Goal: Task Accomplishment & Management: Manage account settings

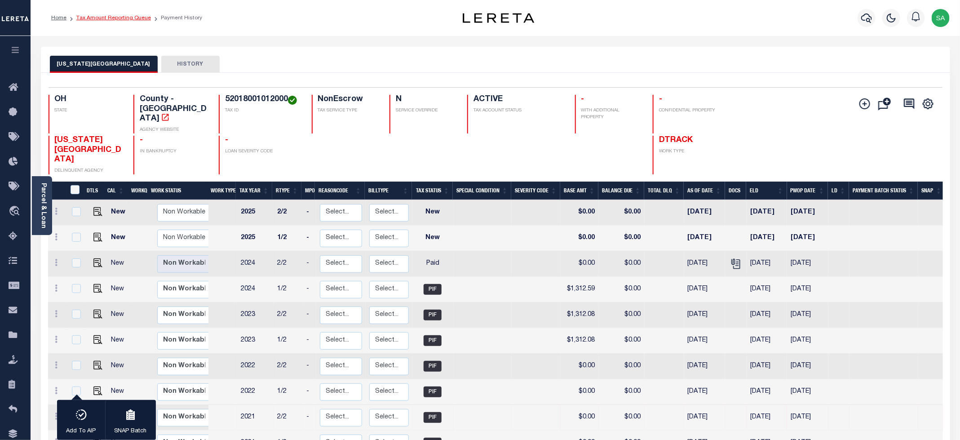
click at [127, 19] on link "Tax Amount Reporting Queue" at bounding box center [113, 17] width 75 height 5
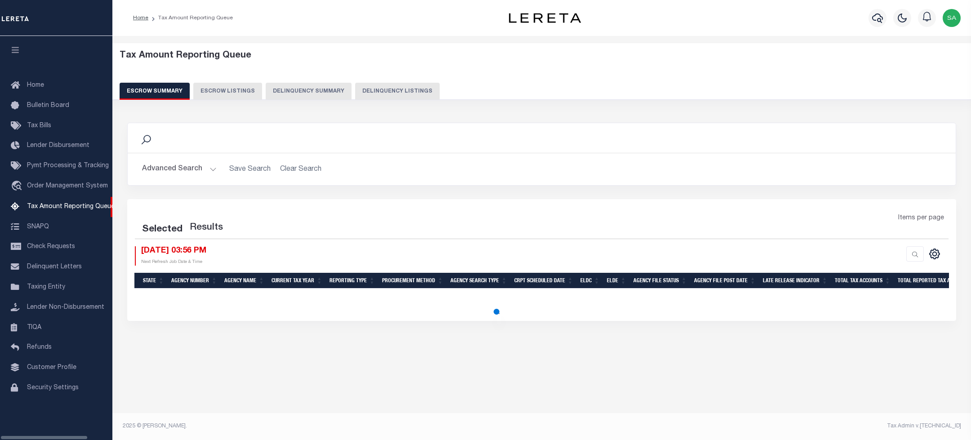
select select "100"
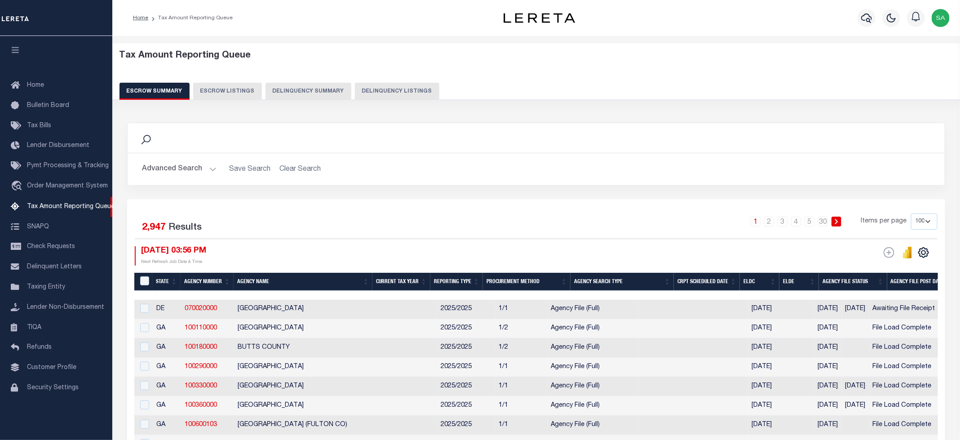
click at [399, 94] on button "Delinquency Listings" at bounding box center [397, 91] width 84 height 17
select select "100"
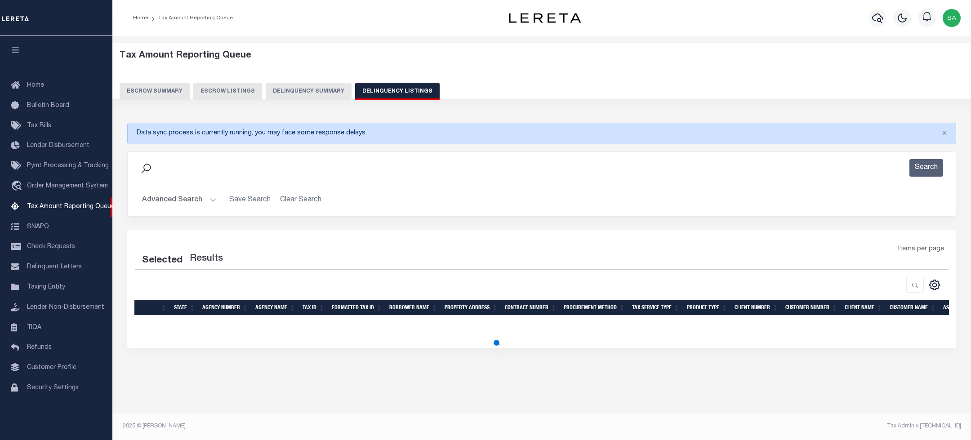
select select "100"
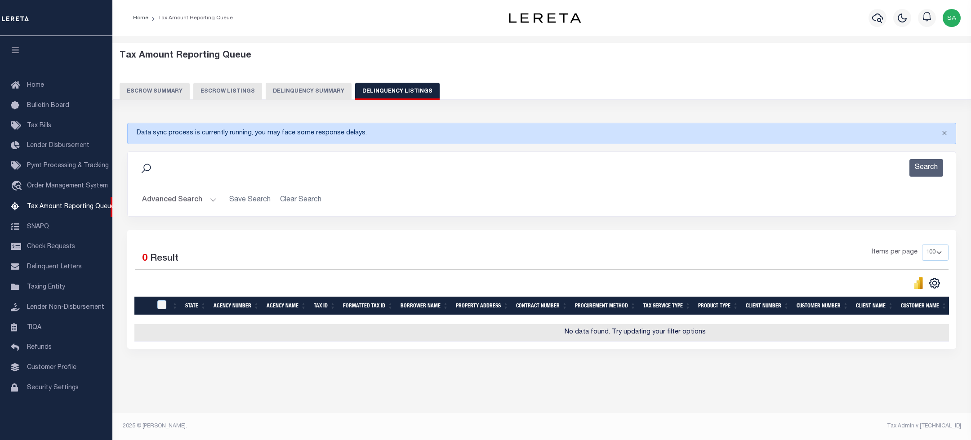
click at [188, 195] on button "Advanced Search" at bounding box center [179, 200] width 75 height 18
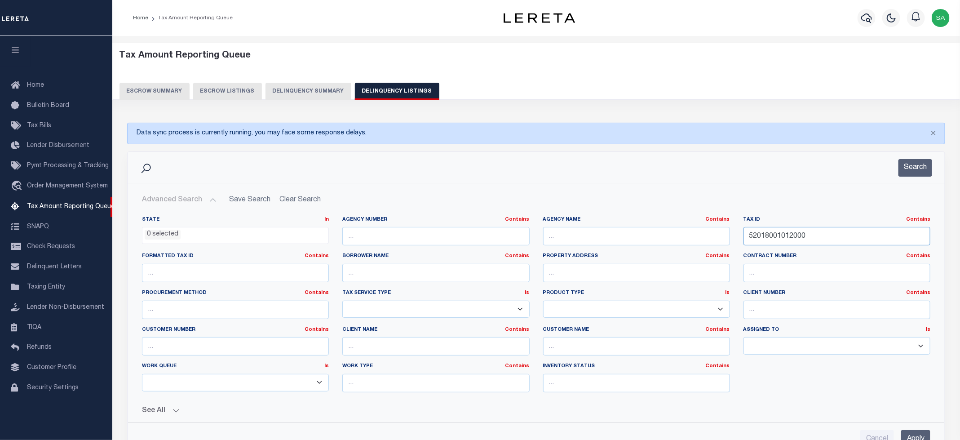
click at [787, 237] on input "52018001012000" at bounding box center [837, 236] width 187 height 18
click at [913, 174] on button "Search" at bounding box center [916, 168] width 34 height 18
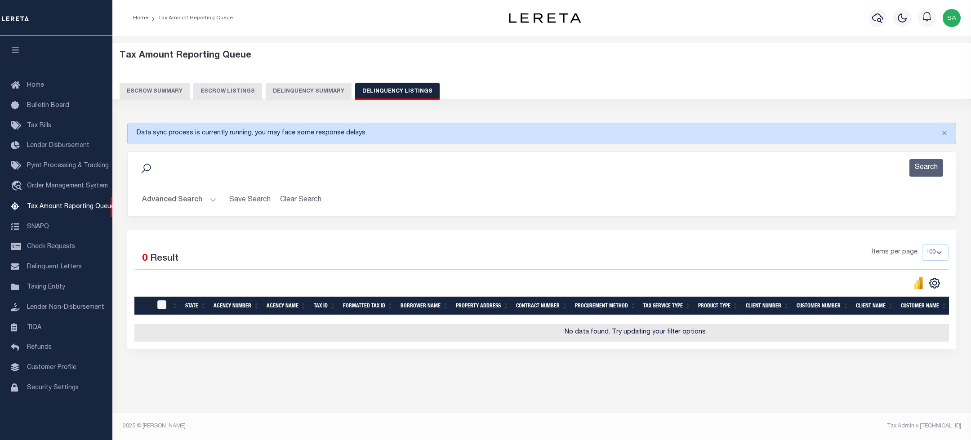
click at [178, 205] on button "Advanced Search" at bounding box center [179, 200] width 75 height 18
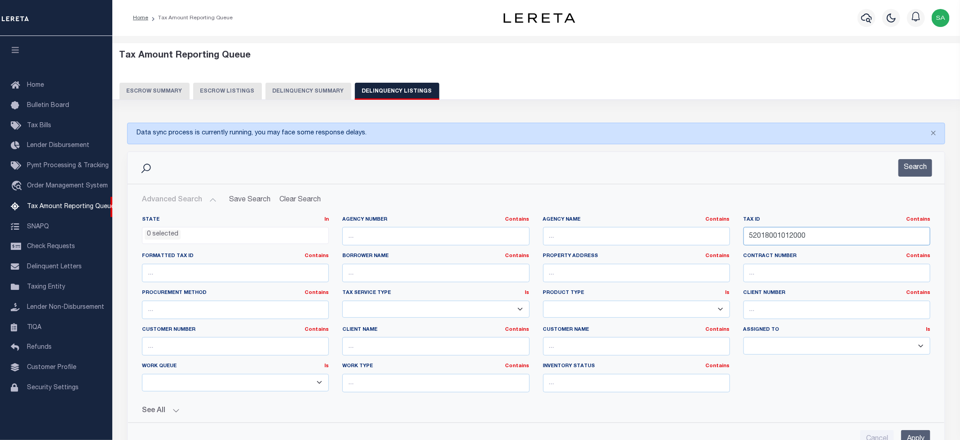
click at [770, 240] on input "52018001012000" at bounding box center [837, 236] width 187 height 18
paste input "Retrieving data. Wait a few seconds and try to cut or copy again."
click at [784, 239] on input "Retrieving data. Wait a few seconds and try to cut or copy again." at bounding box center [837, 236] width 187 height 18
paste input "52018001012001"
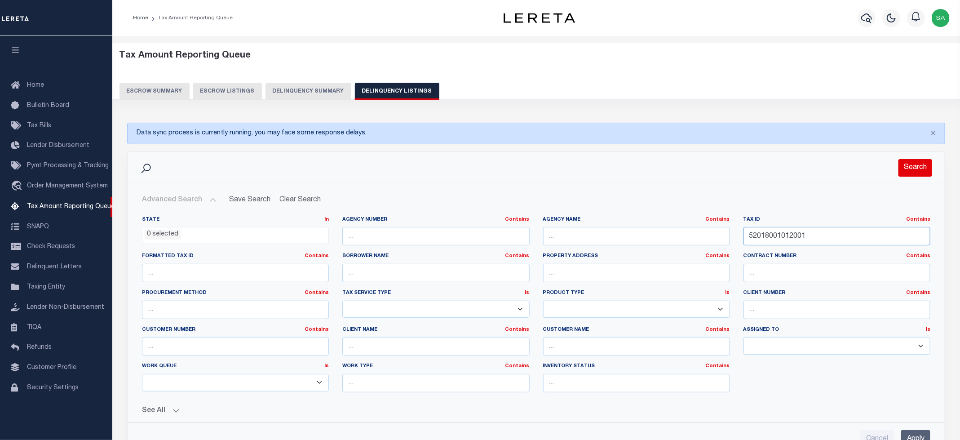
type input "52018001012001"
click at [918, 168] on button "Search" at bounding box center [916, 168] width 34 height 18
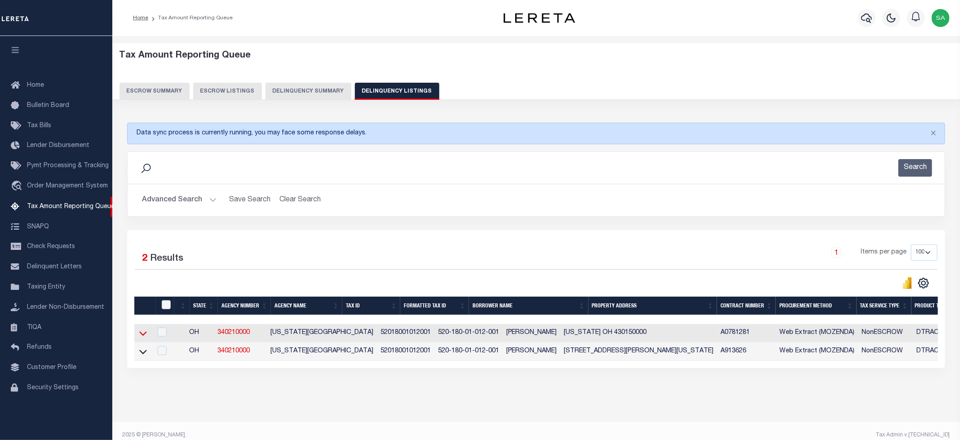
click at [140, 336] on icon at bounding box center [143, 332] width 8 height 9
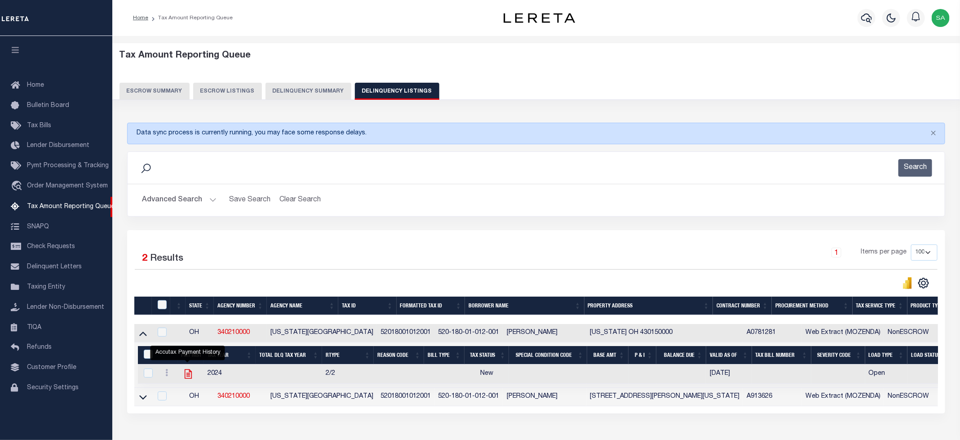
click at [186, 377] on icon "" at bounding box center [188, 374] width 12 height 12
checkbox input "true"
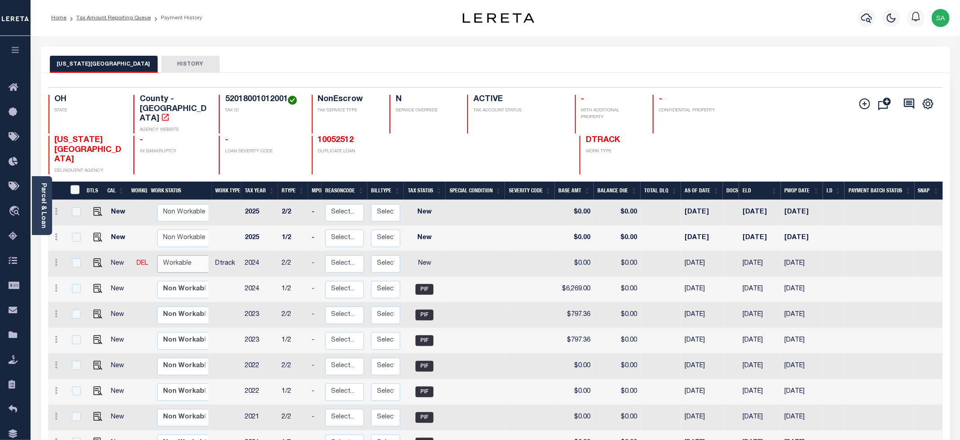
click at [177, 255] on select "Non Workable Workable" at bounding box center [184, 264] width 54 height 18
checkbox input "true"
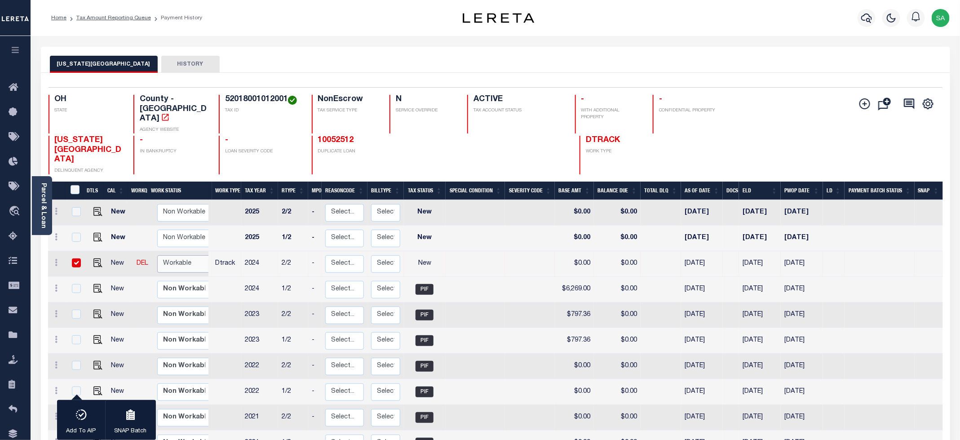
select select "true"
click at [157, 255] on select "Non Workable Workable" at bounding box center [184, 264] width 54 height 18
checkbox input "false"
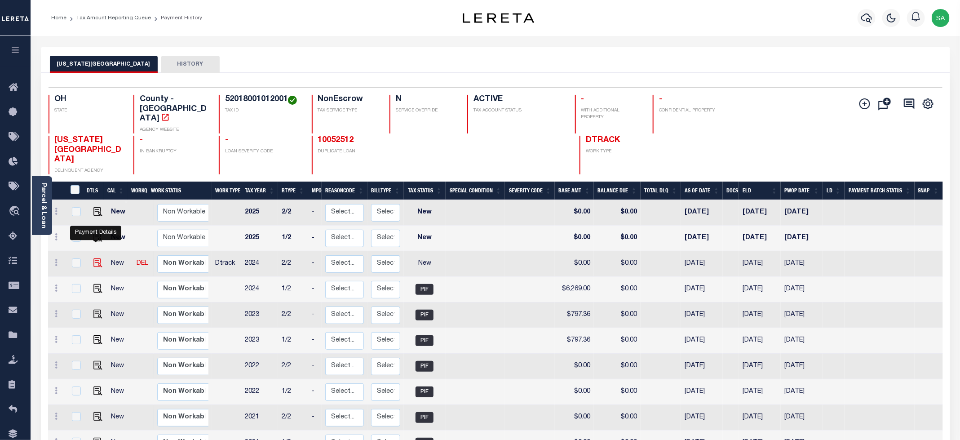
click at [97, 258] on img "" at bounding box center [97, 262] width 9 height 9
checkbox input "true"
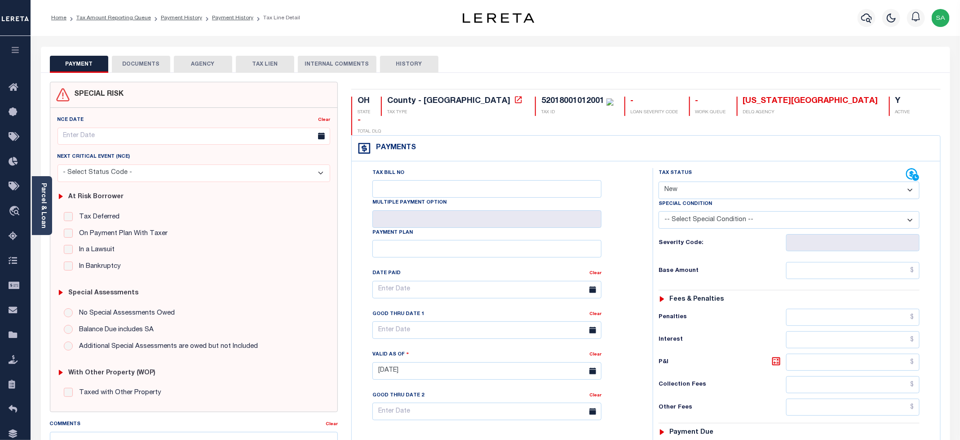
click at [715, 182] on select "- Select Status Code - Open Due/Unpaid Paid Incomplete No Tax Due Internal Refu…" at bounding box center [789, 191] width 261 height 18
select select "PYD"
click at [659, 182] on select "- Select Status Code - Open Due/Unpaid Paid Incomplete No Tax Due Internal Refu…" at bounding box center [789, 191] width 261 height 18
type input "[DATE]"
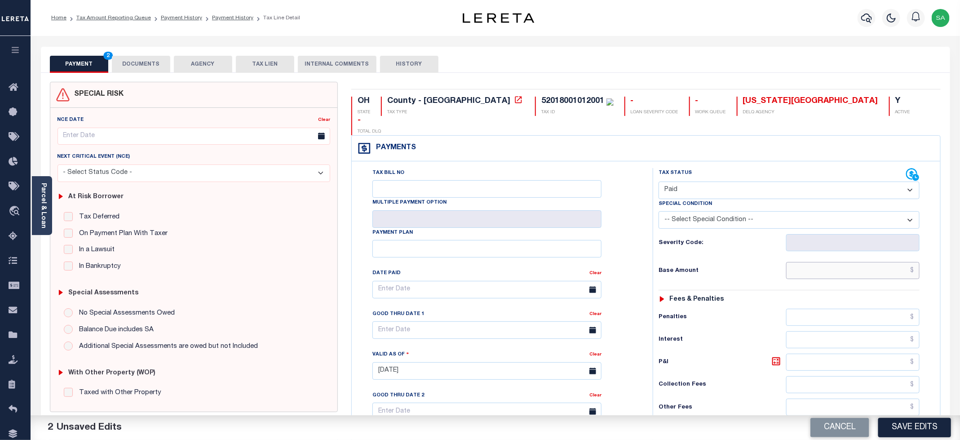
click at [791, 262] on input "text" at bounding box center [852, 270] width 133 height 17
click at [800, 262] on input "text" at bounding box center [852, 270] width 133 height 17
type input "$0.00"
click at [639, 212] on div "Tax Bill No Multiple Payment Option Payment Plan Clear" at bounding box center [500, 366] width 292 height 397
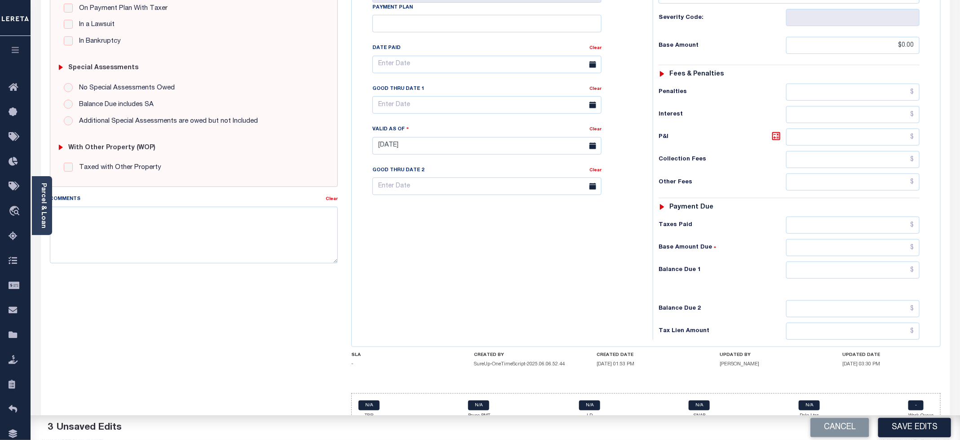
scroll to position [228, 0]
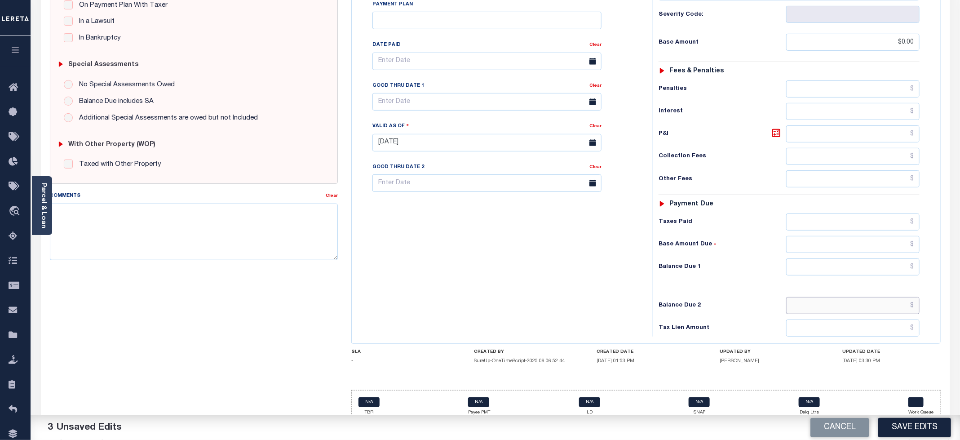
click at [817, 297] on input "text" at bounding box center [852, 305] width 133 height 17
click at [807, 258] on input "text" at bounding box center [852, 266] width 133 height 17
type input "$0.00"
click at [514, 271] on div "Tax Bill No Multiple Payment Option Payment Plan Clear" at bounding box center [500, 138] width 292 height 397
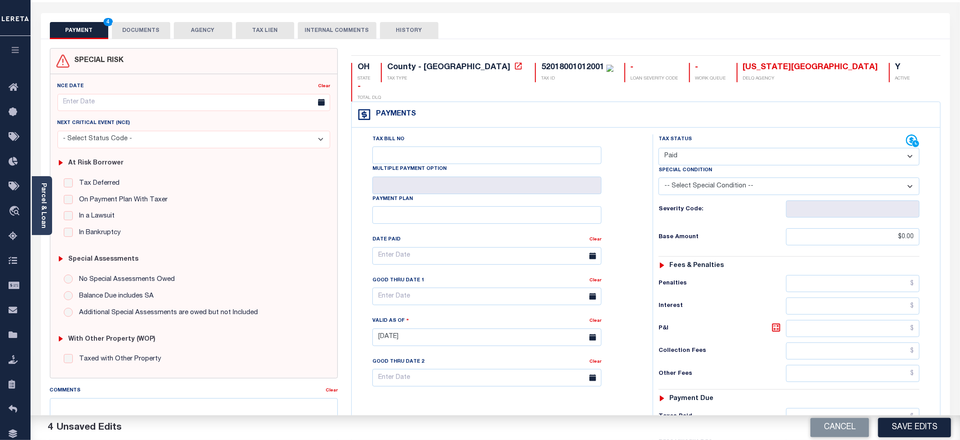
scroll to position [0, 0]
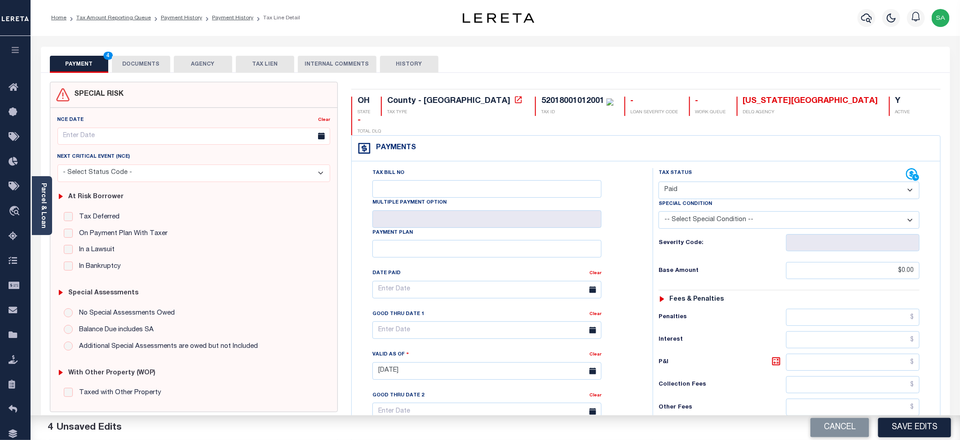
click at [131, 67] on button "DOCUMENTS" at bounding box center [141, 64] width 58 height 17
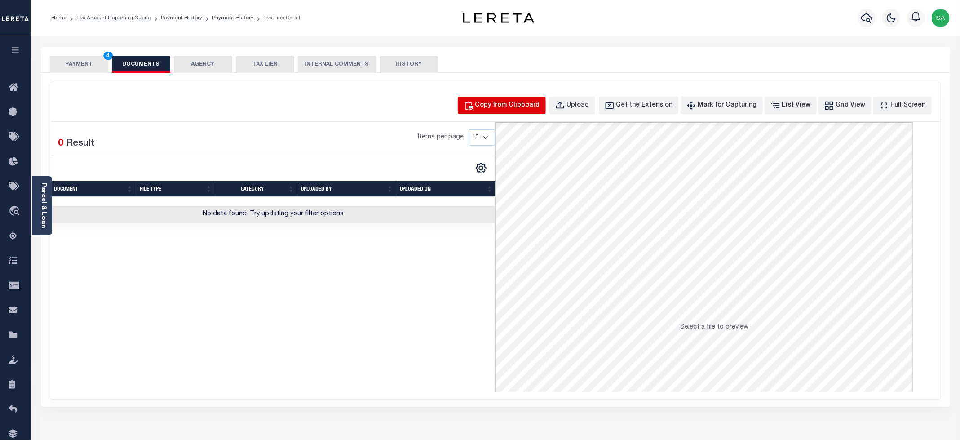
click at [520, 104] on div "Copy from Clipboard" at bounding box center [507, 106] width 65 height 10
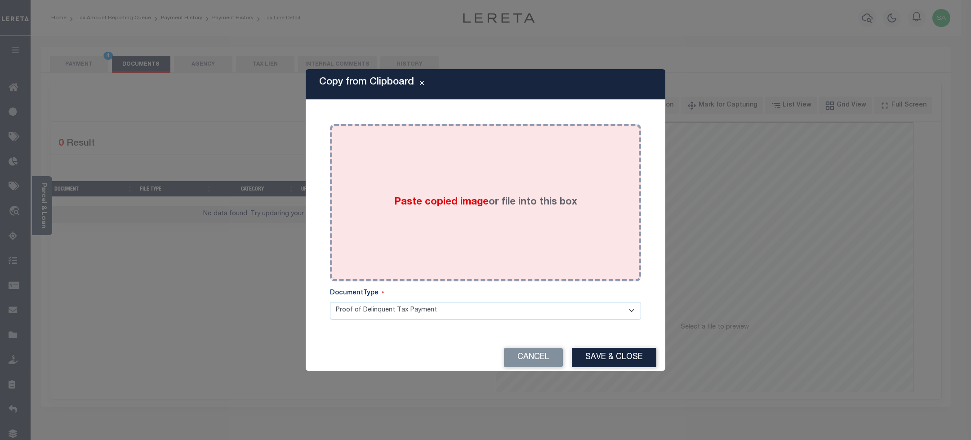
click at [557, 230] on div "Paste copied image or file into this box" at bounding box center [485, 203] width 297 height 144
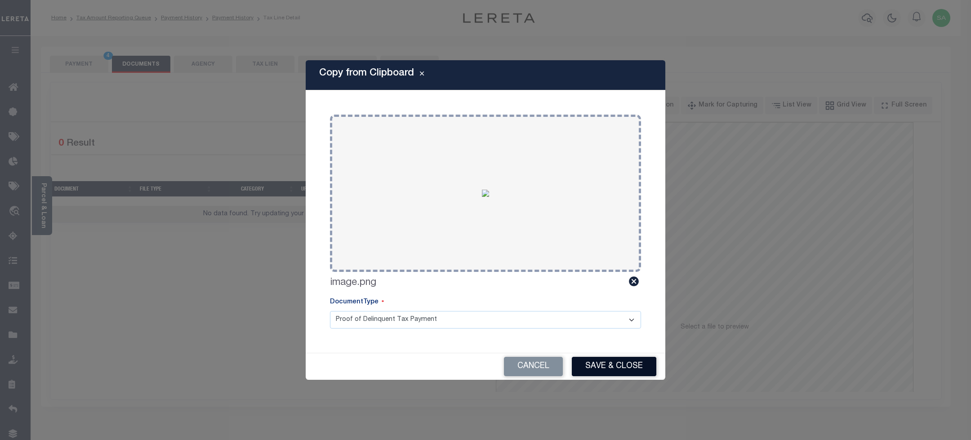
click at [594, 367] on button "Save & Close" at bounding box center [614, 366] width 84 height 19
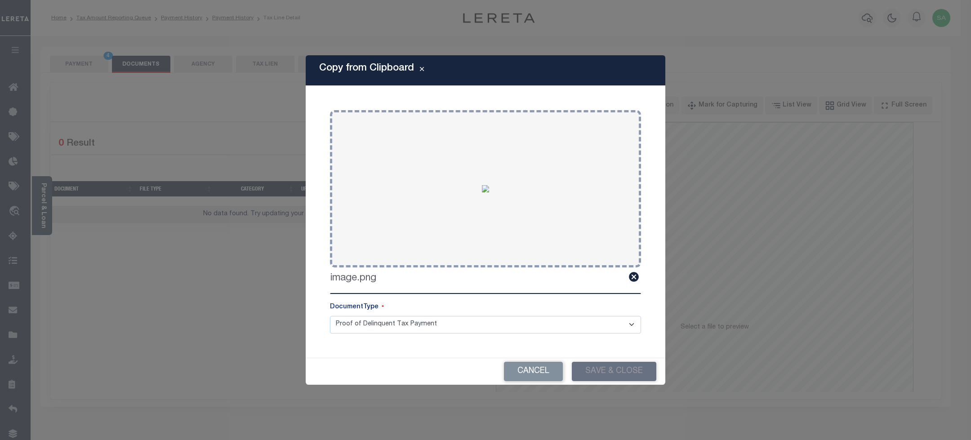
click at [85, 61] on div "Copy from Clipboard Paste copied image or file into this box Select file or dra…" at bounding box center [485, 220] width 971 height 440
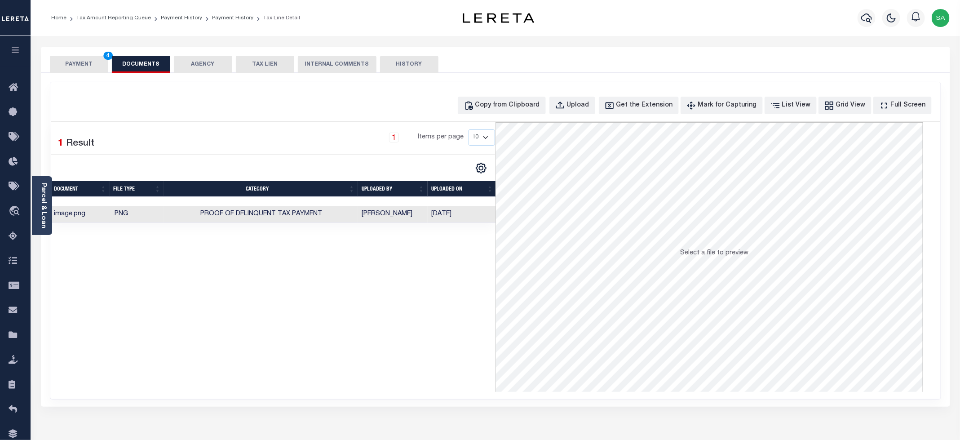
click at [92, 58] on button "PAYMENT 4" at bounding box center [79, 64] width 58 height 17
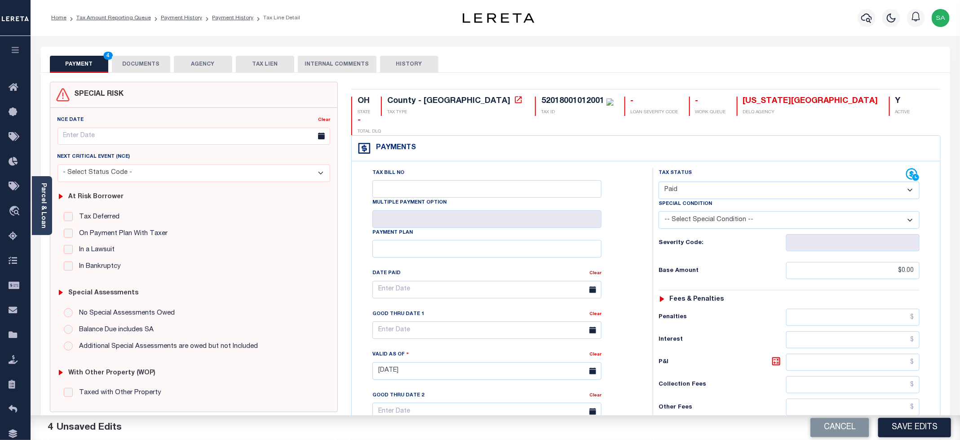
scroll to position [226, 0]
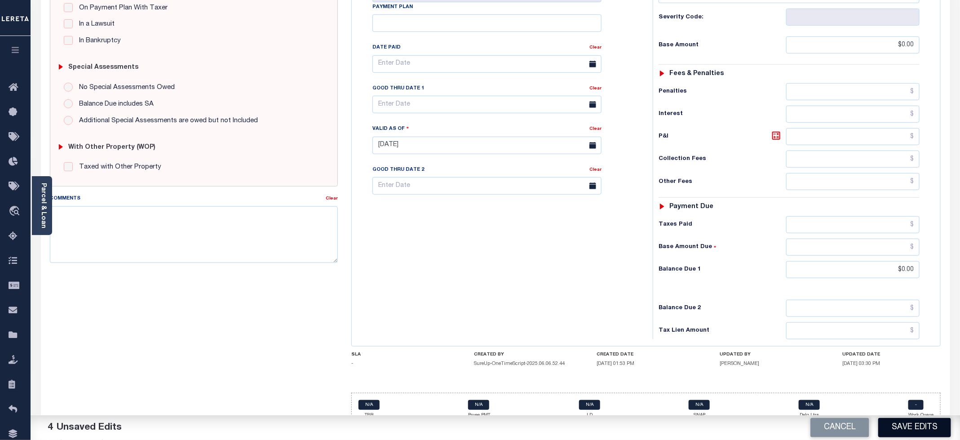
click at [925, 430] on button "Save Edits" at bounding box center [914, 427] width 73 height 19
checkbox input "false"
type input "$0"
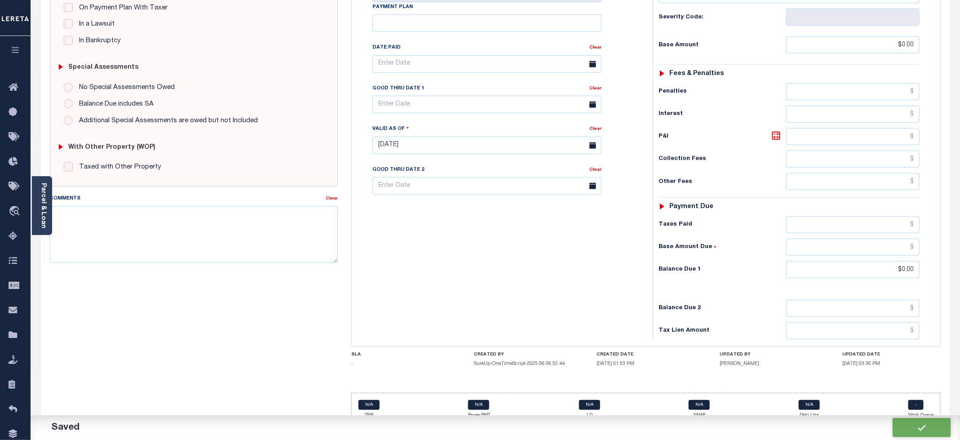
type input "$0"
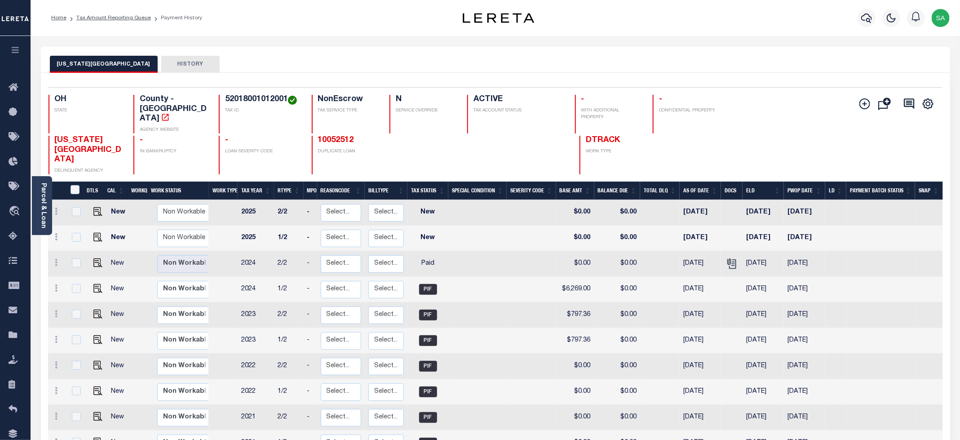
click at [118, 17] on link "Tax Amount Reporting Queue" at bounding box center [113, 17] width 75 height 5
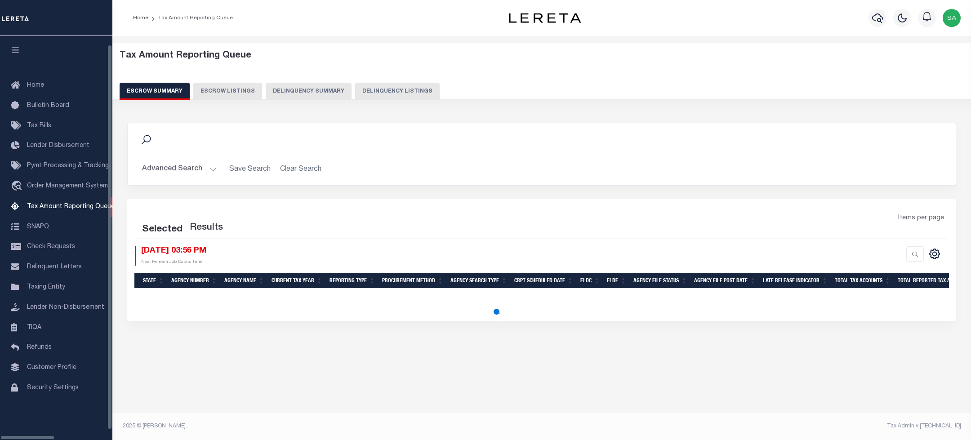
select select "100"
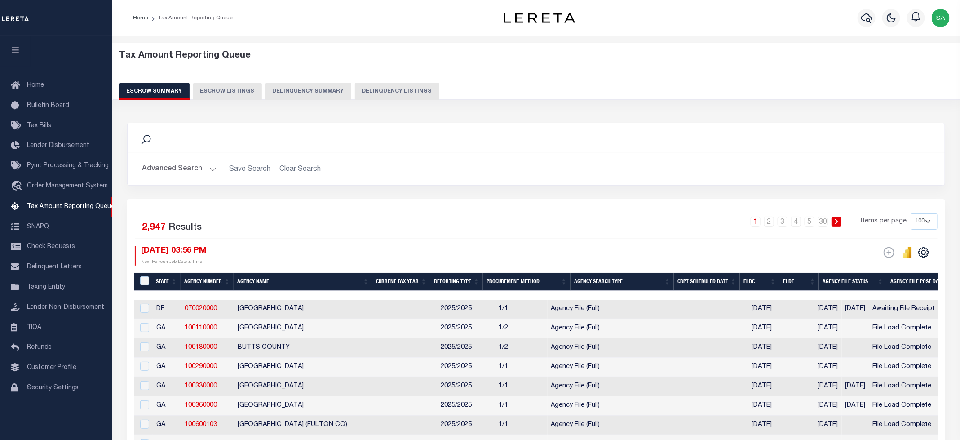
click at [363, 89] on button "Delinquency Listings" at bounding box center [397, 91] width 84 height 17
select select "100"
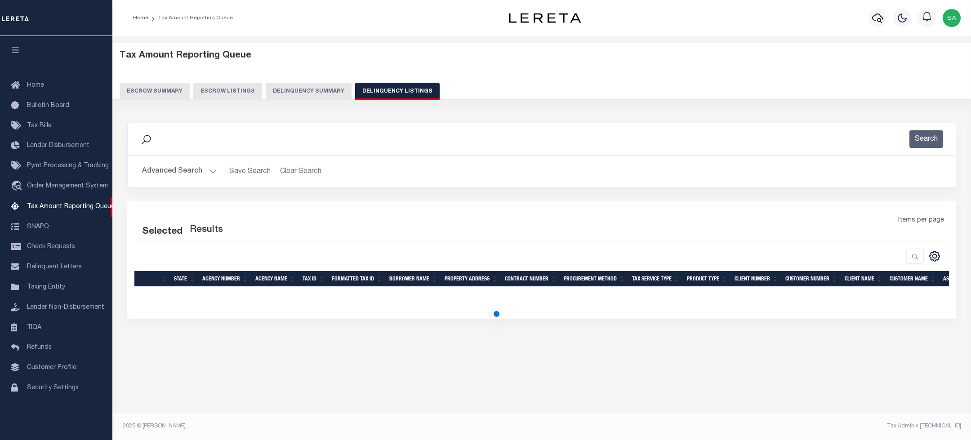
select select "100"
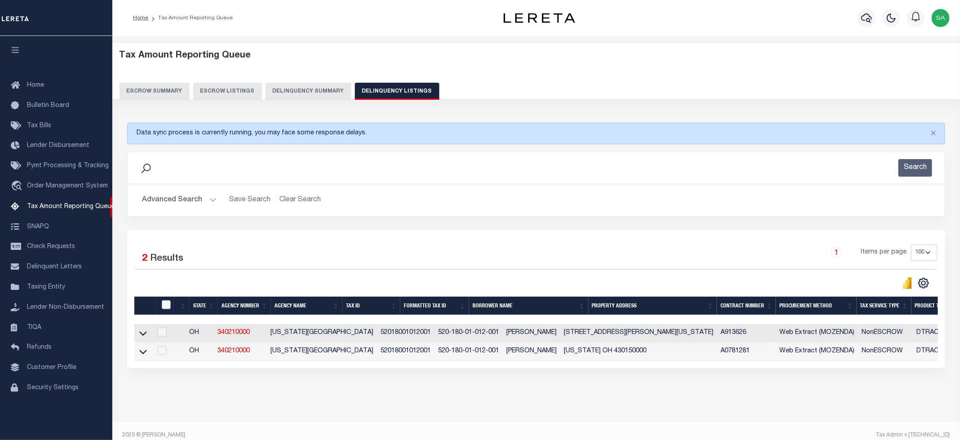
click at [167, 309] on input "checkbox" at bounding box center [166, 304] width 9 height 9
checkbox input "true"
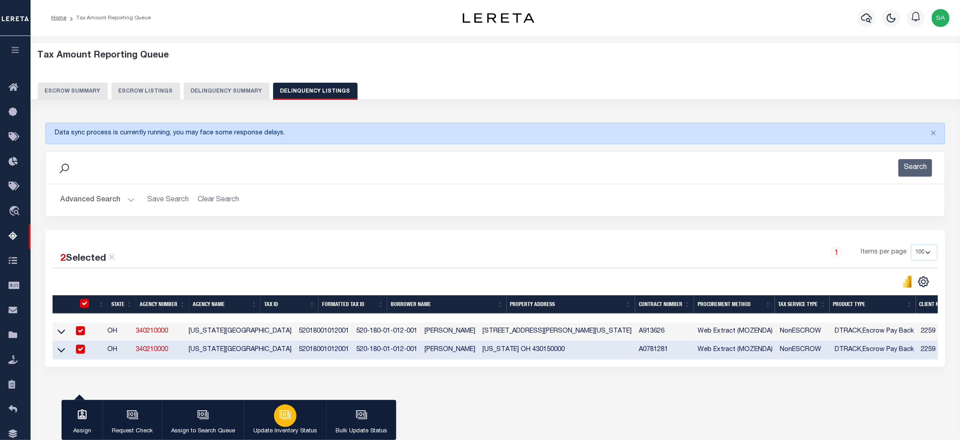
click at [288, 420] on icon "button" at bounding box center [285, 415] width 12 height 12
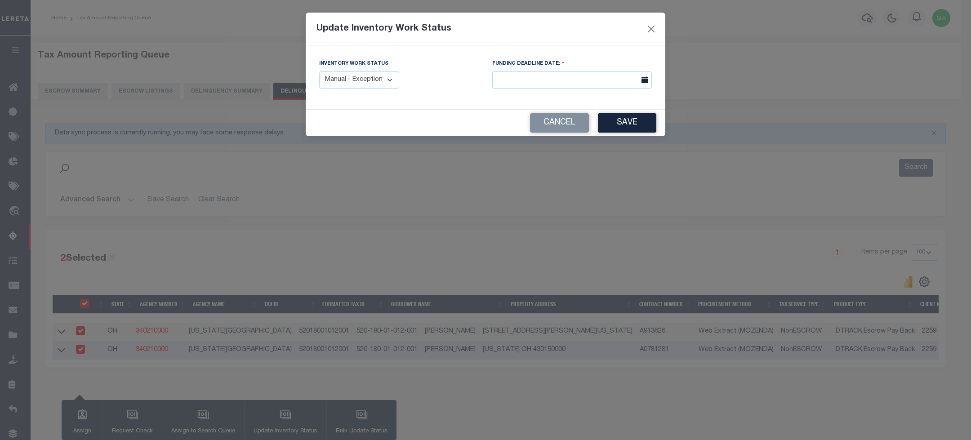
click at [372, 81] on select "Manual - Exception Pended - Awaiting Search Late Add Exception Completed" at bounding box center [359, 80] width 80 height 18
select select "4"
click at [319, 72] on select "Manual - Exception Pended - Awaiting Search Late Add Exception Completed" at bounding box center [359, 80] width 80 height 18
click at [651, 128] on button "Save" at bounding box center [627, 122] width 58 height 19
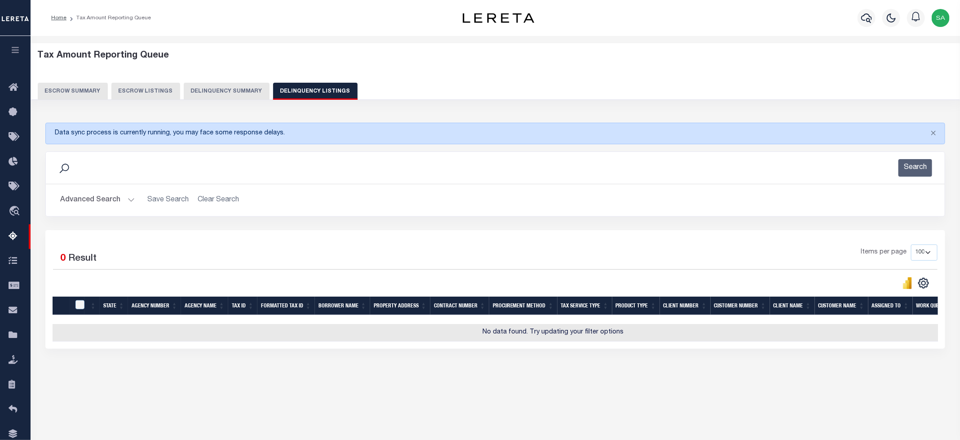
click at [89, 201] on button "Advanced Search" at bounding box center [97, 200] width 75 height 18
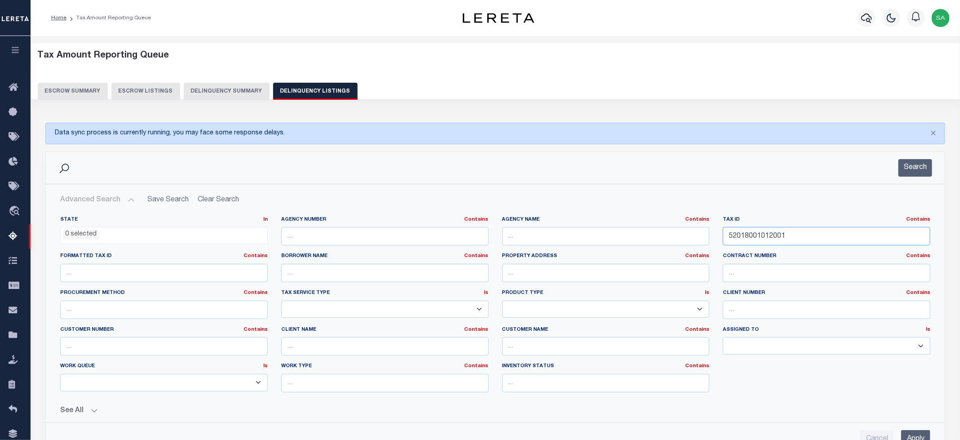
click at [750, 237] on input "52018001012001" at bounding box center [827, 236] width 208 height 18
paste input "60021003016000"
type input "60021003016000"
click at [910, 164] on button "Search" at bounding box center [916, 168] width 34 height 18
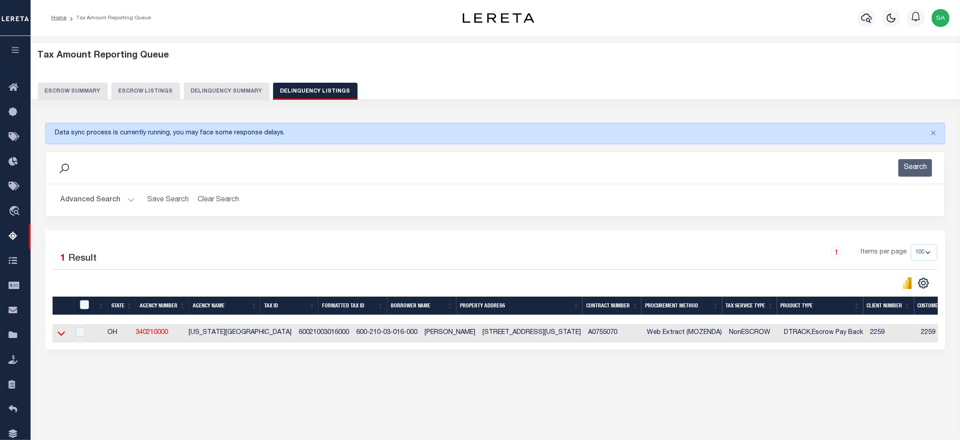
click at [60, 336] on icon at bounding box center [62, 333] width 8 height 4
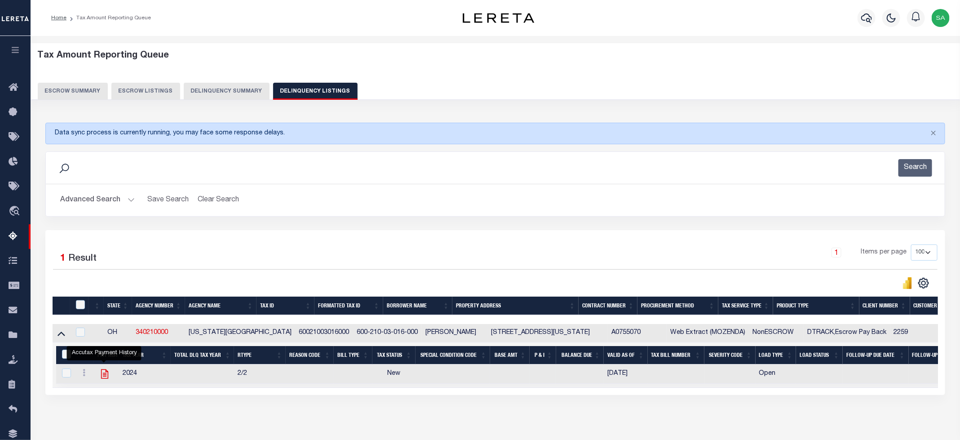
click at [104, 379] on icon "" at bounding box center [104, 373] width 7 height 9
checkbox input "true"
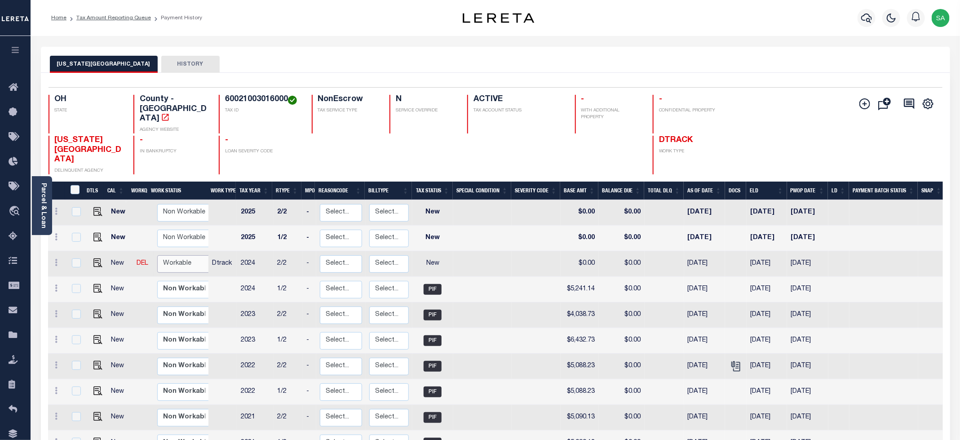
click at [193, 255] on select "Non Workable Workable" at bounding box center [184, 264] width 54 height 18
checkbox input "true"
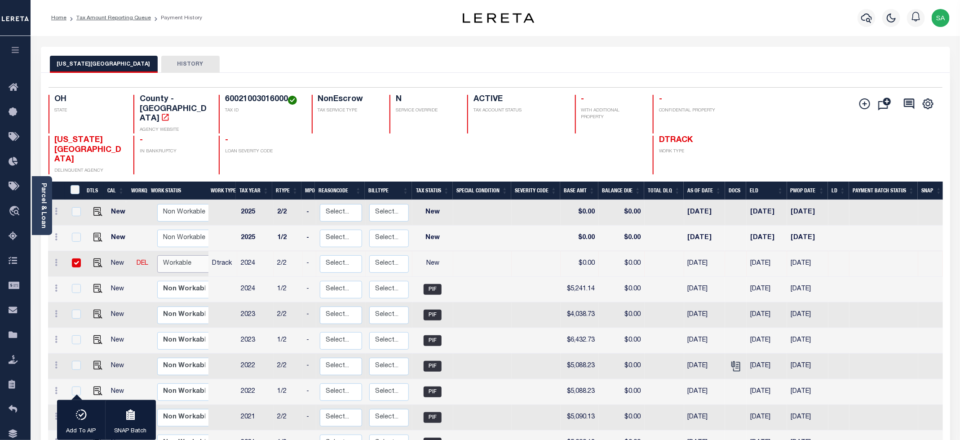
select select "true"
click at [157, 255] on select "Non Workable Workable" at bounding box center [184, 264] width 54 height 18
checkbox input "false"
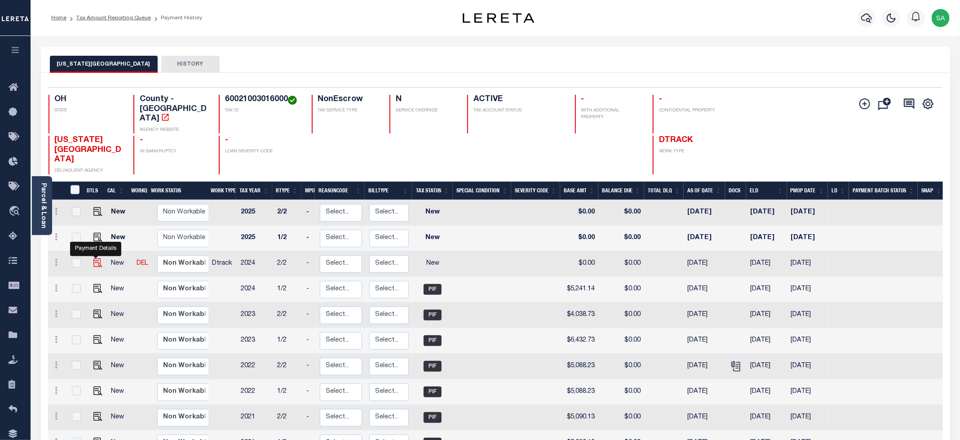
click at [93, 258] on img "" at bounding box center [97, 262] width 9 height 9
checkbox input "true"
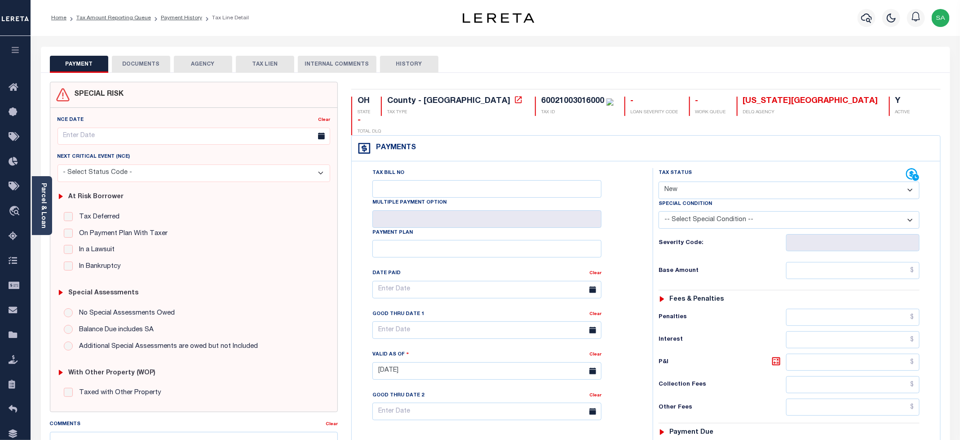
click at [703, 182] on select "- Select Status Code - Open Due/Unpaid Paid Incomplete No Tax Due Internal Refu…" at bounding box center [789, 191] width 261 height 18
select select "PYD"
click at [659, 182] on select "- Select Status Code - Open Due/Unpaid Paid Incomplete No Tax Due Internal Refu…" at bounding box center [789, 191] width 261 height 18
type input "[DATE]"
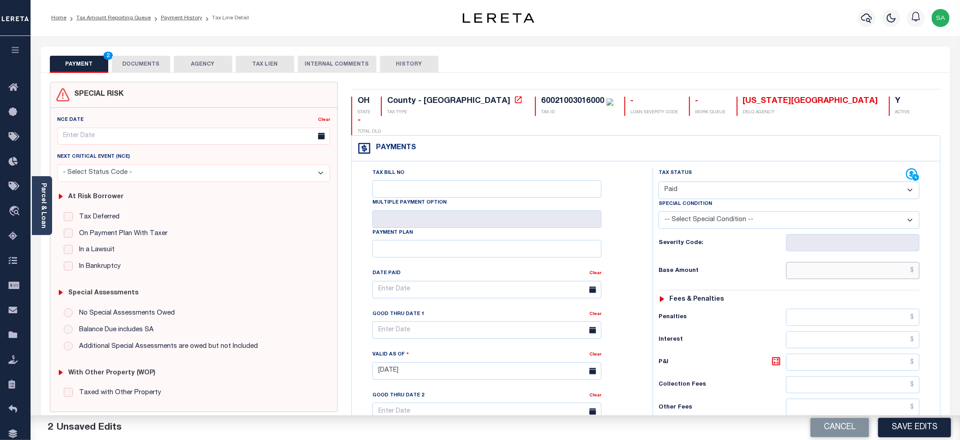
click at [820, 262] on input "text" at bounding box center [852, 270] width 133 height 17
type input "$0.00"
click at [605, 201] on div "Tax Bill No Multiple Payment Option Payment Plan Clear" at bounding box center [500, 294] width 279 height 252
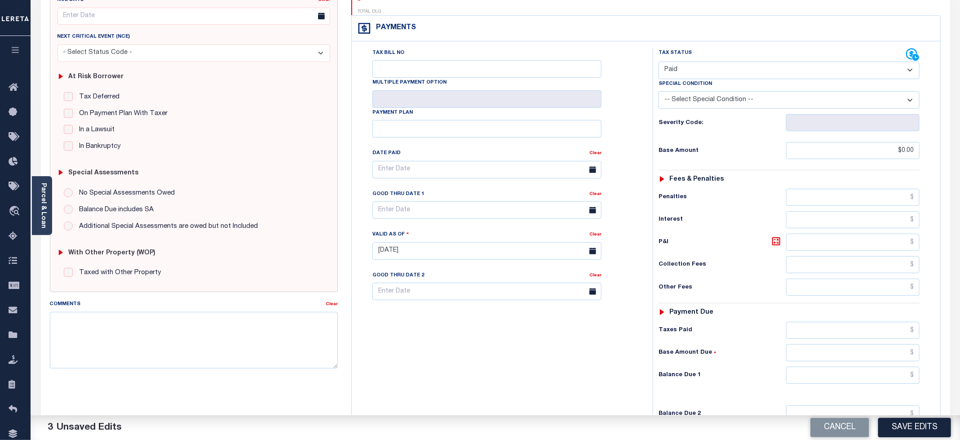
scroll to position [135, 0]
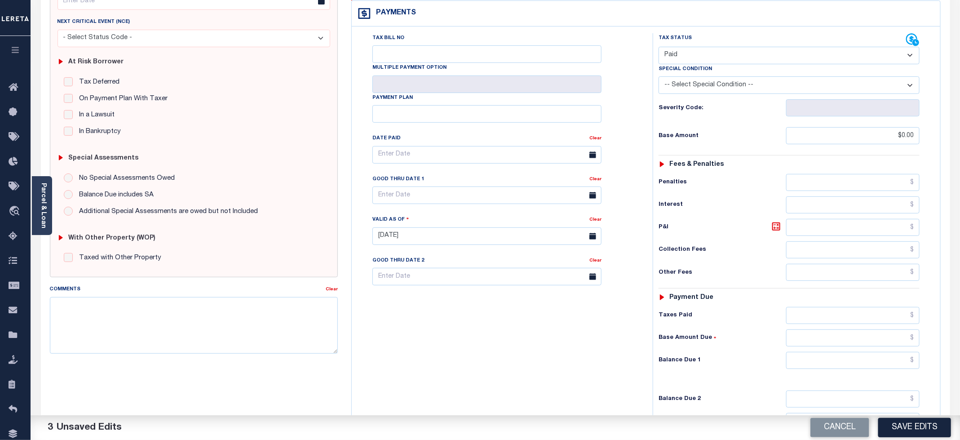
click at [829, 337] on div "Tax Status Status - Select Status Code -" at bounding box center [792, 231] width 279 height 397
click at [825, 352] on input "text" at bounding box center [852, 360] width 133 height 17
type input "$0.00"
click at [440, 338] on div "Tax Bill No Multiple Payment Option Payment Plan Clear" at bounding box center [500, 231] width 292 height 397
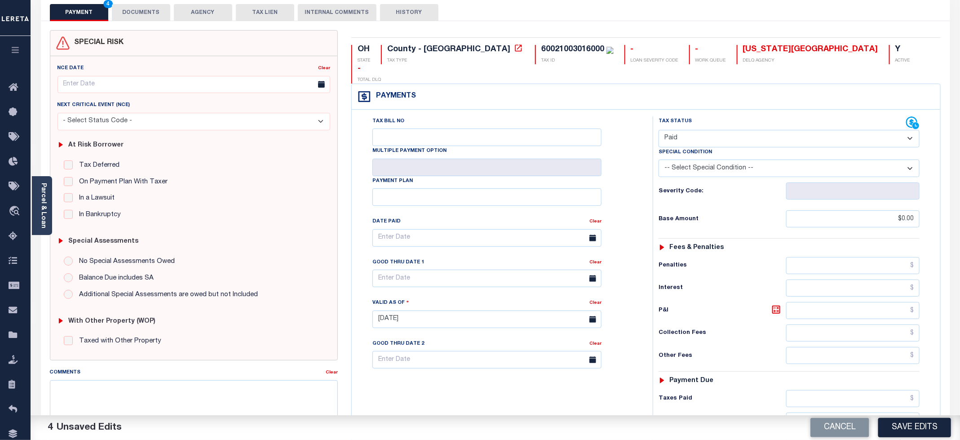
scroll to position [0, 0]
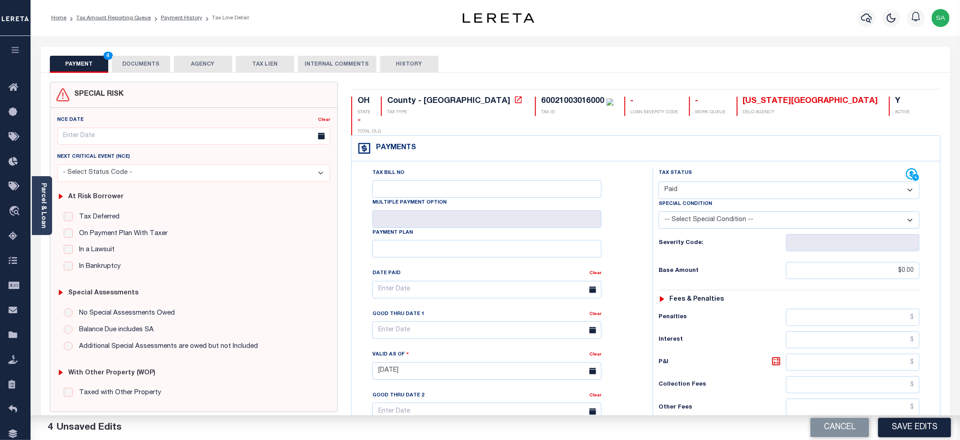
click at [141, 66] on button "DOCUMENTS" at bounding box center [141, 64] width 58 height 17
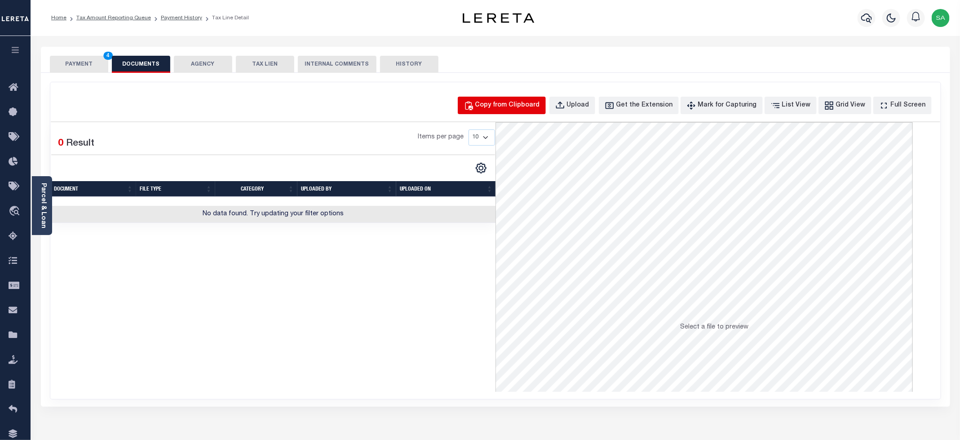
click at [534, 107] on div "Copy from Clipboard" at bounding box center [507, 106] width 65 height 10
select select "POP"
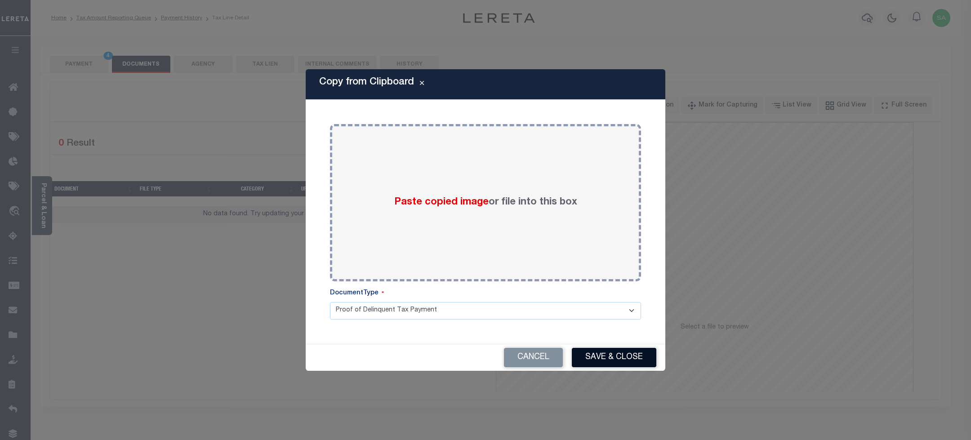
click at [609, 359] on button "Save & Close" at bounding box center [614, 357] width 84 height 19
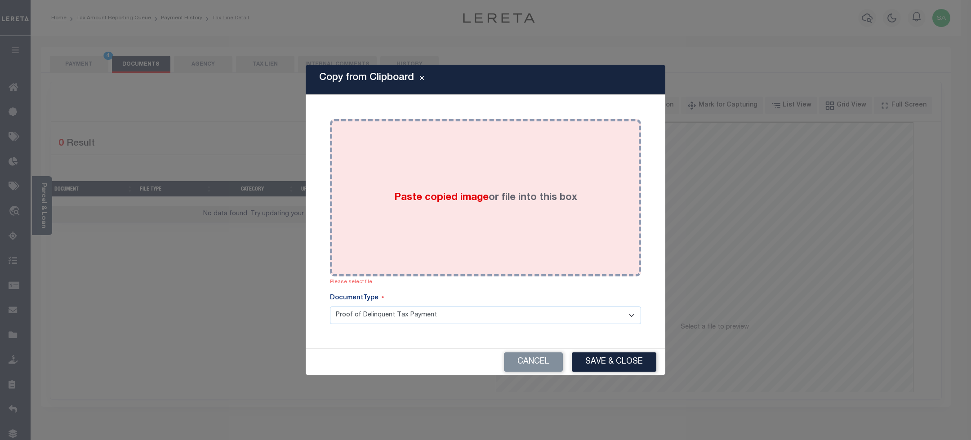
click at [508, 234] on div "Paste copied image or file into this box" at bounding box center [485, 198] width 297 height 144
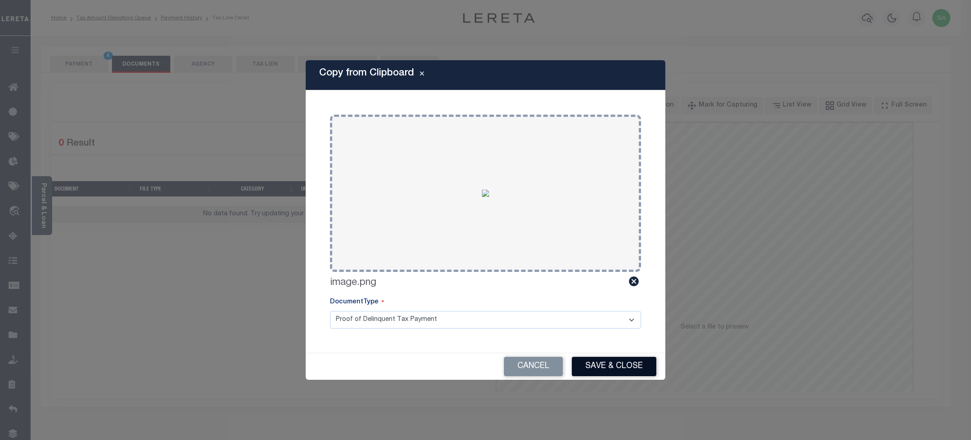
click at [611, 369] on button "Save & Close" at bounding box center [614, 366] width 84 height 19
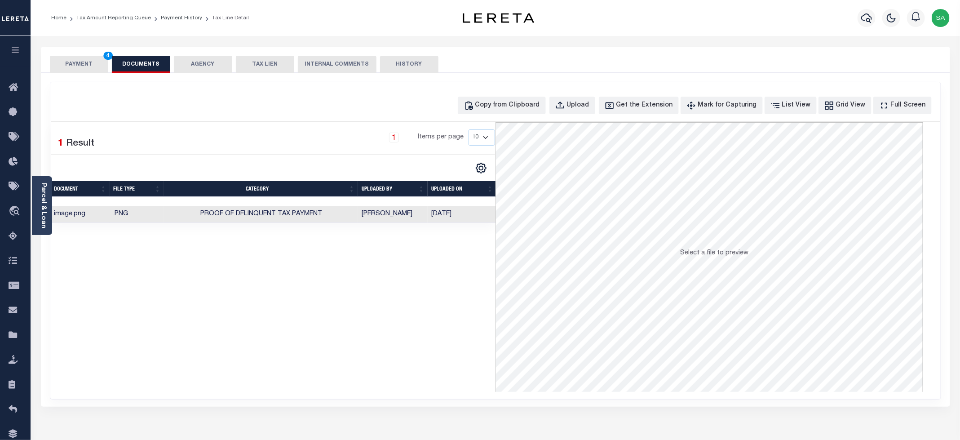
click at [80, 68] on button "PAYMENT 4" at bounding box center [79, 64] width 58 height 17
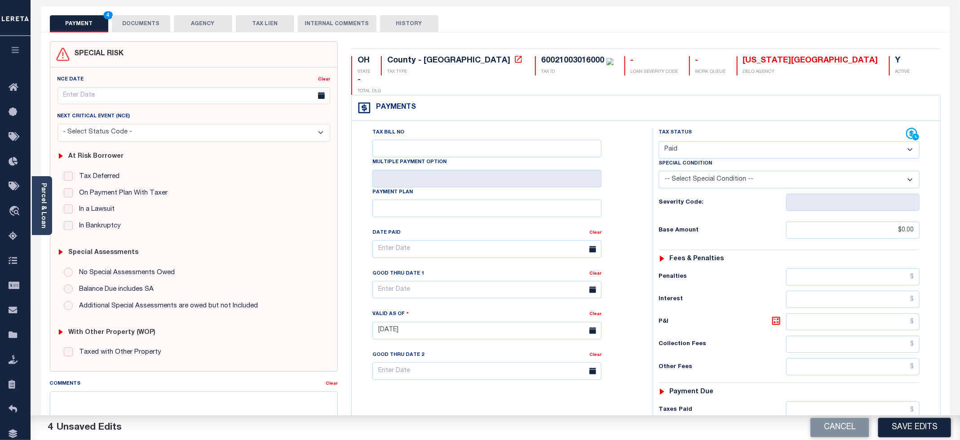
scroll to position [135, 0]
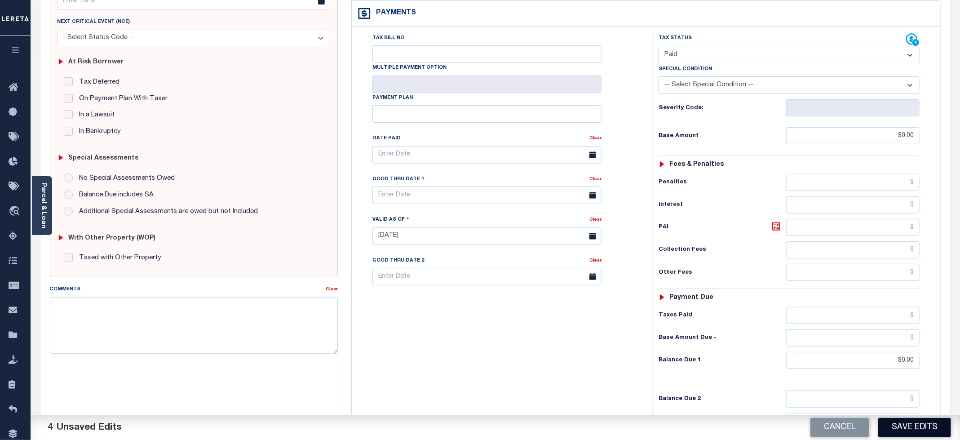
click at [903, 429] on button "Save Edits" at bounding box center [914, 427] width 73 height 19
checkbox input "false"
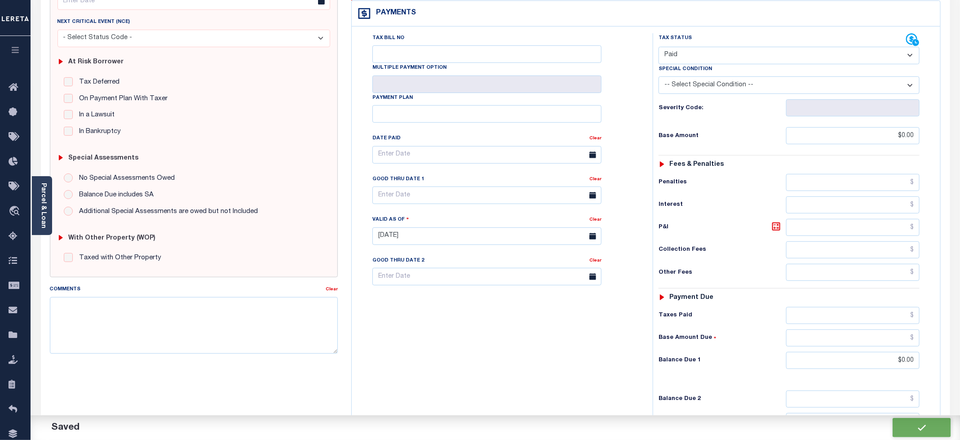
type input "$0"
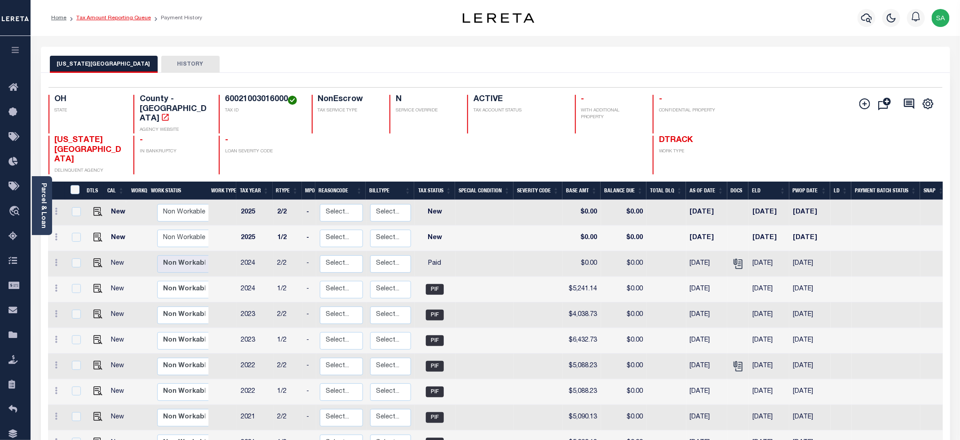
click at [131, 18] on link "Tax Amount Reporting Queue" at bounding box center [113, 17] width 75 height 5
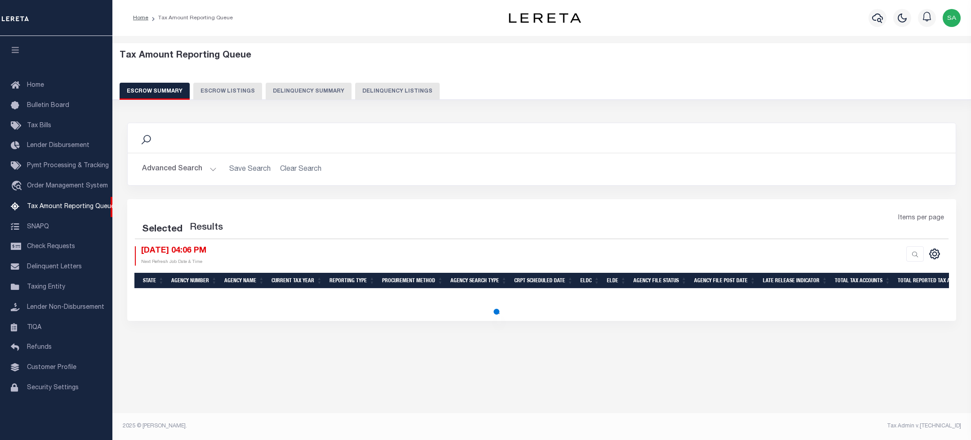
select select "100"
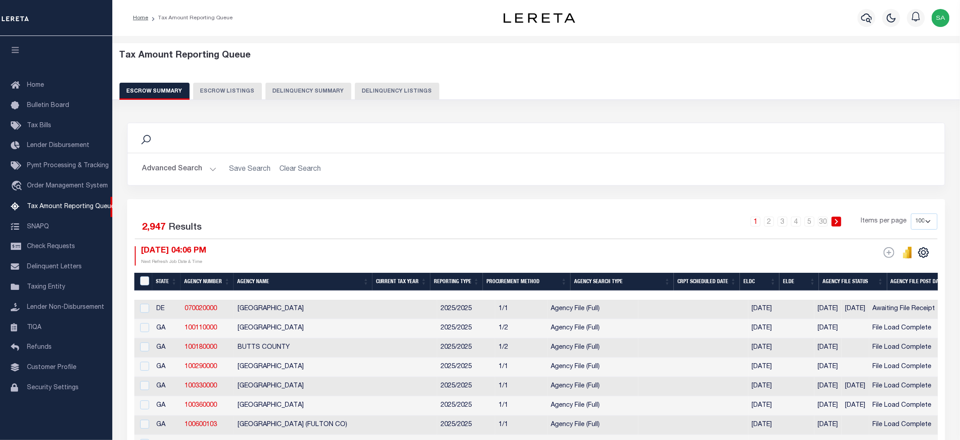
click at [396, 93] on button "Delinquency Listings" at bounding box center [397, 91] width 84 height 17
select select "100"
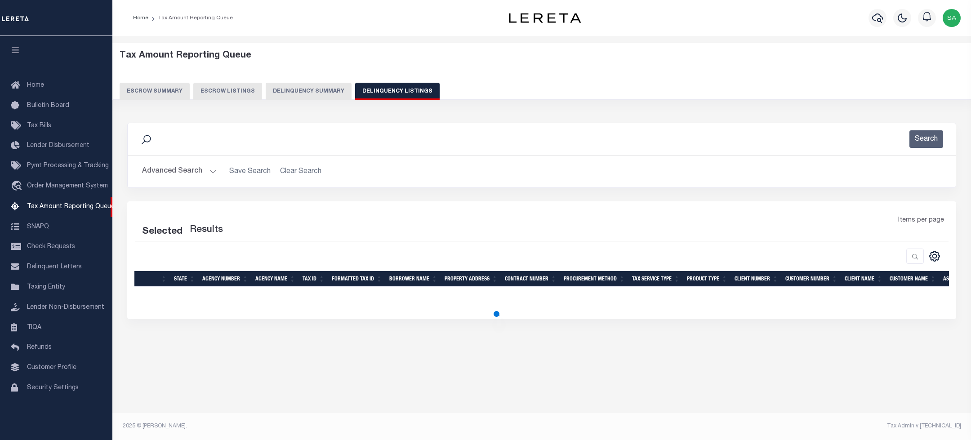
select select "100"
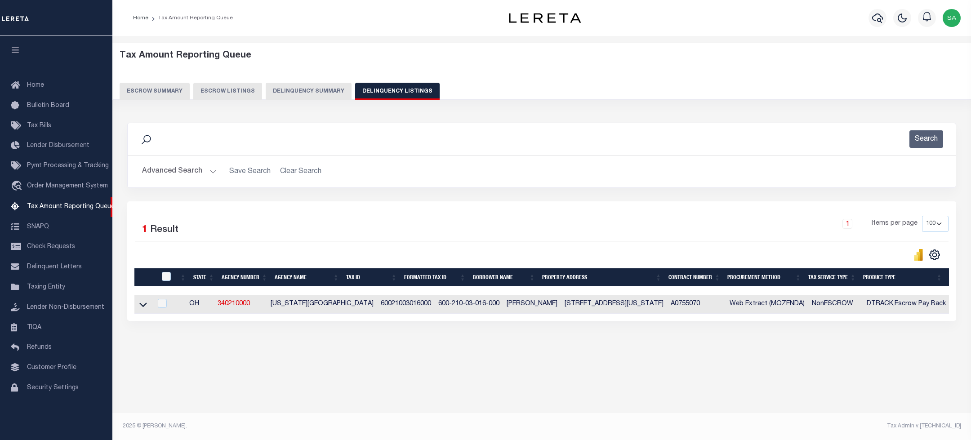
click at [204, 172] on button "Advanced Search" at bounding box center [179, 172] width 75 height 18
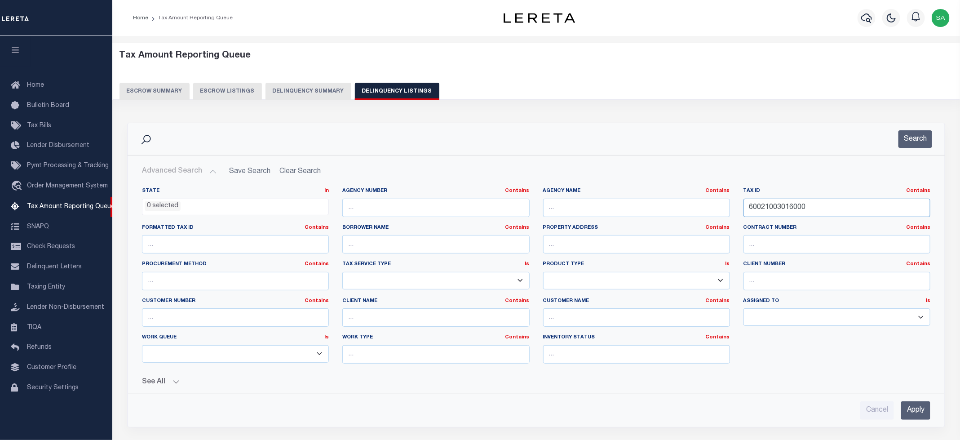
click at [766, 213] on input "60021003016000" at bounding box center [837, 208] width 187 height 18
paste input "32007022"
type input "60032007022000"
click at [915, 142] on button "Search" at bounding box center [916, 139] width 34 height 18
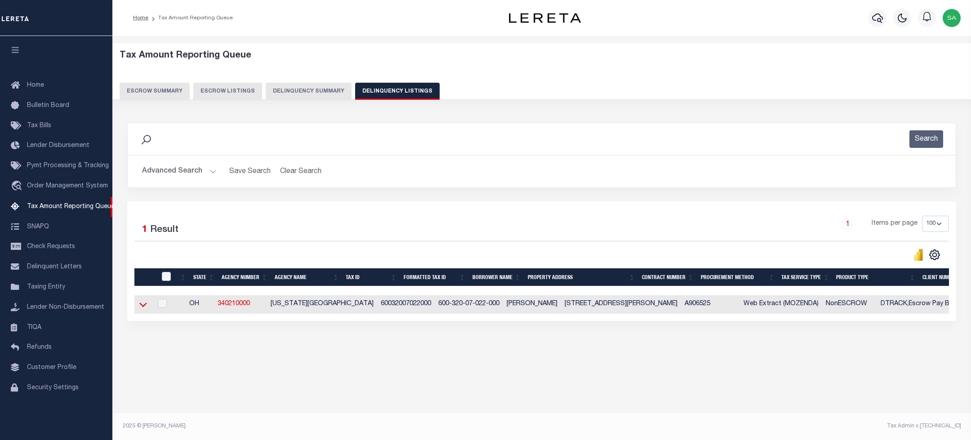
click at [143, 308] on icon at bounding box center [143, 304] width 8 height 9
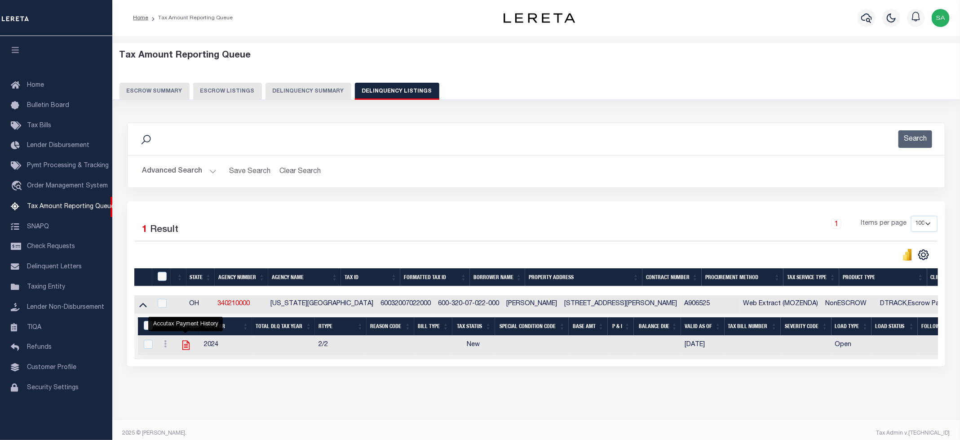
click at [186, 350] on icon "" at bounding box center [185, 345] width 7 height 9
checkbox input "true"
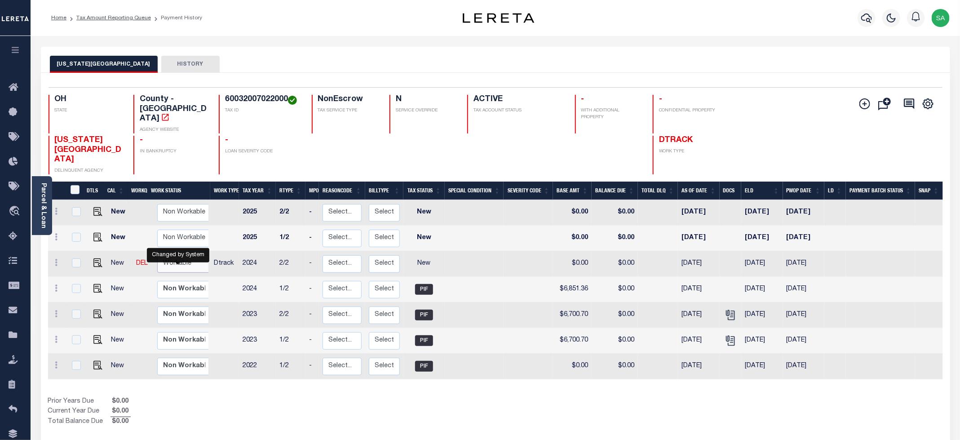
click at [170, 255] on select "Non Workable Workable" at bounding box center [184, 264] width 54 height 18
checkbox input "true"
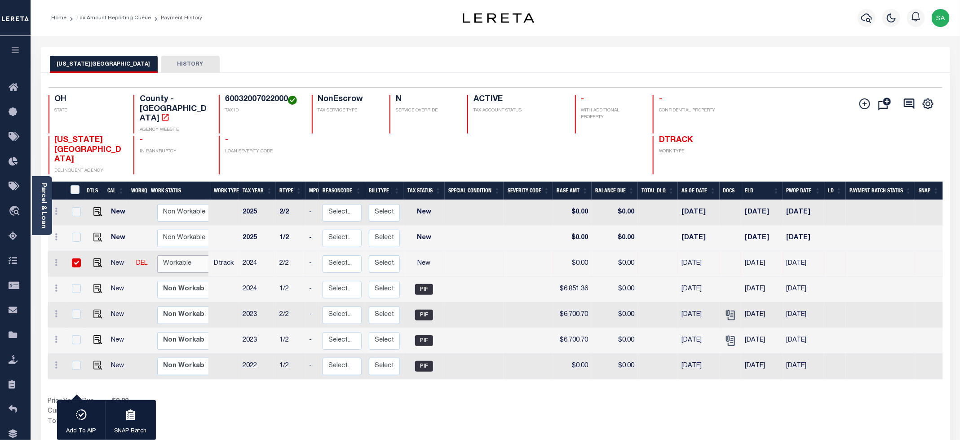
select select "true"
click at [157, 255] on select "Non Workable Workable" at bounding box center [184, 264] width 54 height 18
checkbox input "false"
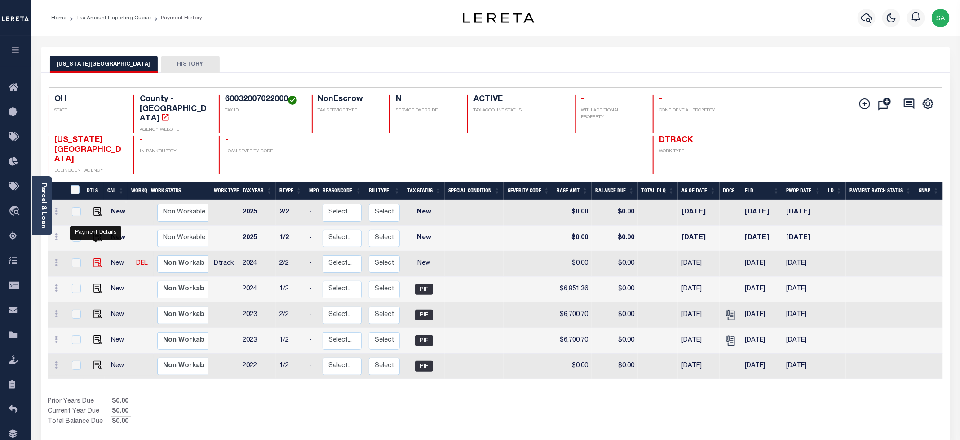
click at [93, 258] on img "" at bounding box center [97, 262] width 9 height 9
checkbox input "true"
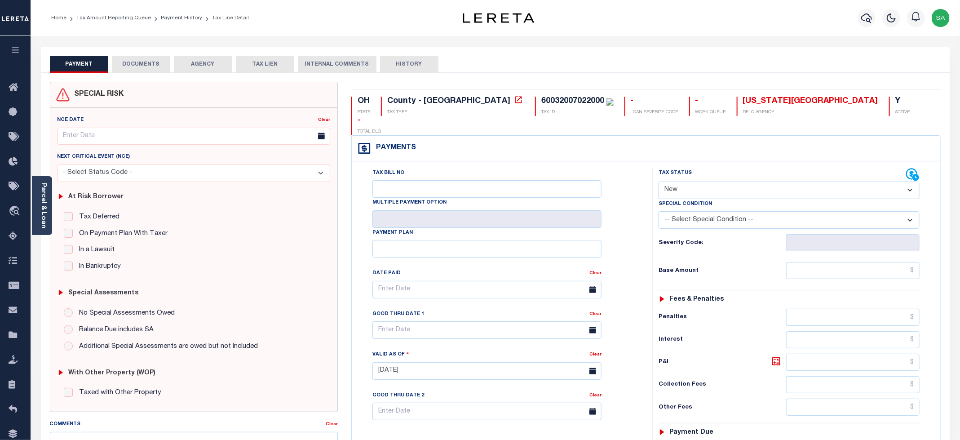
click at [716, 182] on select "- Select Status Code - Open Due/Unpaid Paid Incomplete No Tax Due Internal Refu…" at bounding box center [789, 191] width 261 height 18
select select "PYD"
click at [659, 182] on select "- Select Status Code - Open Due/Unpaid Paid Incomplete No Tax Due Internal Refu…" at bounding box center [789, 191] width 261 height 18
type input "[DATE]"
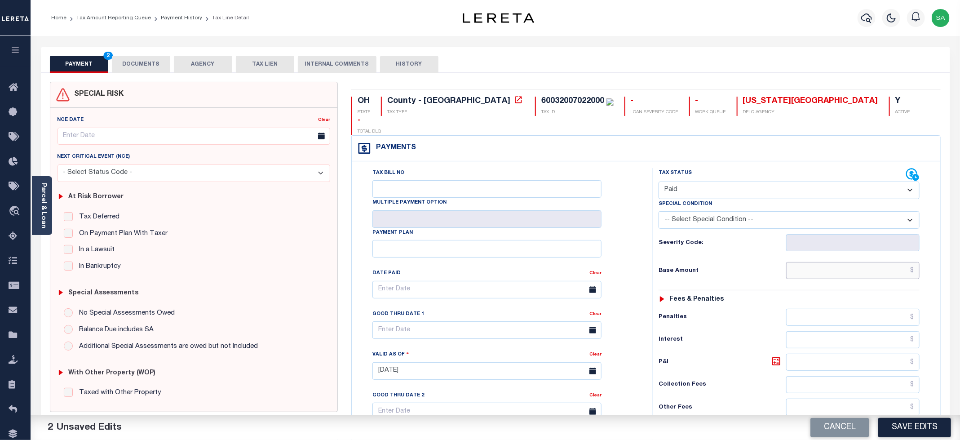
click at [809, 262] on input "text" at bounding box center [852, 270] width 133 height 17
type input "$0.00"
click at [642, 205] on div "Tax Bill No Multiple Payment Option Payment Plan Clear" at bounding box center [500, 366] width 292 height 397
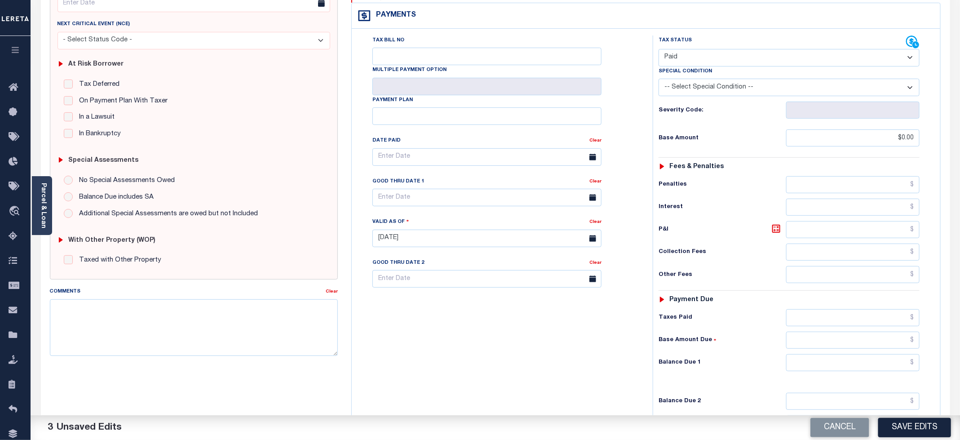
scroll to position [135, 0]
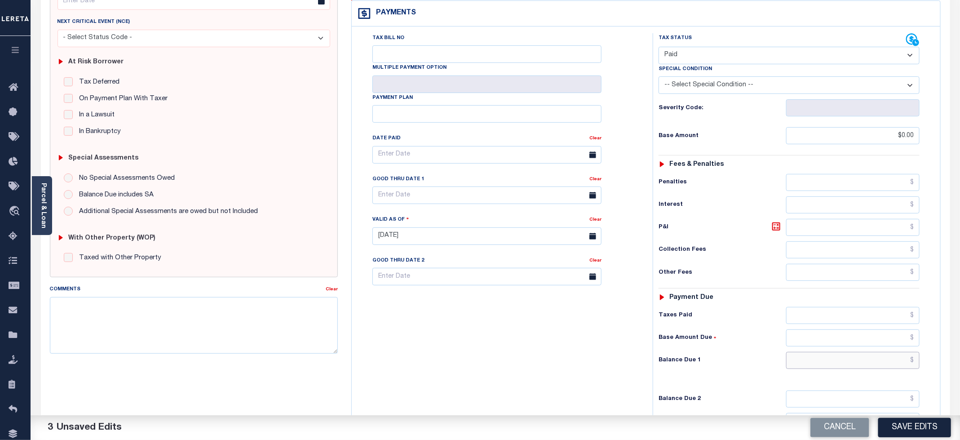
click at [812, 355] on input "text" at bounding box center [852, 360] width 133 height 17
type input "$0.00"
click at [481, 311] on div "Tax Bill No Multiple Payment Option Payment Plan Clear" at bounding box center [500, 231] width 292 height 397
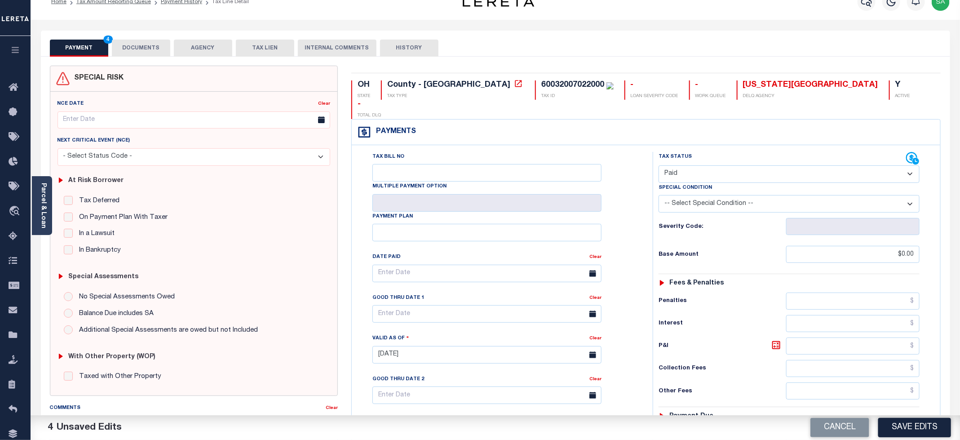
scroll to position [0, 0]
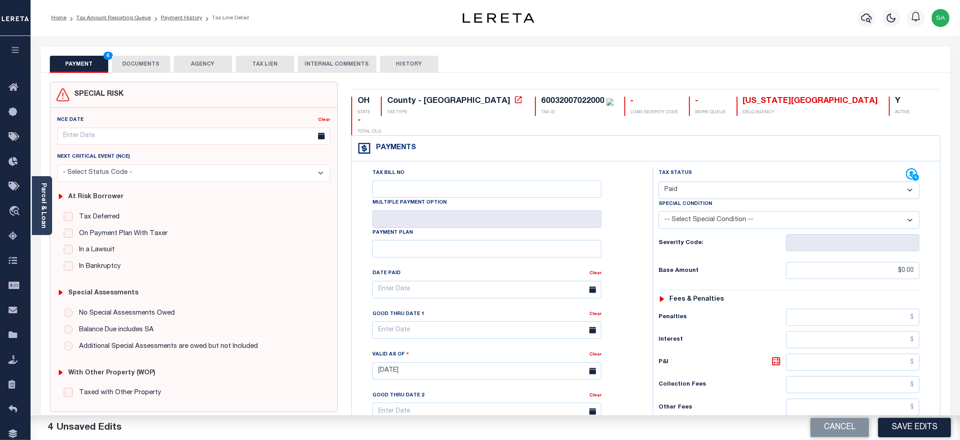
click at [131, 62] on button "DOCUMENTS" at bounding box center [141, 64] width 58 height 17
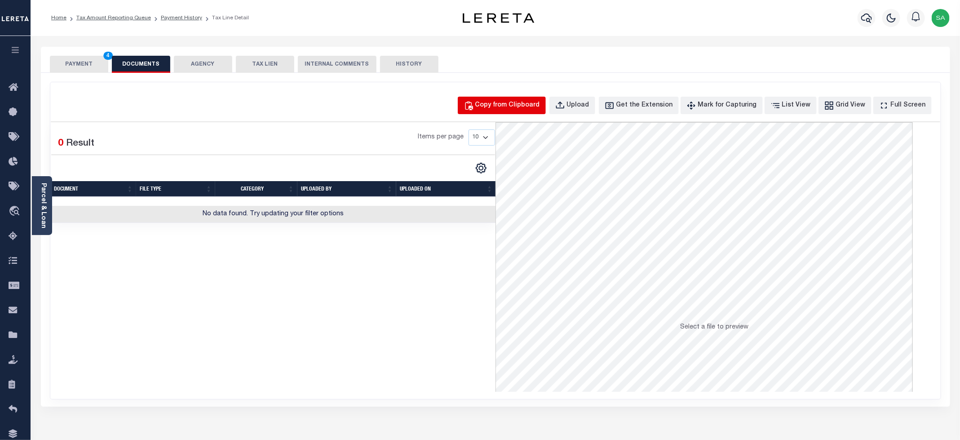
click at [506, 104] on div "Copy from Clipboard" at bounding box center [507, 106] width 65 height 10
select select "POP"
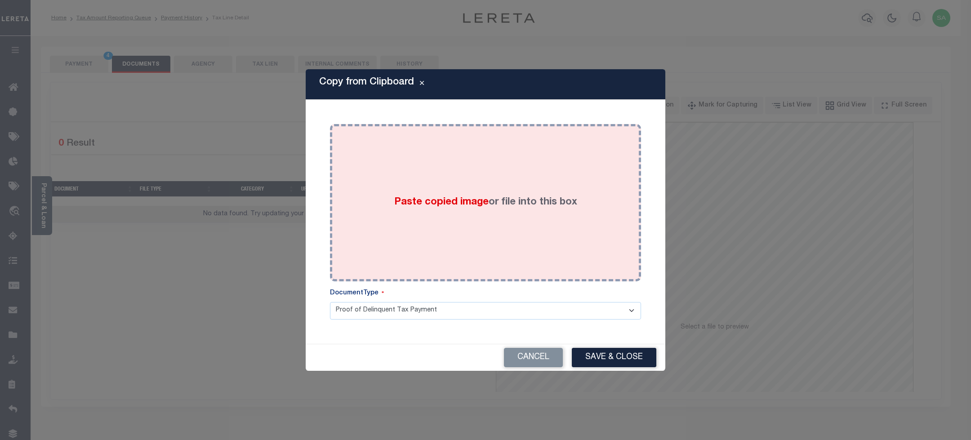
click at [535, 195] on label "Paste copied image or file into this box" at bounding box center [485, 202] width 183 height 15
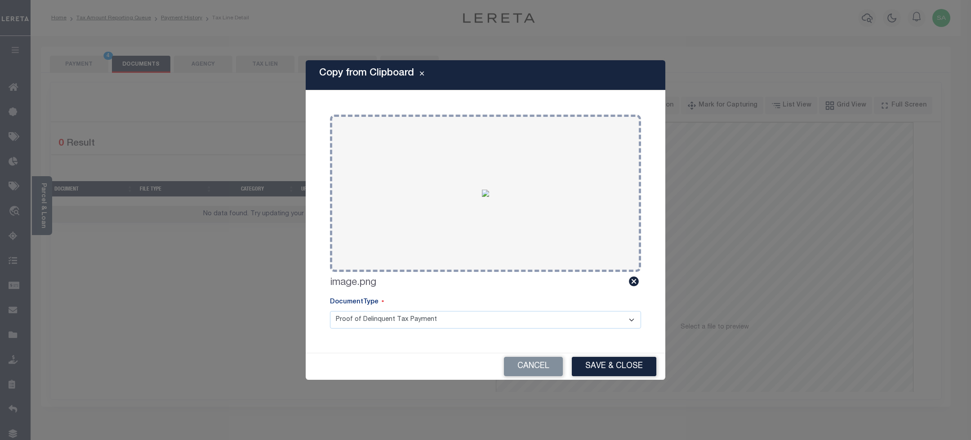
click at [607, 369] on button "Save & Close" at bounding box center [614, 366] width 84 height 19
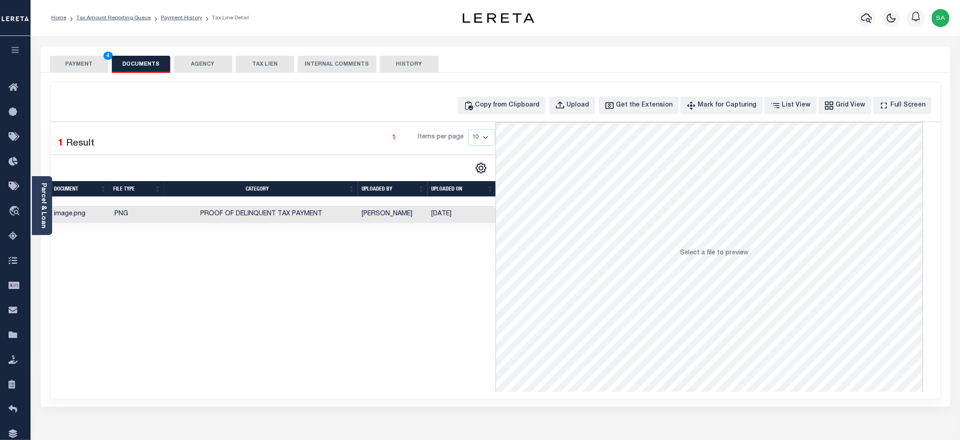
click at [97, 66] on button "PAYMENT 4" at bounding box center [79, 64] width 58 height 17
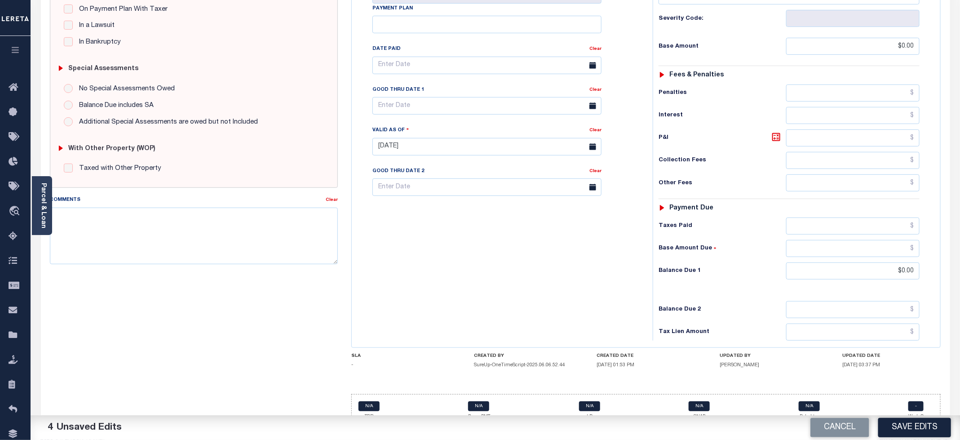
scroll to position [226, 0]
click at [915, 429] on button "Save Edits" at bounding box center [914, 427] width 73 height 19
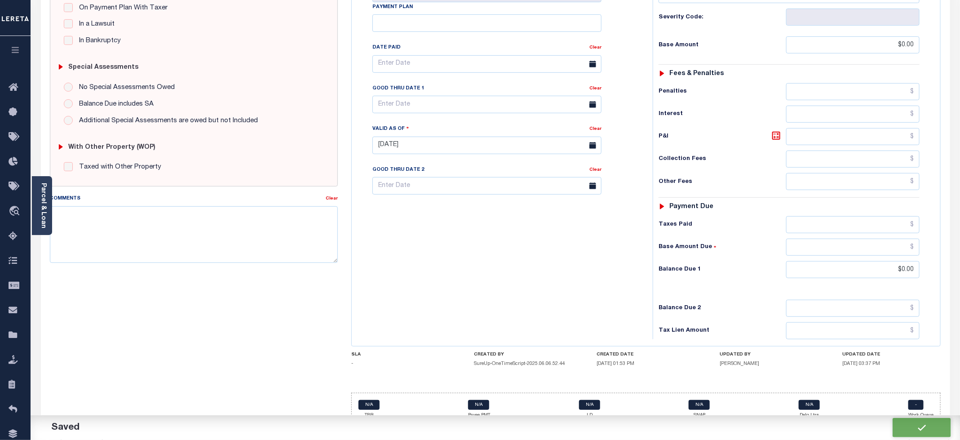
checkbox input "false"
type input "$0"
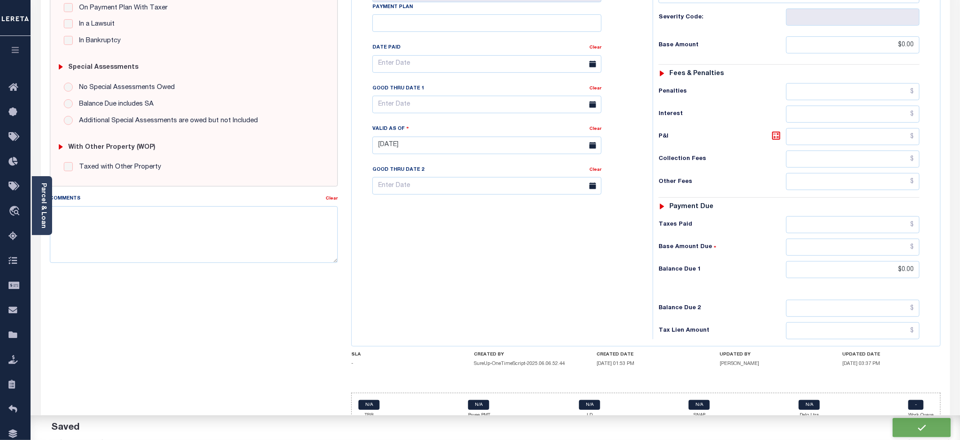
type input "$0"
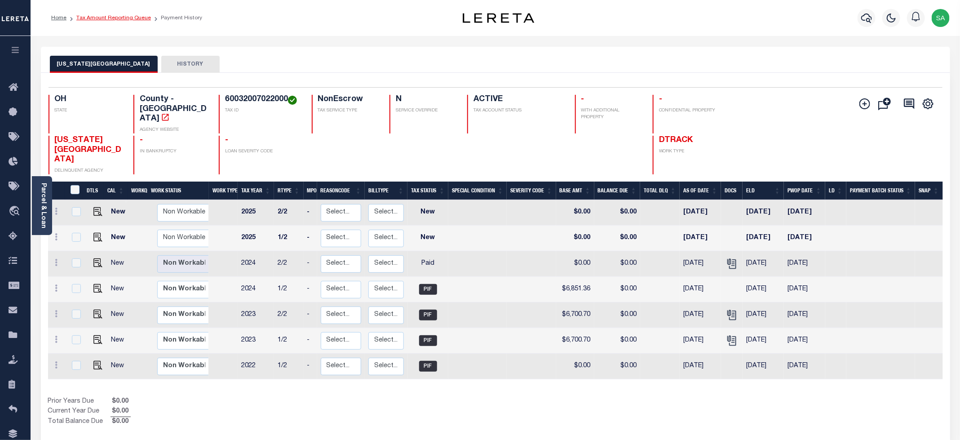
click at [112, 18] on link "Tax Amount Reporting Queue" at bounding box center [113, 17] width 75 height 5
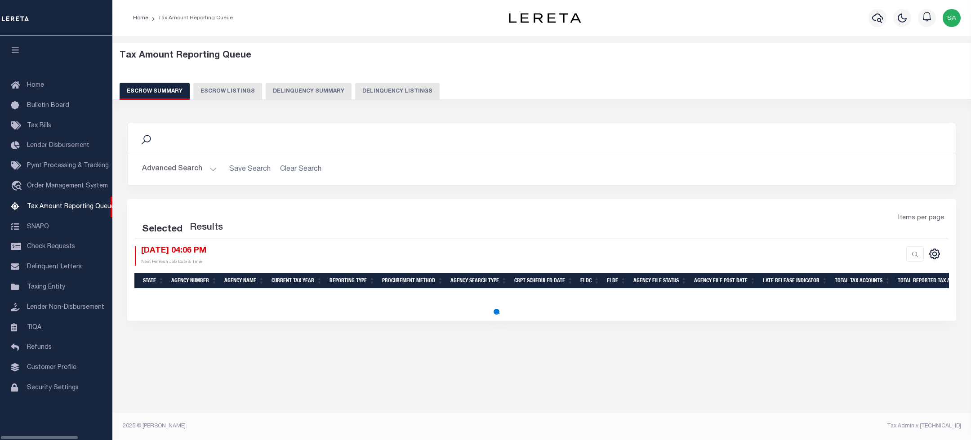
select select "100"
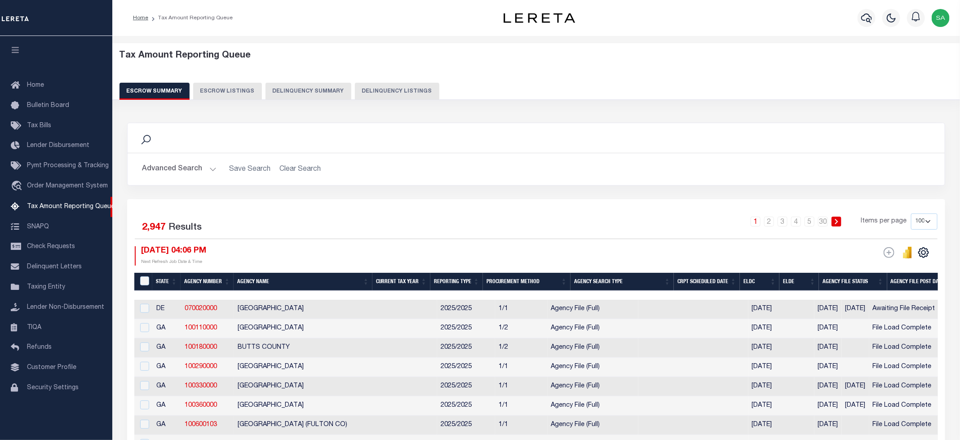
click at [391, 86] on button "Delinquency Listings" at bounding box center [397, 91] width 84 height 17
select select "100"
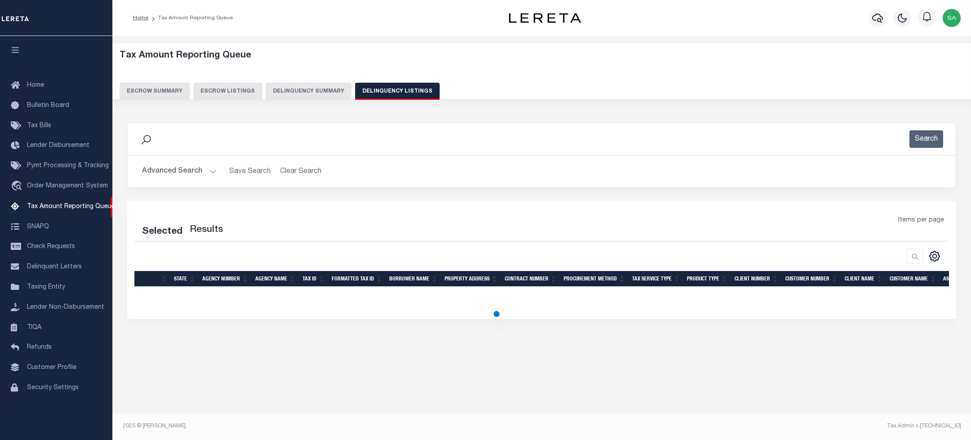
select select "100"
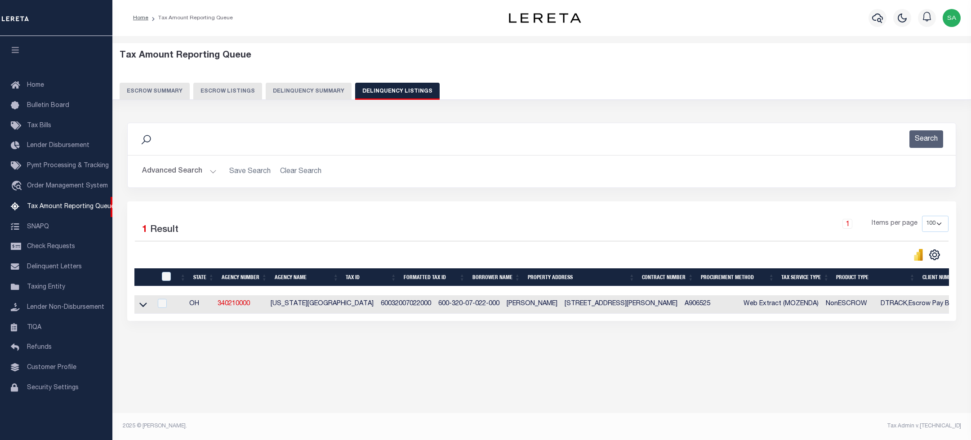
click at [188, 177] on button "Advanced Search" at bounding box center [179, 172] width 75 height 18
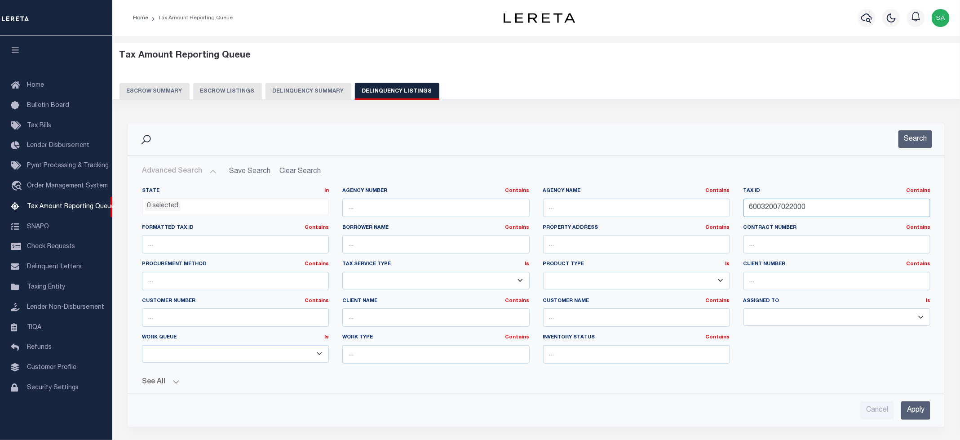
click at [764, 204] on input "60032007022000" at bounding box center [837, 208] width 187 height 18
paste input "4110027"
type input "60034110027000"
click at [914, 142] on button "Search" at bounding box center [916, 139] width 34 height 18
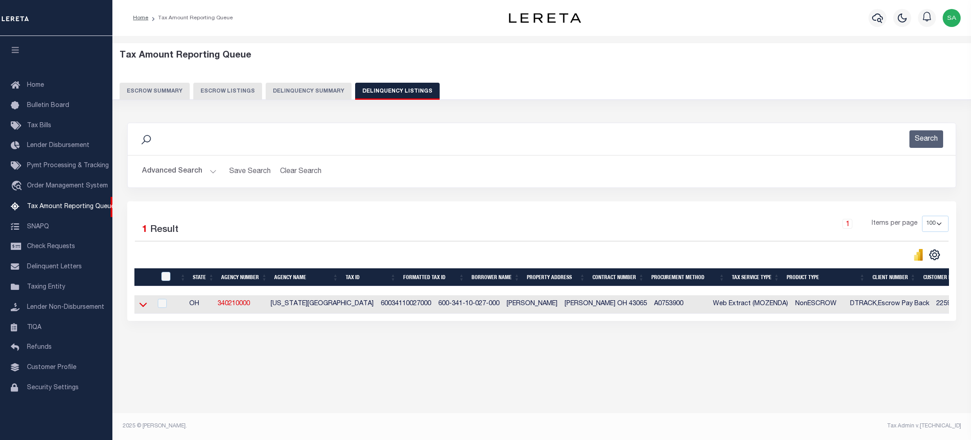
click at [145, 307] on icon at bounding box center [143, 305] width 8 height 4
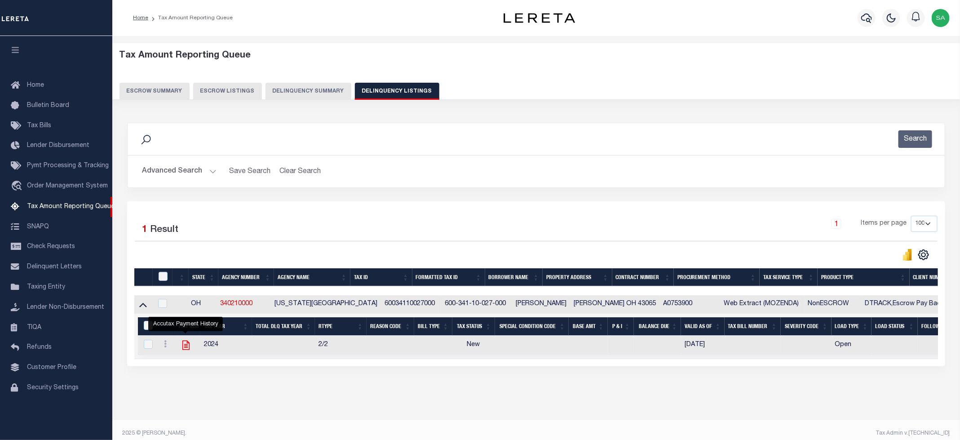
click at [184, 348] on icon "" at bounding box center [186, 345] width 12 height 12
checkbox input "true"
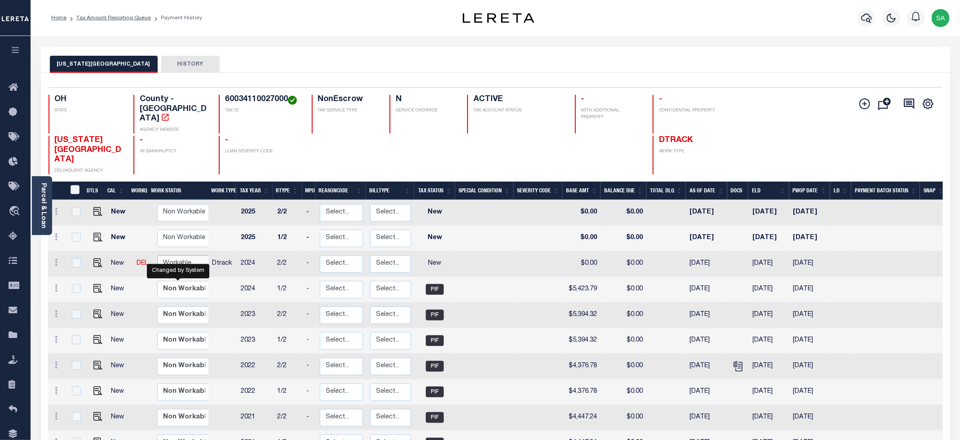
click at [190, 255] on select "Non Workable Workable" at bounding box center [184, 264] width 54 height 18
checkbox input "true"
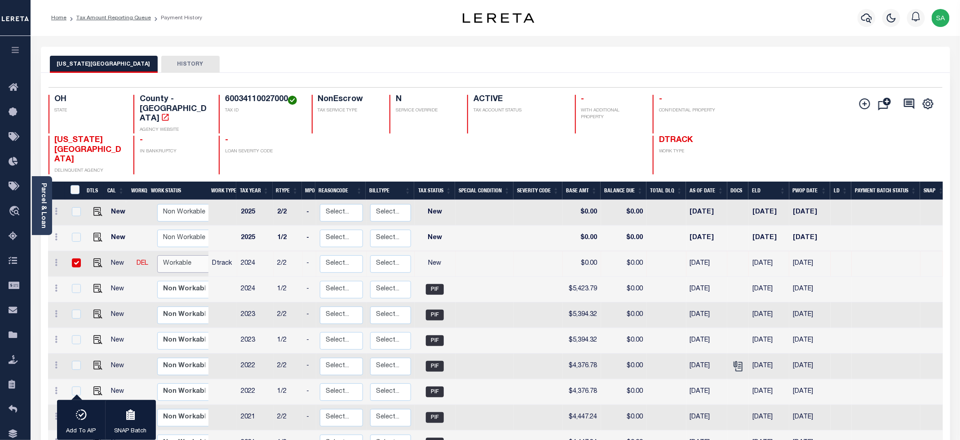
select select "true"
click at [157, 255] on select "Non Workable Workable" at bounding box center [184, 264] width 54 height 18
checkbox input "false"
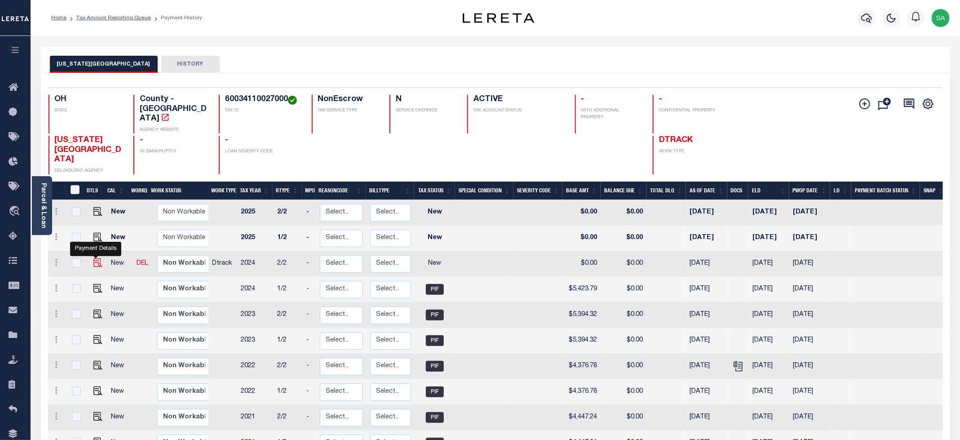
click at [97, 258] on img "" at bounding box center [97, 262] width 9 height 9
checkbox input "true"
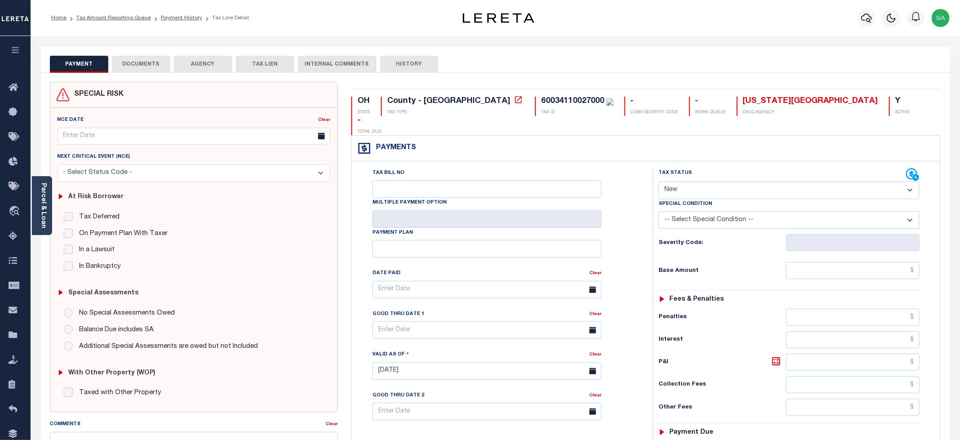
click at [683, 182] on select "- Select Status Code - Open Due/Unpaid Paid Incomplete No Tax Due Internal Refu…" at bounding box center [789, 191] width 261 height 18
select select "PYD"
click at [659, 182] on select "- Select Status Code - Open Due/Unpaid Paid Incomplete No Tax Due Internal Refu…" at bounding box center [789, 191] width 261 height 18
type input "[DATE]"
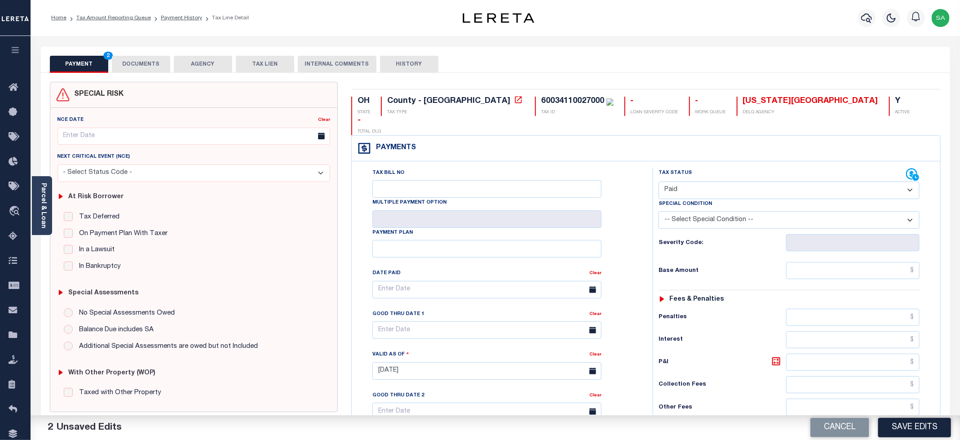
click at [808, 263] on div "Tax Status Status - Select Status Code -" at bounding box center [792, 366] width 279 height 397
drag, startPoint x: 807, startPoint y: 249, endPoint x: 806, endPoint y: 259, distance: 9.4
click at [807, 262] on input "text" at bounding box center [852, 270] width 133 height 17
type input "$0.00"
click at [657, 204] on div "Special Condition -- Select Special Condition -- 3RD PARTY TAX LIEN AGENCY TAX …" at bounding box center [789, 214] width 275 height 30
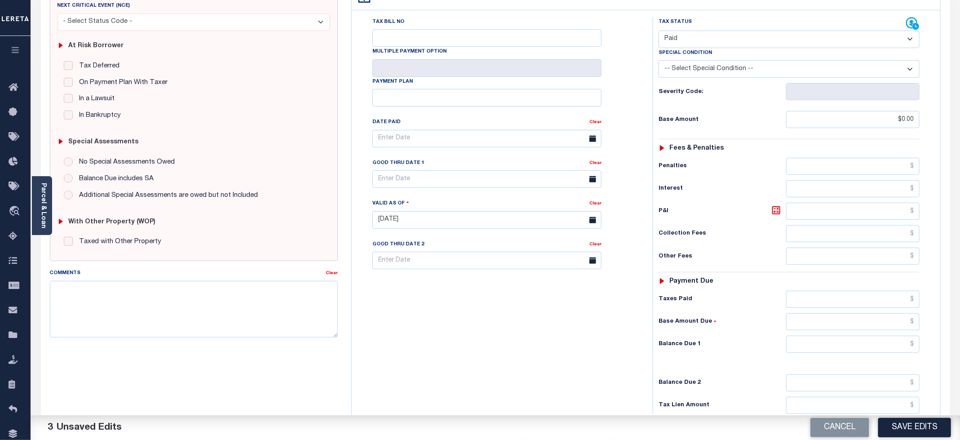
scroll to position [202, 0]
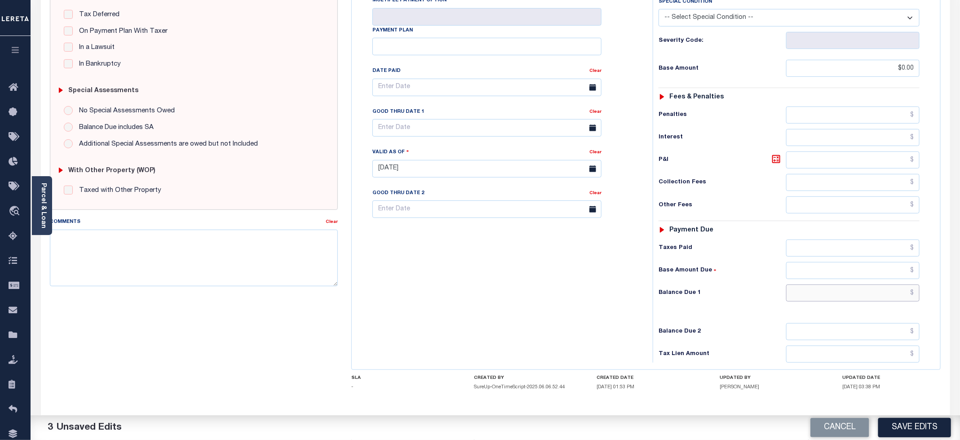
click at [811, 284] on input "text" at bounding box center [852, 292] width 133 height 17
type input "$0.00"
click at [590, 294] on div "Tax Bill No Multiple Payment Option Payment Plan Clear" at bounding box center [500, 164] width 292 height 397
click at [371, 226] on div "Tax Bill No Multiple Payment Option Payment Plan Clear" at bounding box center [500, 164] width 292 height 397
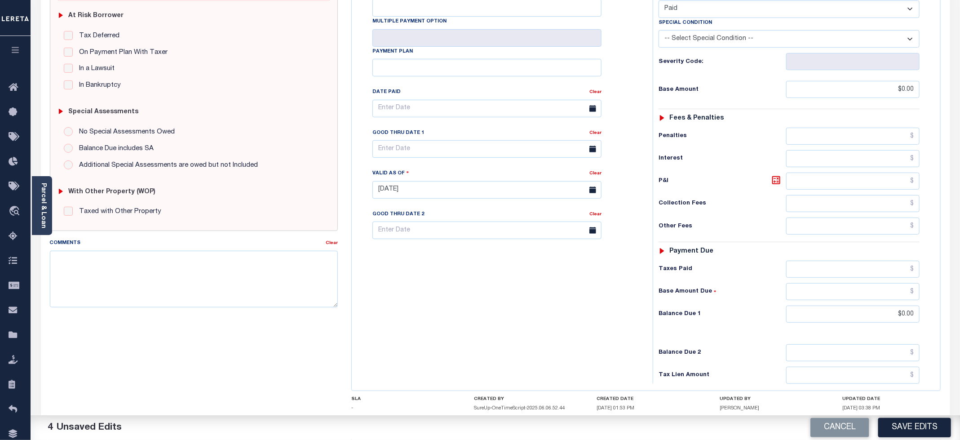
scroll to position [0, 0]
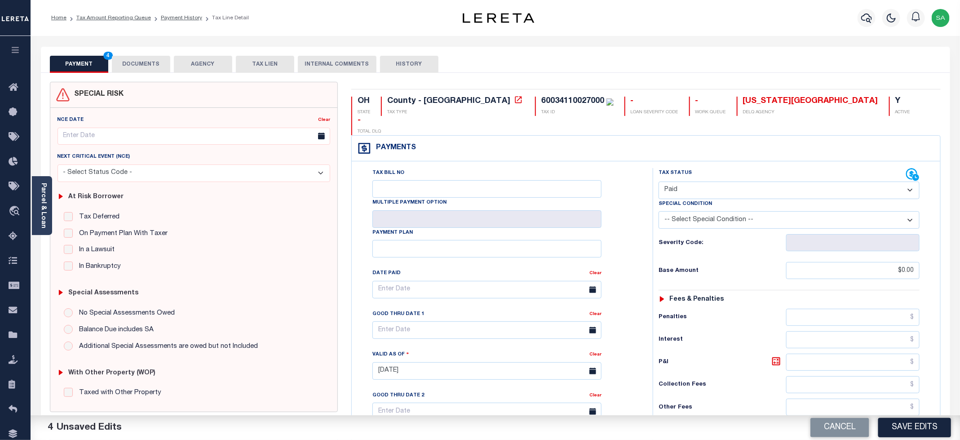
click at [146, 66] on button "DOCUMENTS" at bounding box center [141, 64] width 58 height 17
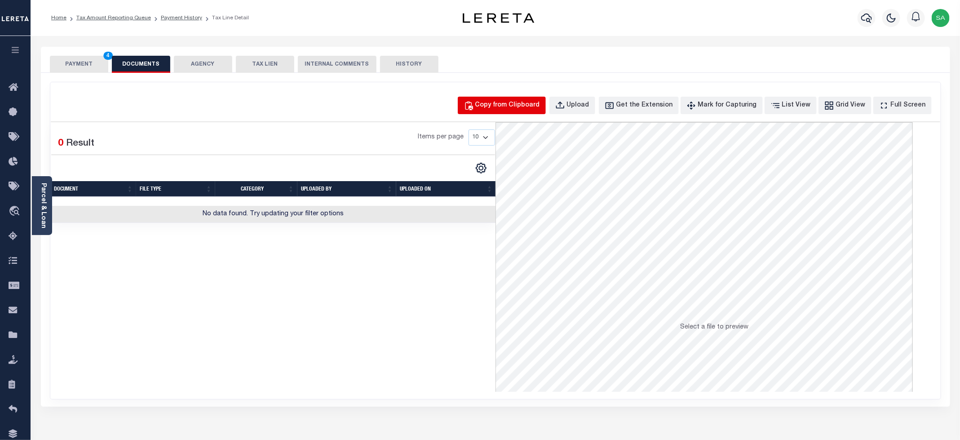
click at [518, 103] on div "Copy from Clipboard" at bounding box center [507, 106] width 65 height 10
select select "POP"
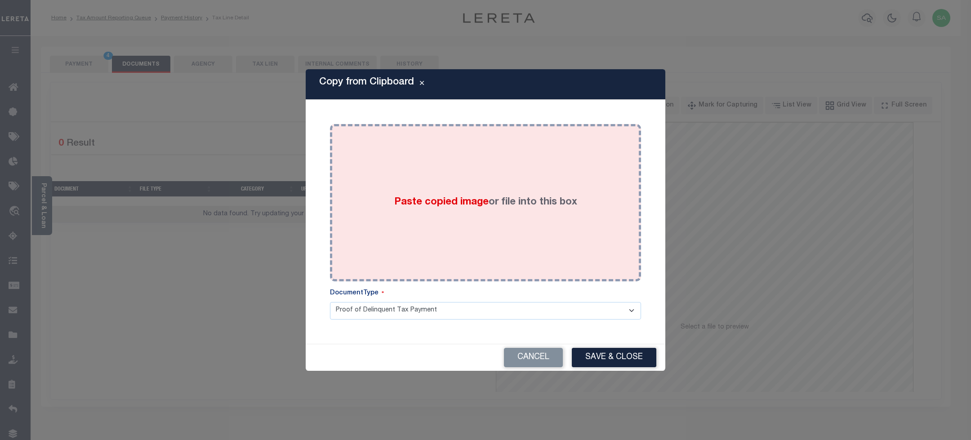
click at [528, 187] on div "Paste copied image or file into this box" at bounding box center [485, 203] width 297 height 144
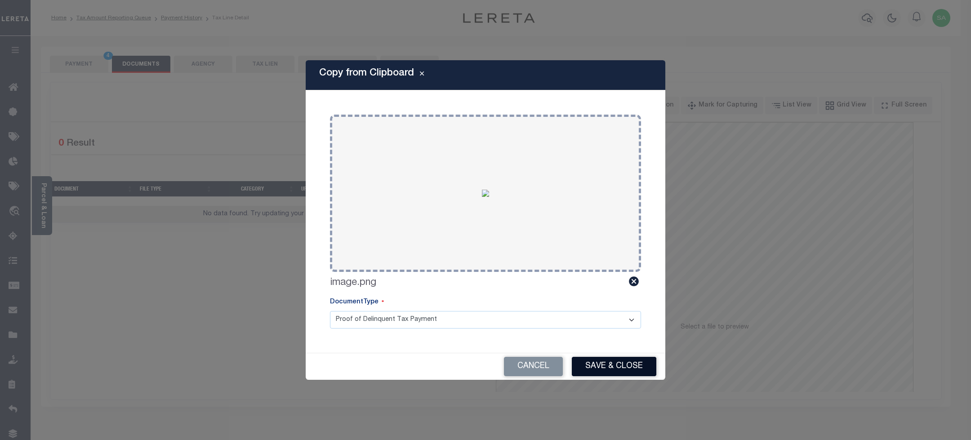
click at [617, 362] on button "Save & Close" at bounding box center [614, 366] width 84 height 19
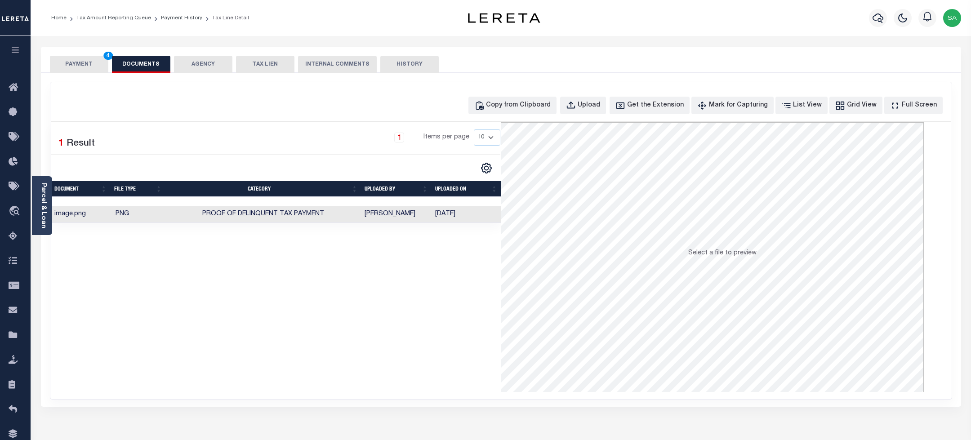
click at [84, 67] on button "PAYMENT 4" at bounding box center [79, 64] width 58 height 17
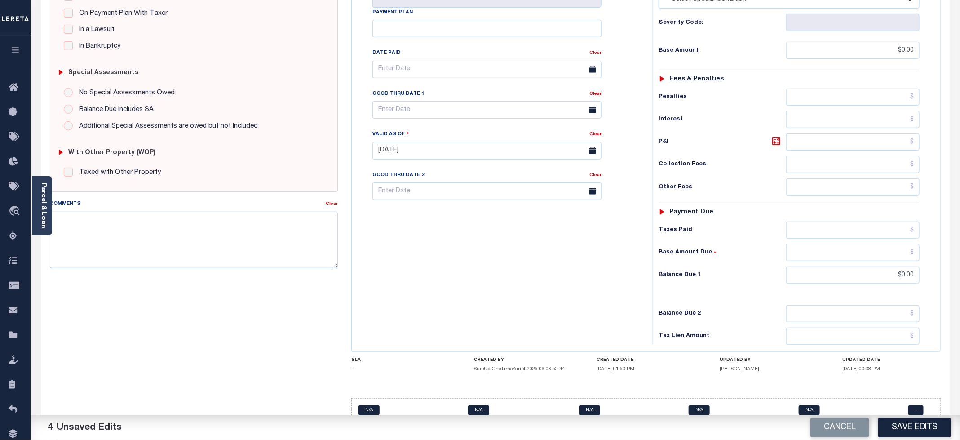
scroll to position [226, 0]
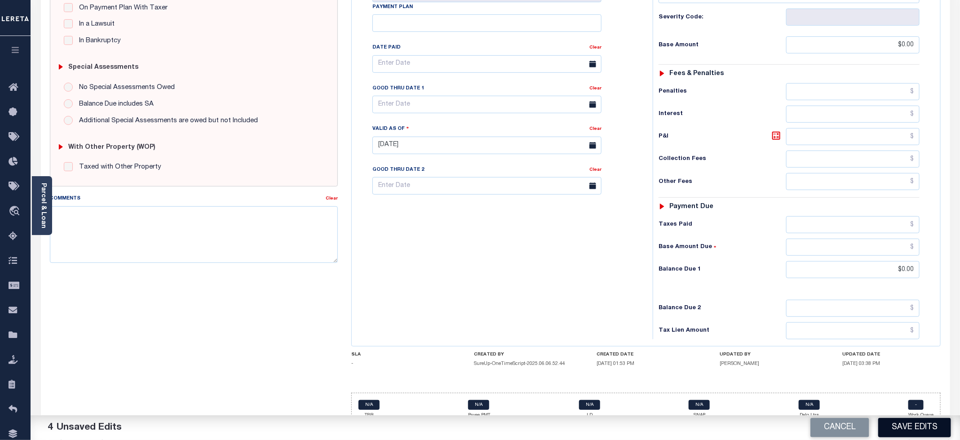
click at [908, 431] on button "Save Edits" at bounding box center [914, 427] width 73 height 19
checkbox input "false"
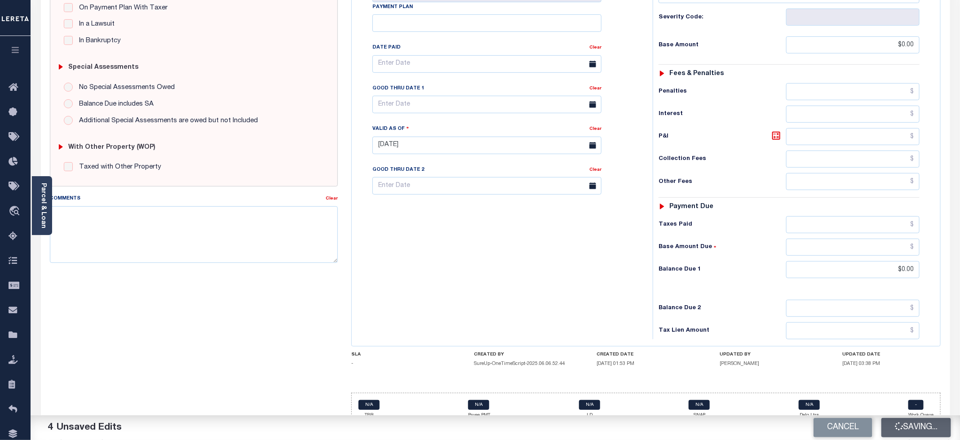
type input "$0"
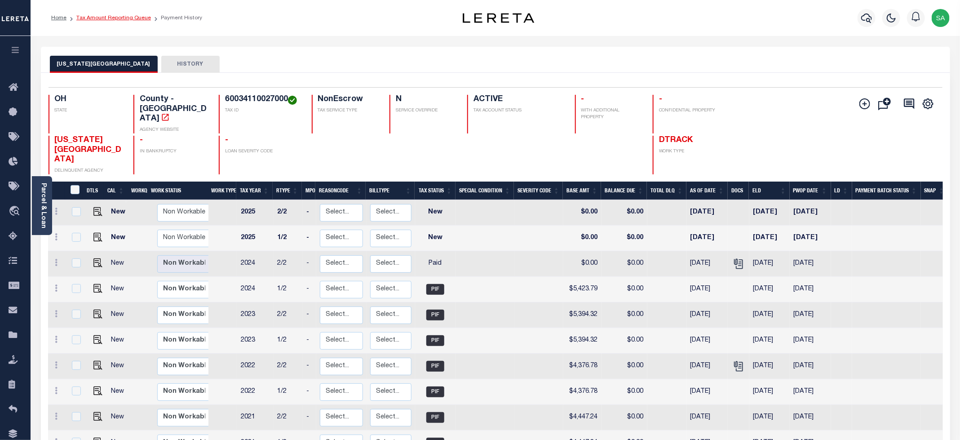
click at [106, 19] on link "Tax Amount Reporting Queue" at bounding box center [113, 17] width 75 height 5
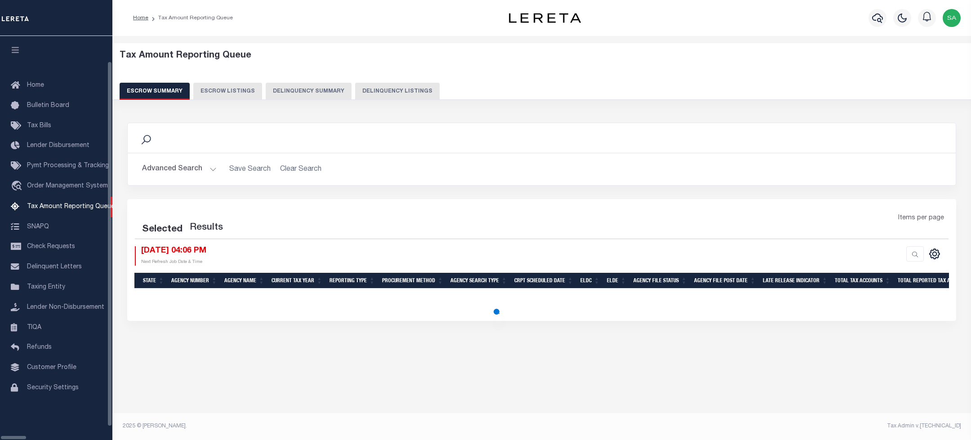
click at [367, 93] on button "Delinquency Listings" at bounding box center [397, 91] width 84 height 17
select select "100"
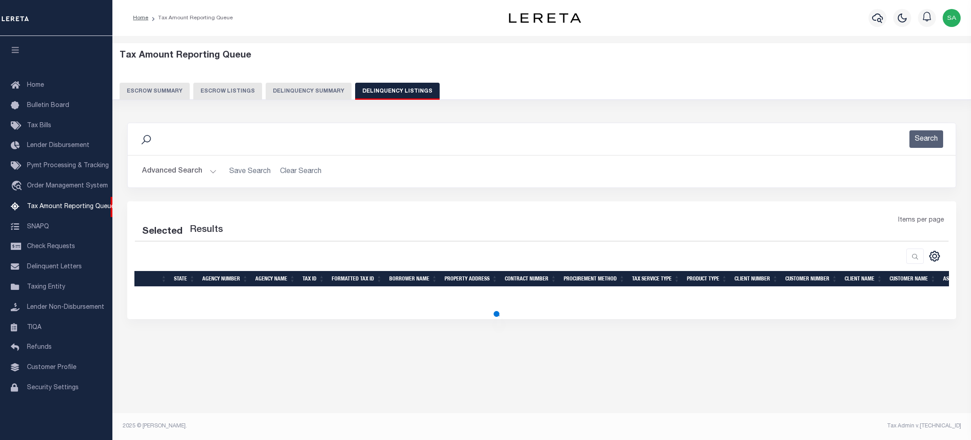
select select "100"
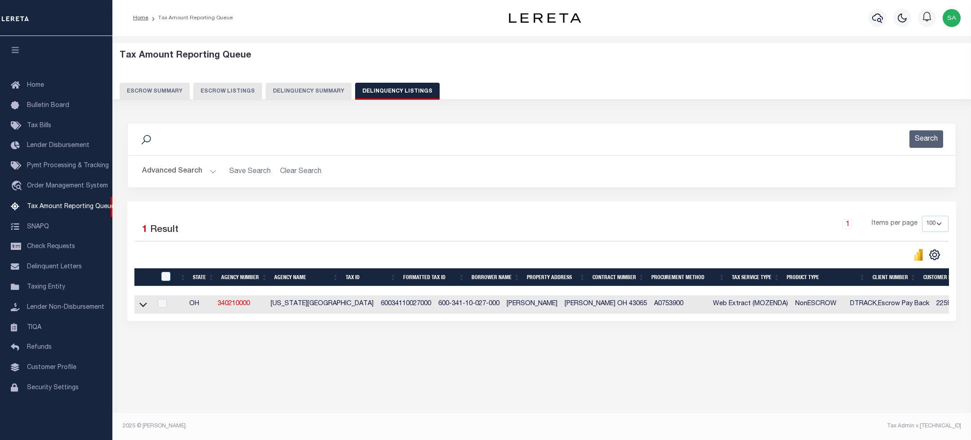
click at [161, 169] on button "Advanced Search" at bounding box center [179, 172] width 75 height 18
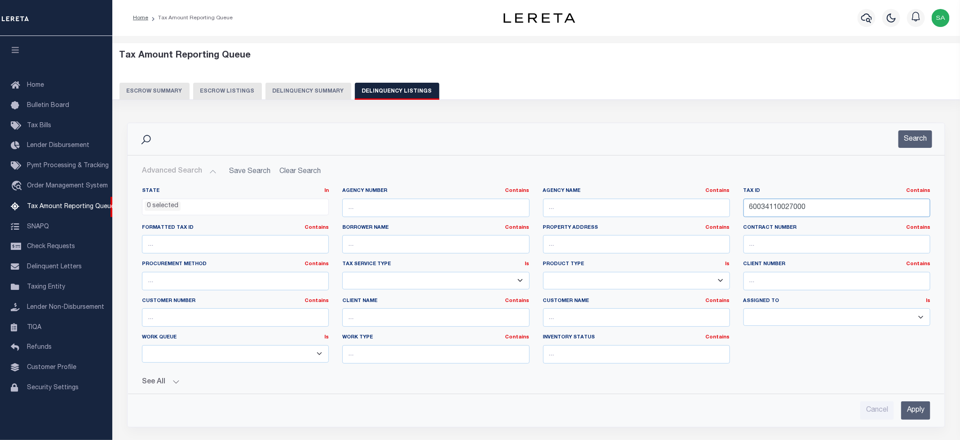
click at [787, 208] on input "60034110027000" at bounding box center [837, 208] width 187 height 18
paste input "1"
type input "60034110027001"
click at [908, 138] on button "Search" at bounding box center [916, 139] width 34 height 18
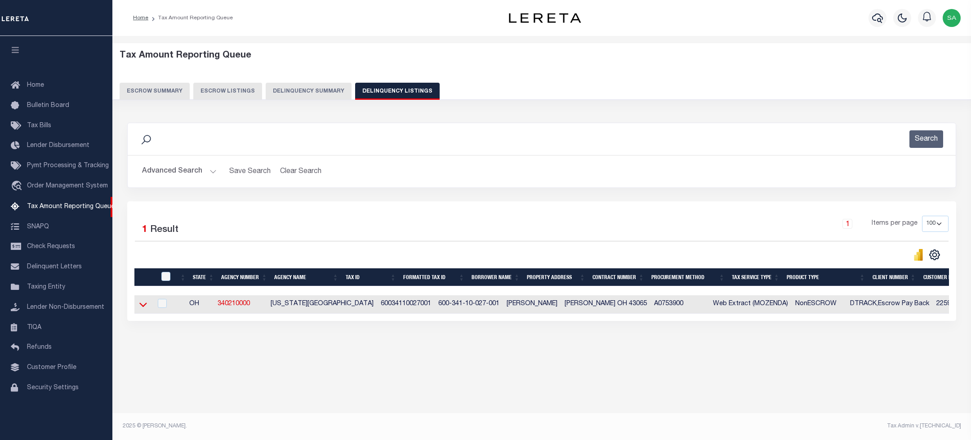
click at [145, 307] on icon at bounding box center [143, 305] width 8 height 4
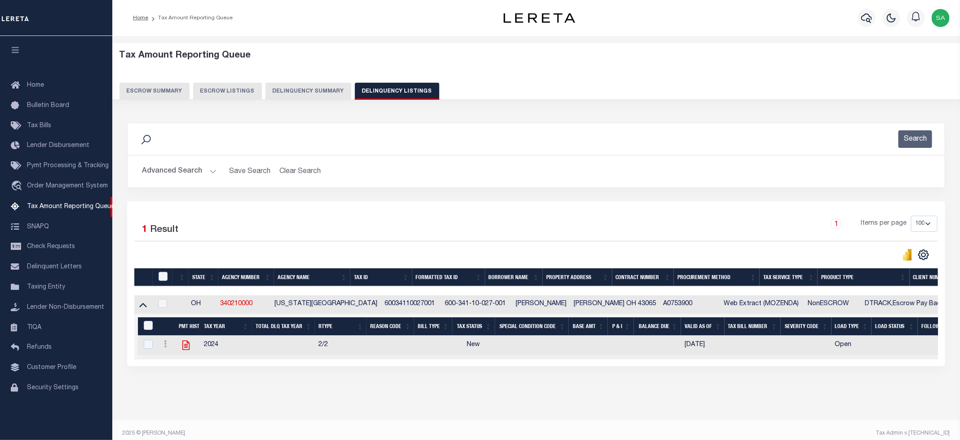
click at [186, 350] on icon "" at bounding box center [186, 345] width 12 height 12
checkbox input "true"
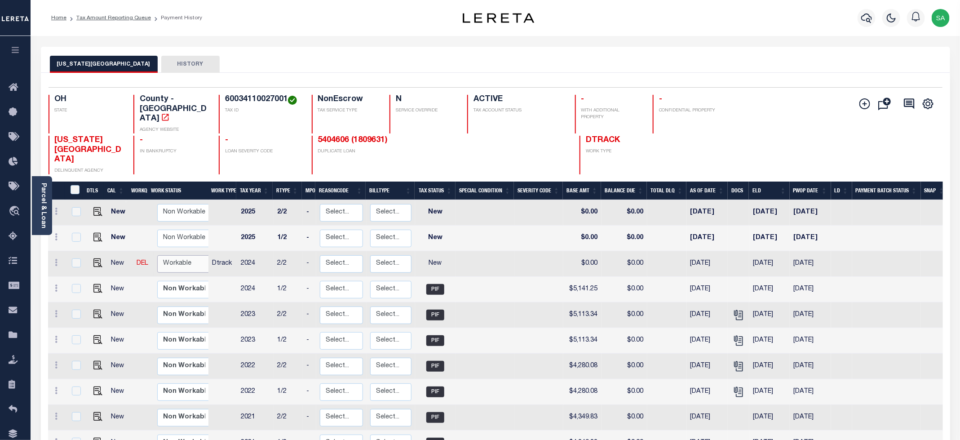
click at [189, 255] on select "Non Workable Workable" at bounding box center [184, 264] width 54 height 18
checkbox input "true"
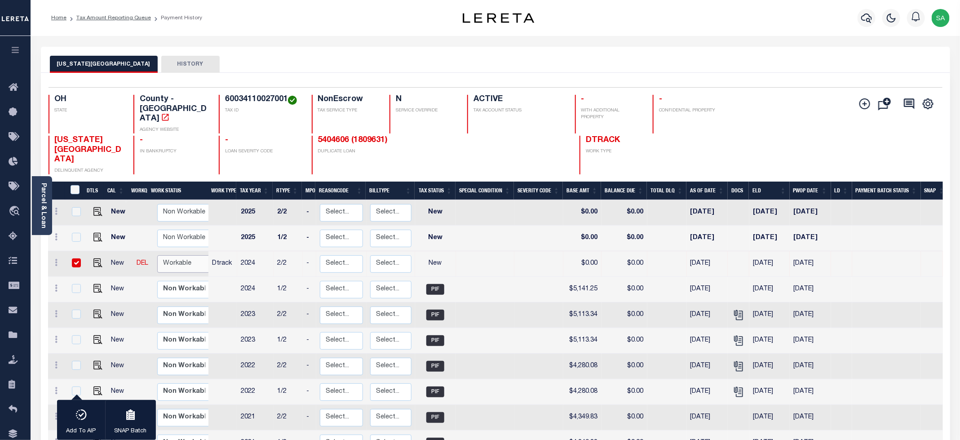
select select "true"
click at [157, 255] on select "Non Workable Workable" at bounding box center [184, 264] width 54 height 18
checkbox input "false"
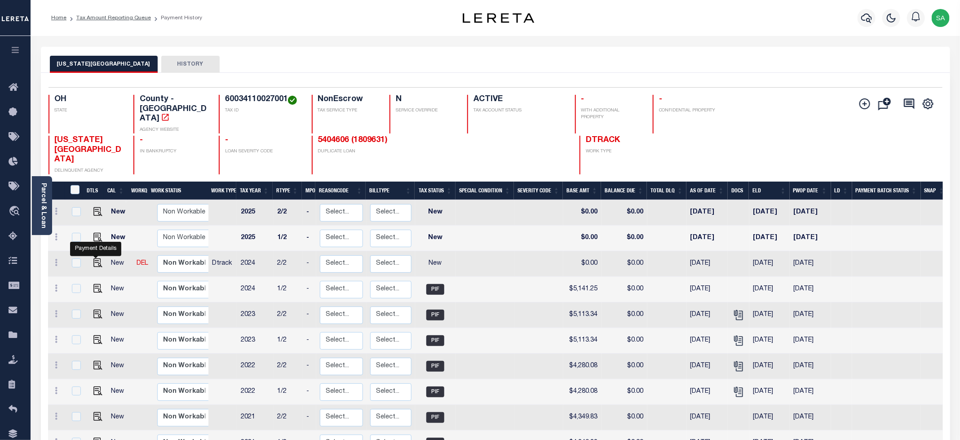
drag, startPoint x: 96, startPoint y: 242, endPoint x: 127, endPoint y: 216, distance: 40.5
click at [96, 258] on img "" at bounding box center [97, 262] width 9 height 9
checkbox input "true"
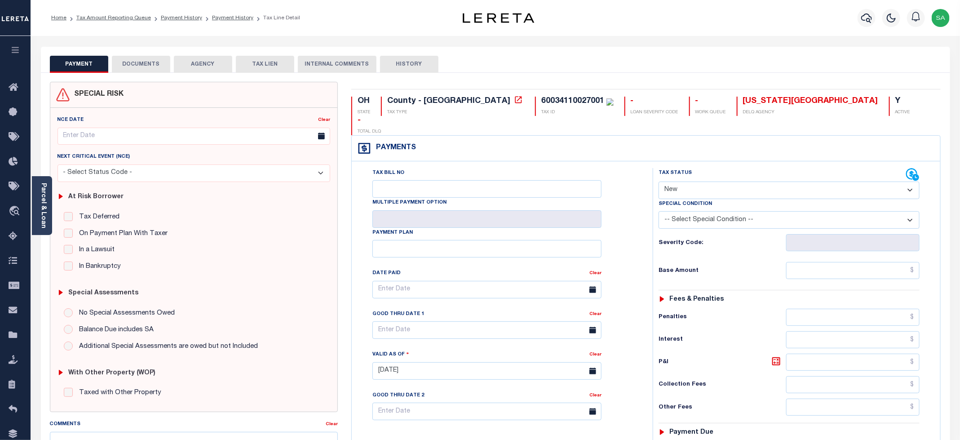
click at [707, 182] on select "- Select Status Code - Open Due/Unpaid Paid Incomplete No Tax Due Internal Refu…" at bounding box center [789, 191] width 261 height 18
select select "PYD"
click at [659, 182] on select "- Select Status Code - Open Due/Unpaid Paid Incomplete No Tax Due Internal Refu…" at bounding box center [789, 191] width 261 height 18
type input "[DATE]"
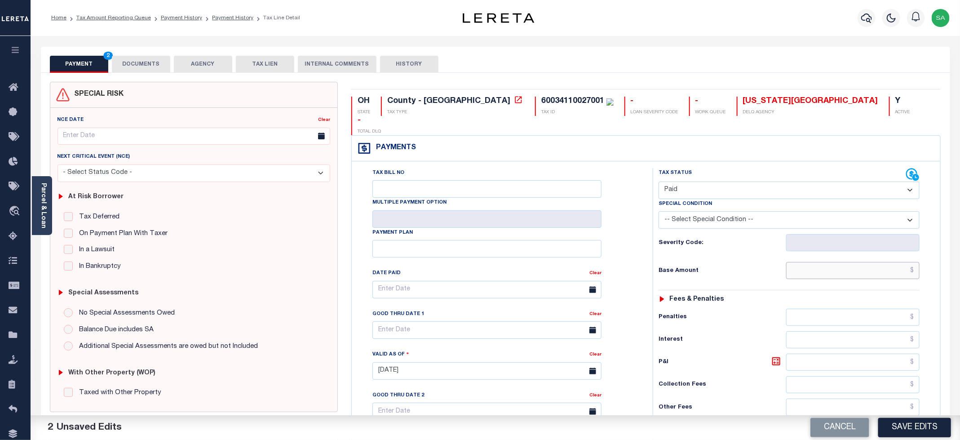
click at [813, 262] on input "text" at bounding box center [852, 270] width 133 height 17
type input "$0.00"
click at [649, 210] on div "Tax Status Status" at bounding box center [792, 366] width 292 height 397
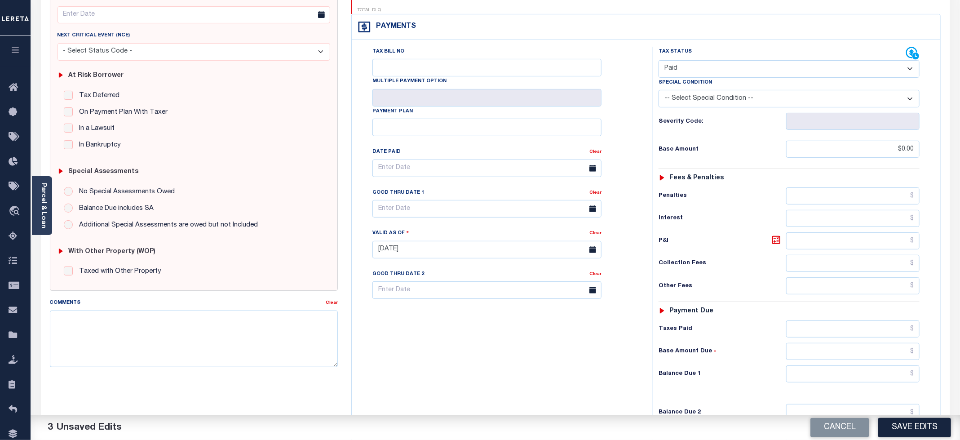
scroll to position [228, 0]
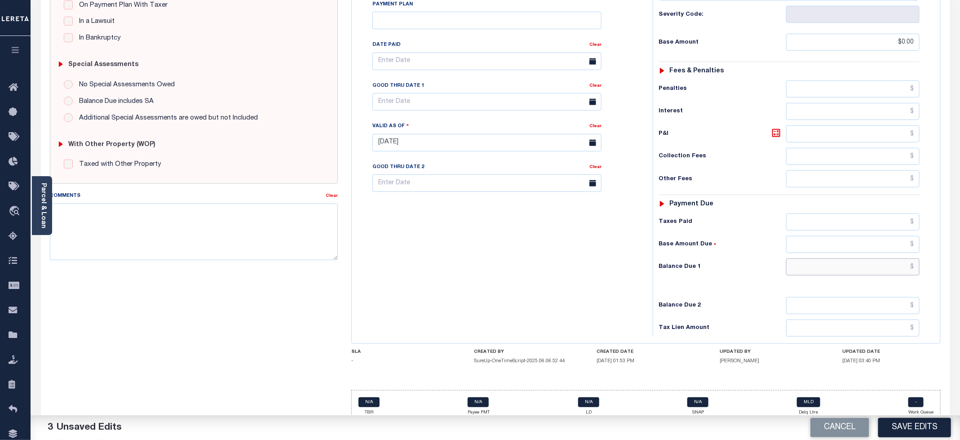
click at [825, 262] on input "text" at bounding box center [852, 266] width 133 height 17
type input "$0.00"
click at [486, 252] on div "Tax Bill No Multiple Payment Option Payment Plan Clear" at bounding box center [500, 138] width 292 height 397
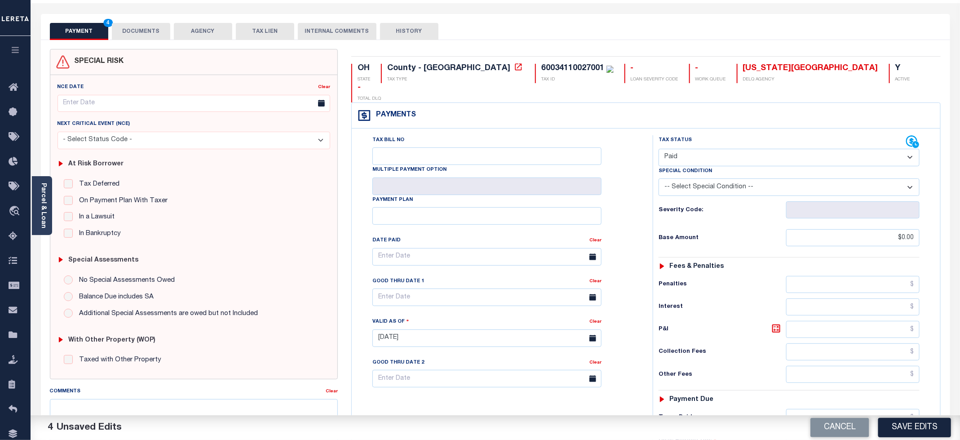
scroll to position [0, 0]
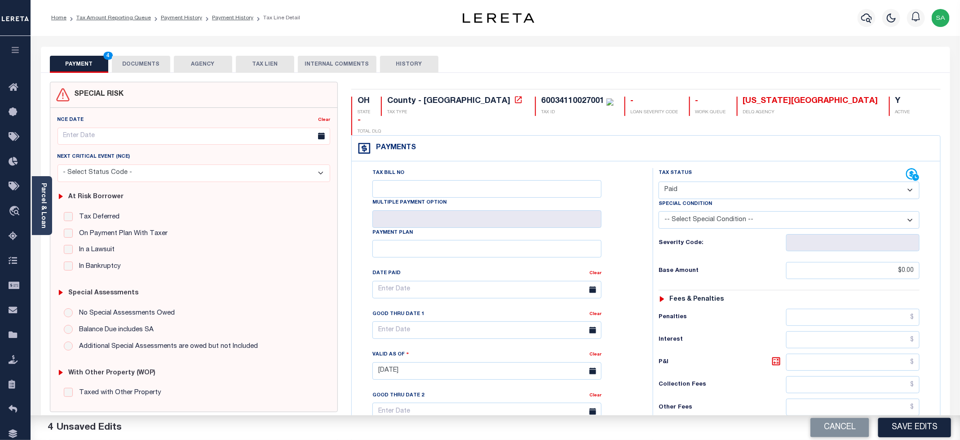
click at [145, 66] on button "DOCUMENTS" at bounding box center [141, 64] width 58 height 17
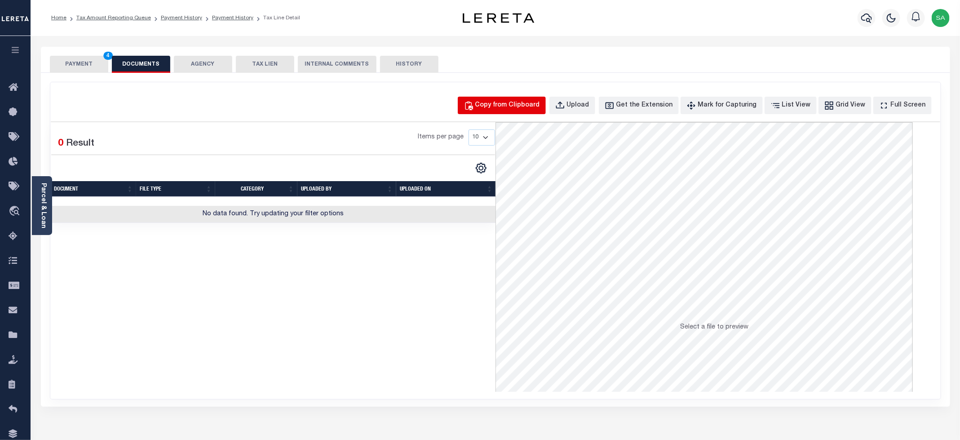
click at [529, 105] on div "Copy from Clipboard" at bounding box center [507, 106] width 65 height 10
select select "POP"
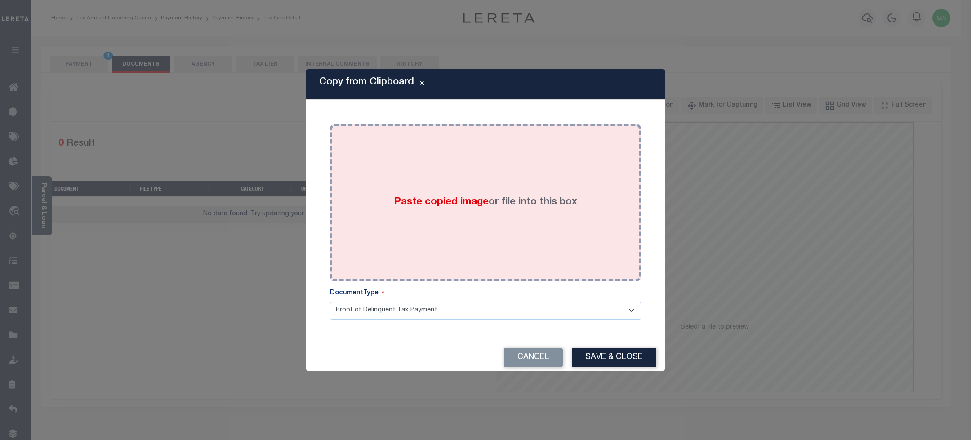
click at [538, 195] on label "Paste copied image or file into this box" at bounding box center [485, 202] width 183 height 15
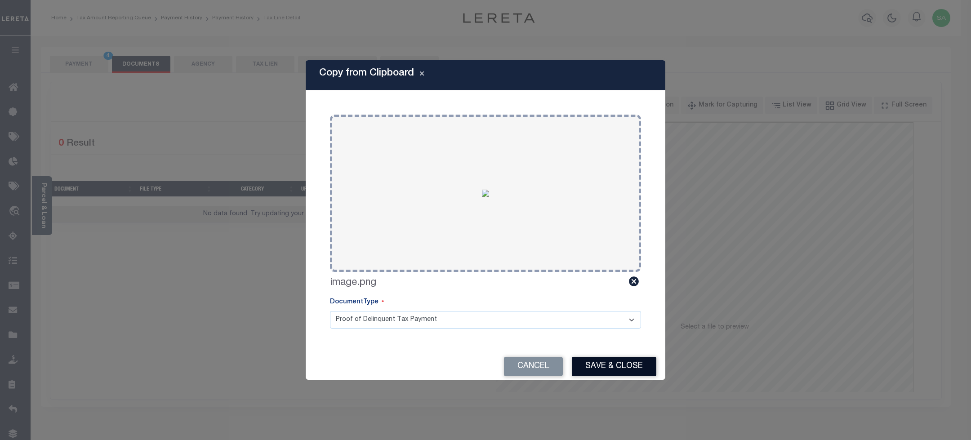
click at [594, 360] on button "Save & Close" at bounding box center [614, 366] width 84 height 19
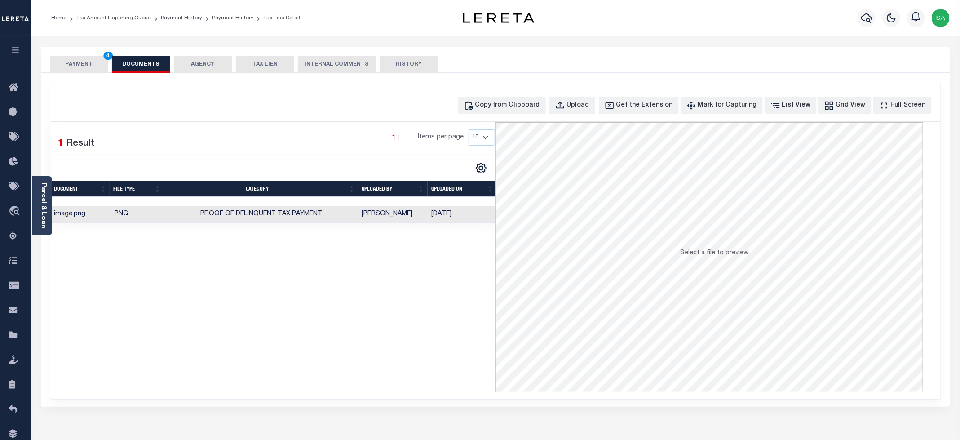
click at [72, 61] on button "PAYMENT 4" at bounding box center [79, 64] width 58 height 17
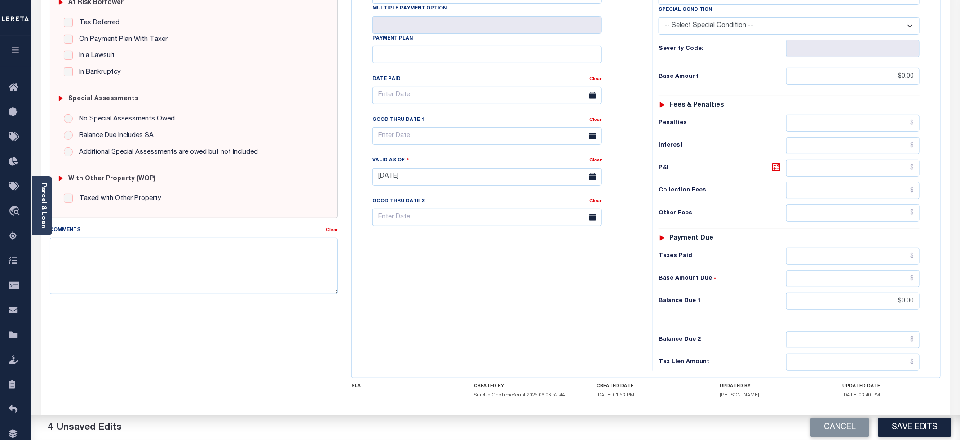
scroll to position [226, 0]
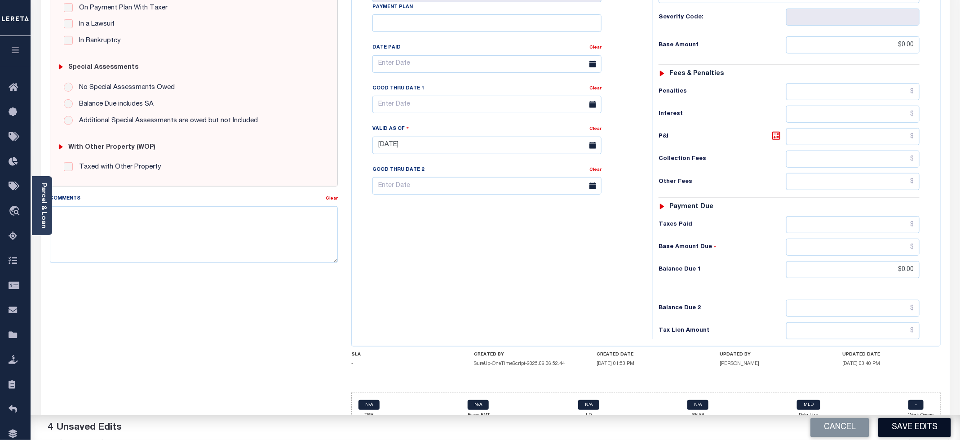
click at [901, 428] on button "Save Edits" at bounding box center [914, 427] width 73 height 19
checkbox input "false"
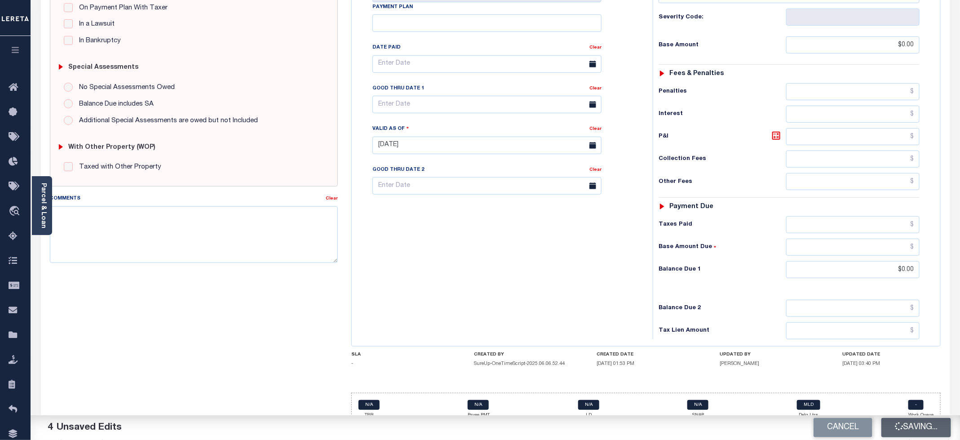
type input "$0"
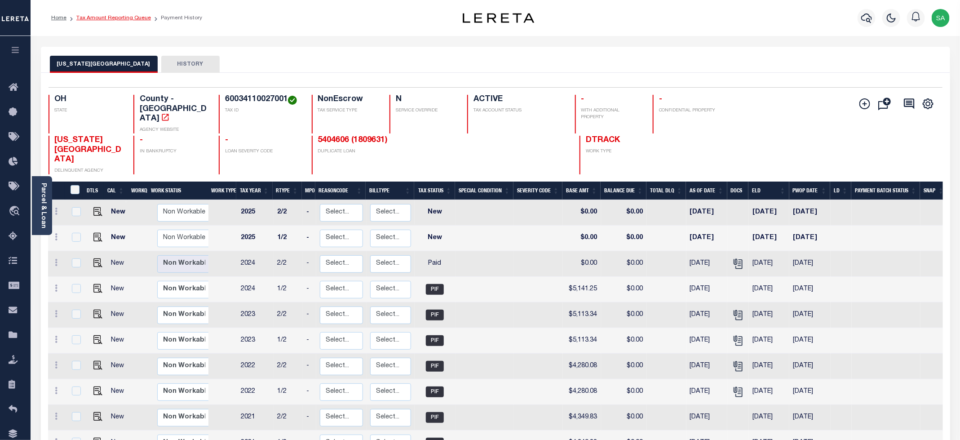
click at [112, 18] on link "Tax Amount Reporting Queue" at bounding box center [113, 17] width 75 height 5
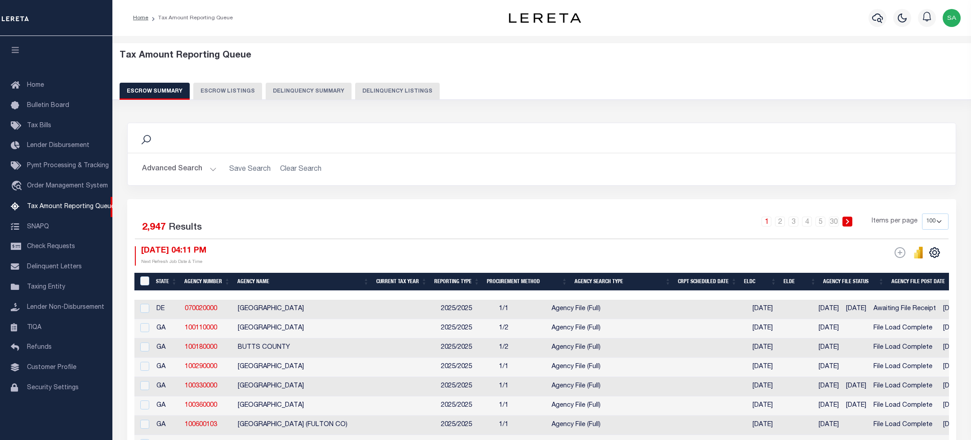
select select "100"
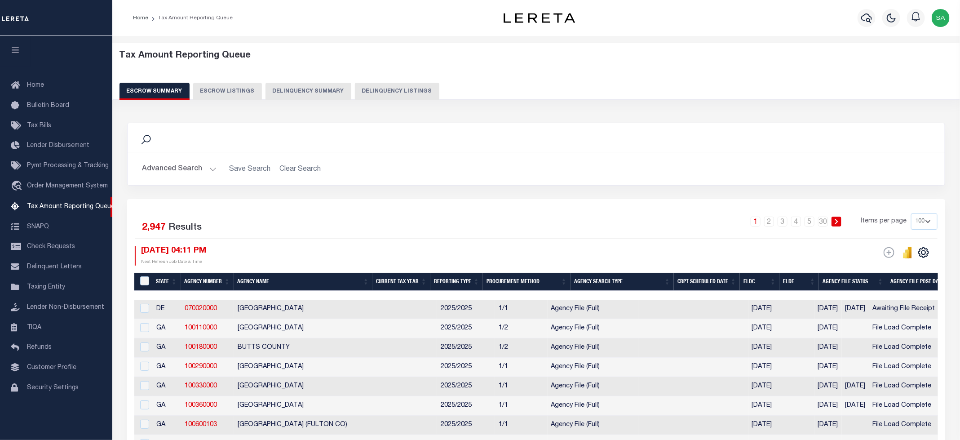
click at [394, 89] on button "Delinquency Listings" at bounding box center [397, 91] width 84 height 17
select select "100"
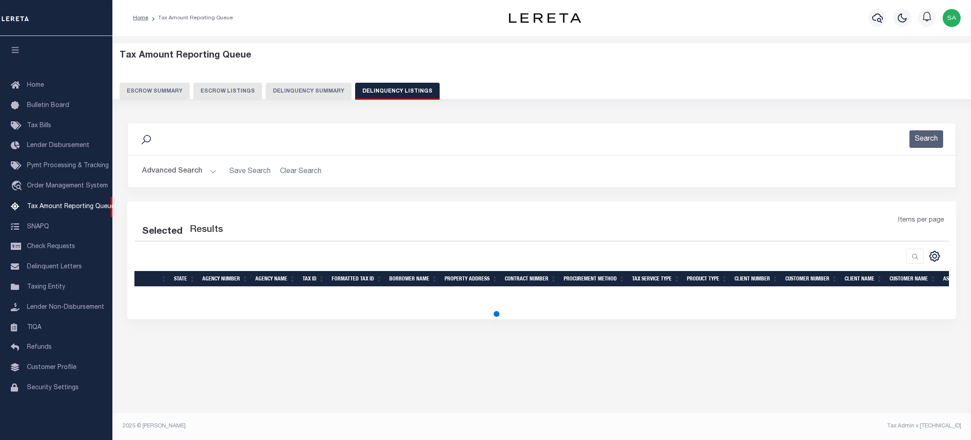
select select "100"
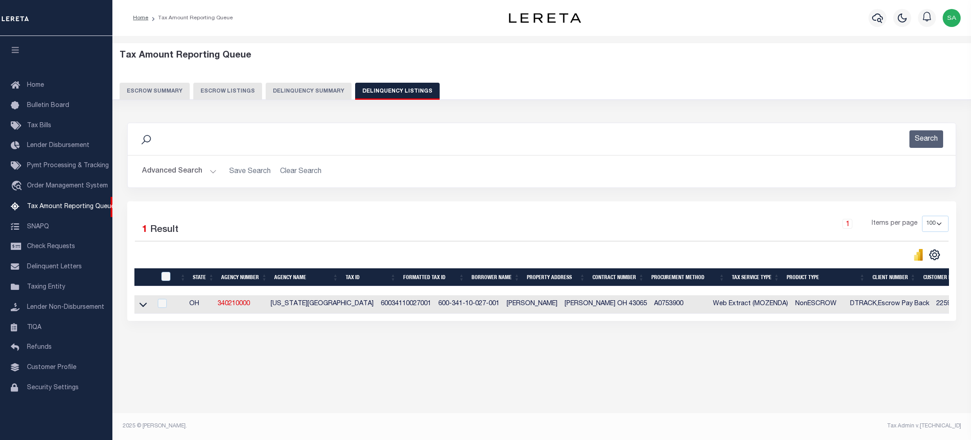
click at [176, 173] on button "Advanced Search" at bounding box center [179, 172] width 75 height 18
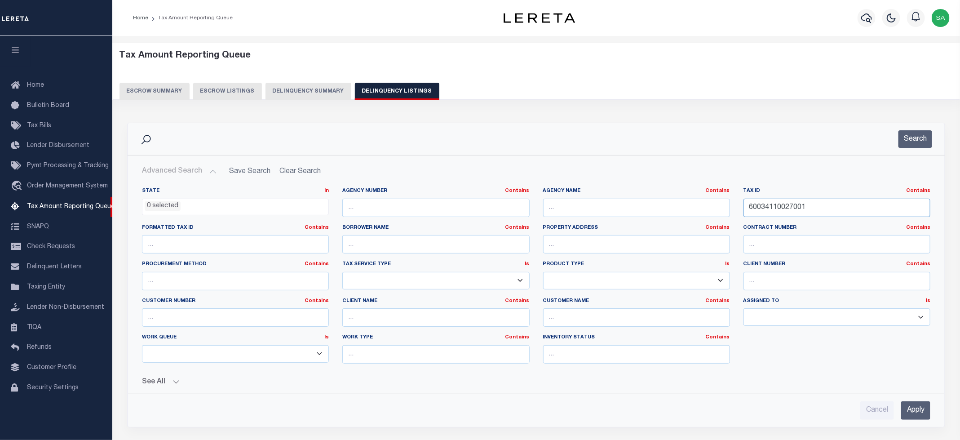
click at [801, 212] on input "60034110027001" at bounding box center [837, 208] width 187 height 18
paste input "8052000"
type input "60034118052000"
click at [911, 143] on button "Search" at bounding box center [916, 139] width 34 height 18
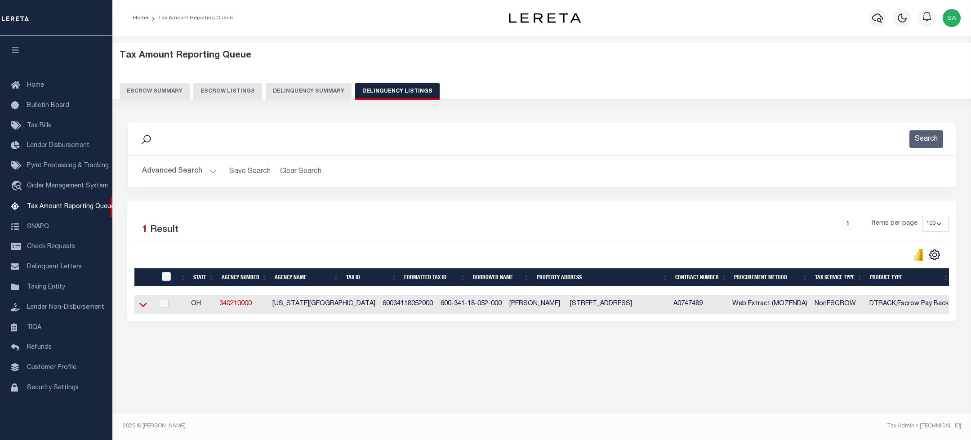
click at [144, 309] on icon at bounding box center [143, 304] width 8 height 9
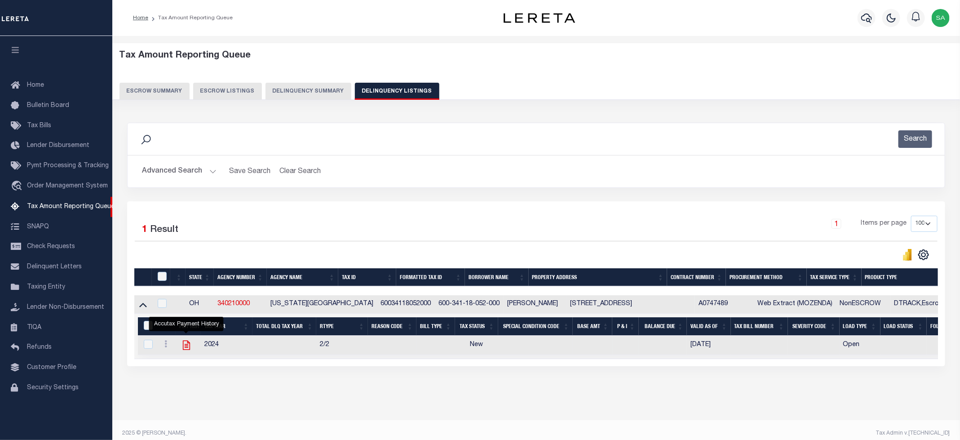
click at [186, 349] on icon "" at bounding box center [186, 345] width 7 height 9
checkbox input "true"
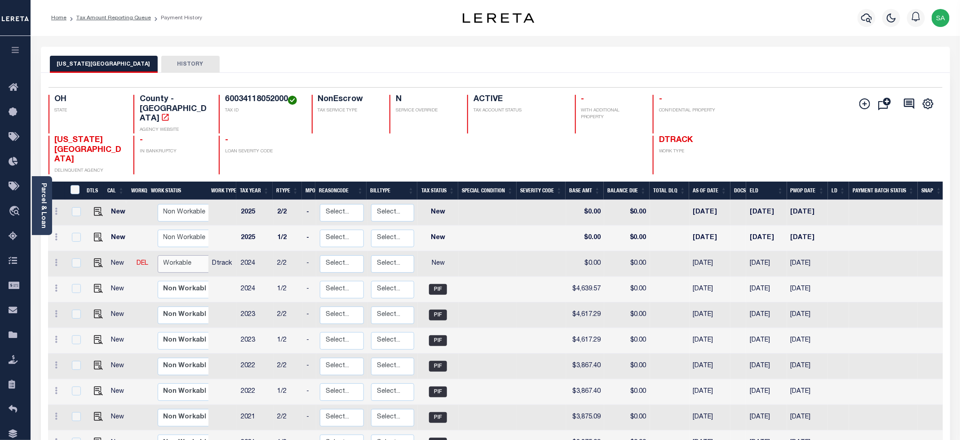
click at [182, 255] on select "Non Workable Workable" at bounding box center [185, 264] width 54 height 18
checkbox input "true"
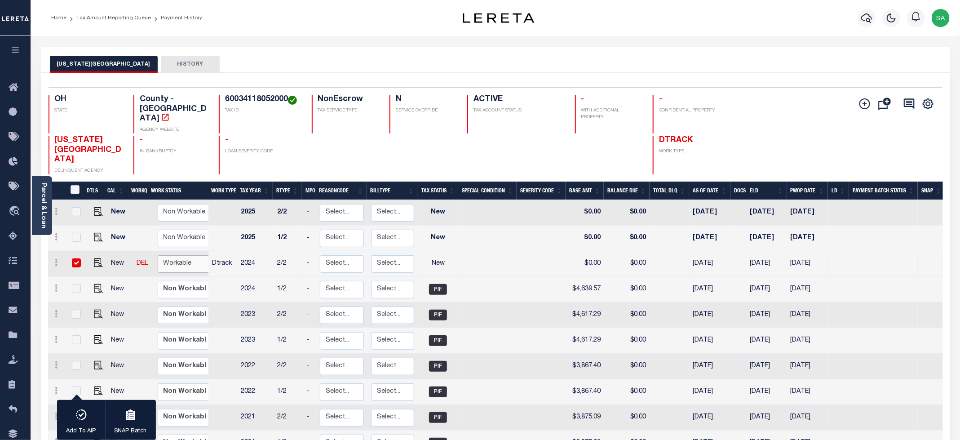
select select "true"
click at [158, 255] on select "Non Workable Workable" at bounding box center [185, 264] width 54 height 18
checkbox input "false"
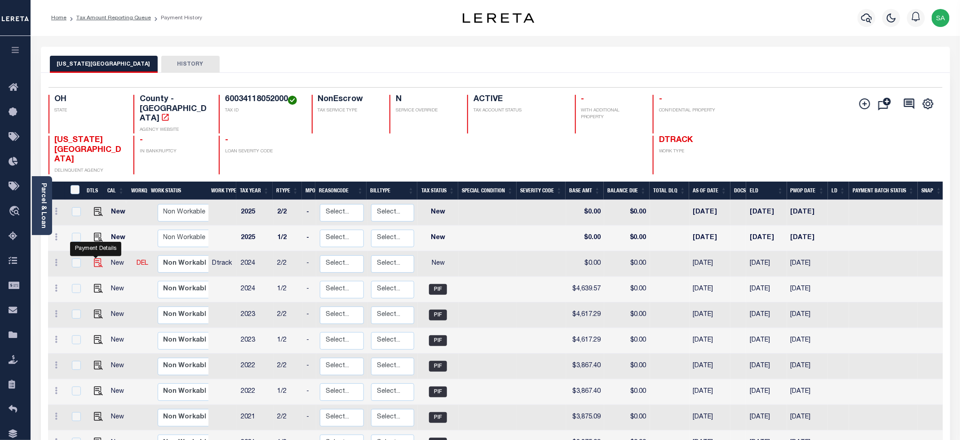
click at [95, 258] on img "" at bounding box center [98, 262] width 9 height 9
checkbox input "true"
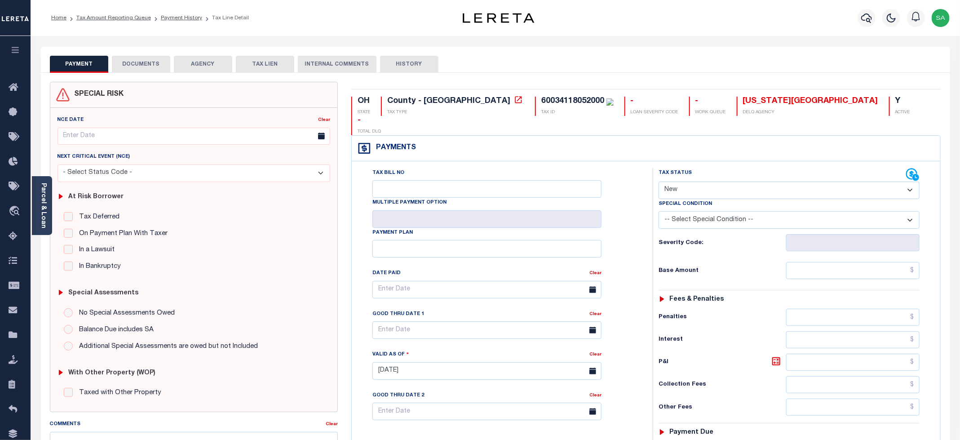
click at [711, 182] on select "- Select Status Code - Open Due/Unpaid Paid Incomplete No Tax Due Internal Refu…" at bounding box center [789, 191] width 261 height 18
select select "PYD"
click at [659, 182] on select "- Select Status Code - Open Due/Unpaid Paid Incomplete No Tax Due Internal Refu…" at bounding box center [789, 191] width 261 height 18
type input "[DATE]"
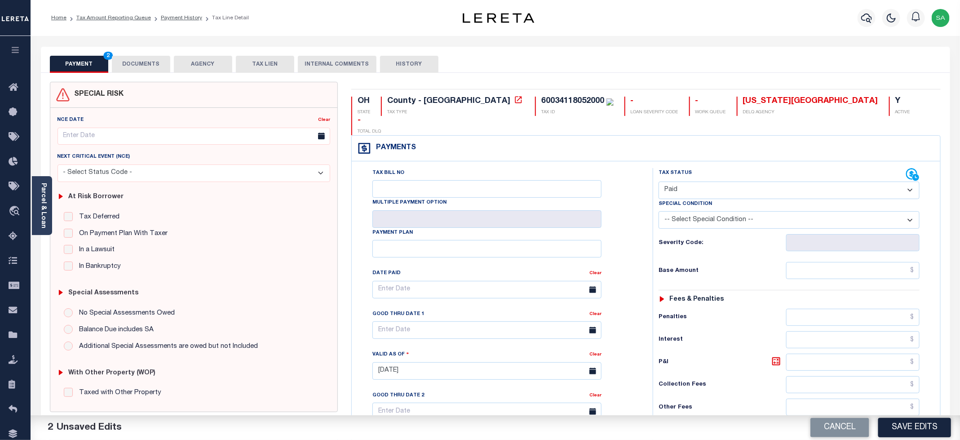
click at [808, 264] on div "Tax Status Status - Select Status Code -" at bounding box center [792, 366] width 279 height 397
click at [808, 262] on input "text" at bounding box center [852, 270] width 133 height 17
type input "$0.00"
click at [630, 241] on div "Tax Bill No Multiple Payment Option Payment Plan Clear" at bounding box center [500, 294] width 279 height 252
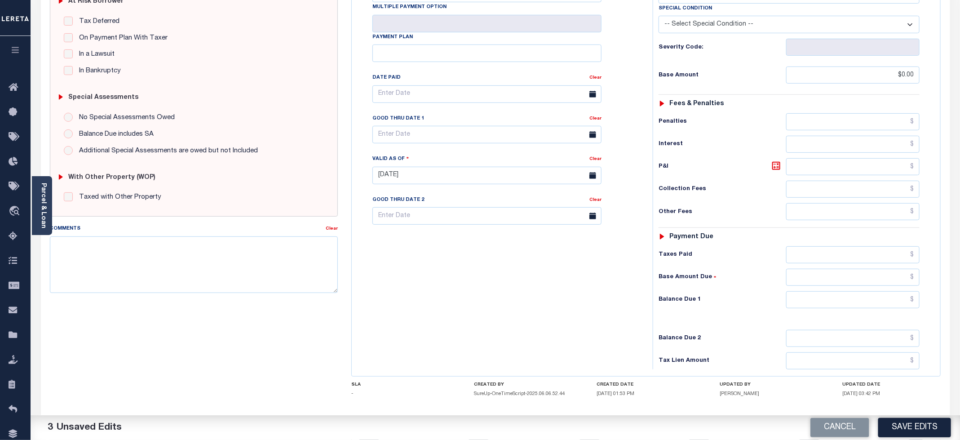
scroll to position [202, 0]
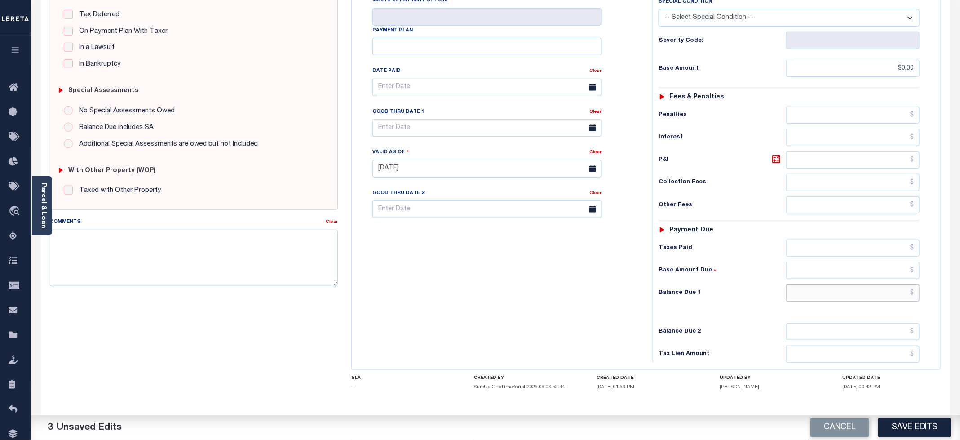
click at [797, 284] on input "text" at bounding box center [852, 292] width 133 height 17
type input "$0.00"
click at [466, 275] on div "Tax Bill No Multiple Payment Option Payment Plan Clear" at bounding box center [500, 164] width 292 height 397
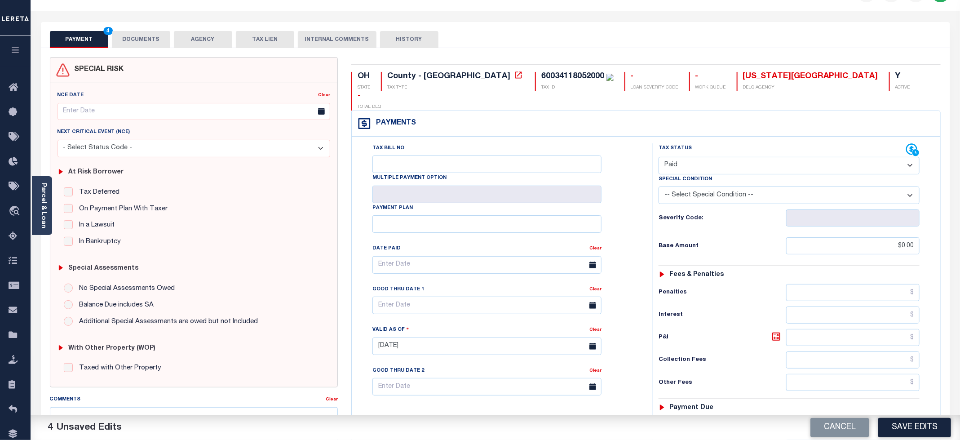
scroll to position [0, 0]
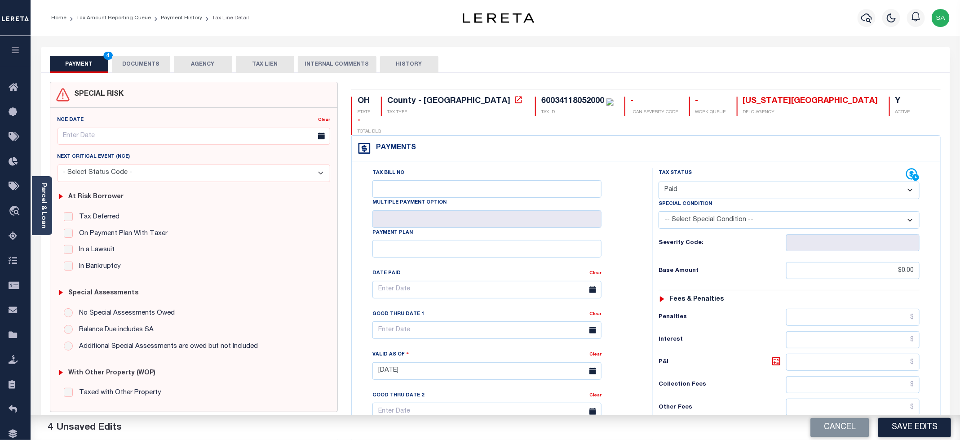
click at [152, 68] on button "DOCUMENTS" at bounding box center [141, 64] width 58 height 17
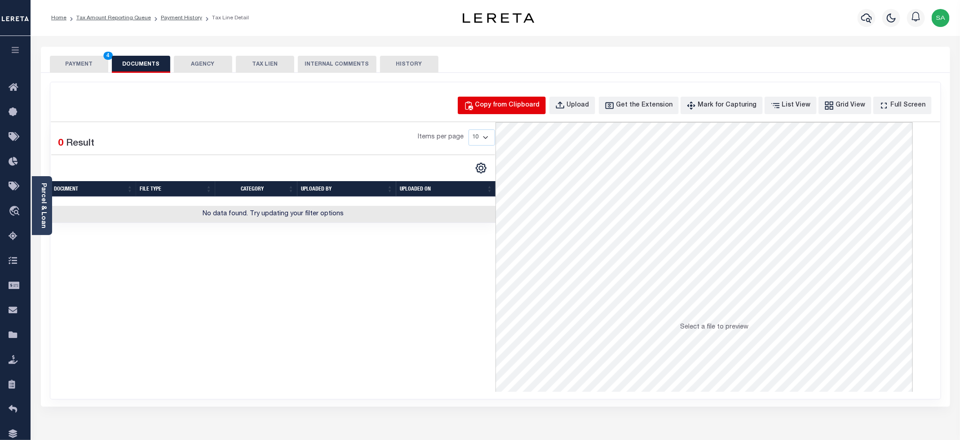
click at [505, 88] on div "Copy from Clipboard Upload Get the Extension Mark for Capturing Got it List Vie…" at bounding box center [495, 240] width 891 height 317
click at [512, 106] on div "Copy from Clipboard" at bounding box center [507, 106] width 65 height 10
select select "POP"
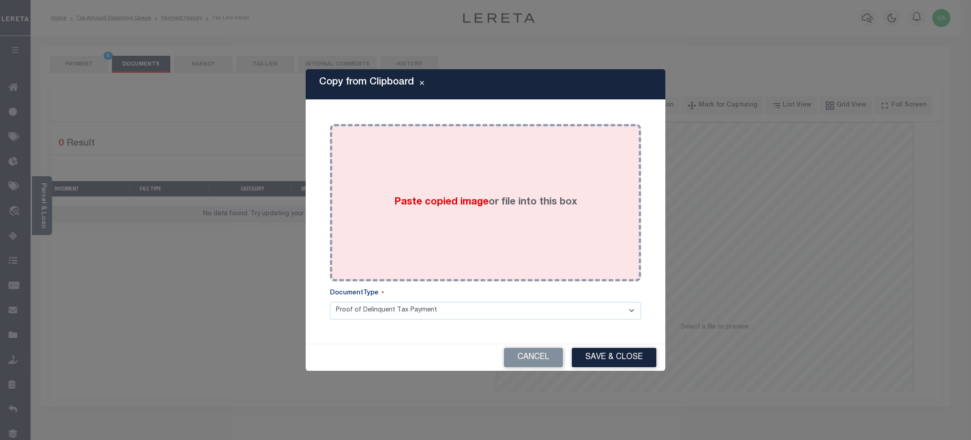
click at [528, 203] on label "Paste copied image or file into this box" at bounding box center [485, 202] width 183 height 15
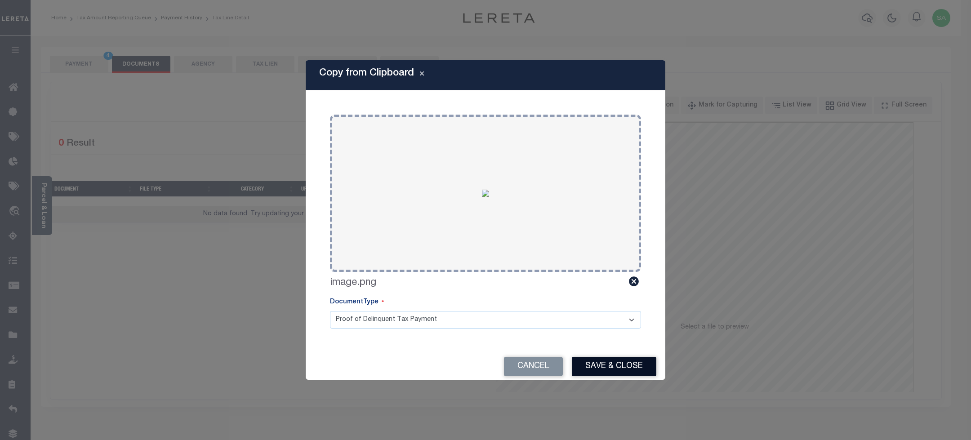
click at [598, 361] on button "Save & Close" at bounding box center [614, 366] width 84 height 19
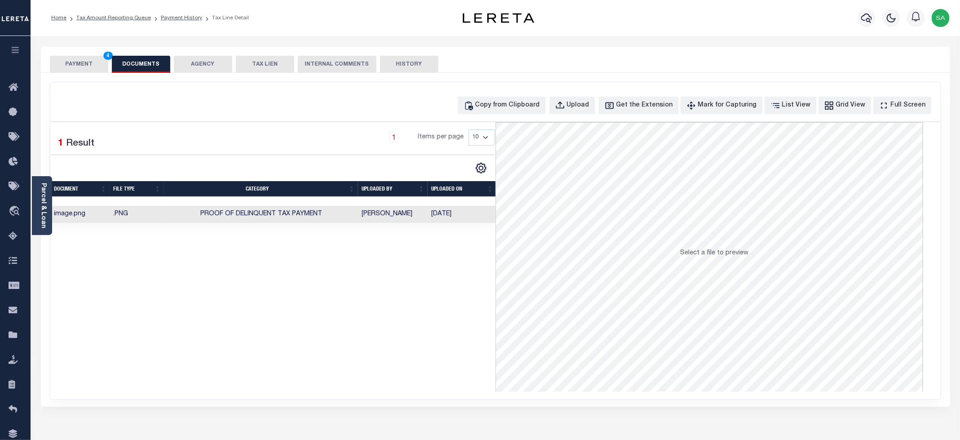
click at [79, 57] on button "PAYMENT 4" at bounding box center [79, 64] width 58 height 17
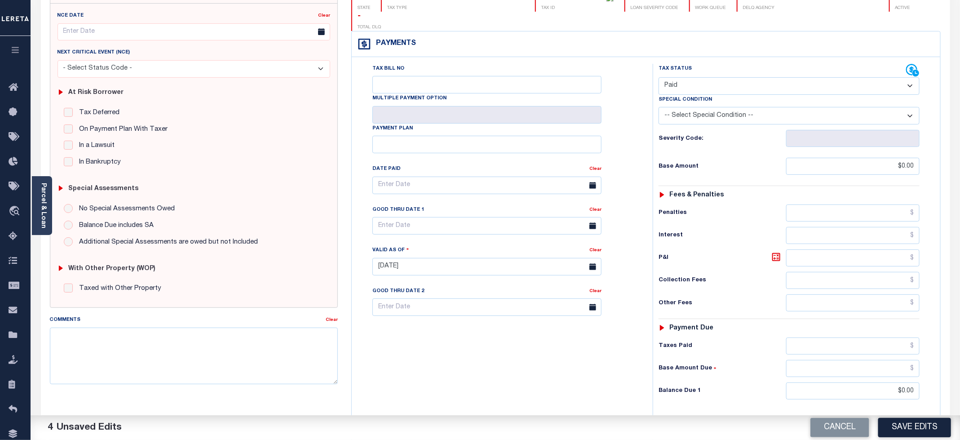
scroll to position [226, 0]
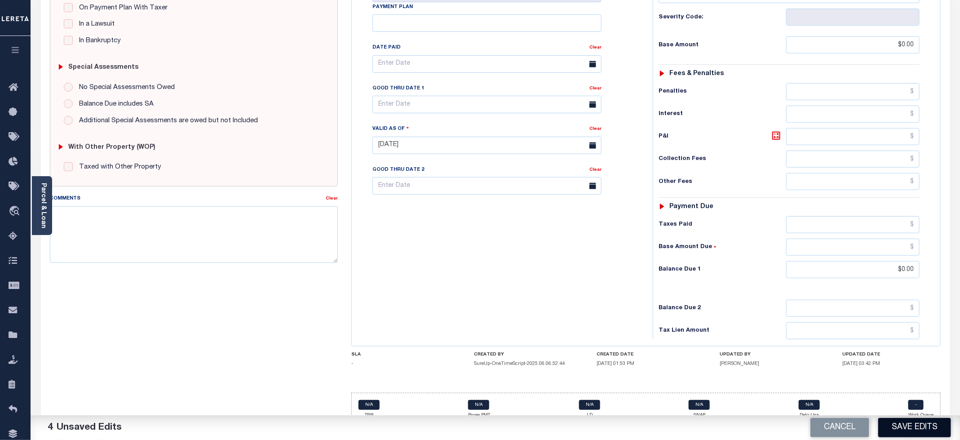
click at [899, 425] on button "Save Edits" at bounding box center [914, 427] width 73 height 19
checkbox input "false"
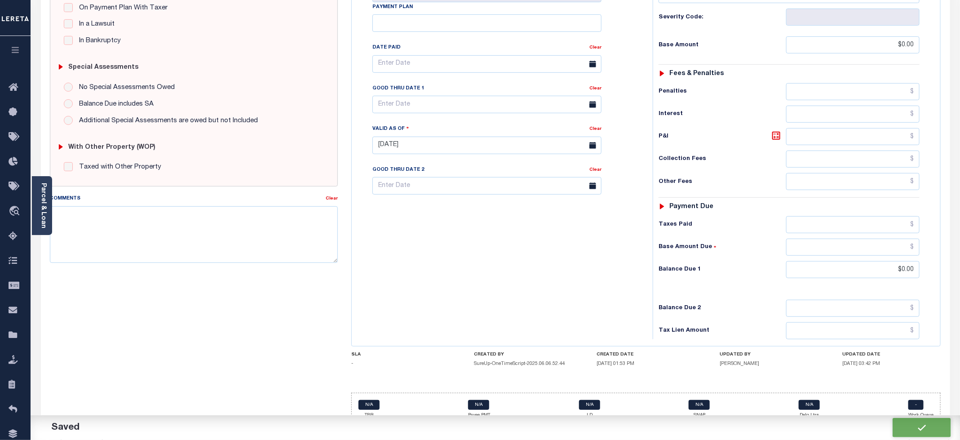
type input "$0"
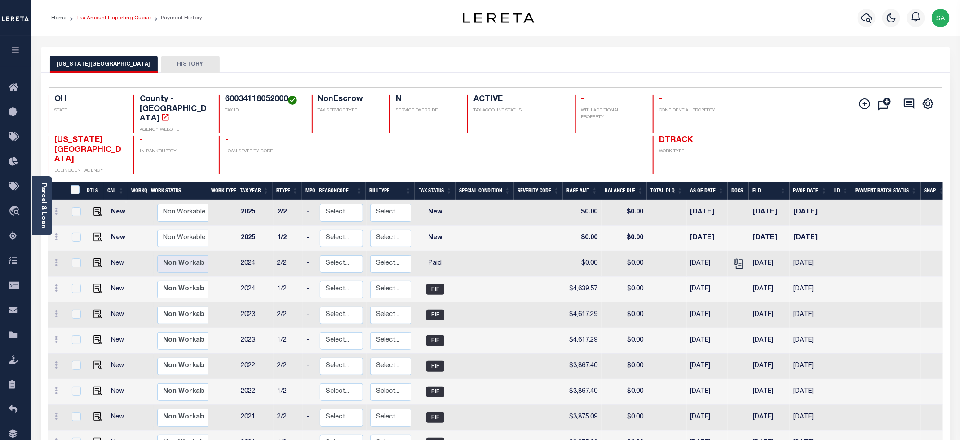
click at [124, 21] on link "Tax Amount Reporting Queue" at bounding box center [113, 17] width 75 height 5
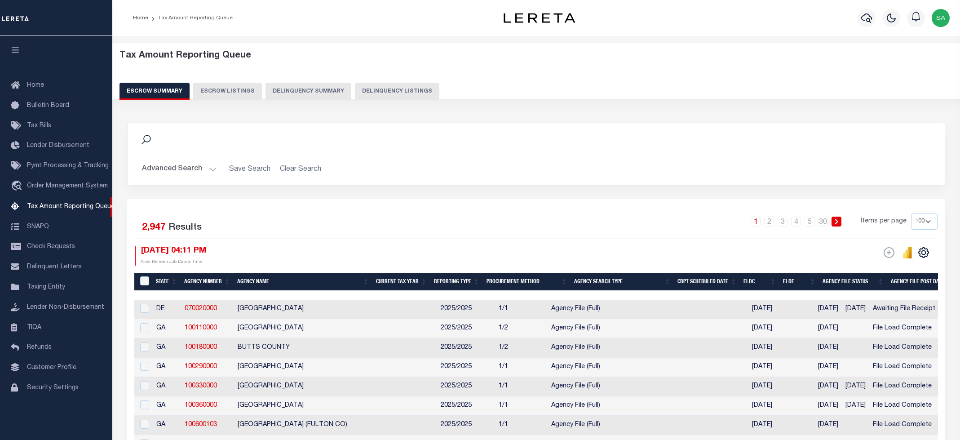
click at [391, 92] on button "Delinquency Listings" at bounding box center [397, 91] width 84 height 17
select select
select select "100"
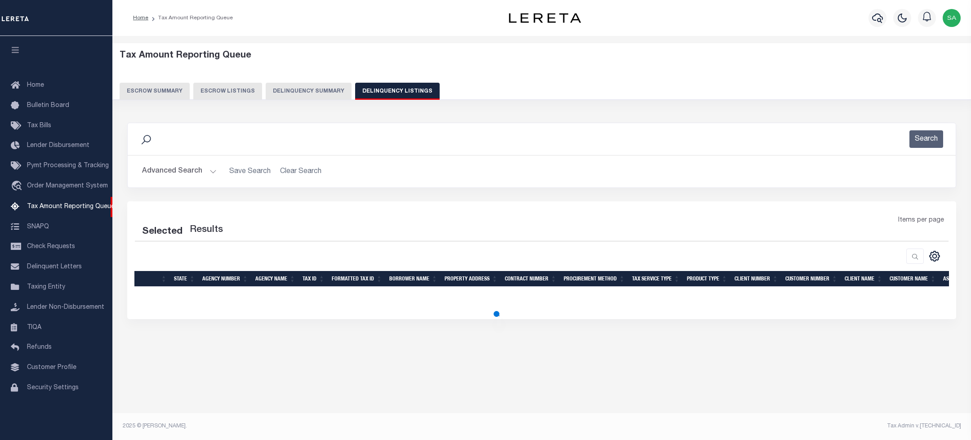
select select "100"
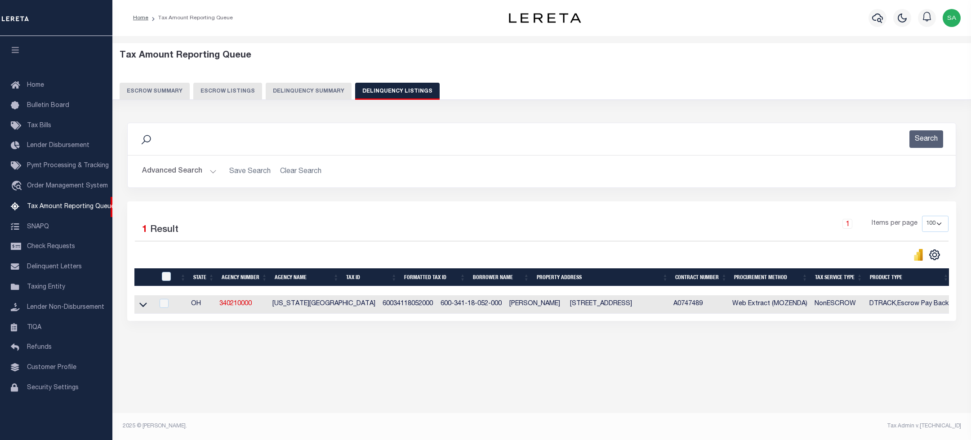
click at [175, 173] on button "Advanced Search" at bounding box center [179, 172] width 75 height 18
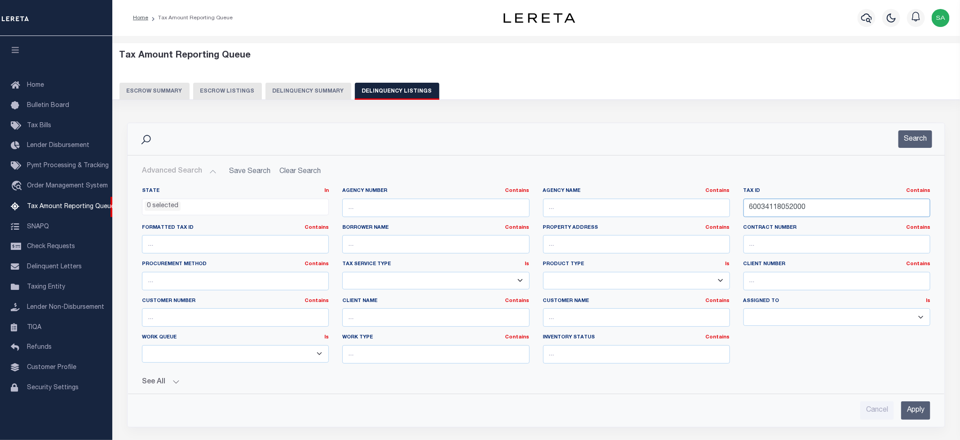
click at [778, 209] on input "60034118052000" at bounding box center [837, 208] width 187 height 18
paste input "63"
type input "60034118063000"
click at [923, 147] on button "Search" at bounding box center [916, 139] width 34 height 18
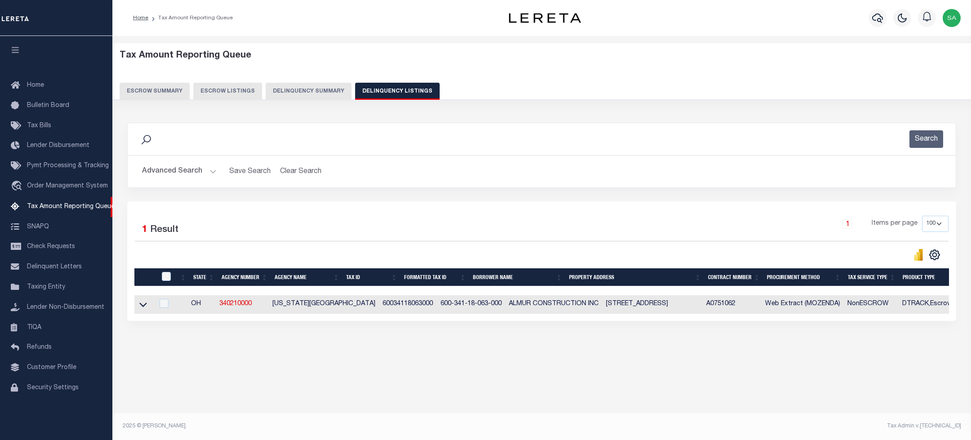
click at [142, 306] on icon at bounding box center [143, 304] width 8 height 9
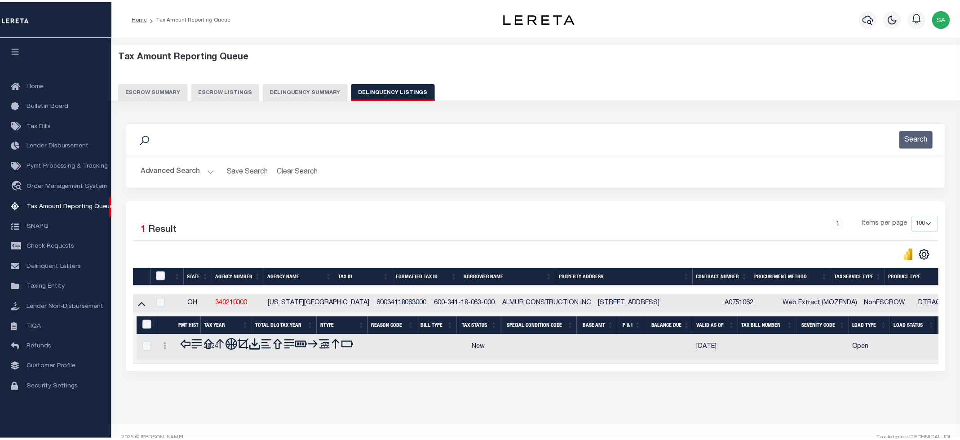
scroll to position [18, 0]
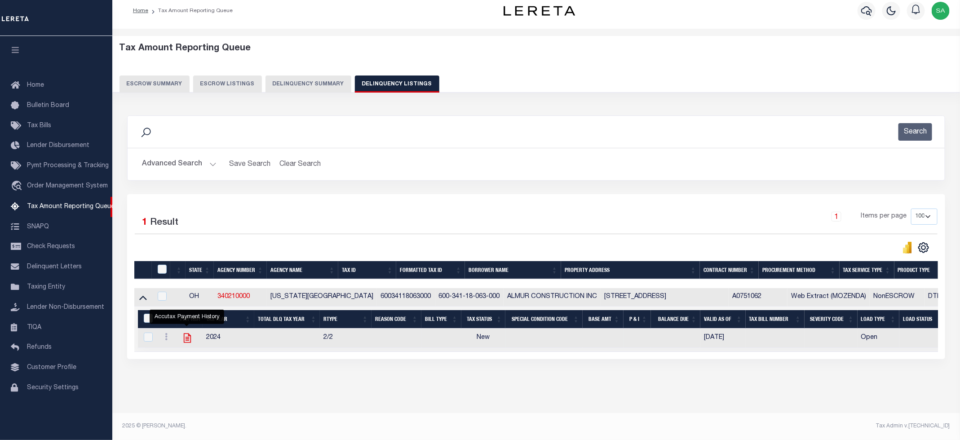
click at [188, 332] on icon "" at bounding box center [188, 338] width 12 height 12
checkbox input "true"
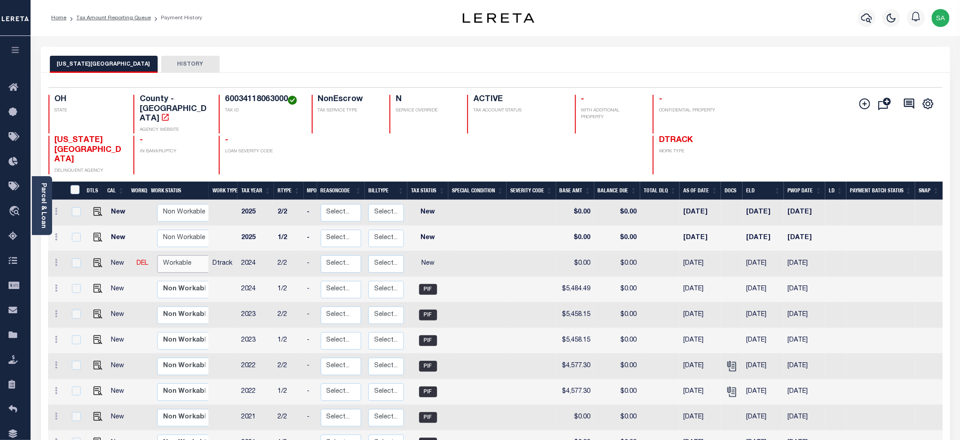
click at [188, 255] on select "Non Workable Workable" at bounding box center [184, 264] width 54 height 18
checkbox input "true"
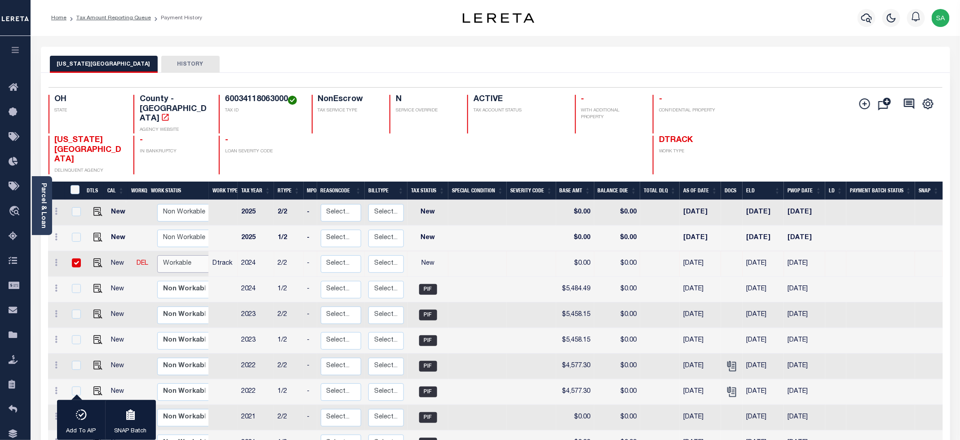
select select "true"
click at [157, 255] on select "Non Workable Workable" at bounding box center [184, 264] width 54 height 18
checkbox input "false"
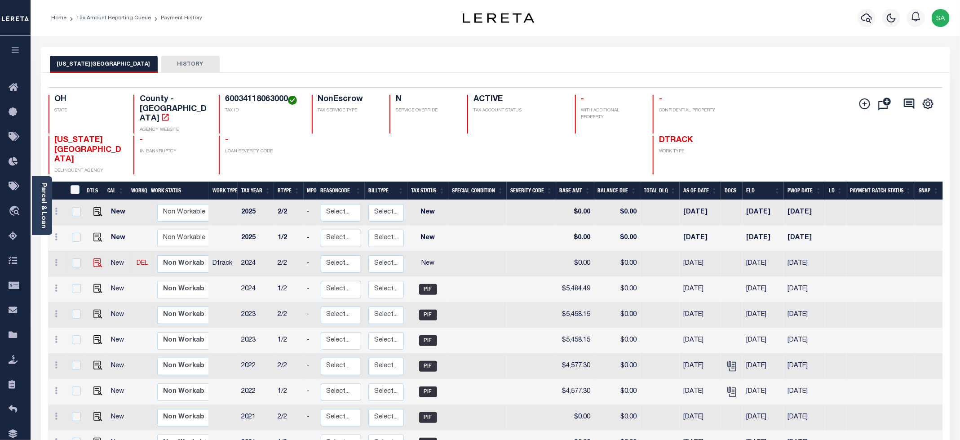
click at [94, 258] on img at bounding box center [97, 262] width 9 height 9
checkbox input "true"
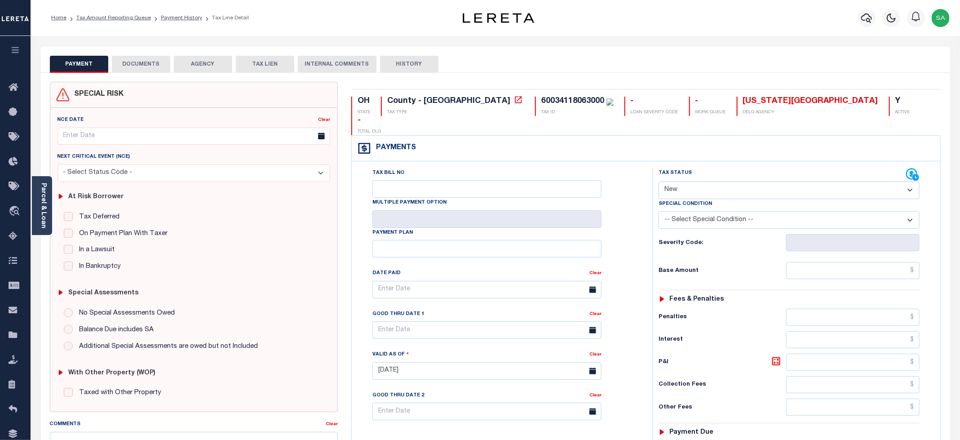
click at [718, 182] on select "- Select Status Code - Open Due/Unpaid Paid Incomplete No Tax Due Internal Refu…" at bounding box center [789, 191] width 261 height 18
select select "PYD"
click at [659, 182] on select "- Select Status Code - Open Due/Unpaid Paid Incomplete No Tax Due Internal Refu…" at bounding box center [789, 191] width 261 height 18
type input "[DATE]"
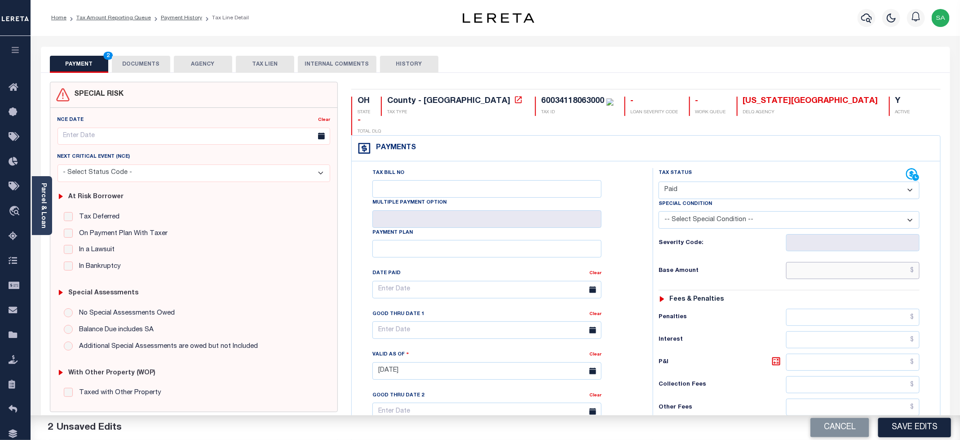
click at [834, 262] on input "text" at bounding box center [852, 270] width 133 height 17
type input "$0.00"
click at [631, 235] on div "Tax Bill No Multiple Payment Option Payment Plan Clear" at bounding box center [500, 294] width 279 height 252
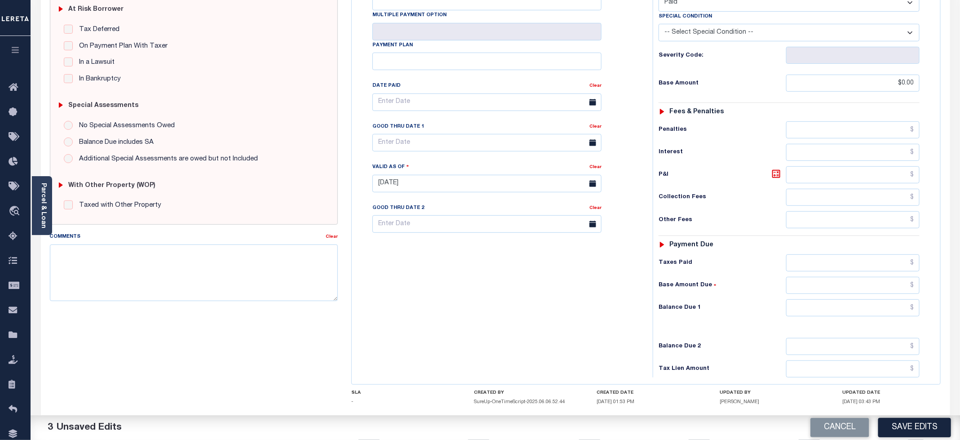
scroll to position [202, 0]
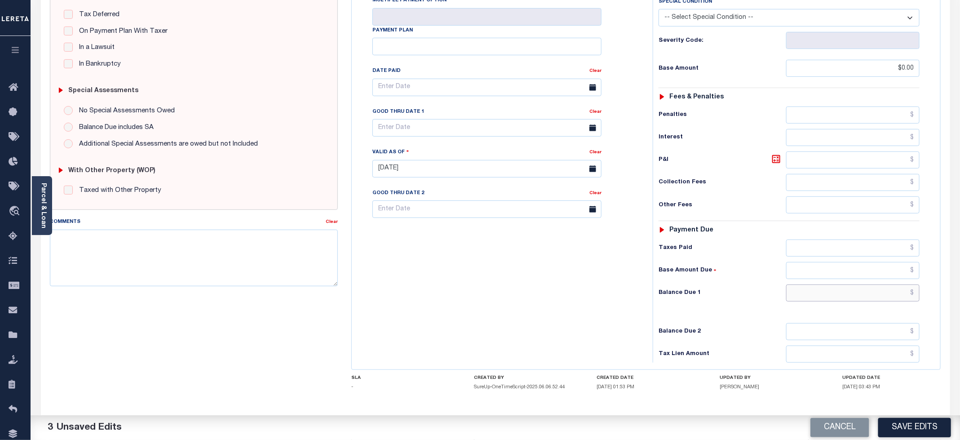
click at [806, 284] on input "text" at bounding box center [852, 292] width 133 height 17
type input "$0.00"
click at [565, 240] on div "Tax Bill No Multiple Payment Option Payment Plan Clear" at bounding box center [500, 164] width 292 height 397
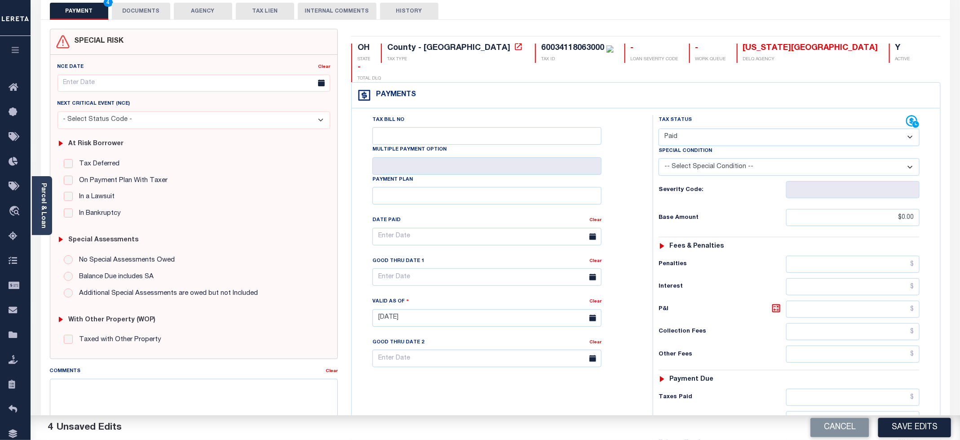
scroll to position [0, 0]
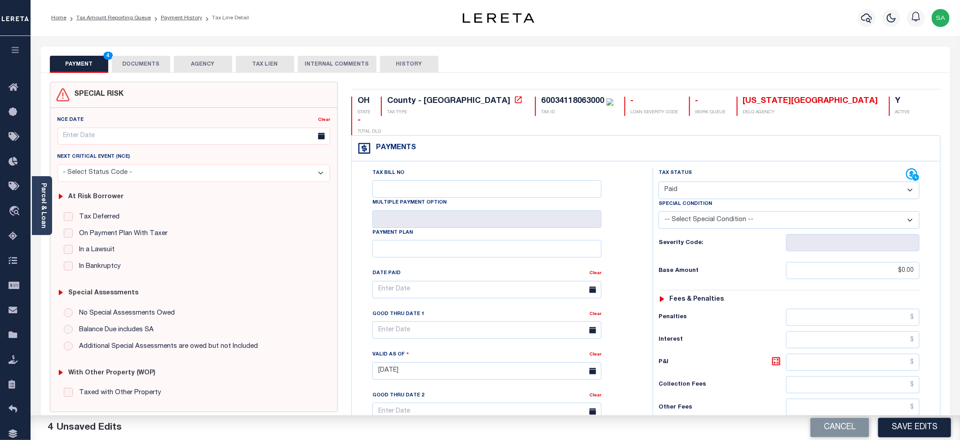
click at [141, 70] on button "DOCUMENTS" at bounding box center [141, 64] width 58 height 17
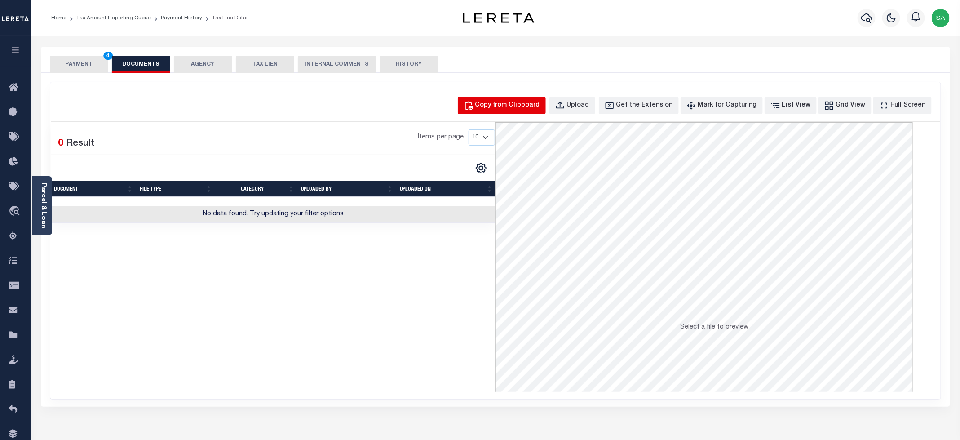
click at [518, 107] on div "Copy from Clipboard" at bounding box center [507, 106] width 65 height 10
select select "POP"
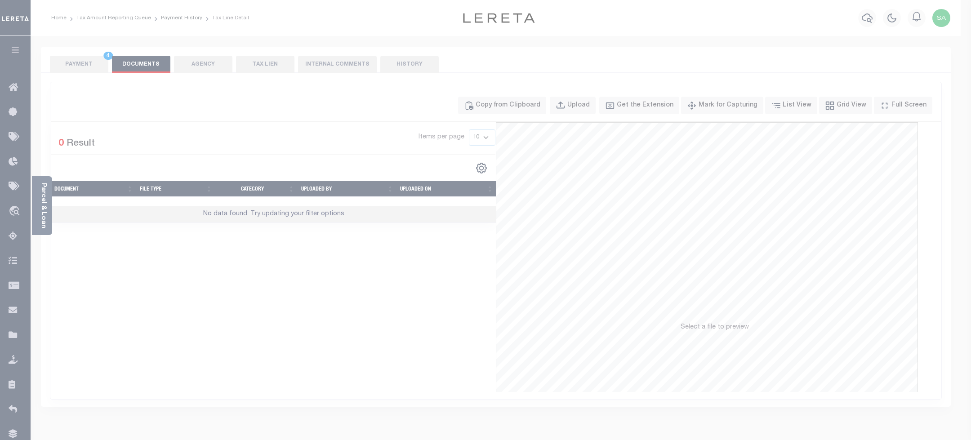
click at [0, 0] on div "Paste copied image or file into this box" at bounding box center [0, 0] width 0 height 0
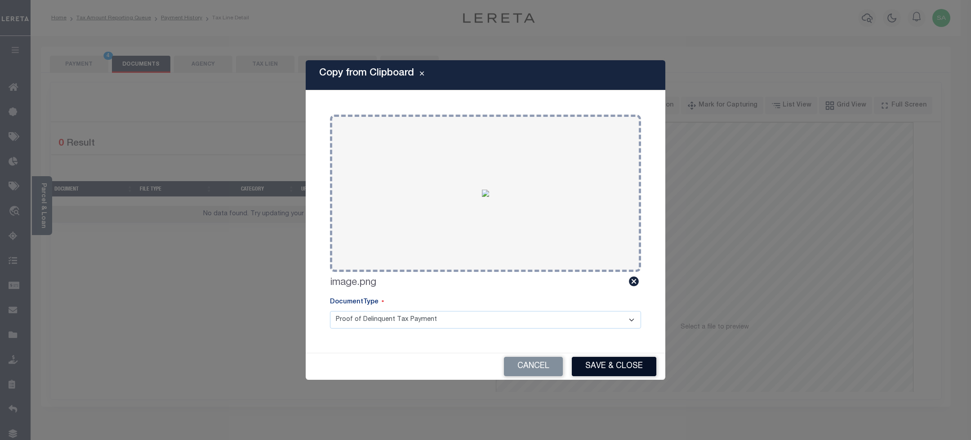
click at [598, 360] on button "Save & Close" at bounding box center [614, 366] width 84 height 19
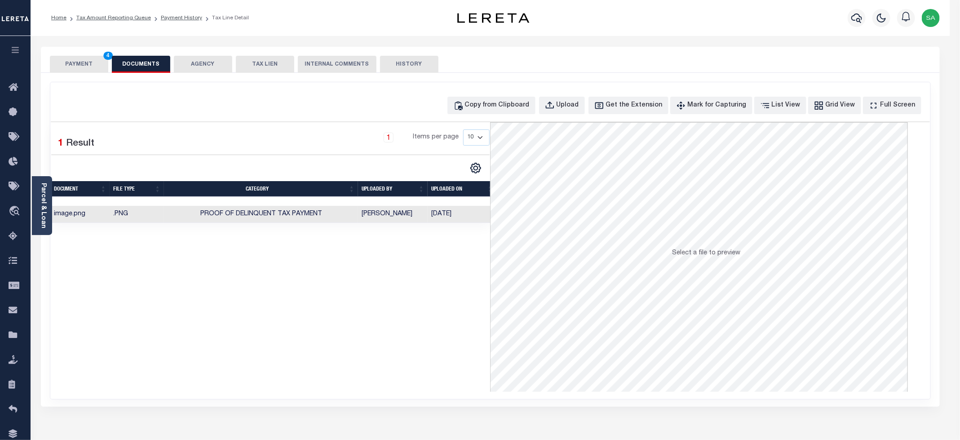
click at [97, 62] on button "PAYMENT 4" at bounding box center [79, 64] width 58 height 17
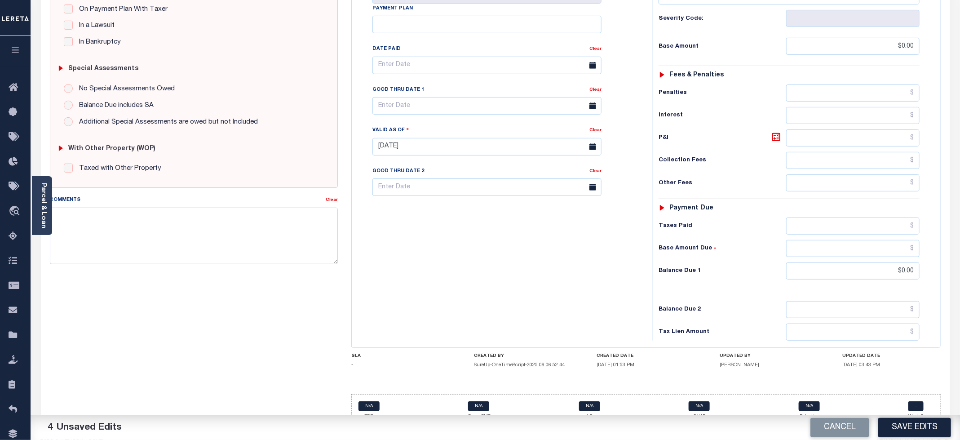
scroll to position [226, 0]
click at [904, 426] on button "Save Edits" at bounding box center [914, 427] width 73 height 19
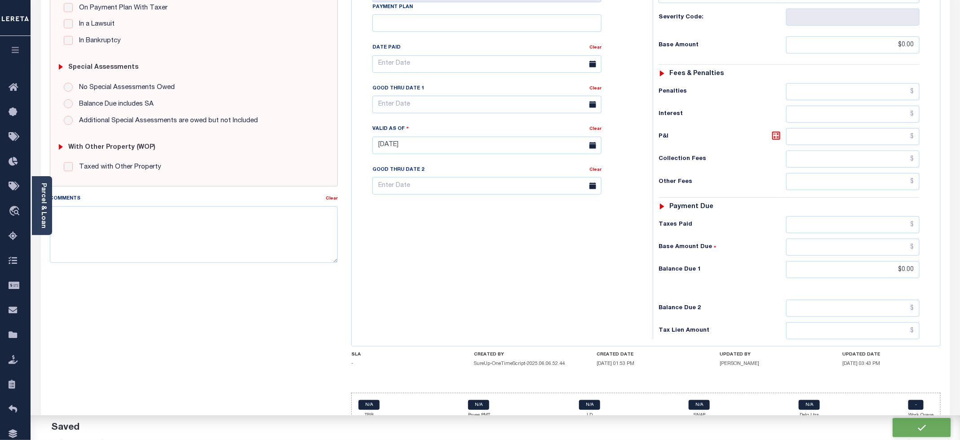
checkbox input "false"
type input "$0"
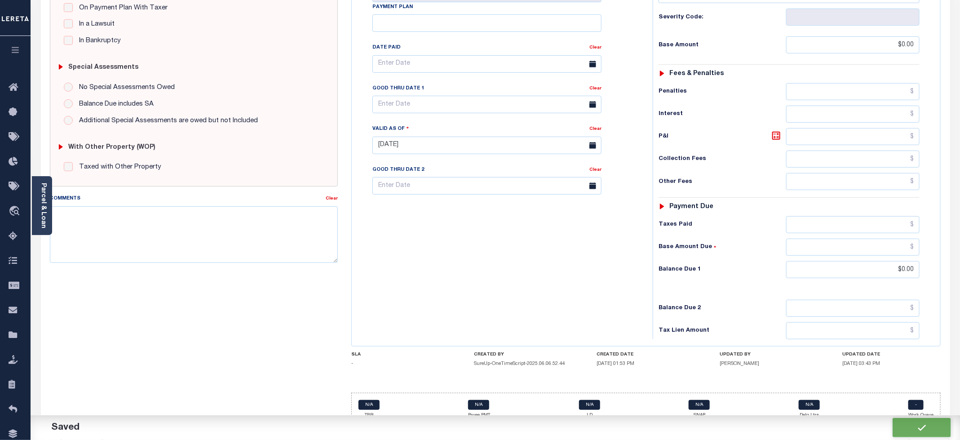
type input "$0"
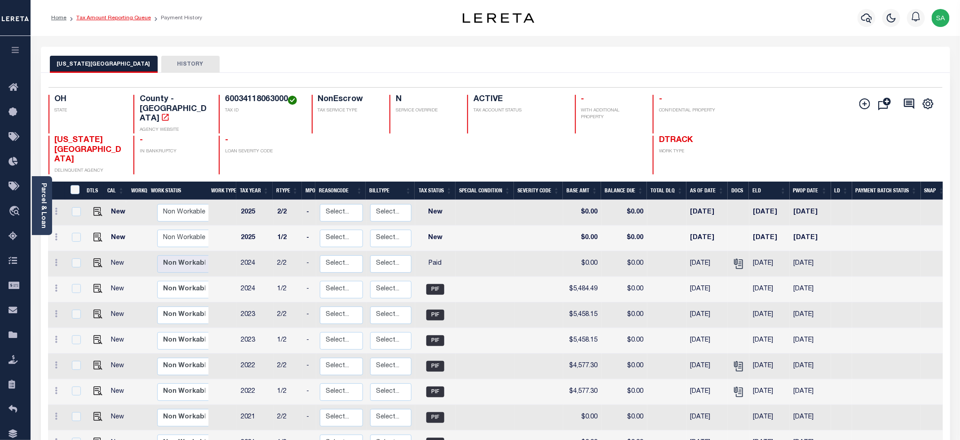
click at [116, 20] on link "Tax Amount Reporting Queue" at bounding box center [113, 17] width 75 height 5
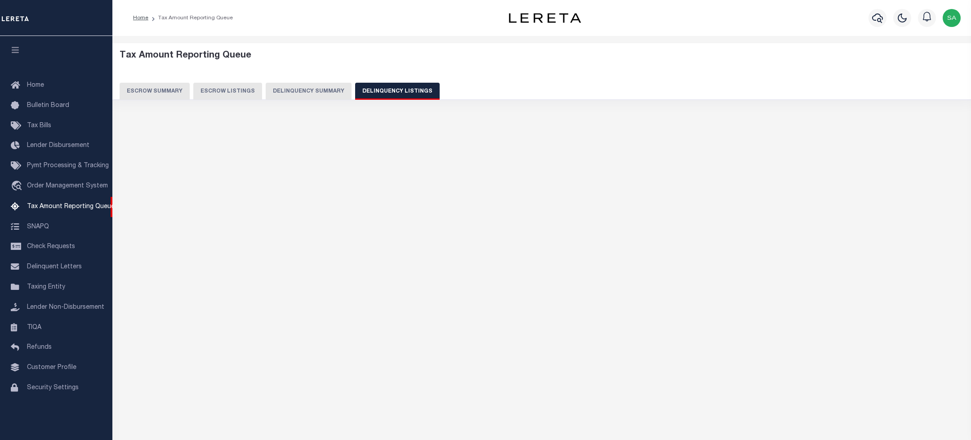
select select "100"
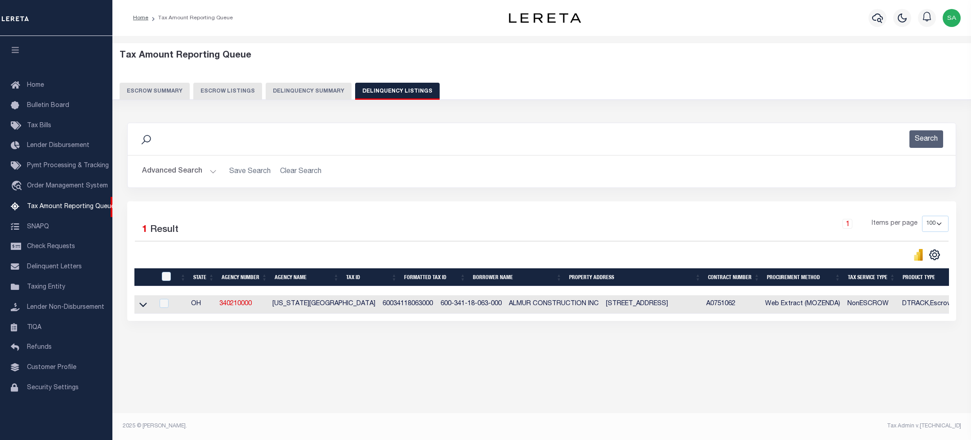
click at [162, 174] on button "Advanced Search" at bounding box center [179, 172] width 75 height 18
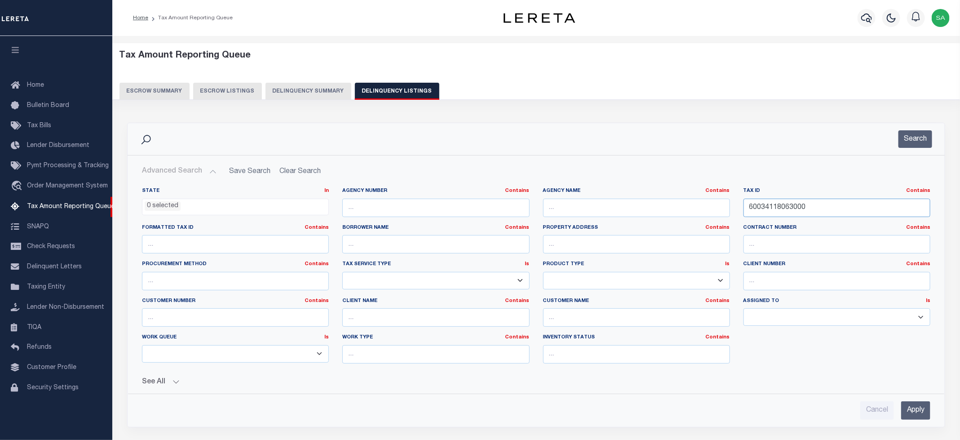
click at [759, 216] on input "60034118063000" at bounding box center [837, 208] width 187 height 18
paste input "4330200"
type input "60043302003000"
click at [918, 142] on button "Search" at bounding box center [916, 139] width 34 height 18
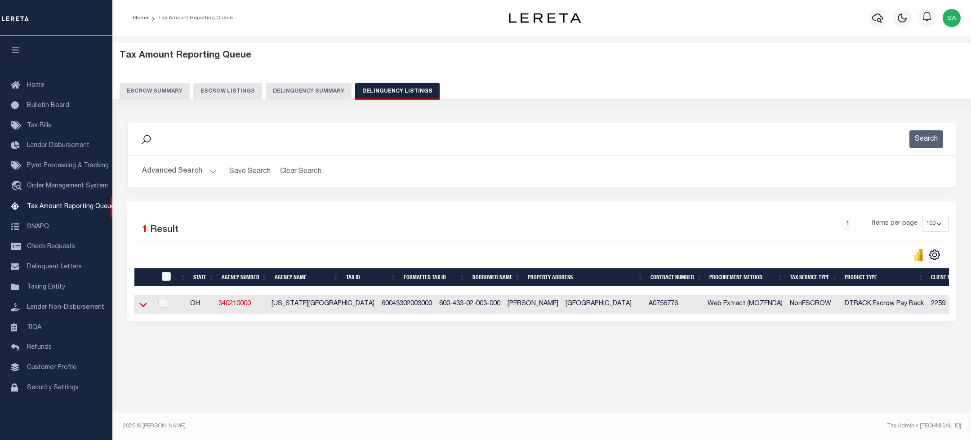
click at [146, 304] on icon at bounding box center [143, 304] width 8 height 9
click at [146, 307] on icon at bounding box center [143, 305] width 8 height 4
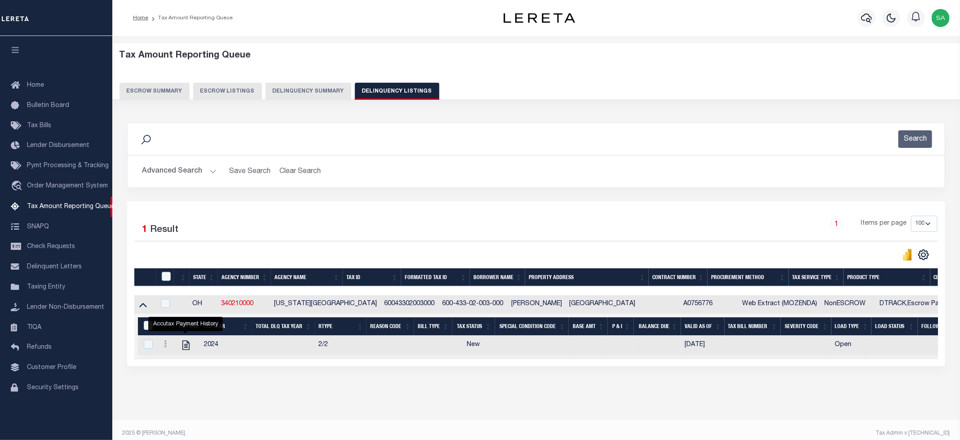
click at [184, 351] on icon "" at bounding box center [186, 345] width 12 height 12
checkbox input "true"
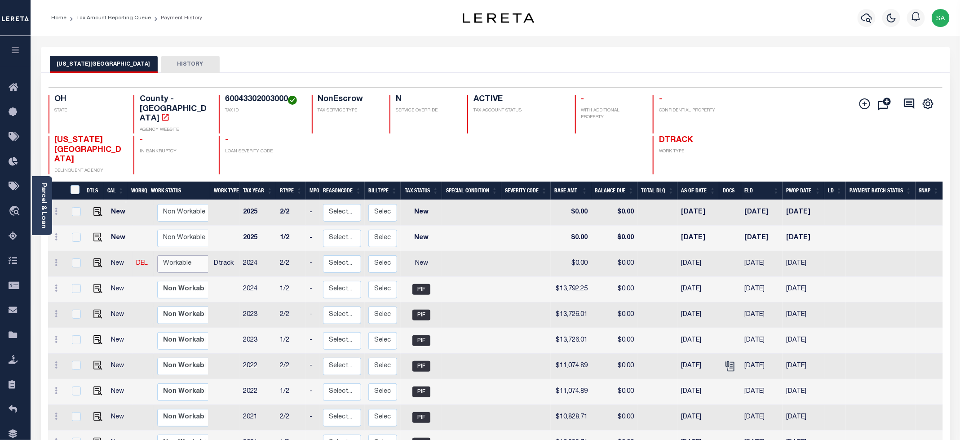
click at [195, 255] on select "Non Workable Workable" at bounding box center [184, 264] width 54 height 18
checkbox input "true"
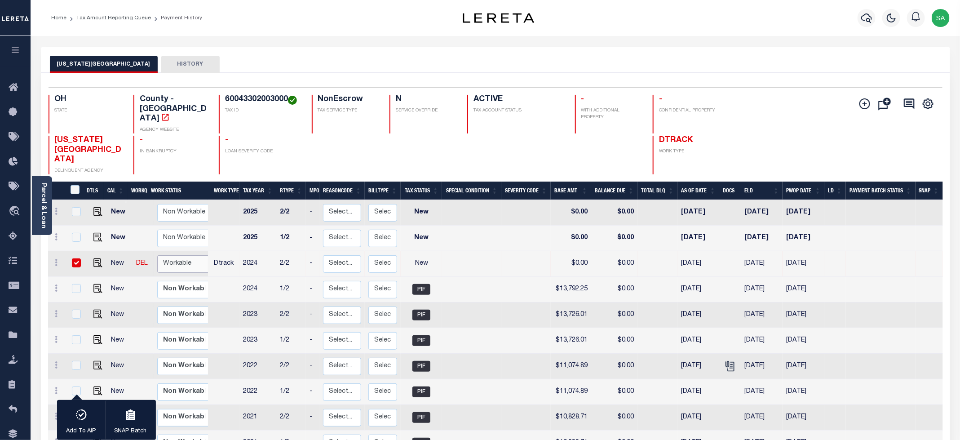
click at [186, 255] on select "Non Workable Workable" at bounding box center [184, 264] width 54 height 18
checkbox input "false"
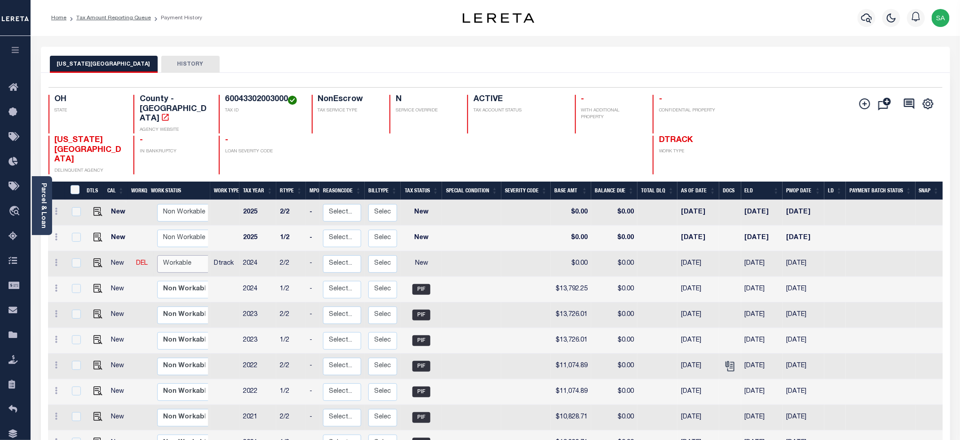
click at [182, 255] on select "Non Workable Workable" at bounding box center [184, 264] width 54 height 18
checkbox input "true"
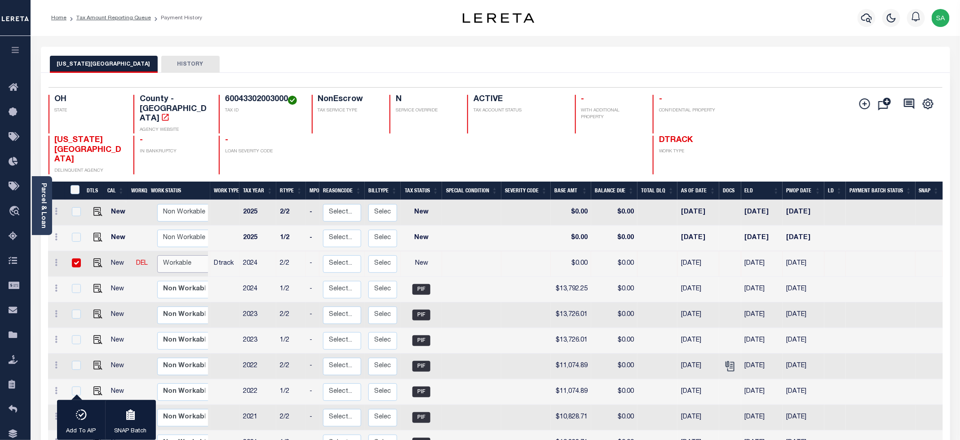
select select "true"
click at [157, 255] on select "Non Workable Workable" at bounding box center [184, 264] width 54 height 18
checkbox input "false"
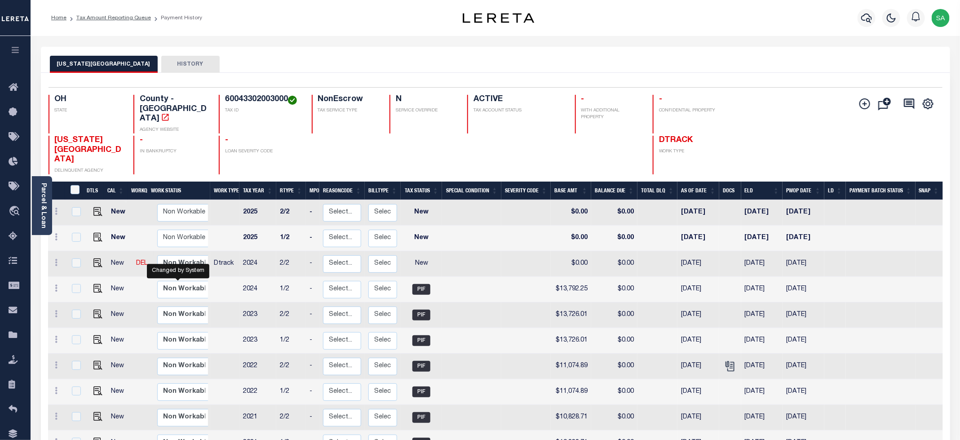
click at [168, 277] on td "Non Workable Workable" at bounding box center [186, 290] width 65 height 26
checkbox input "true"
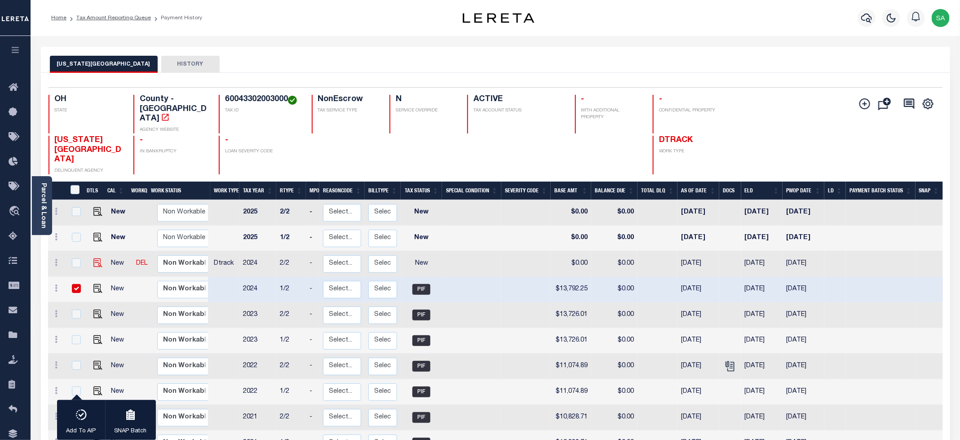
click at [98, 258] on img at bounding box center [97, 262] width 9 height 9
checkbox input "true"
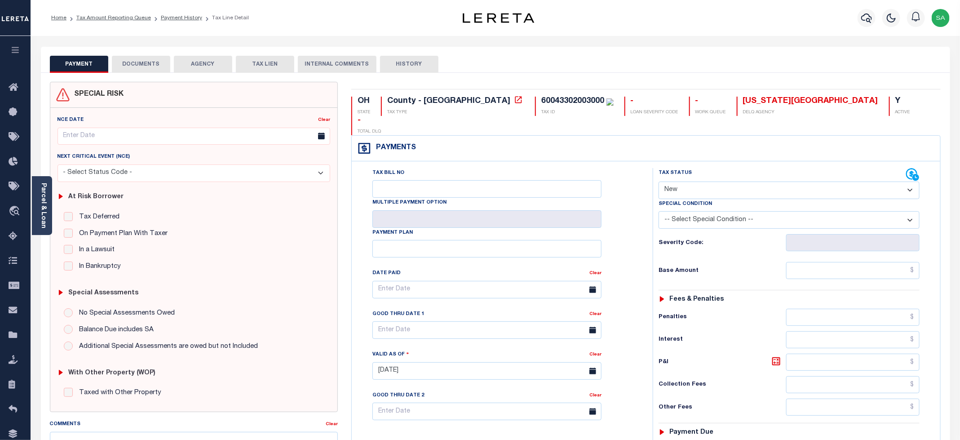
click at [700, 182] on select "- Select Status Code - Open Due/Unpaid Paid Incomplete No Tax Due Internal Refu…" at bounding box center [789, 191] width 261 height 18
select select "PYD"
click at [659, 182] on select "- Select Status Code - Open Due/Unpaid Paid Incomplete No Tax Due Internal Refu…" at bounding box center [789, 191] width 261 height 18
type input "[DATE]"
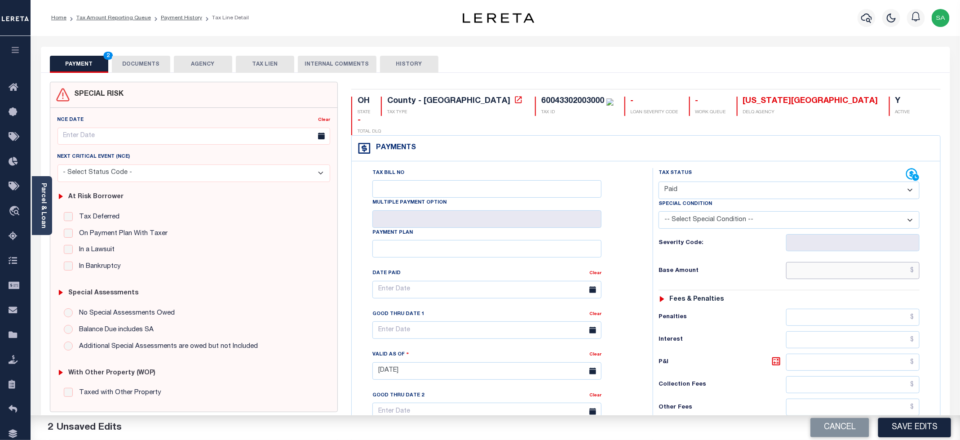
click at [805, 262] on input "text" at bounding box center [852, 270] width 133 height 17
type input "$0.00"
click at [639, 218] on div "Tax Bill No Multiple Payment Option Payment Plan Clear" at bounding box center [500, 366] width 292 height 397
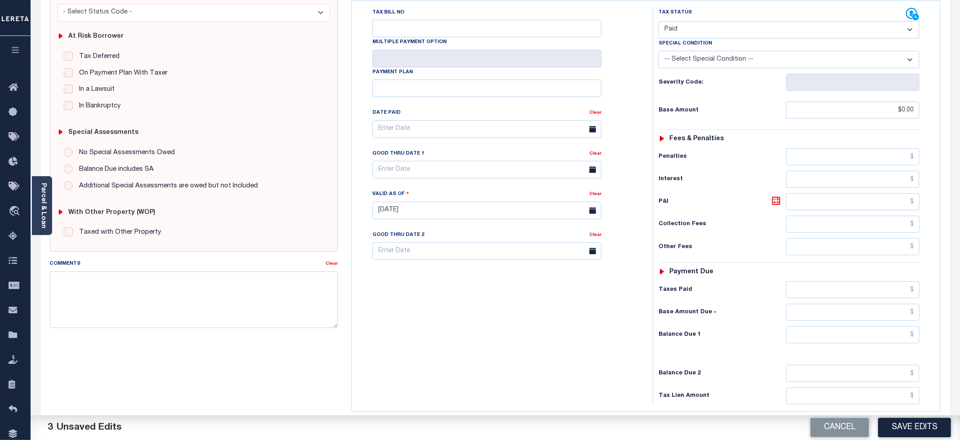
scroll to position [202, 0]
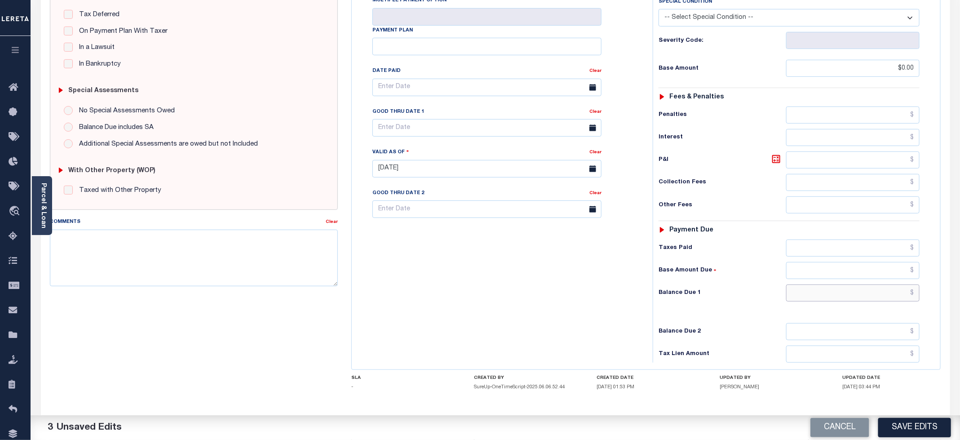
click at [802, 284] on input "text" at bounding box center [852, 292] width 133 height 17
type input "$0.00"
click at [468, 272] on div "Tax Bill No Multiple Payment Option Payment Plan Clear" at bounding box center [500, 164] width 292 height 397
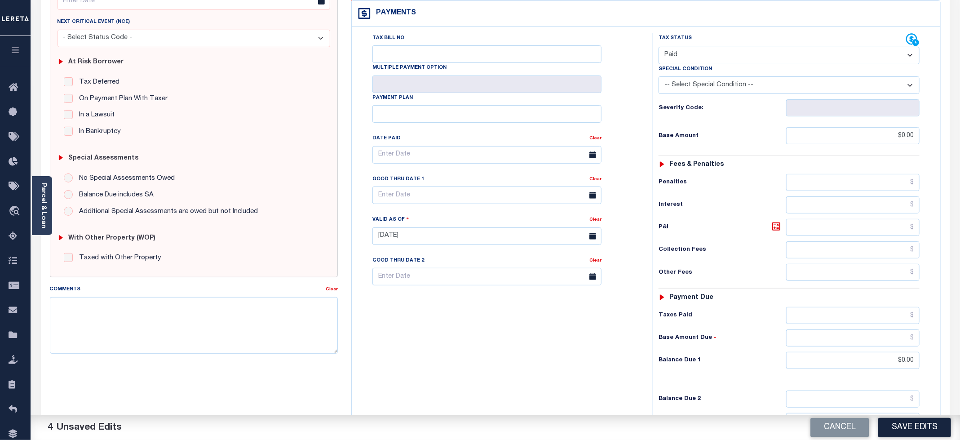
scroll to position [0, 0]
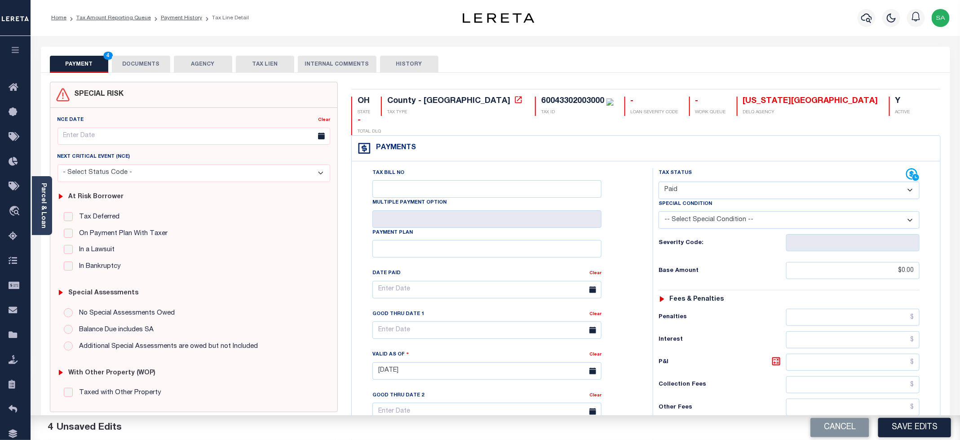
click at [148, 67] on button "DOCUMENTS" at bounding box center [141, 64] width 58 height 17
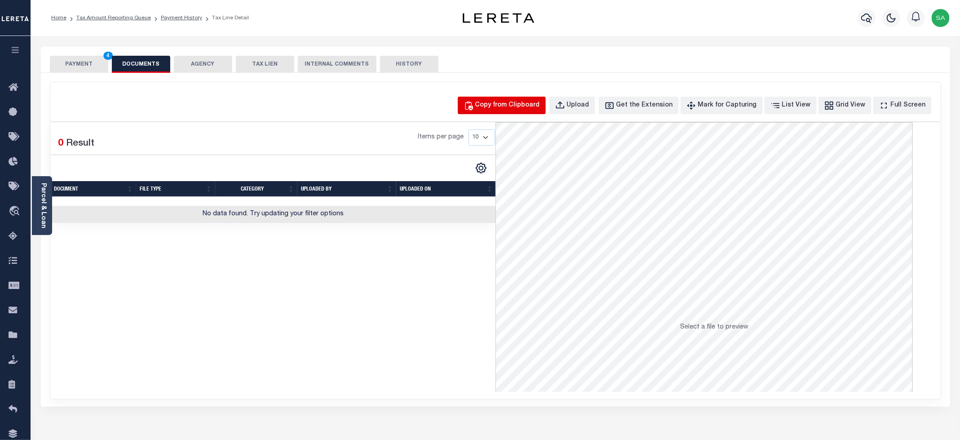
click at [514, 106] on div "Copy from Clipboard" at bounding box center [507, 106] width 65 height 10
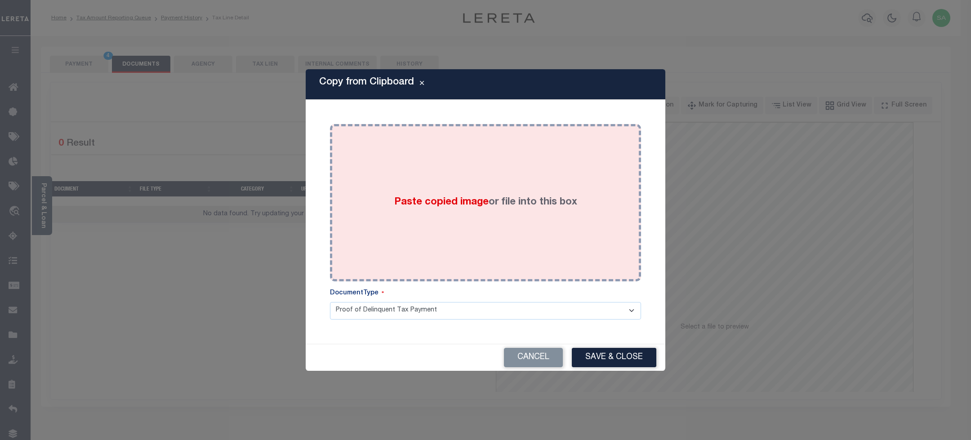
click at [503, 198] on label "Paste copied image or file into this box" at bounding box center [485, 202] width 183 height 15
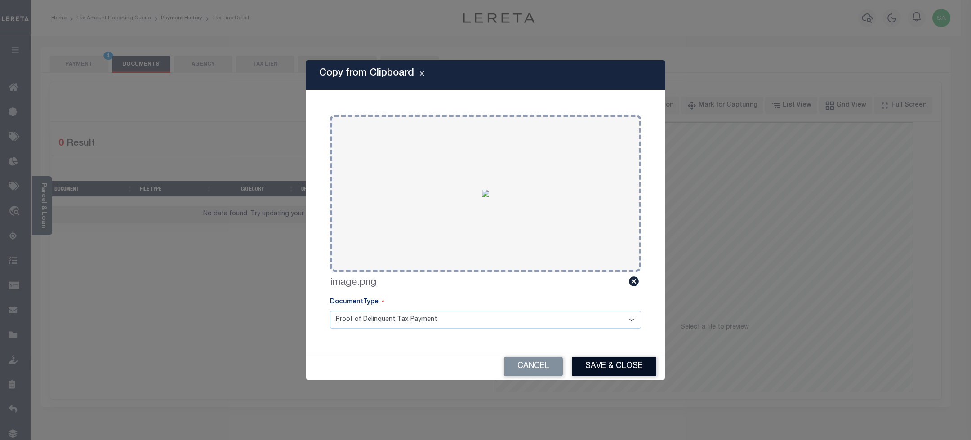
click at [641, 360] on button "Save & Close" at bounding box center [614, 366] width 84 height 19
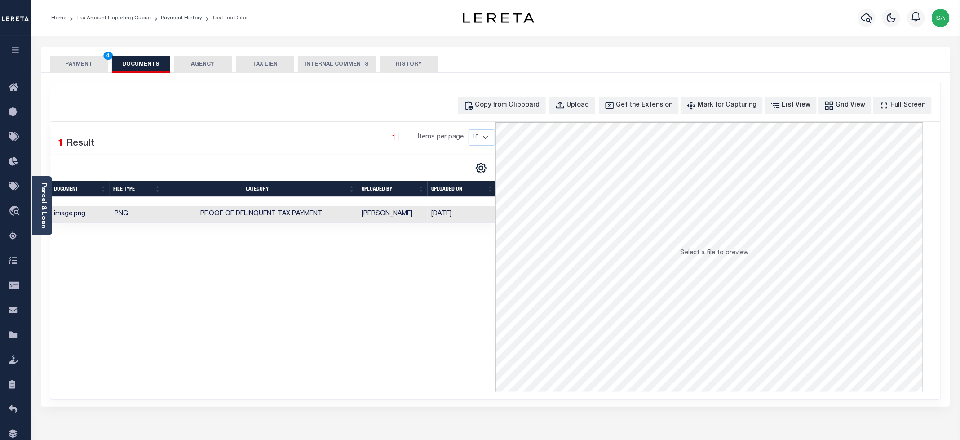
click at [72, 67] on button "PAYMENT 4" at bounding box center [79, 64] width 58 height 17
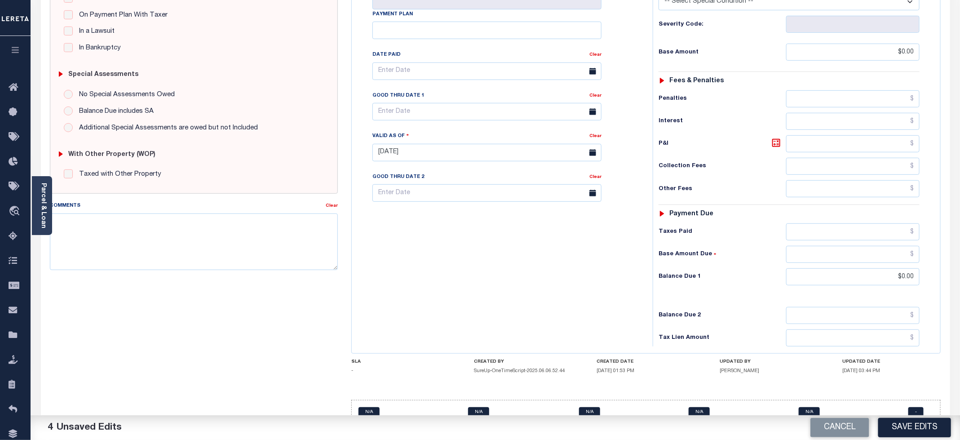
scroll to position [226, 0]
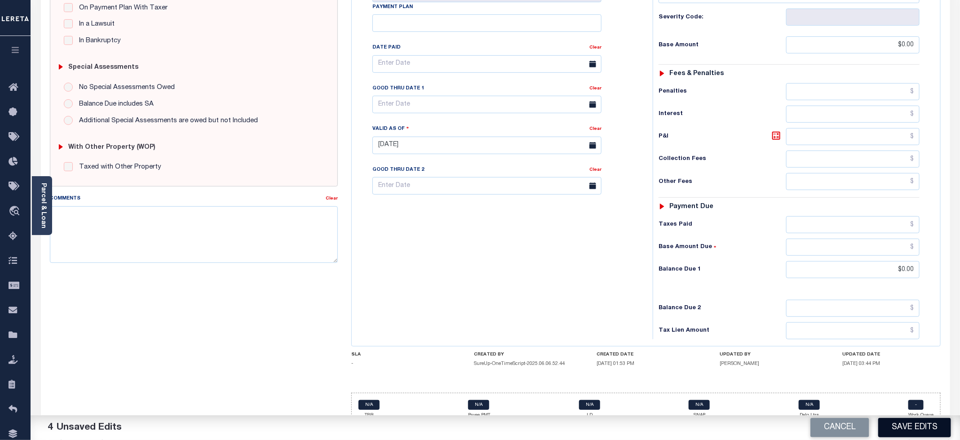
click at [925, 426] on button "Save Edits" at bounding box center [914, 427] width 73 height 19
checkbox input "false"
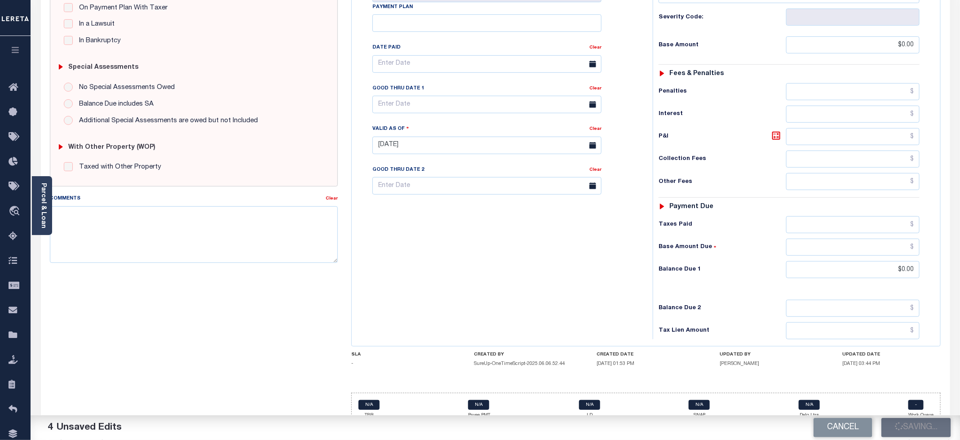
type input "$0"
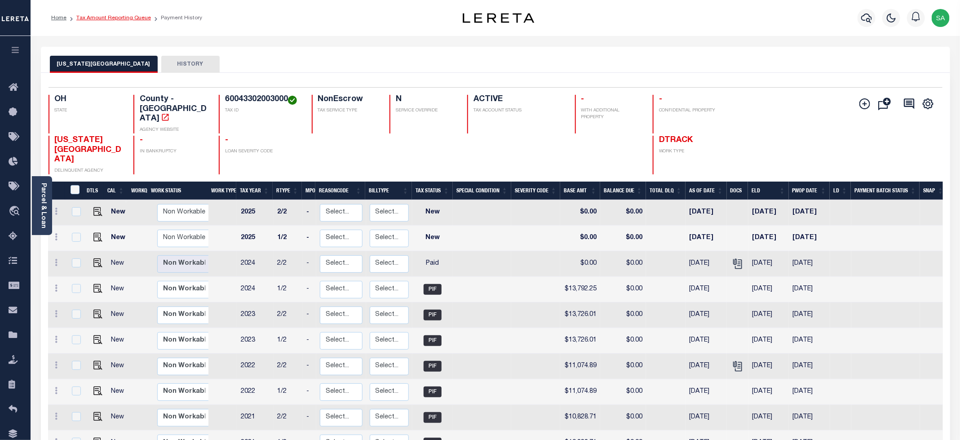
click at [119, 21] on link "Tax Amount Reporting Queue" at bounding box center [113, 17] width 75 height 5
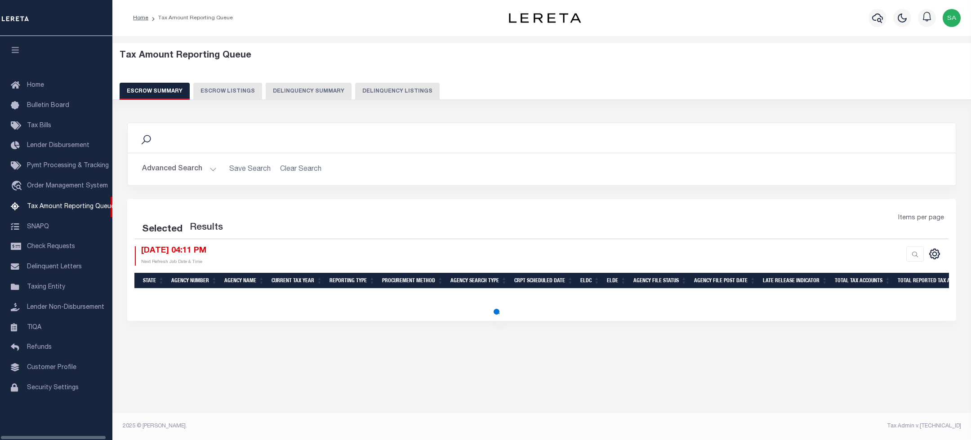
click at [379, 88] on button "Delinquency Listings" at bounding box center [397, 91] width 84 height 17
select select "100"
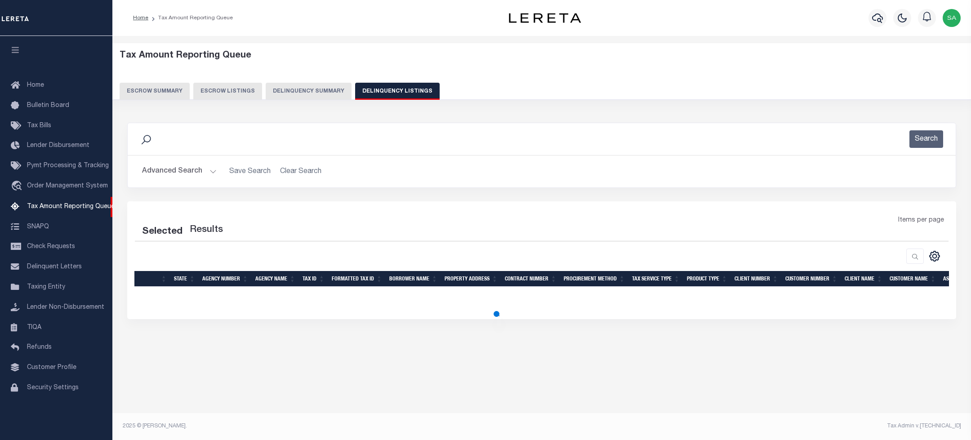
select select "100"
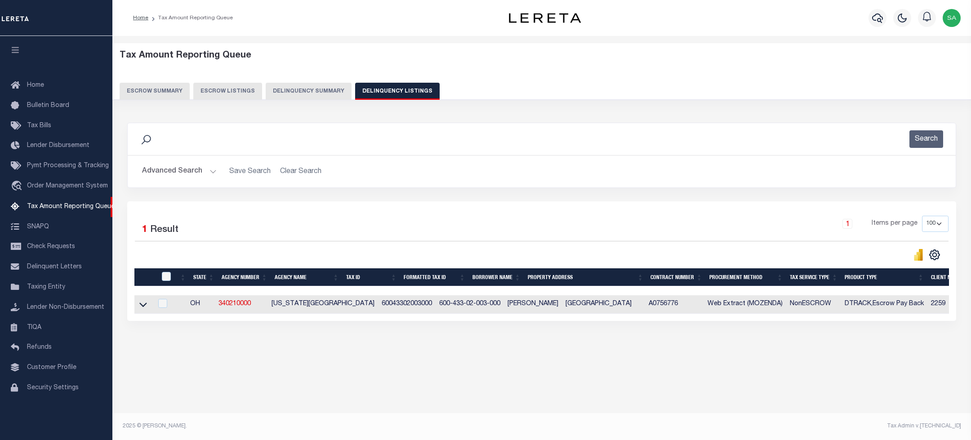
click at [179, 178] on button "Advanced Search" at bounding box center [179, 172] width 75 height 18
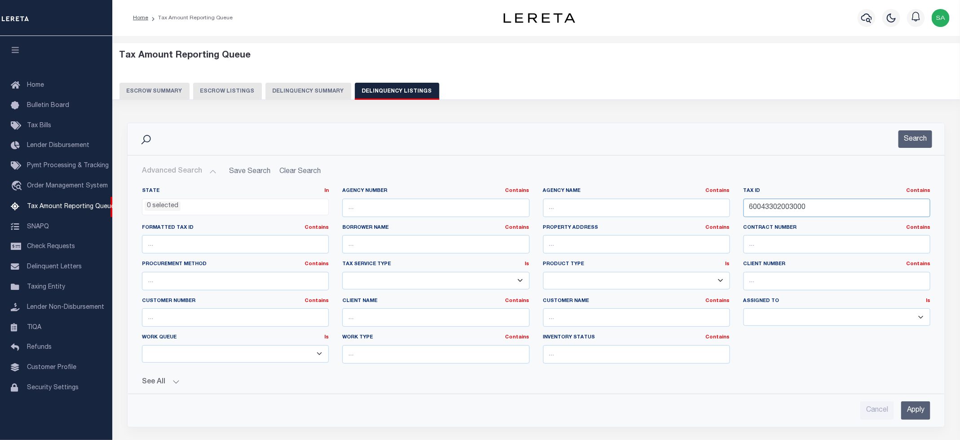
click at [778, 211] on input "60043302003000" at bounding box center [837, 208] width 187 height 18
paste input "34"
type input "60043302034000"
click at [910, 145] on button "Search" at bounding box center [916, 139] width 34 height 18
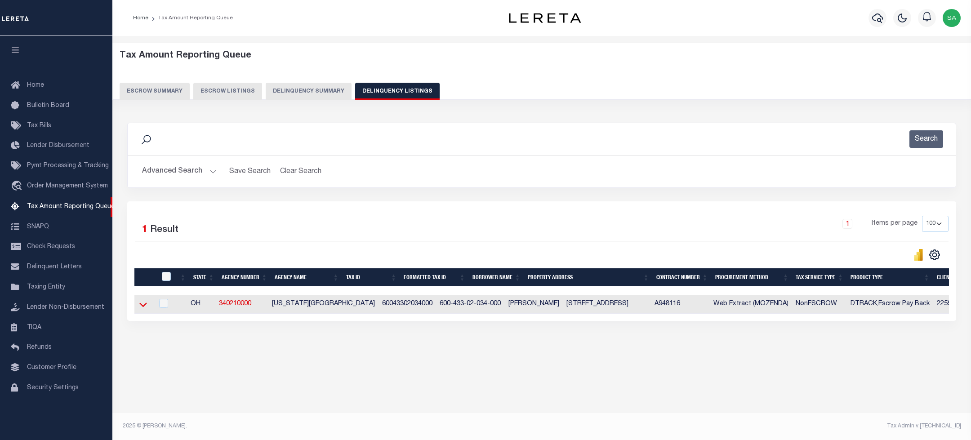
click at [143, 306] on icon at bounding box center [143, 304] width 8 height 9
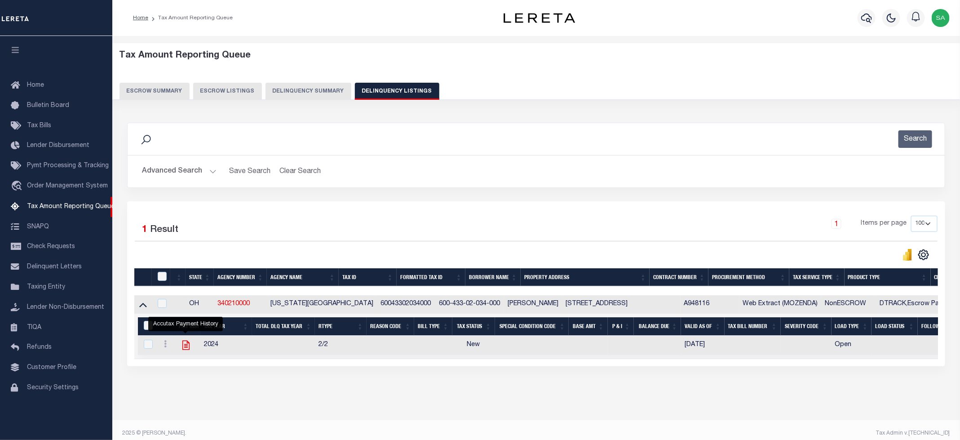
click at [185, 350] on icon "" at bounding box center [185, 345] width 7 height 9
checkbox input "true"
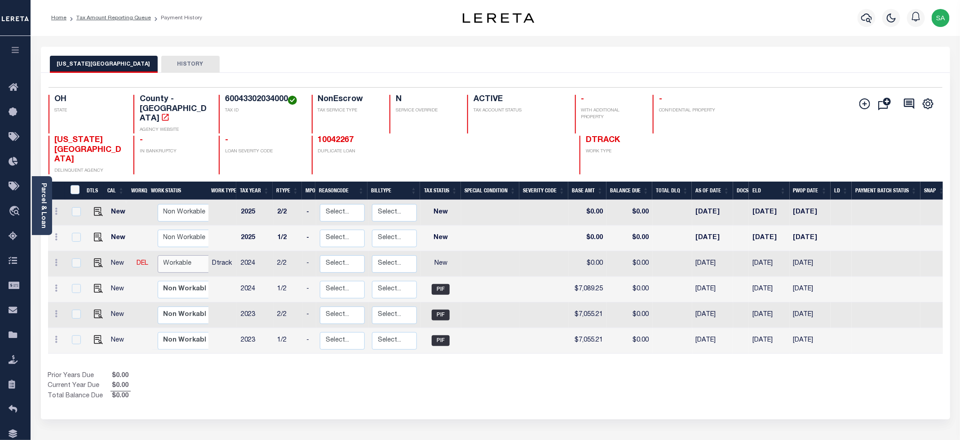
click at [172, 255] on select "Non Workable Workable" at bounding box center [185, 264] width 54 height 18
checkbox input "true"
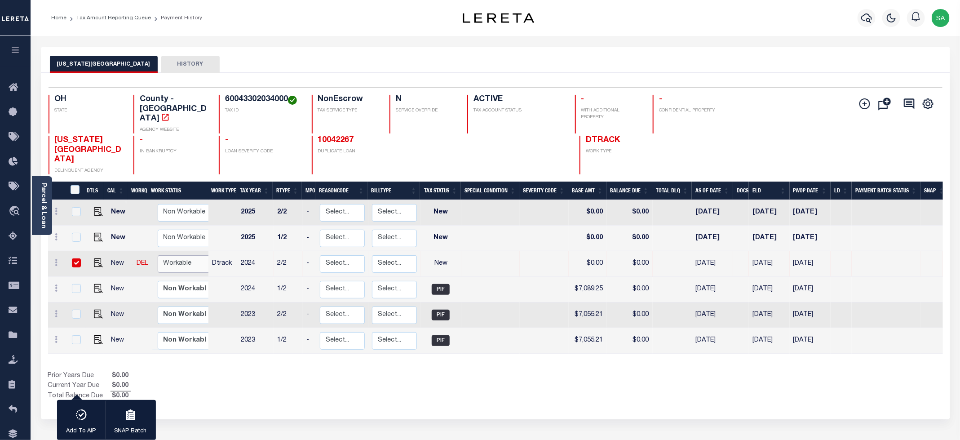
select select "true"
click at [158, 255] on select "Non Workable Workable" at bounding box center [185, 264] width 54 height 18
checkbox input "false"
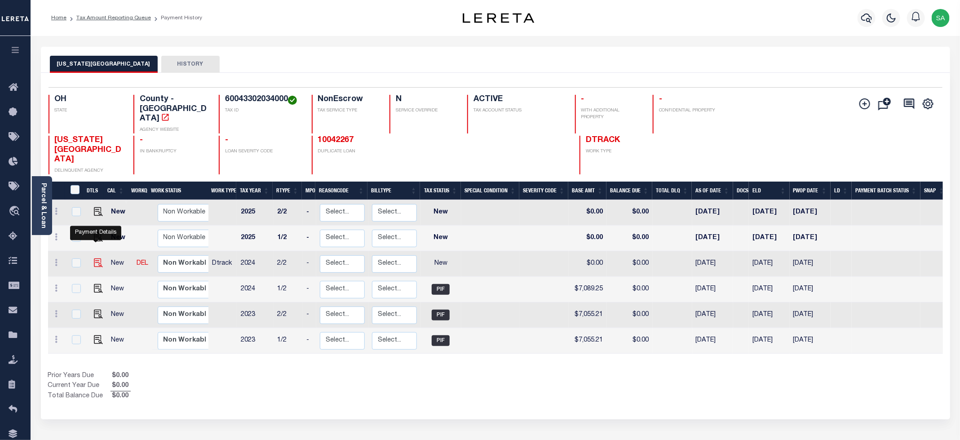
click at [96, 258] on img "" at bounding box center [98, 262] width 9 height 9
checkbox input "true"
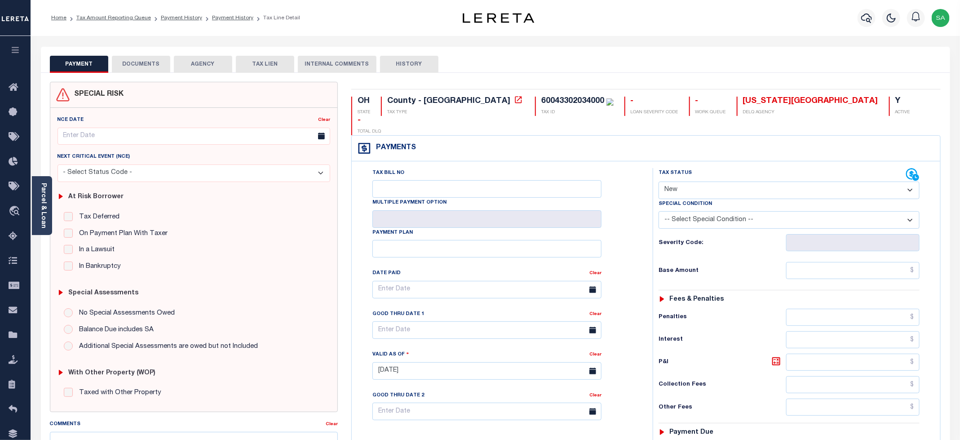
click at [665, 182] on select "- Select Status Code - Open Due/Unpaid Paid Incomplete No Tax Due Internal Refu…" at bounding box center [789, 191] width 261 height 18
select select "PYD"
click at [659, 182] on select "- Select Status Code - Open Due/Unpaid Paid Incomplete No Tax Due Internal Refu…" at bounding box center [789, 191] width 261 height 18
type input "[DATE]"
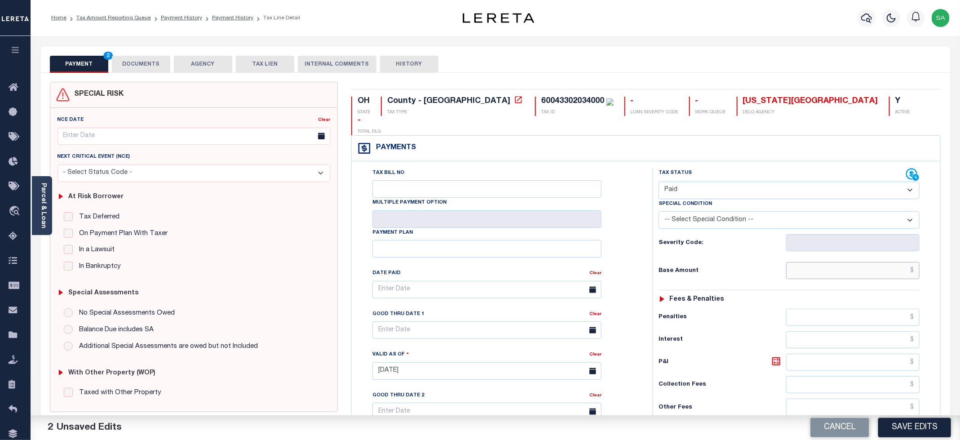
click at [820, 262] on input "text" at bounding box center [852, 270] width 133 height 17
click at [597, 198] on div "Multiple Payment Option" at bounding box center [486, 213] width 229 height 30
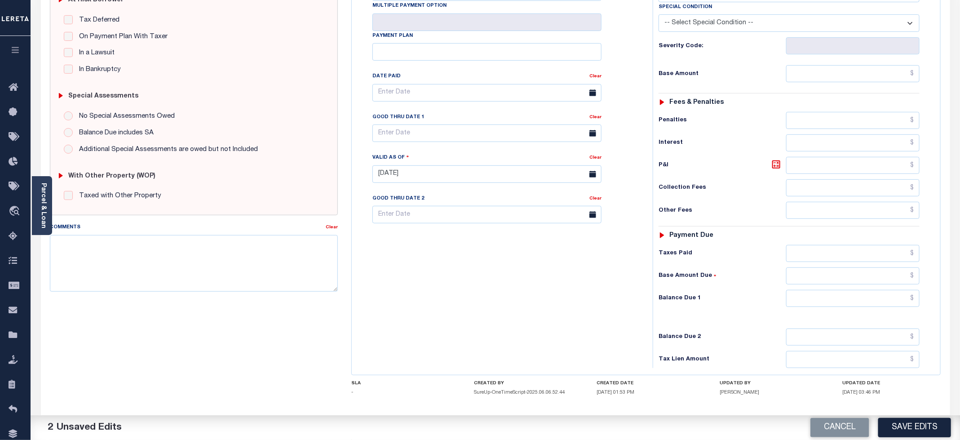
scroll to position [202, 0]
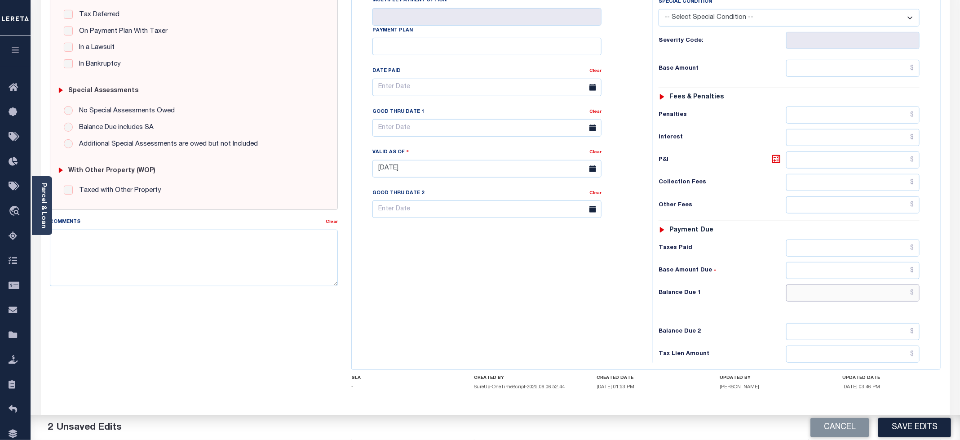
click at [812, 286] on input "text" at bounding box center [852, 292] width 133 height 17
type input "$0.00"
click at [522, 261] on div "Tax Bill No Multiple Payment Option Payment Plan Clear" at bounding box center [500, 164] width 292 height 397
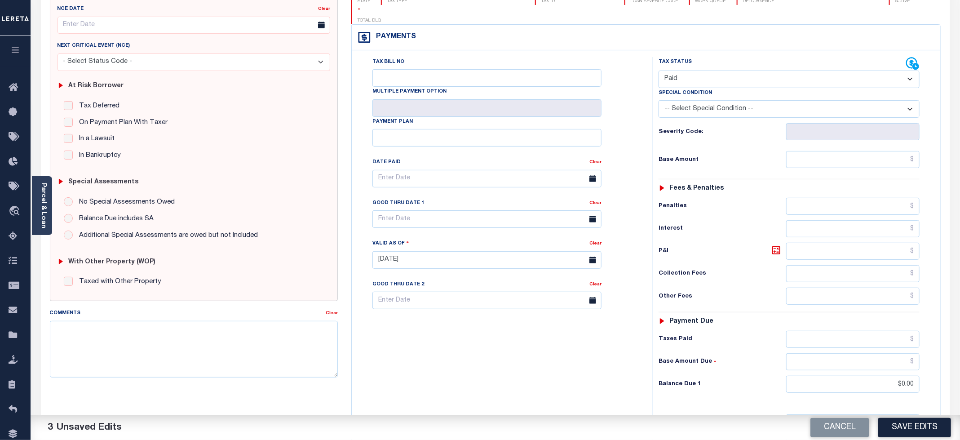
scroll to position [0, 0]
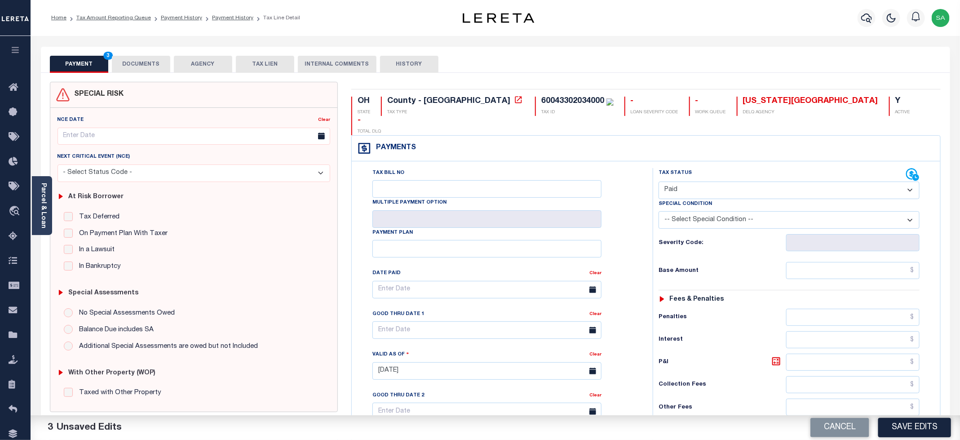
click at [151, 62] on button "DOCUMENTS" at bounding box center [141, 64] width 58 height 17
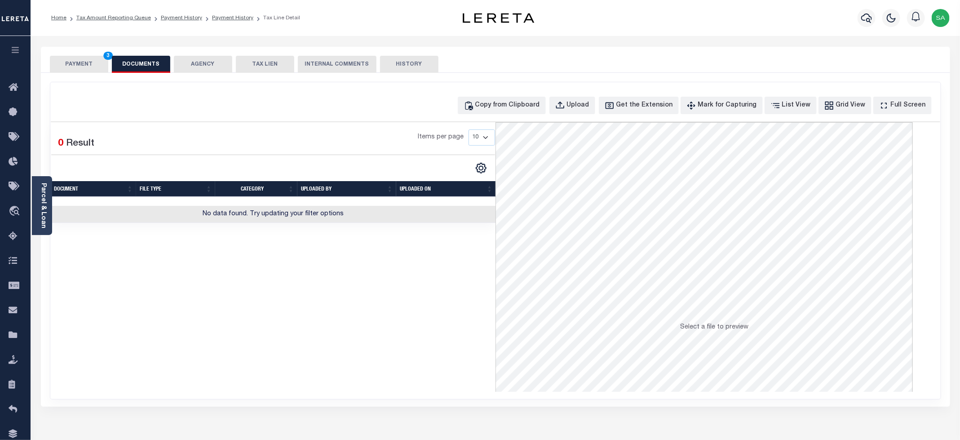
click at [516, 94] on div "Copy from Clipboard Upload Get the Extension Mark for Capturing Got it List Vie…" at bounding box center [495, 240] width 891 height 317
click at [519, 104] on div "Copy from Clipboard" at bounding box center [507, 106] width 65 height 10
select select "POP"
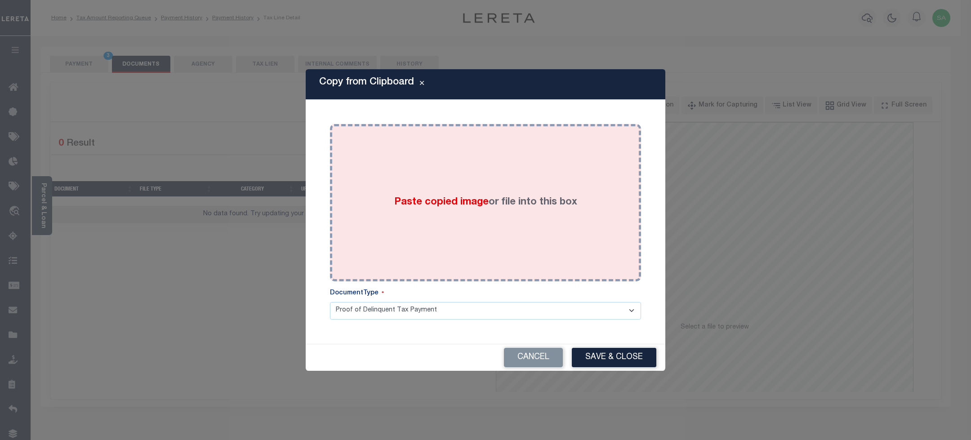
click at [514, 234] on div "Paste copied image or file into this box" at bounding box center [485, 203] width 297 height 144
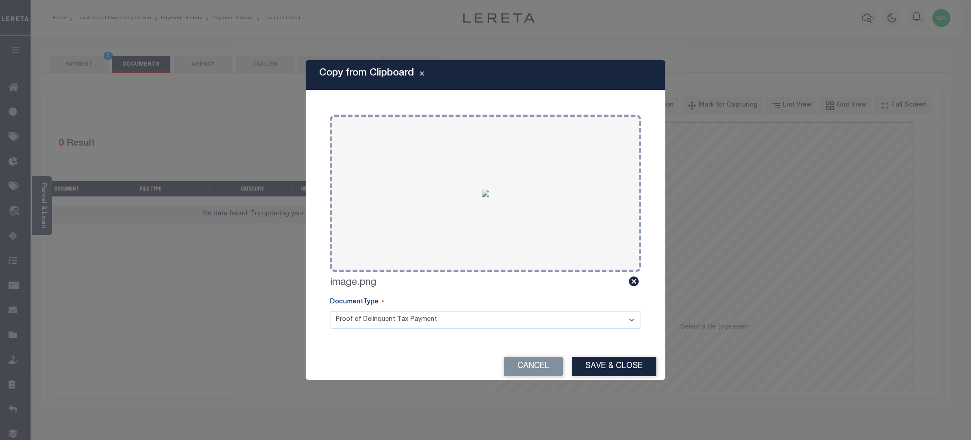
click at [601, 375] on button "Save & Close" at bounding box center [614, 366] width 84 height 19
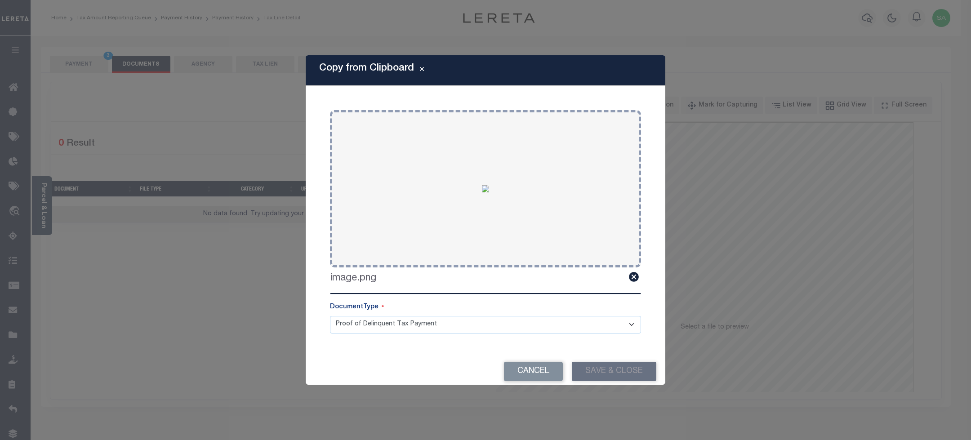
click at [81, 61] on div "Copy from Clipboard Paste copied image or file into this box Select file or dra…" at bounding box center [485, 220] width 971 height 440
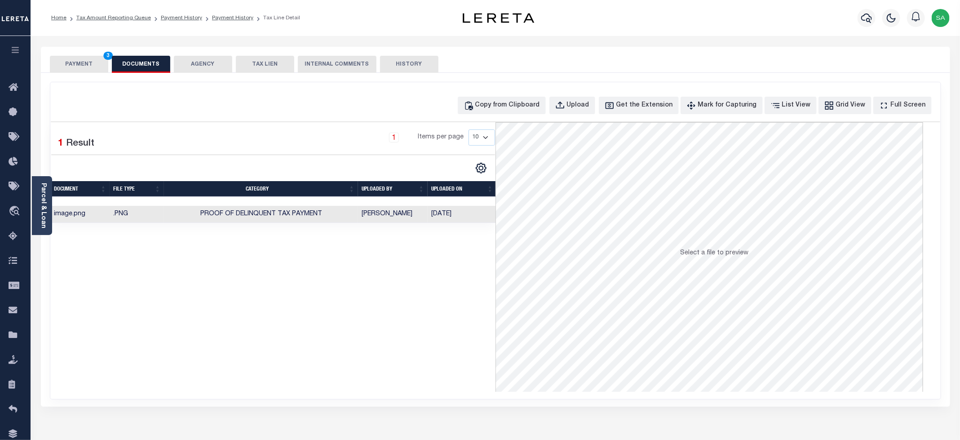
click at [94, 68] on button "PAYMENT 3" at bounding box center [79, 64] width 58 height 17
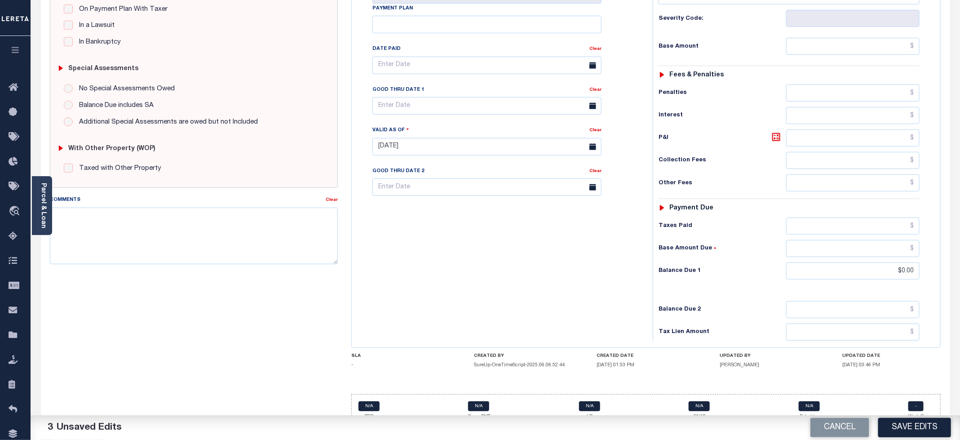
scroll to position [226, 0]
click at [815, 36] on input "text" at bounding box center [852, 44] width 133 height 17
type input "$0.00"
click at [547, 225] on div "Tax Bill No Multiple Payment Option Payment Plan Clear" at bounding box center [500, 140] width 292 height 397
click at [922, 421] on button "Save Edits" at bounding box center [914, 427] width 73 height 19
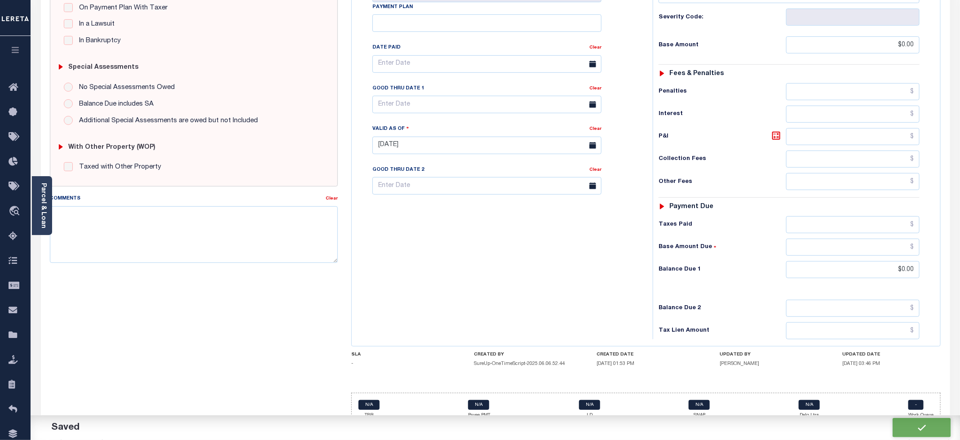
checkbox input "false"
type input "$0"
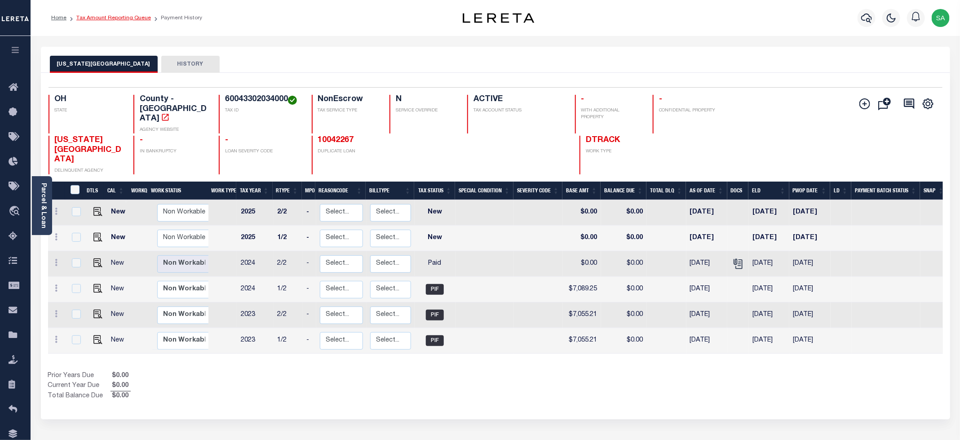
click at [136, 18] on link "Tax Amount Reporting Queue" at bounding box center [113, 17] width 75 height 5
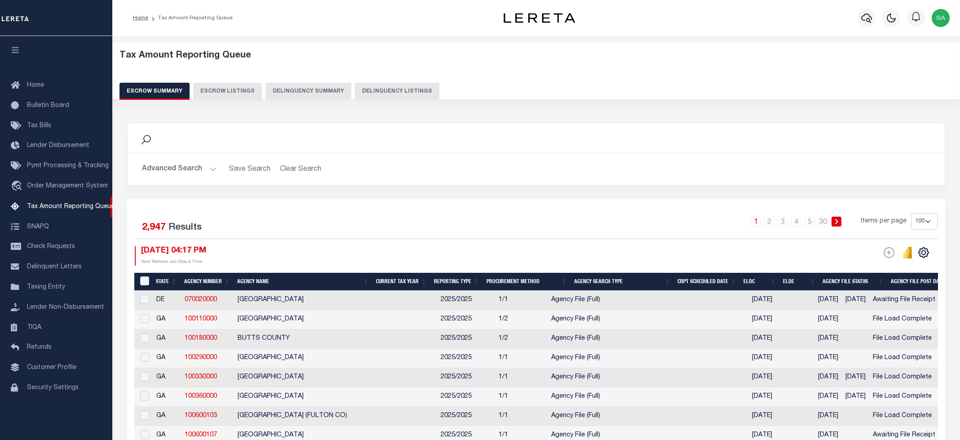
select select "100"
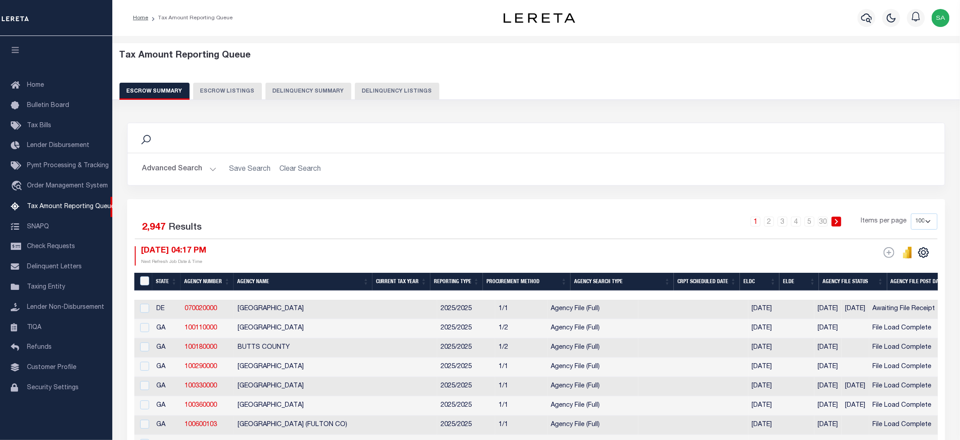
click at [415, 93] on button "Delinquency Listings" at bounding box center [397, 91] width 84 height 17
select select
select select "100"
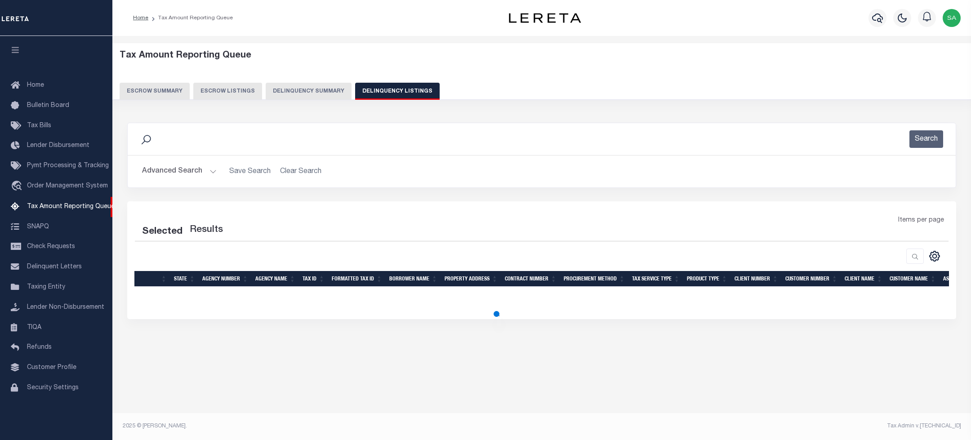
select select "100"
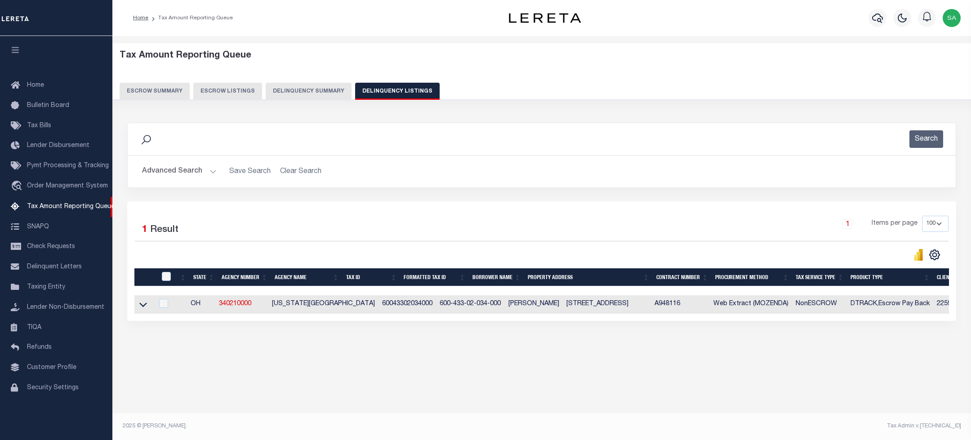
click at [172, 173] on button "Advanced Search" at bounding box center [179, 172] width 75 height 18
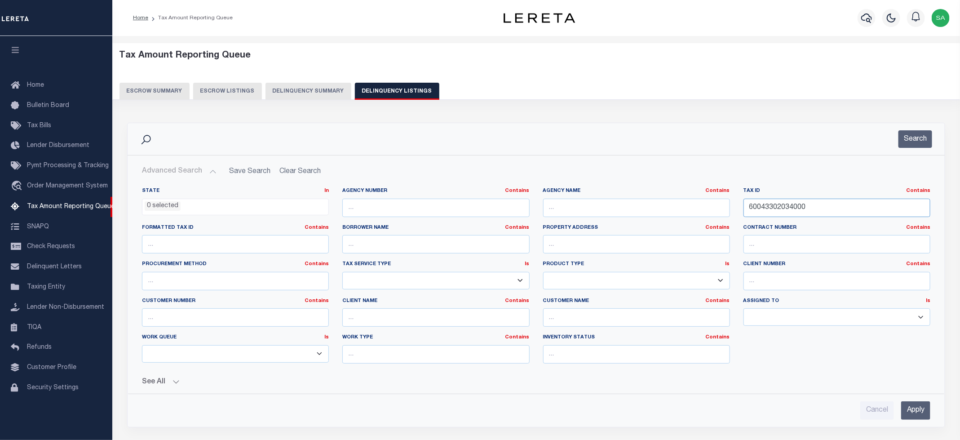
click at [775, 206] on input "60043302034000" at bounding box center [837, 208] width 187 height 18
paste input "9003"
type input "60043309003000"
click at [914, 143] on button "Search" at bounding box center [916, 139] width 34 height 18
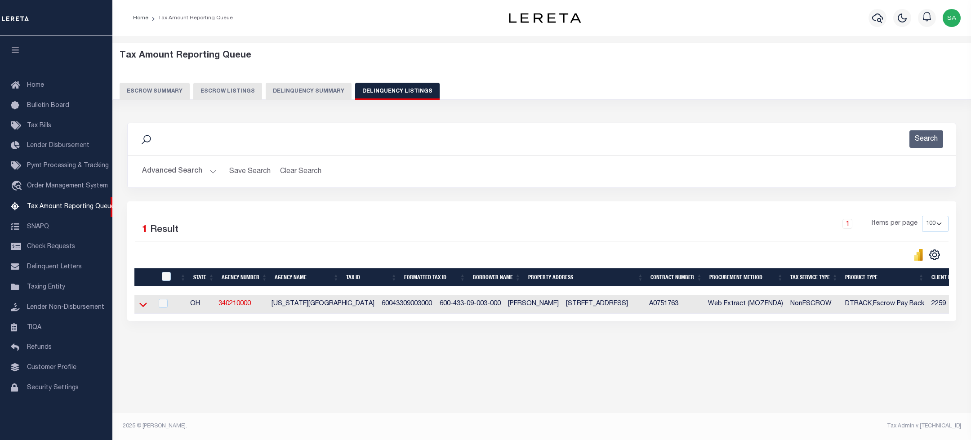
click at [146, 307] on icon at bounding box center [143, 304] width 8 height 9
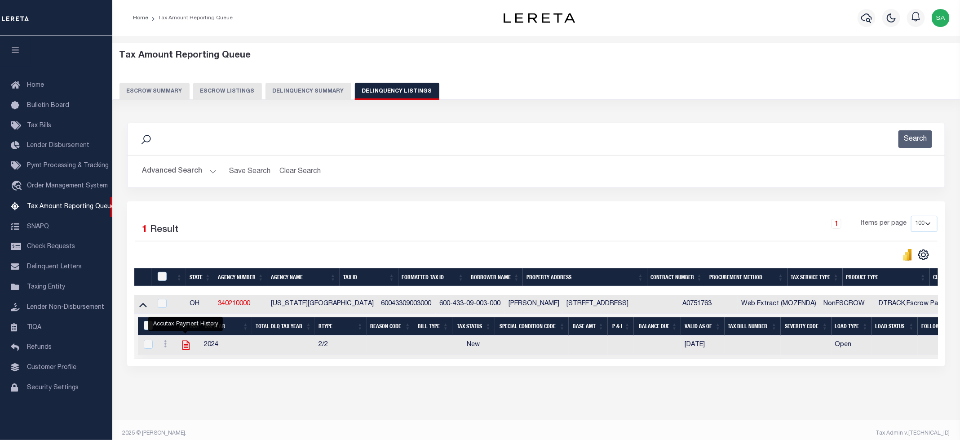
click at [188, 350] on icon "" at bounding box center [185, 345] width 7 height 9
checkbox input "true"
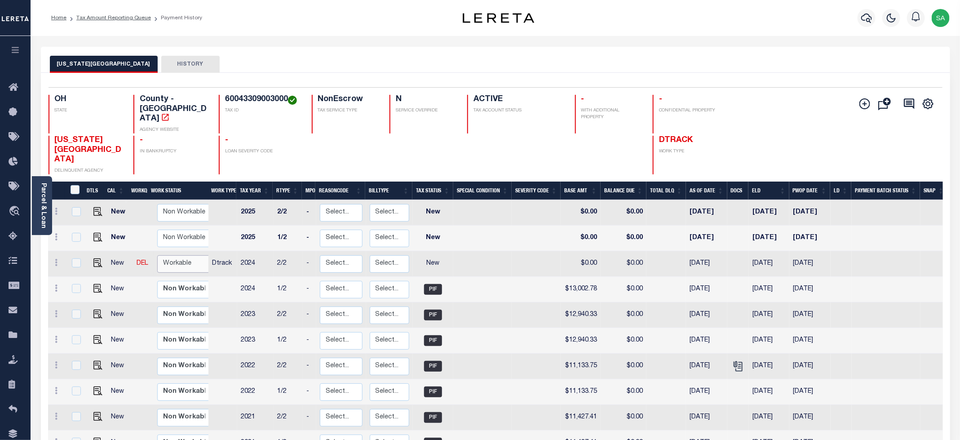
click at [190, 255] on select "Non Workable Workable" at bounding box center [184, 264] width 54 height 18
checkbox input "true"
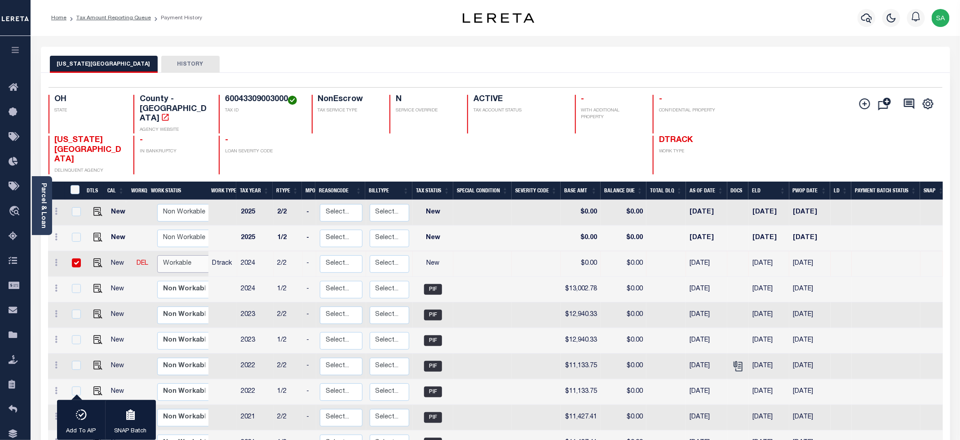
select select "true"
click at [157, 255] on select "Non Workable Workable" at bounding box center [184, 264] width 54 height 18
checkbox input "false"
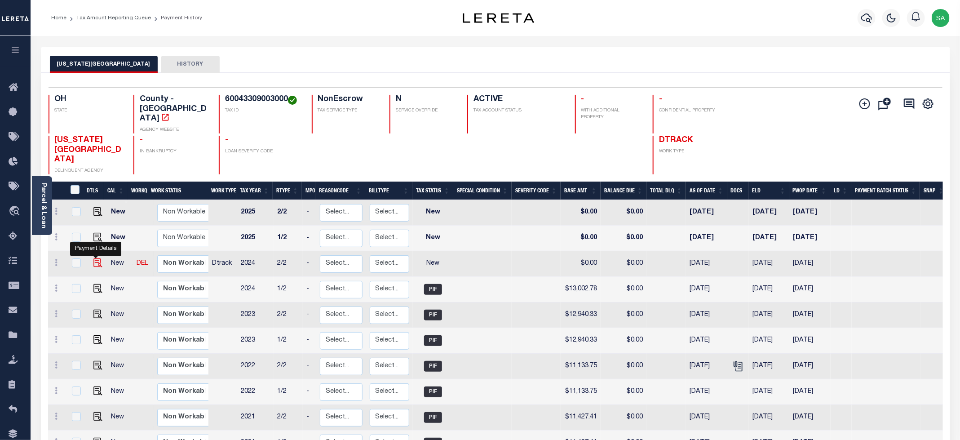
click at [96, 258] on img "" at bounding box center [97, 262] width 9 height 9
checkbox input "true"
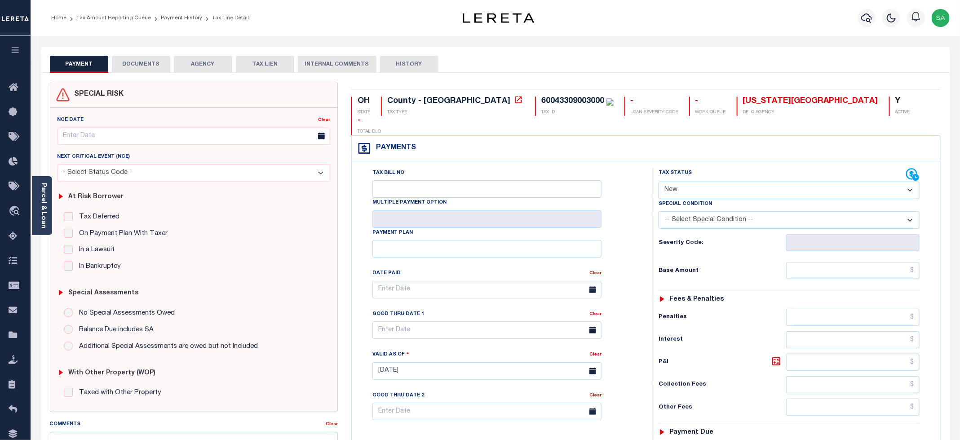
click at [697, 168] on div "Tax Status Status" at bounding box center [783, 174] width 248 height 13
click at [693, 182] on select "- Select Status Code - Open Due/Unpaid Paid Incomplete No Tax Due Internal Refu…" at bounding box center [789, 191] width 261 height 18
select select "PYD"
click at [659, 182] on select "- Select Status Code - Open Due/Unpaid Paid Incomplete No Tax Due Internal Refu…" at bounding box center [789, 191] width 261 height 18
type input "[DATE]"
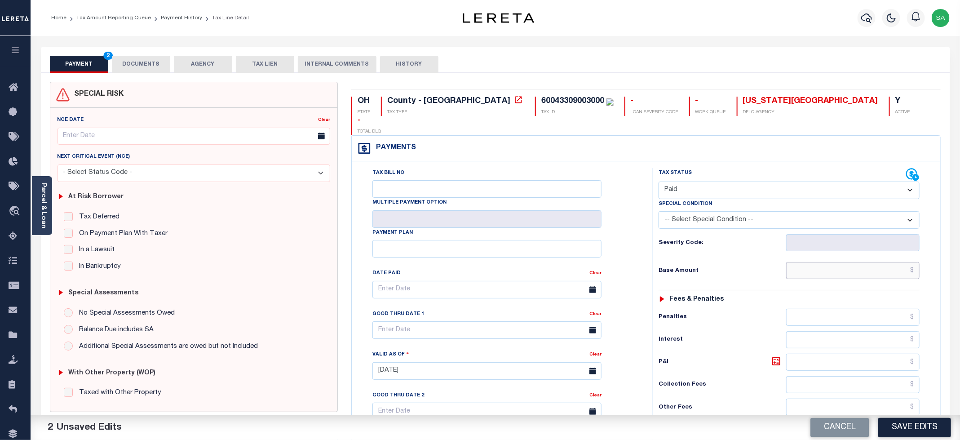
click at [811, 262] on input "text" at bounding box center [852, 270] width 133 height 17
type input "$0.00"
click at [633, 197] on div "Tax Bill No Multiple Payment Option Payment Plan Clear" at bounding box center [500, 294] width 279 height 252
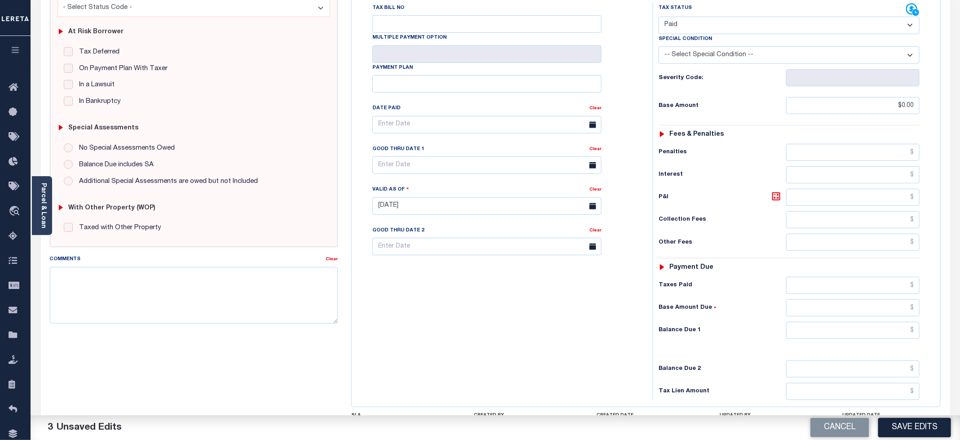
scroll to position [202, 0]
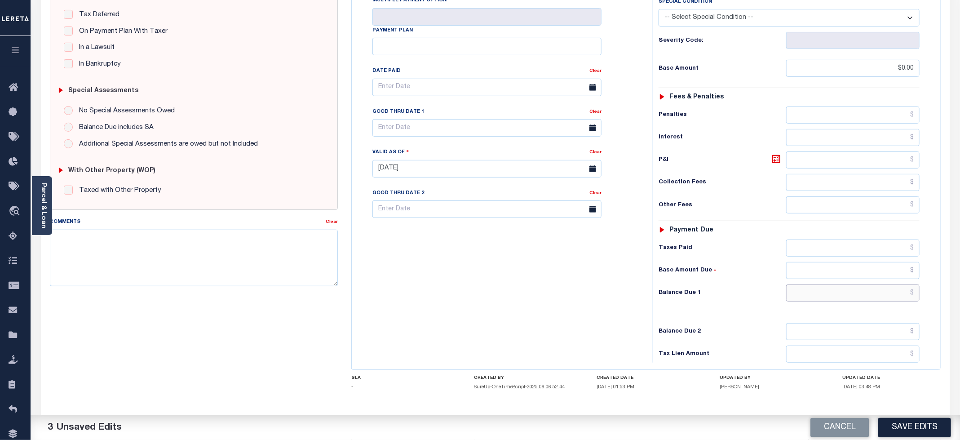
click at [825, 284] on input "text" at bounding box center [852, 292] width 133 height 17
type input "$0.00"
click at [464, 301] on div "Tax Bill No Multiple Payment Option Payment Plan Clear" at bounding box center [500, 164] width 292 height 397
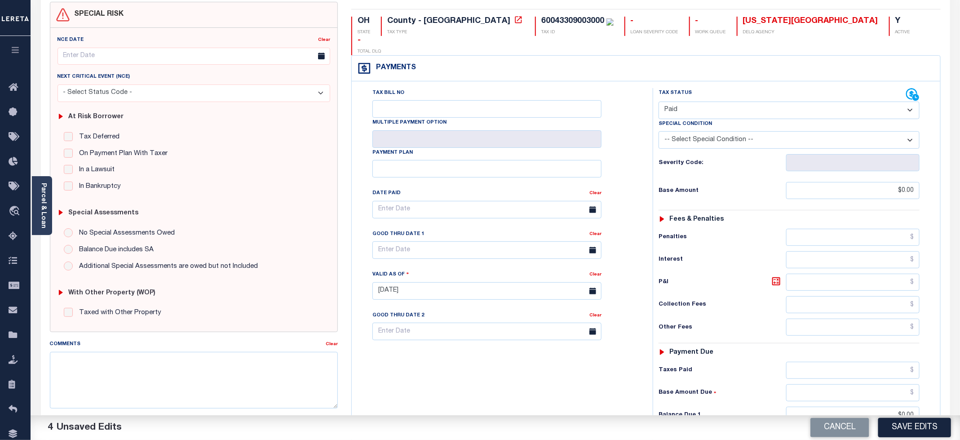
scroll to position [0, 0]
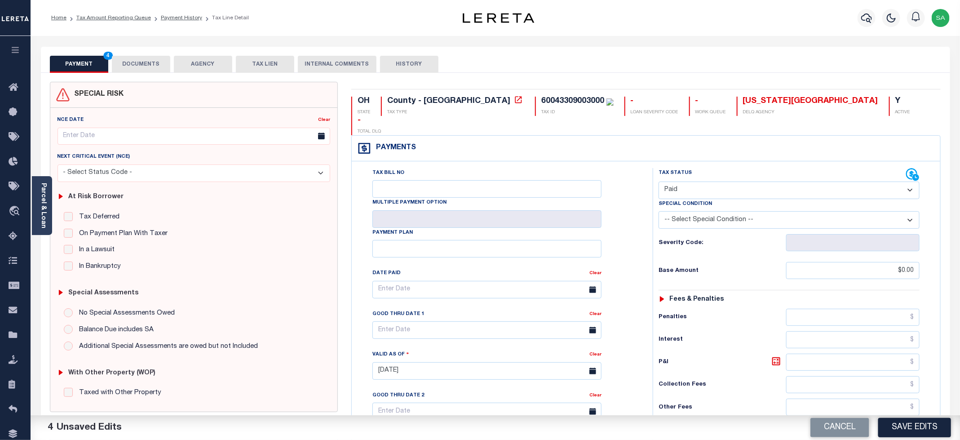
click at [155, 67] on button "DOCUMENTS" at bounding box center [141, 64] width 58 height 17
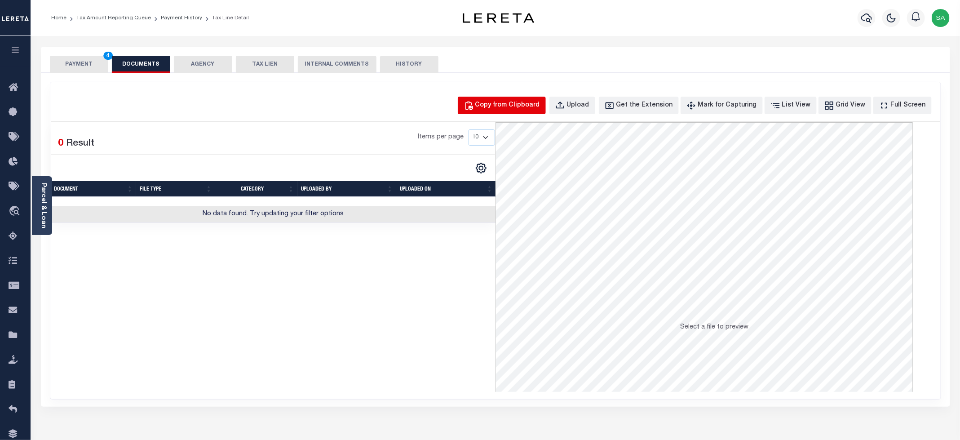
click at [518, 104] on div "Copy from Clipboard" at bounding box center [507, 106] width 65 height 10
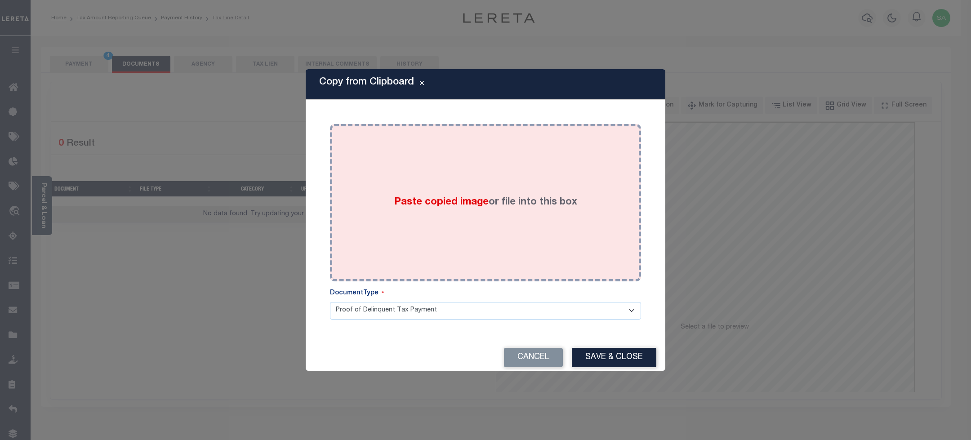
click at [553, 195] on label "Paste copied image or file into this box" at bounding box center [485, 202] width 183 height 15
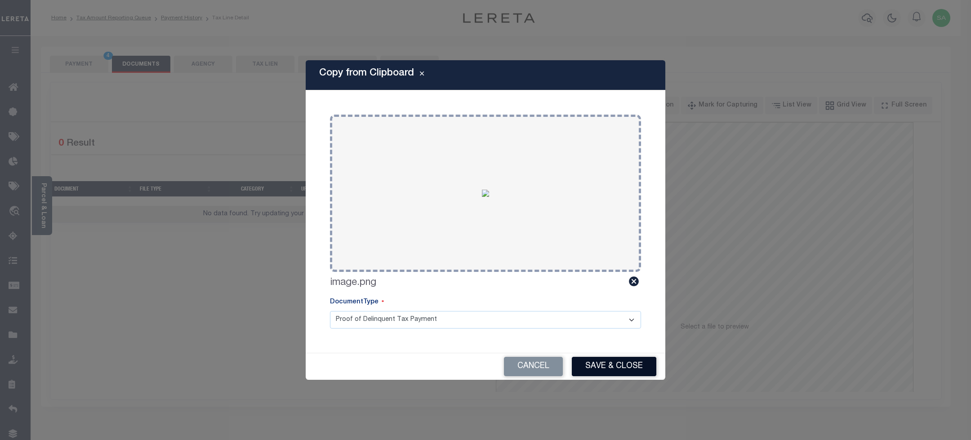
click at [604, 376] on button "Save & Close" at bounding box center [614, 366] width 84 height 19
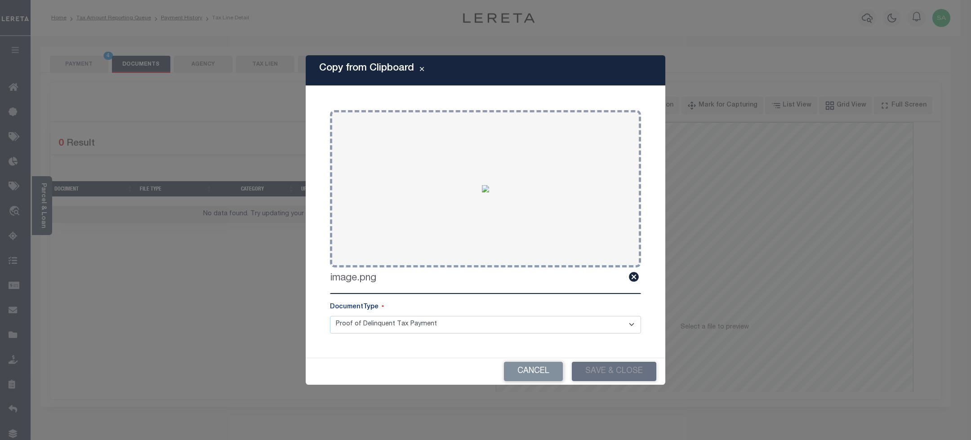
click at [79, 67] on div "Copy from Clipboard Paste copied image or file into this box Select file or dra…" at bounding box center [485, 220] width 971 height 440
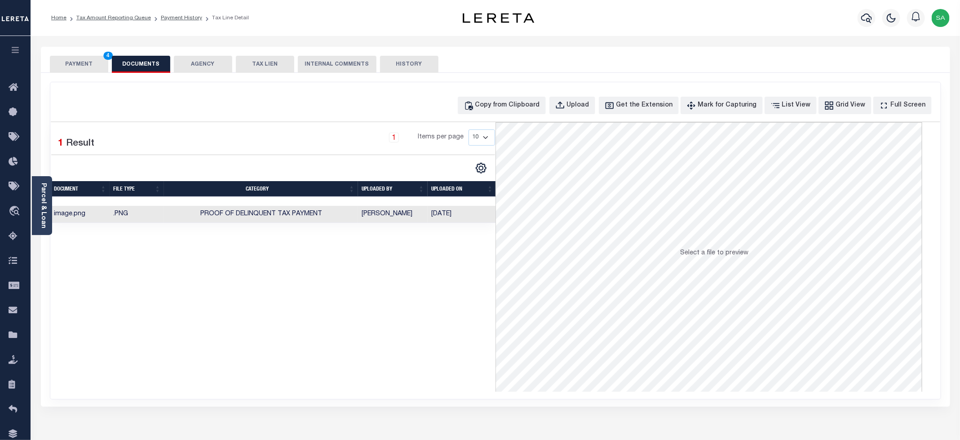
click at [83, 67] on button "PAYMENT 4" at bounding box center [79, 64] width 58 height 17
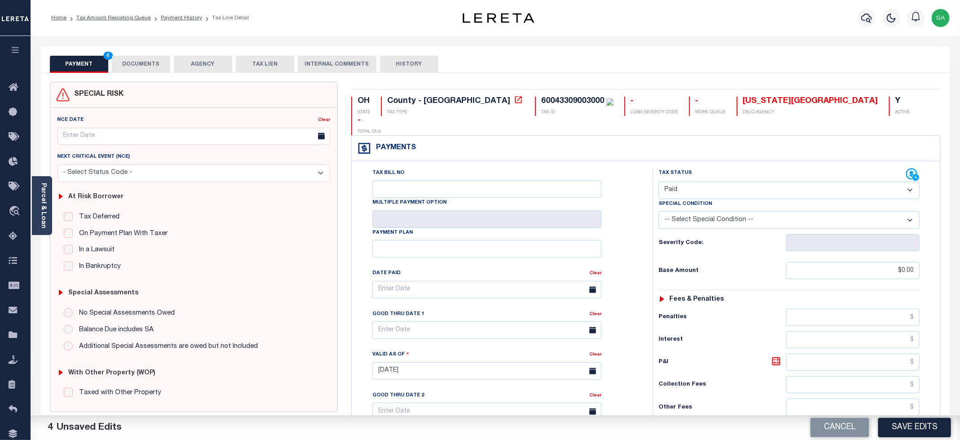
scroll to position [226, 0]
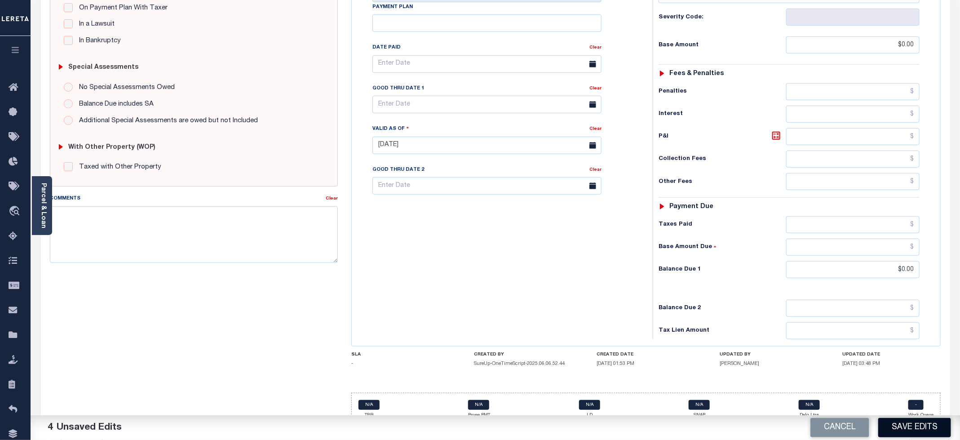
click at [889, 426] on button "Save Edits" at bounding box center [914, 427] width 73 height 19
checkbox input "false"
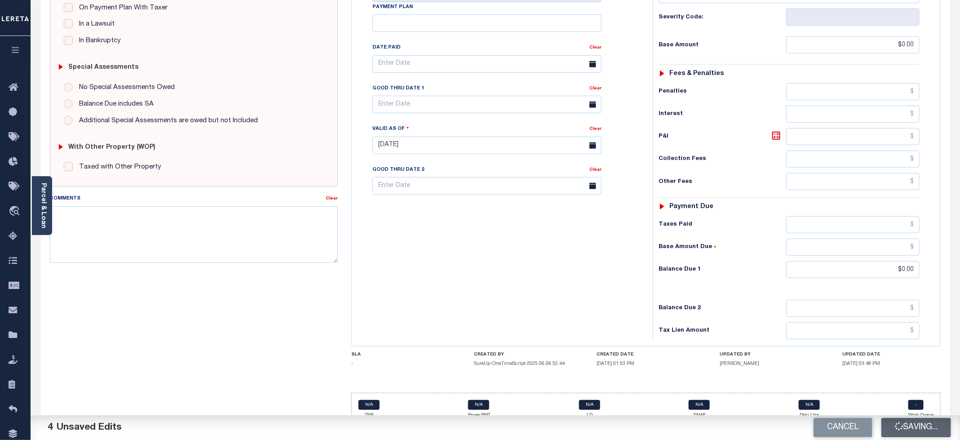
type input "$0"
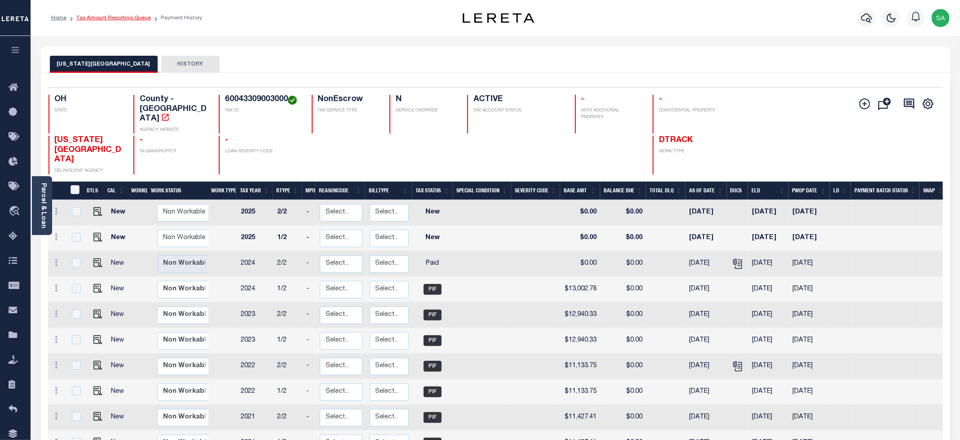
click at [106, 18] on link "Tax Amount Reporting Queue" at bounding box center [113, 17] width 75 height 5
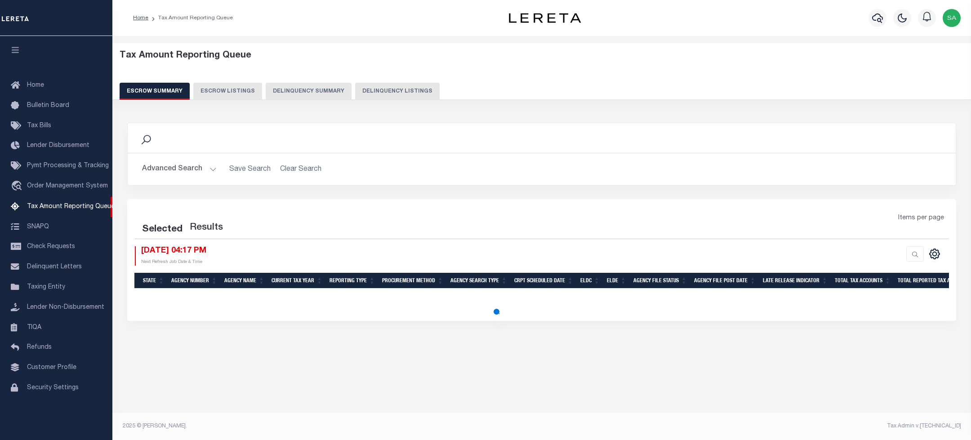
click at [387, 96] on button "Delinquency Listings" at bounding box center [397, 91] width 84 height 17
select select "100"
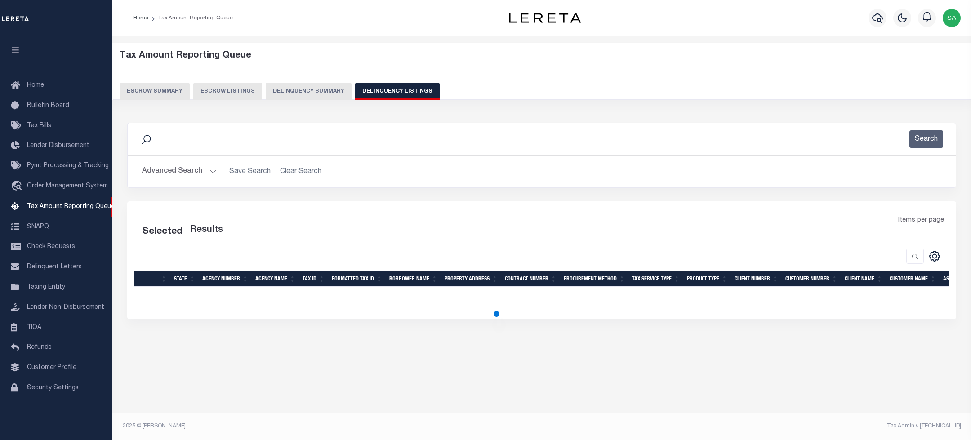
select select "100"
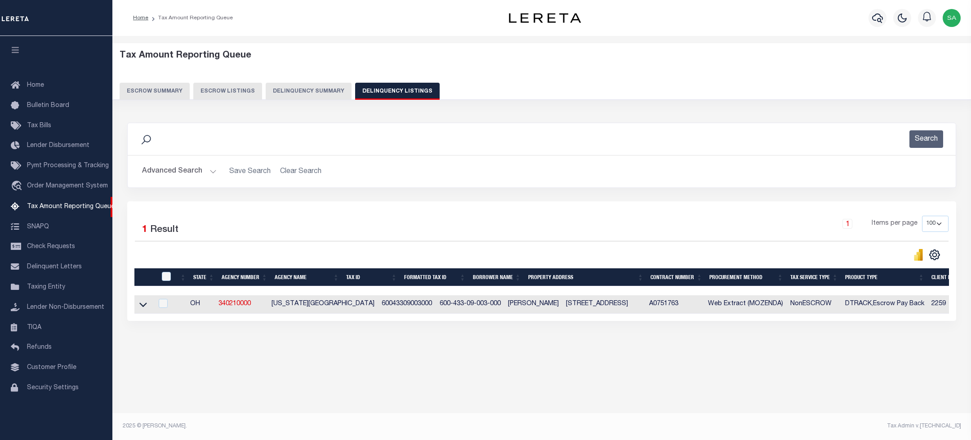
click at [195, 175] on button "Advanced Search" at bounding box center [179, 172] width 75 height 18
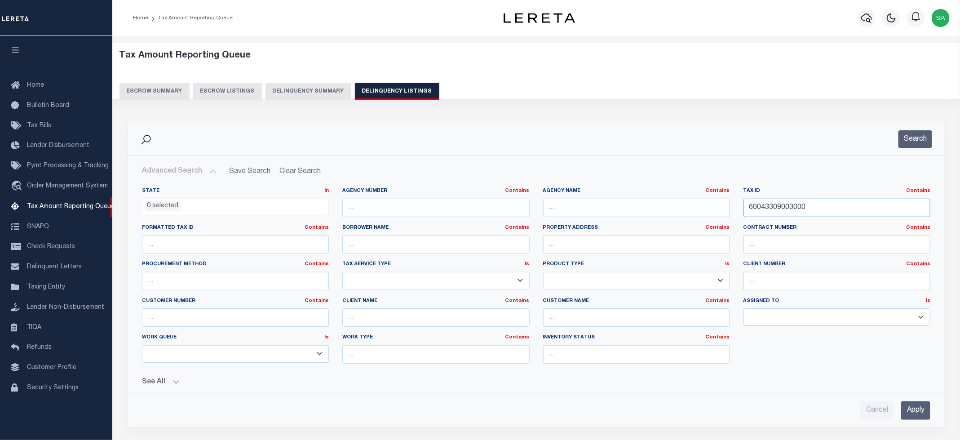
click at [772, 211] on input "60043309003000" at bounding box center [837, 208] width 187 height 18
paste input "2016001016001"
type input "62016001016001"
click at [918, 146] on button "Search" at bounding box center [916, 139] width 34 height 18
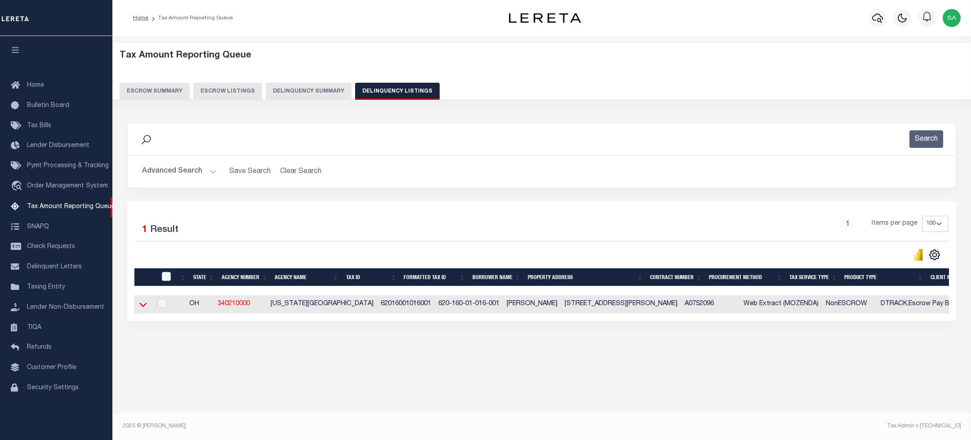
click at [146, 307] on icon at bounding box center [143, 305] width 8 height 4
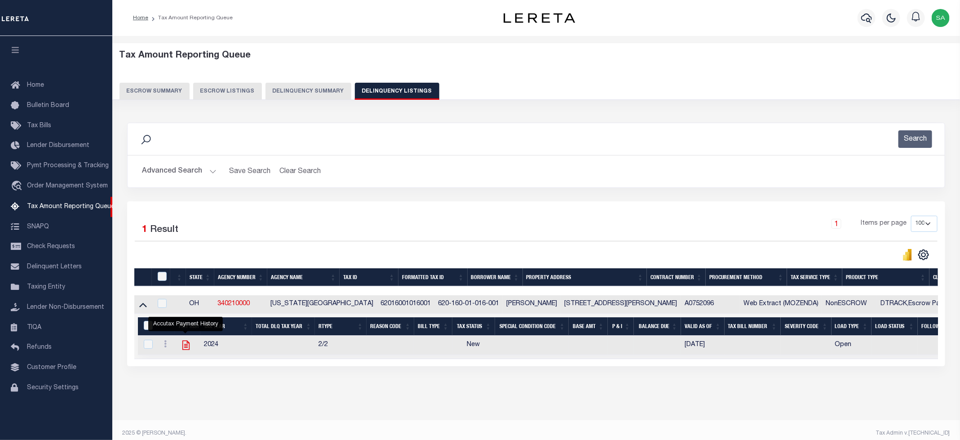
click at [186, 351] on icon "" at bounding box center [186, 345] width 12 height 12
checkbox input "true"
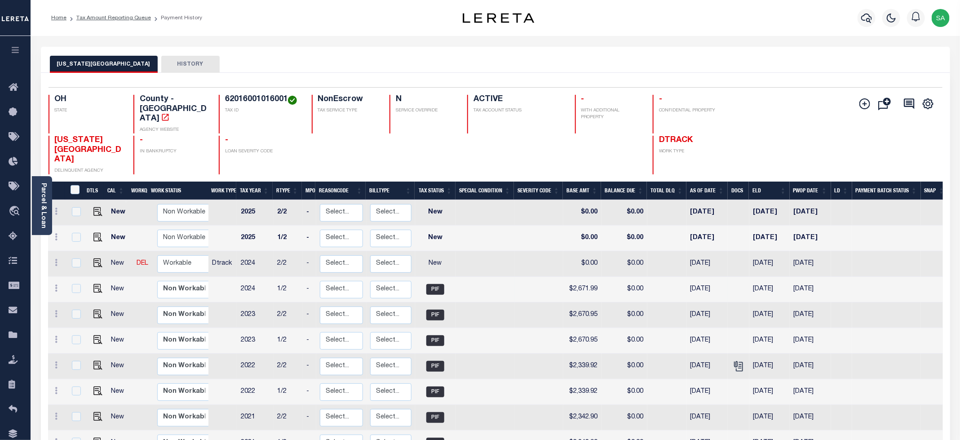
scroll to position [177, 0]
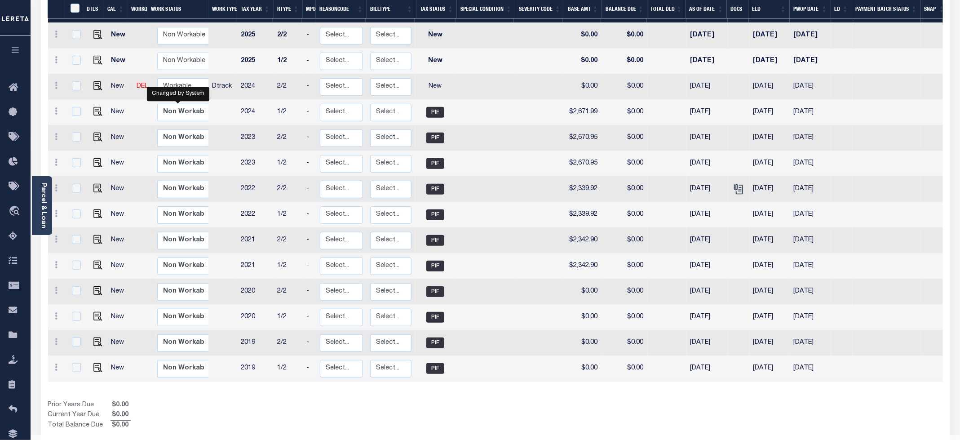
click at [169, 87] on div "Changed by System" at bounding box center [178, 94] width 62 height 14
click at [171, 87] on div "Changed by System" at bounding box center [178, 94] width 62 height 14
click at [173, 87] on div "Changed by System" at bounding box center [178, 94] width 62 height 14
click at [178, 78] on select "Non Workable Workable" at bounding box center [184, 87] width 54 height 18
checkbox input "true"
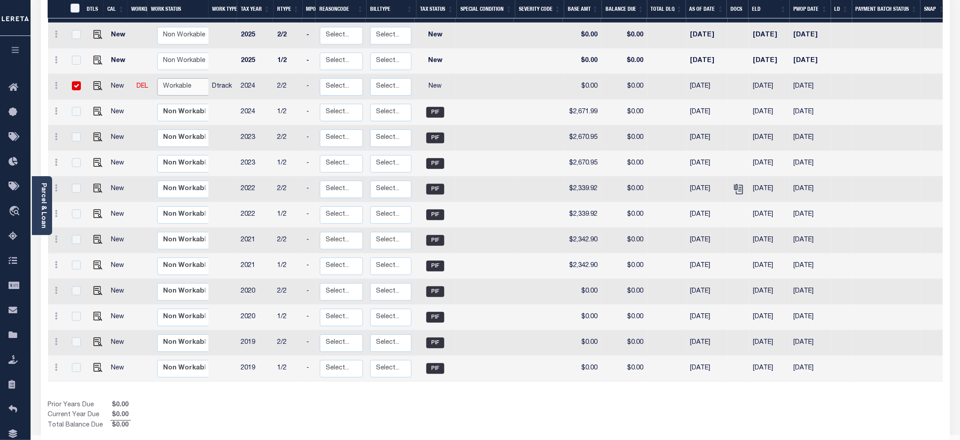
checkbox input "true"
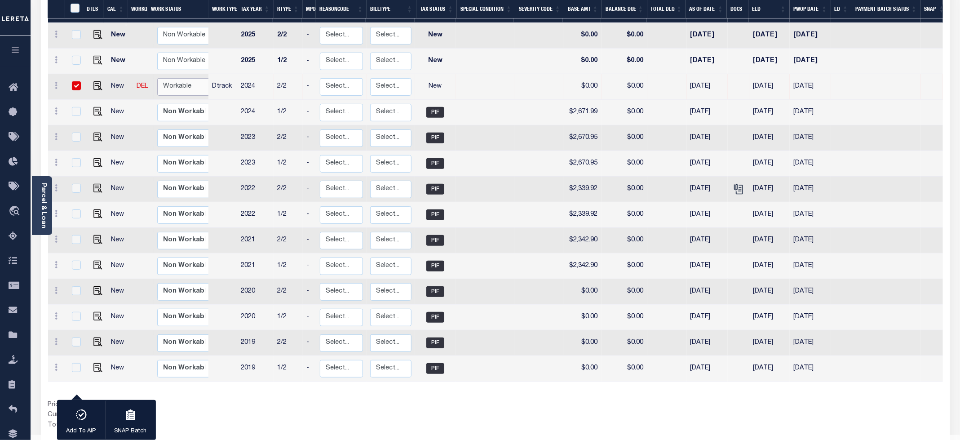
select select "true"
click at [157, 78] on select "Non Workable Workable" at bounding box center [184, 87] width 54 height 18
checkbox input "false"
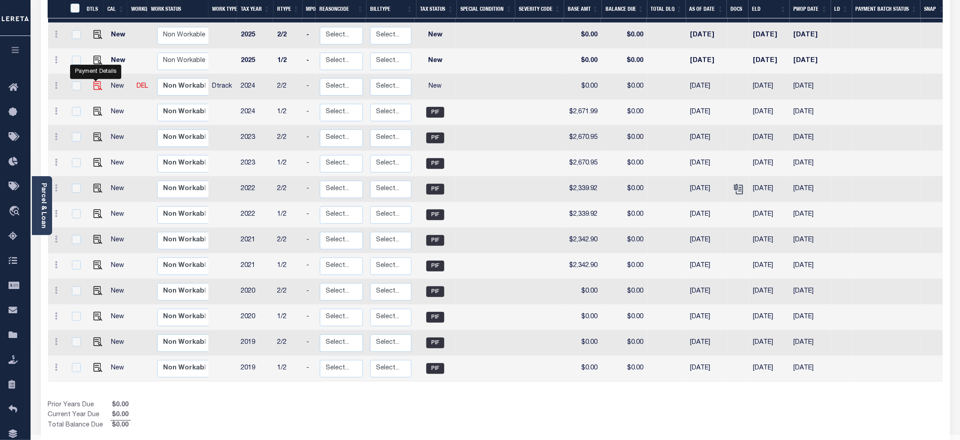
click at [96, 81] on img "" at bounding box center [97, 85] width 9 height 9
checkbox input "true"
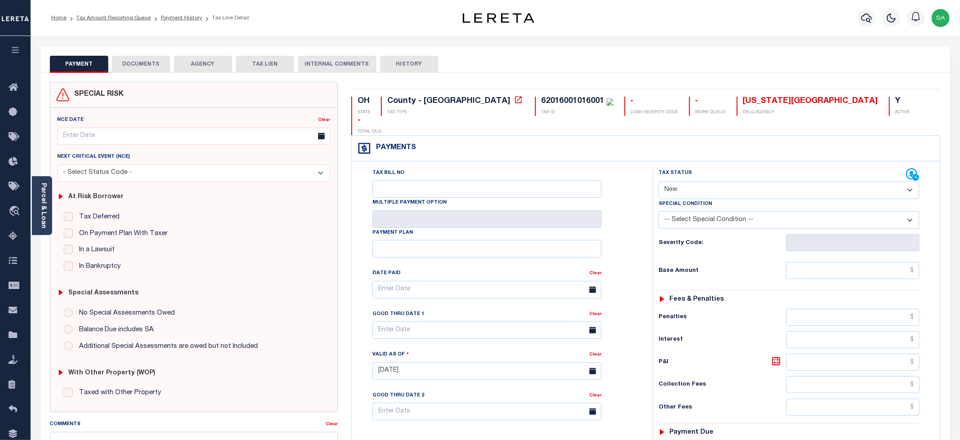
click at [683, 182] on select "- Select Status Code - Open Due/Unpaid Paid Incomplete No Tax Due Internal Refu…" at bounding box center [789, 191] width 261 height 18
select select "PYD"
click at [659, 182] on select "- Select Status Code - Open Due/Unpaid Paid Incomplete No Tax Due Internal Refu…" at bounding box center [789, 191] width 261 height 18
type input "[DATE]"
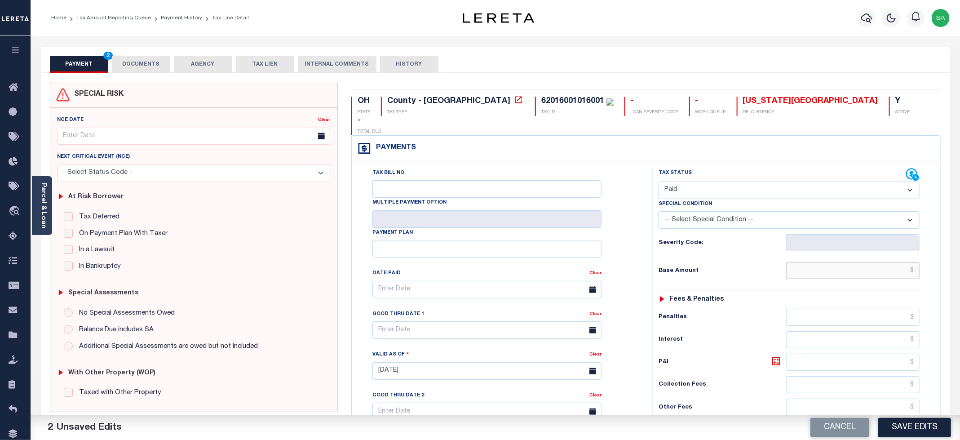
click at [837, 262] on input "text" at bounding box center [852, 270] width 133 height 17
type input "$0.00"
click at [638, 222] on div "Tax Bill No Multiple Payment Option Payment Plan Clear" at bounding box center [500, 294] width 279 height 252
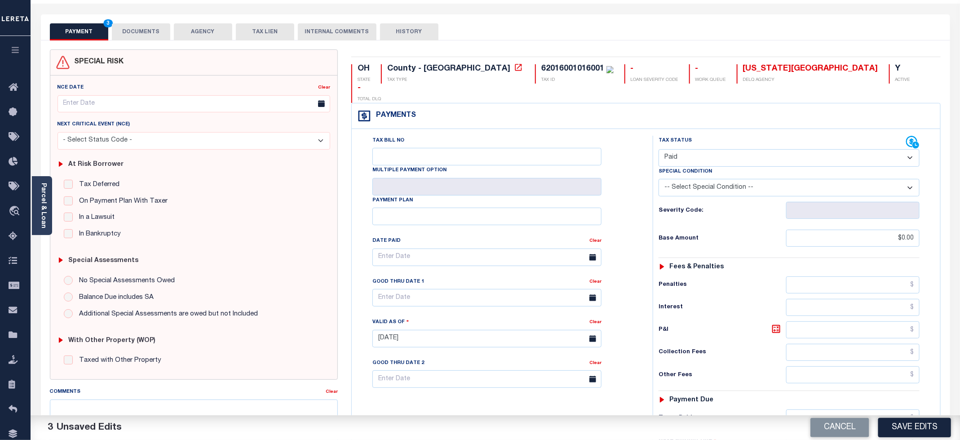
scroll to position [202, 0]
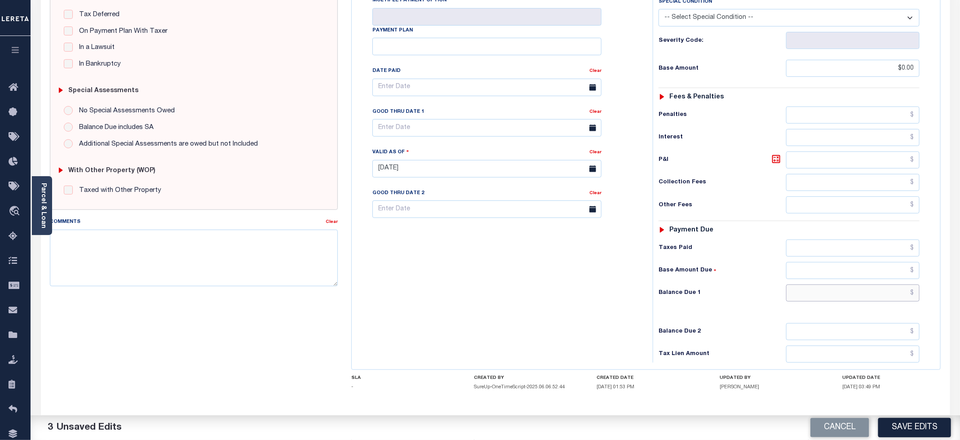
click at [811, 284] on input "text" at bounding box center [852, 292] width 133 height 17
type input "$0.00"
click at [534, 283] on div "Tax Bill No Multiple Payment Option Payment Plan Clear" at bounding box center [500, 164] width 292 height 397
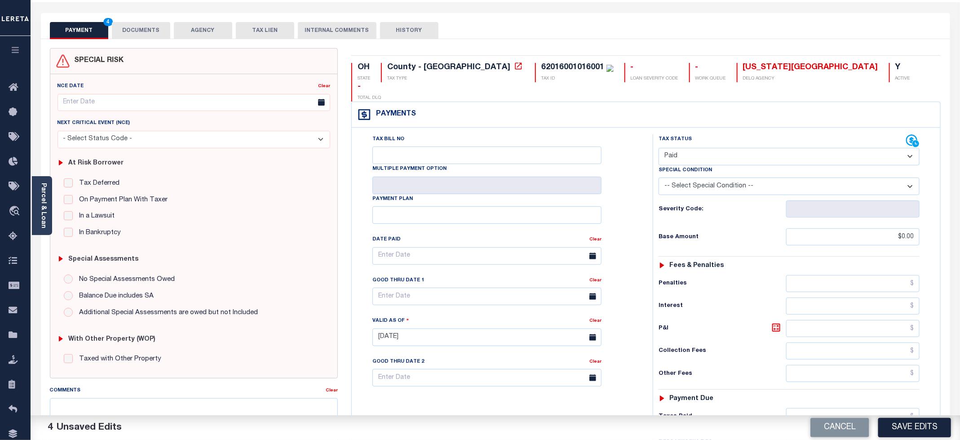
scroll to position [0, 0]
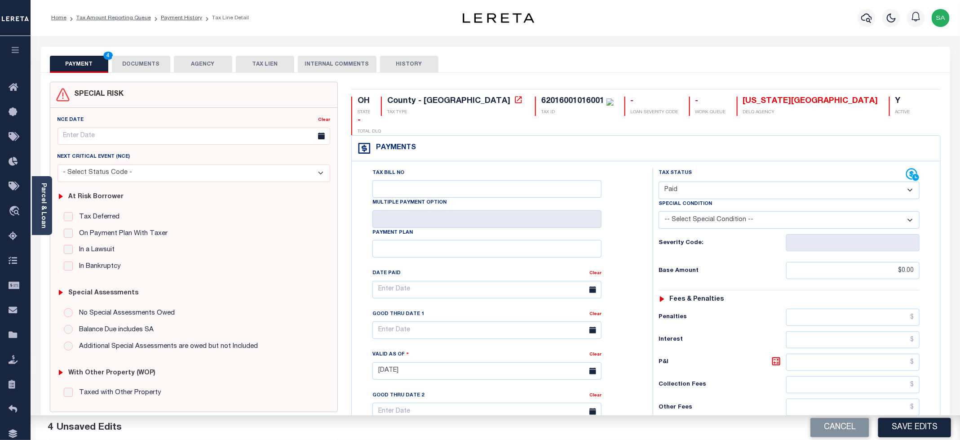
click at [144, 69] on button "DOCUMENTS" at bounding box center [141, 64] width 58 height 17
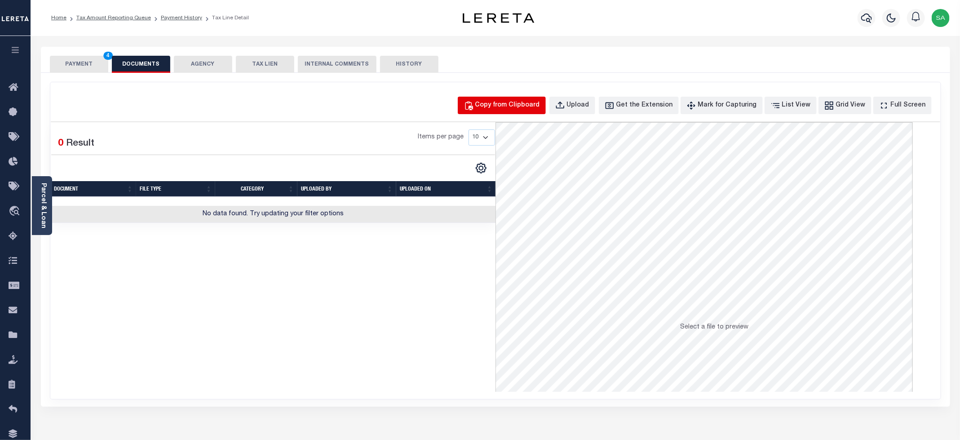
click at [535, 115] on div "Copy from Clipboard Upload Get the Extension Mark for Capturing Got it List Vie…" at bounding box center [495, 240] width 891 height 317
click at [530, 109] on div "Copy from Clipboard" at bounding box center [507, 106] width 65 height 10
select select "POP"
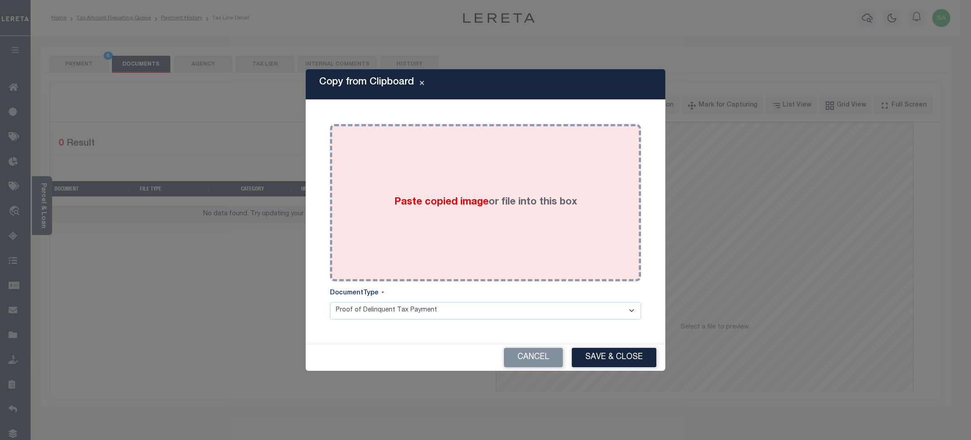
click at [523, 203] on label "Paste copied image or file into this box" at bounding box center [485, 202] width 183 height 15
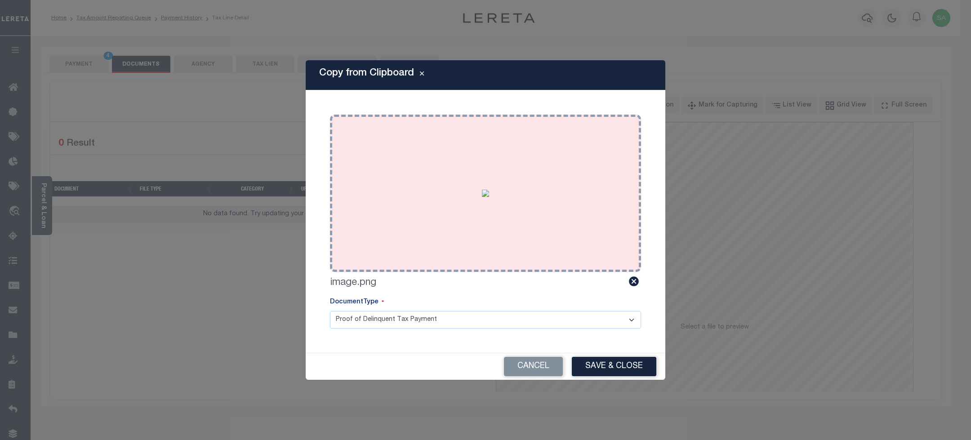
click at [625, 368] on button "Save & Close" at bounding box center [614, 366] width 84 height 19
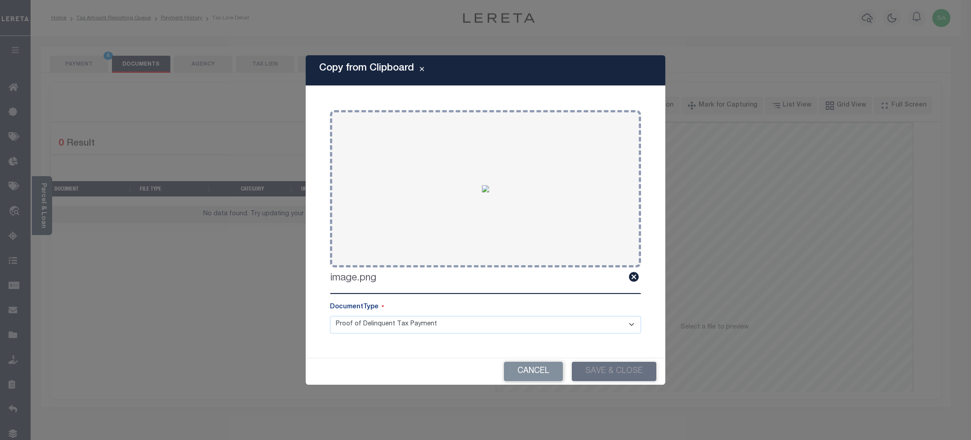
click at [88, 71] on div "Copy from Clipboard Paste copied image or file into this box Select file or dra…" at bounding box center [485, 220] width 971 height 440
click at [88, 69] on div "Copy from Clipboard Paste copied image or file into this box Select file or dra…" at bounding box center [485, 220] width 971 height 440
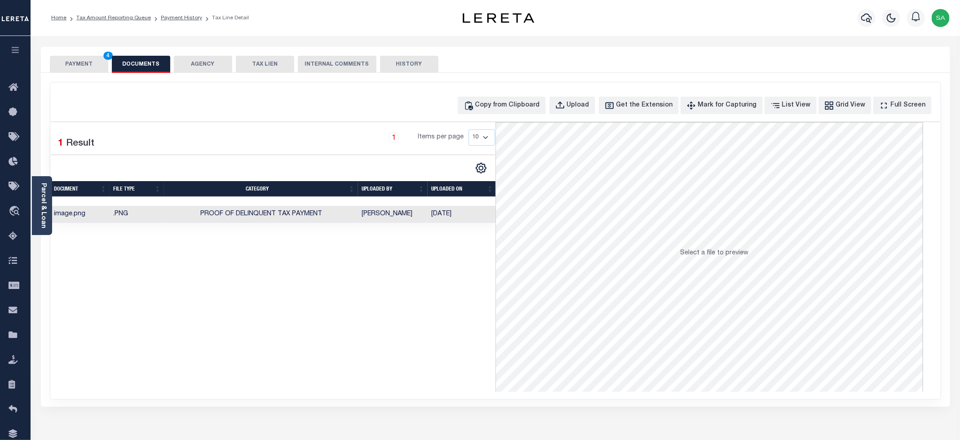
click at [89, 65] on button "PAYMENT 4" at bounding box center [79, 64] width 58 height 17
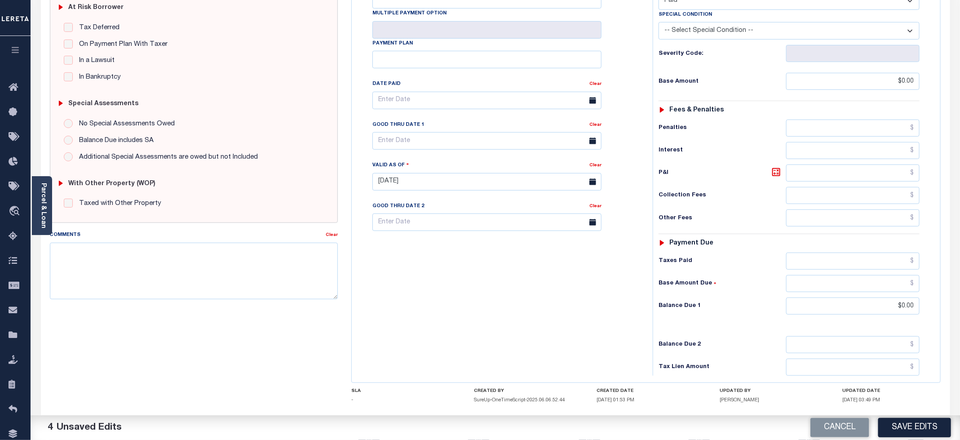
scroll to position [226, 0]
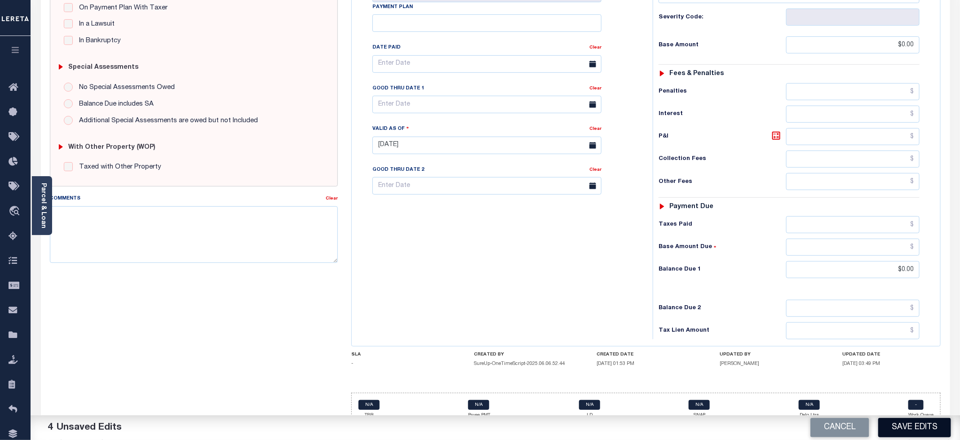
click at [900, 424] on button "Save Edits" at bounding box center [914, 427] width 73 height 19
checkbox input "false"
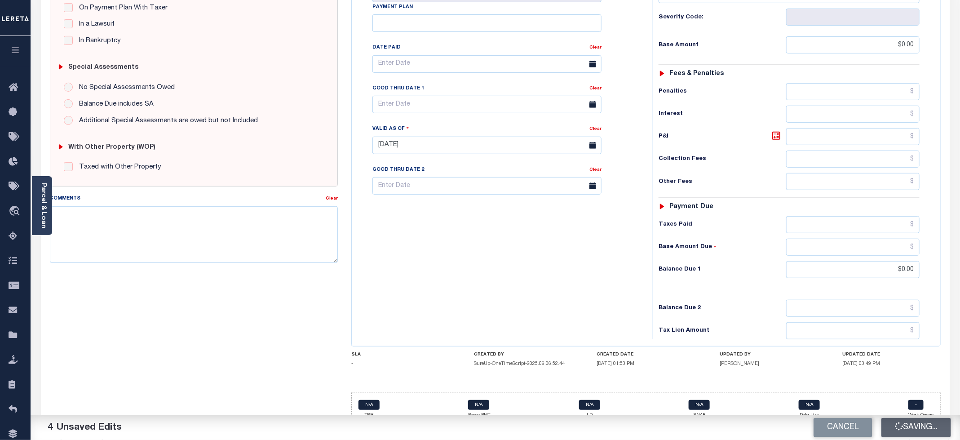
type input "$0"
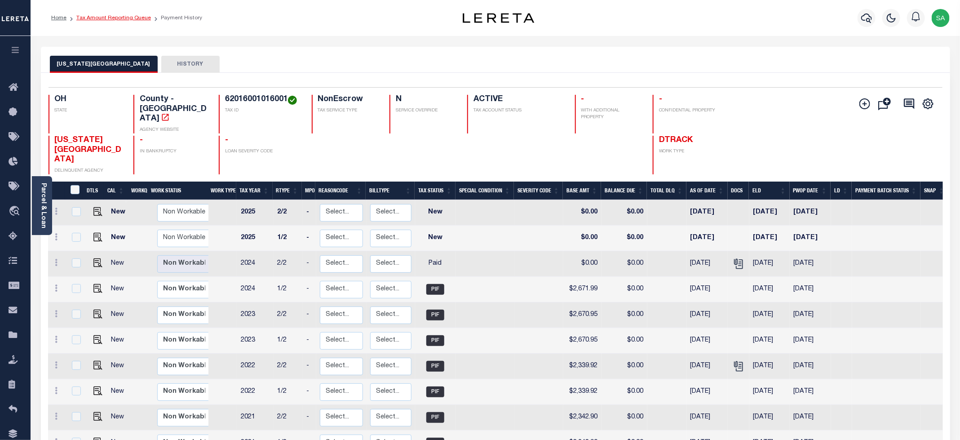
click at [122, 18] on link "Tax Amount Reporting Queue" at bounding box center [113, 17] width 75 height 5
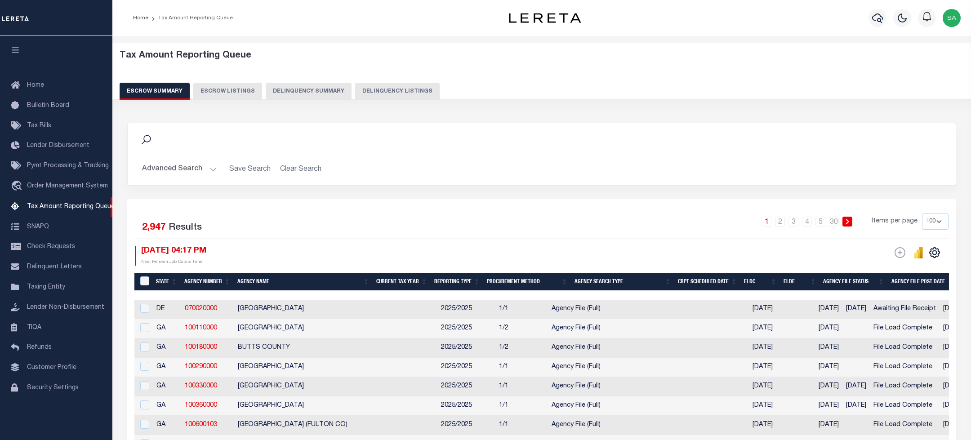
select select "100"
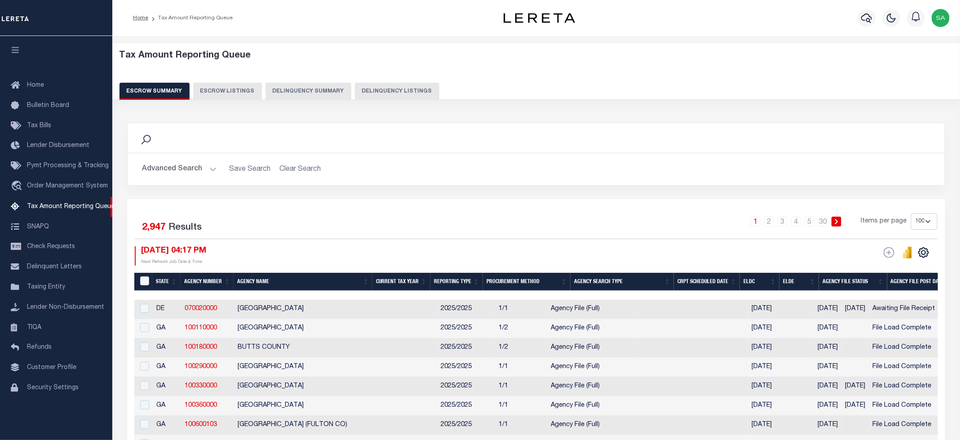
click at [401, 92] on button "Delinquency Listings" at bounding box center [397, 91] width 84 height 17
select select "100"
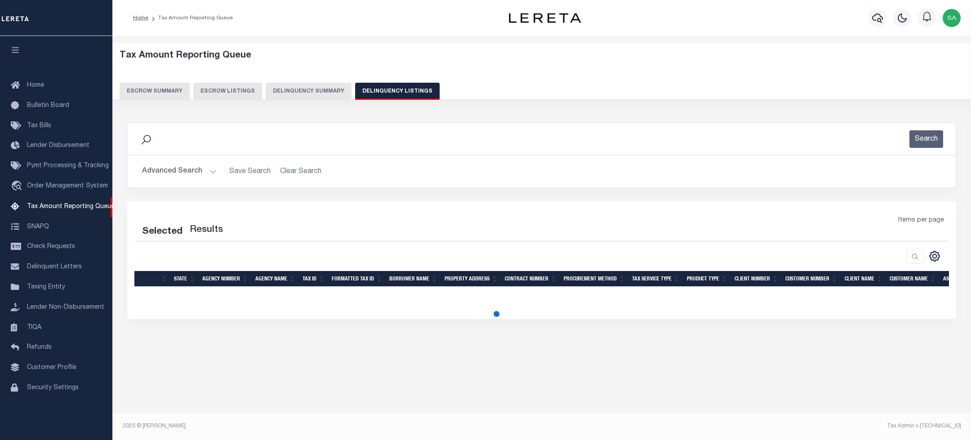
select select "100"
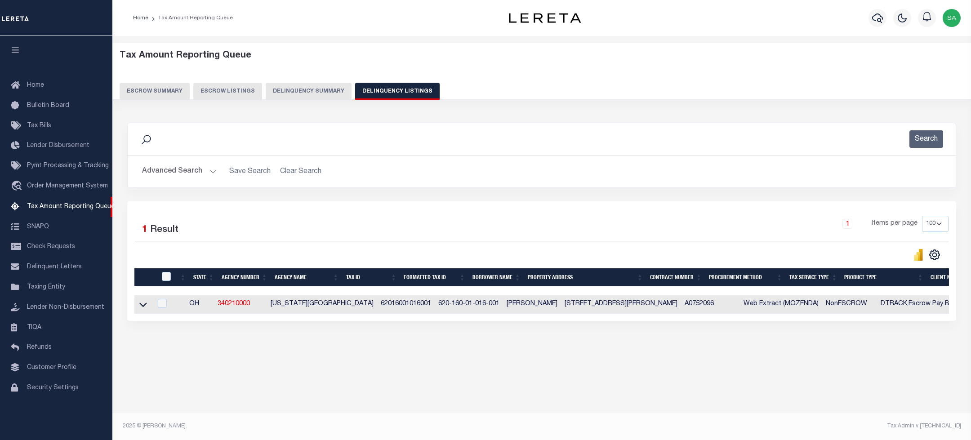
click at [179, 172] on button "Advanced Search" at bounding box center [179, 172] width 75 height 18
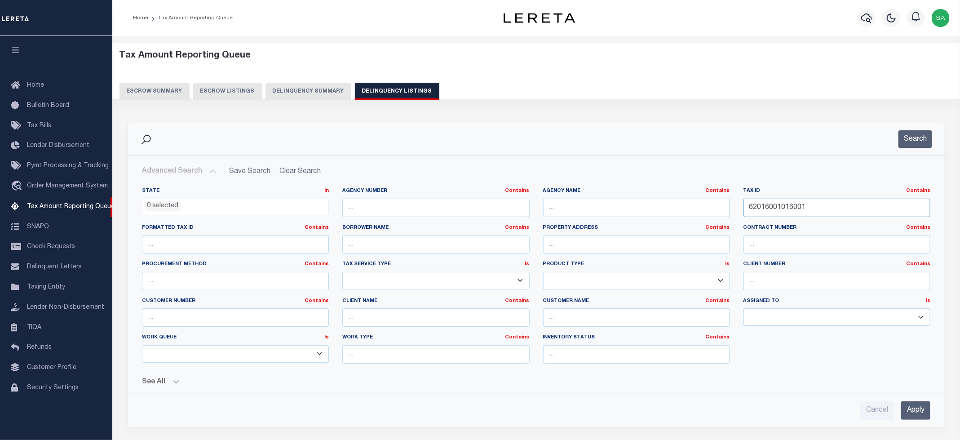
click at [778, 203] on input "62016001016001" at bounding box center [837, 208] width 187 height 18
click at [778, 212] on input "62016001016001" at bounding box center [837, 208] width 187 height 18
paste input "8001037"
type input "62018001037001"
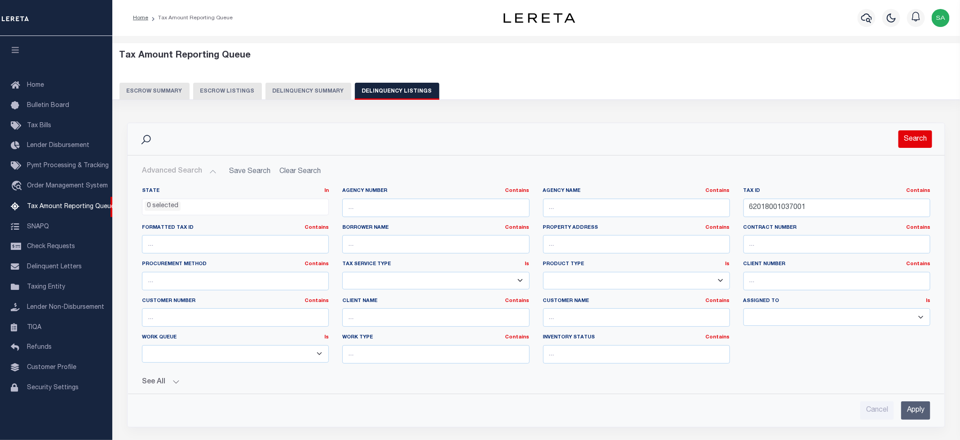
click at [911, 142] on button "Search" at bounding box center [916, 139] width 34 height 18
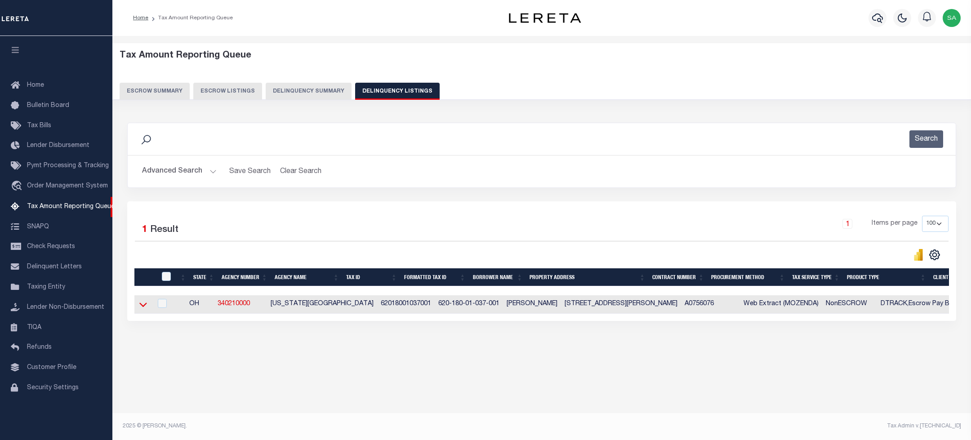
click at [142, 307] on icon at bounding box center [143, 305] width 8 height 4
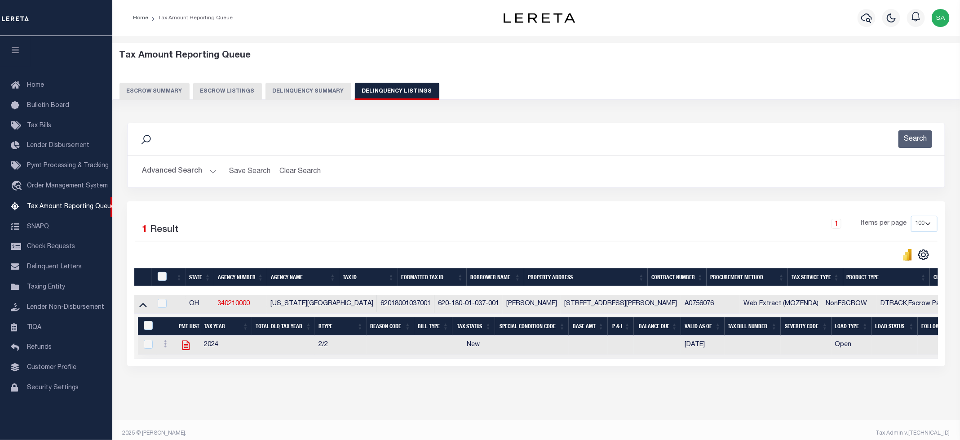
click at [186, 350] on icon at bounding box center [185, 345] width 7 height 9
checkbox input "true"
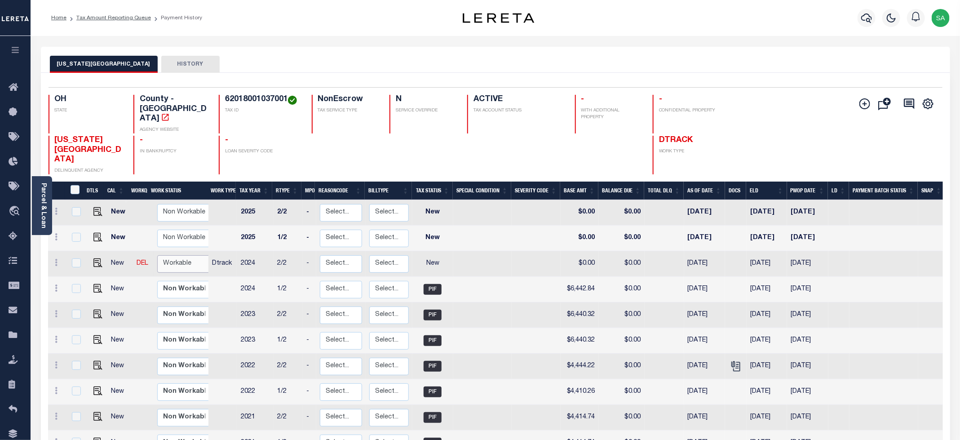
click at [185, 255] on select "Non Workable Workable" at bounding box center [184, 264] width 54 height 18
checkbox input "true"
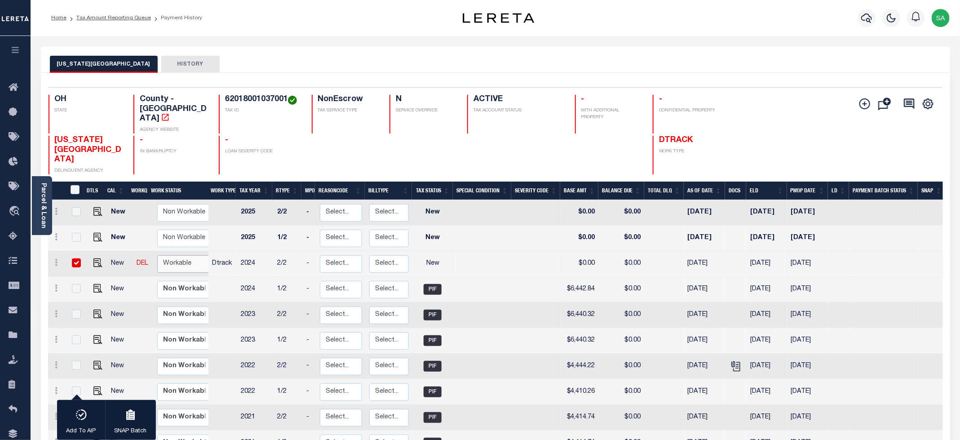
select select "true"
click at [157, 255] on select "Non Workable Workable" at bounding box center [184, 264] width 54 height 18
checkbox input "false"
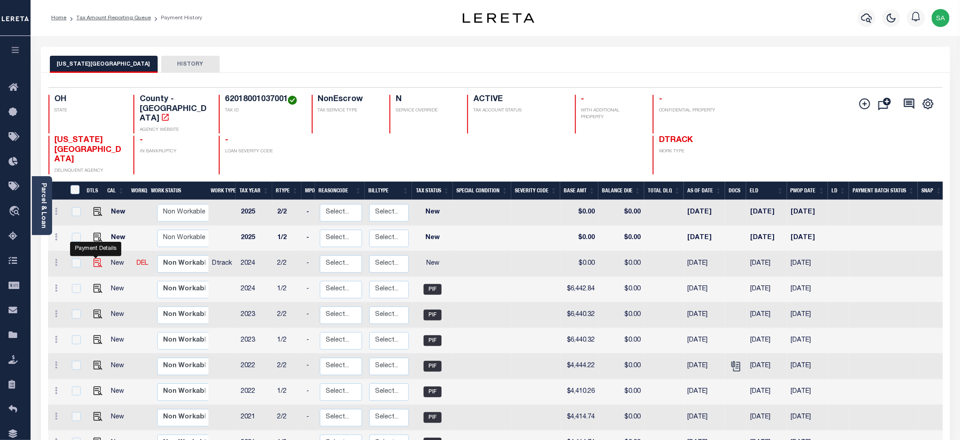
click at [97, 258] on img "" at bounding box center [97, 262] width 9 height 9
checkbox input "true"
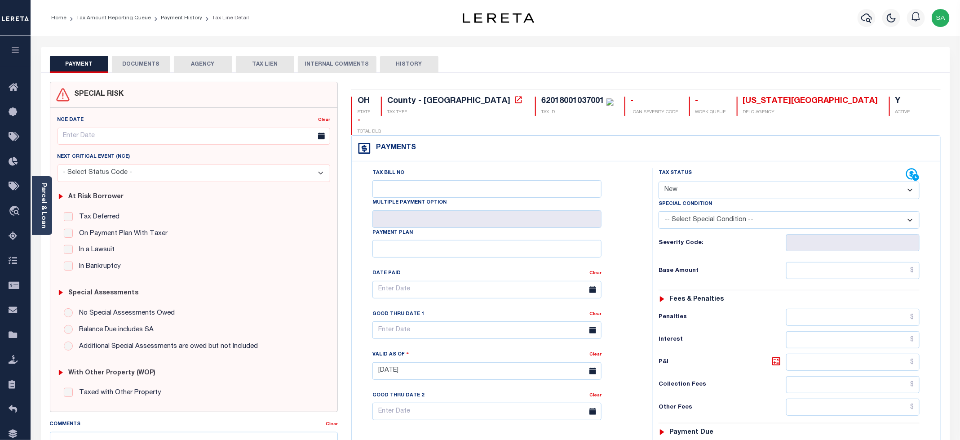
click at [684, 182] on select "- Select Status Code - Open Due/Unpaid Paid Incomplete No Tax Due Internal Refu…" at bounding box center [789, 191] width 261 height 18
select select "PYD"
click at [659, 182] on select "- Select Status Code - Open Due/Unpaid Paid Incomplete No Tax Due Internal Refu…" at bounding box center [789, 191] width 261 height 18
type input "[DATE]"
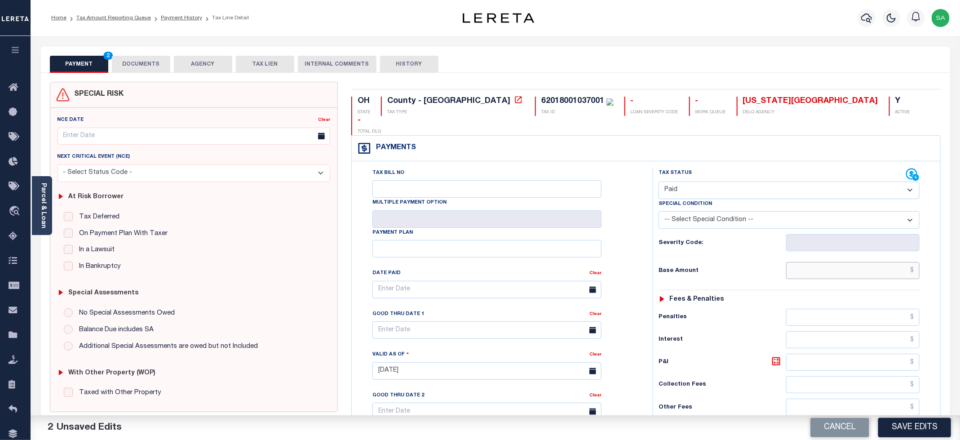
click at [813, 262] on input "text" at bounding box center [852, 270] width 133 height 17
type input "$0.00"
click at [621, 161] on div "Tax Bill No Multiple Payment Option Payment Plan" at bounding box center [646, 366] width 589 height 410
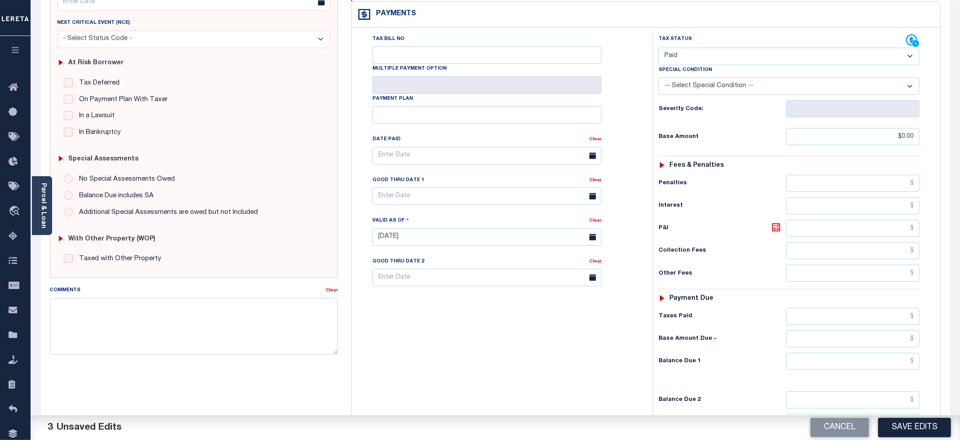
scroll to position [135, 0]
click at [803, 352] on input "text" at bounding box center [852, 360] width 133 height 17
type input "$0.00"
click at [564, 315] on div "Tax Bill No Multiple Payment Option Payment Plan Clear" at bounding box center [500, 231] width 292 height 397
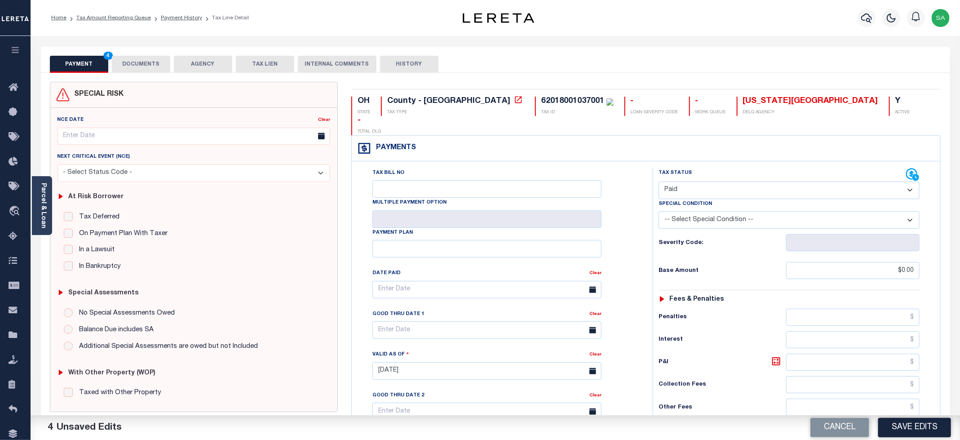
click at [136, 62] on button "DOCUMENTS" at bounding box center [141, 64] width 58 height 17
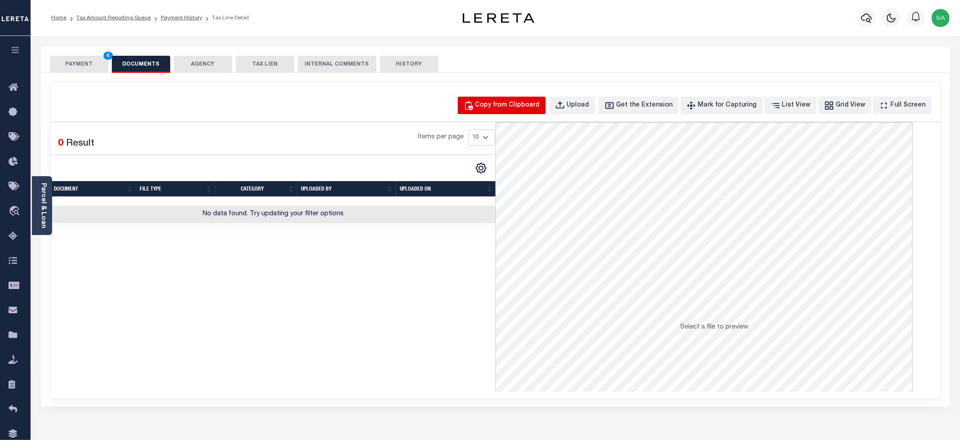
click at [518, 101] on div "Copy from Clipboard" at bounding box center [507, 106] width 65 height 10
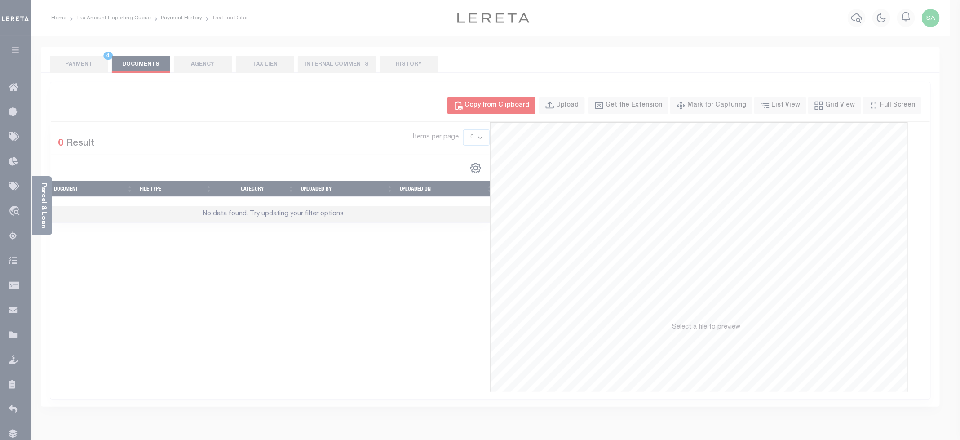
select select "POP"
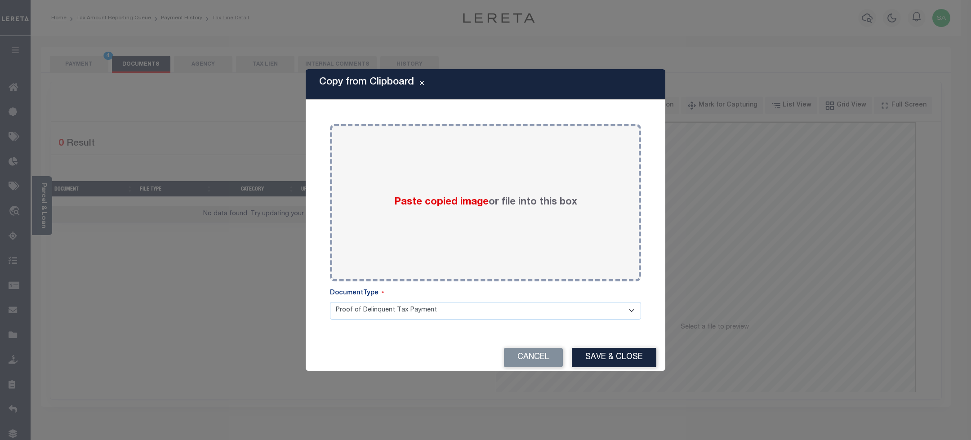
click at [541, 195] on div "Paste copied image or file into this box" at bounding box center [485, 203] width 297 height 144
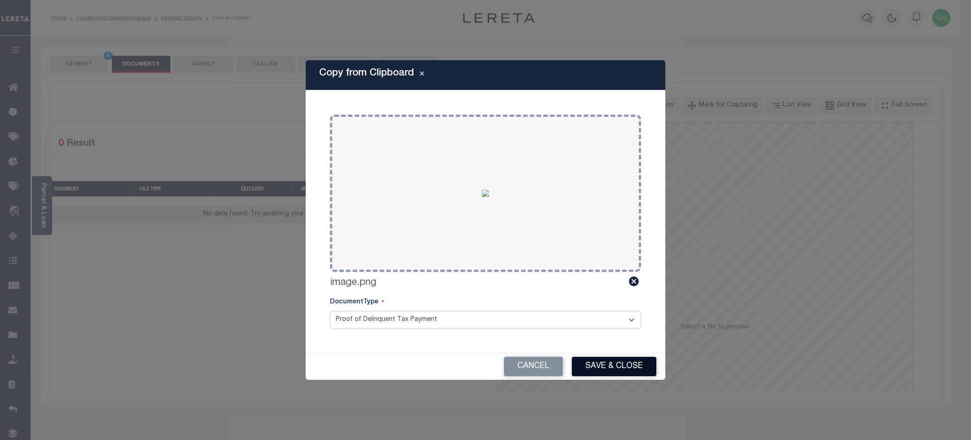
click at [610, 364] on button "Save & Close" at bounding box center [614, 366] width 84 height 19
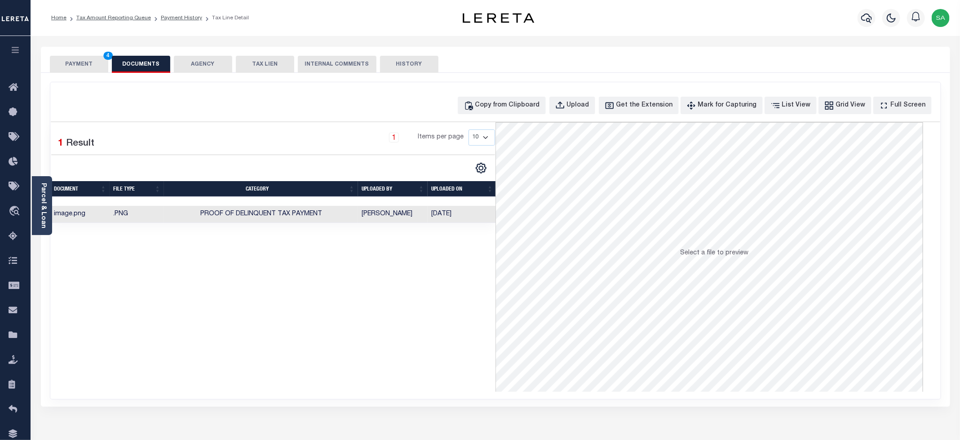
click at [65, 69] on button "PAYMENT 4" at bounding box center [79, 64] width 58 height 17
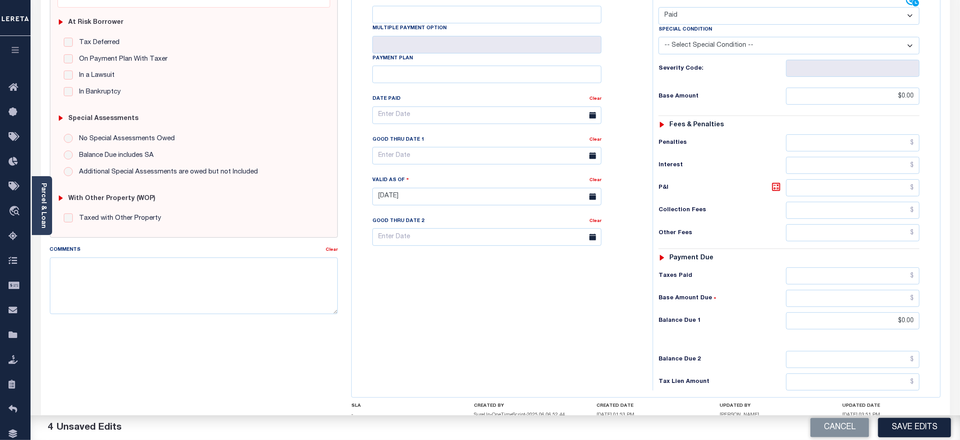
scroll to position [202, 0]
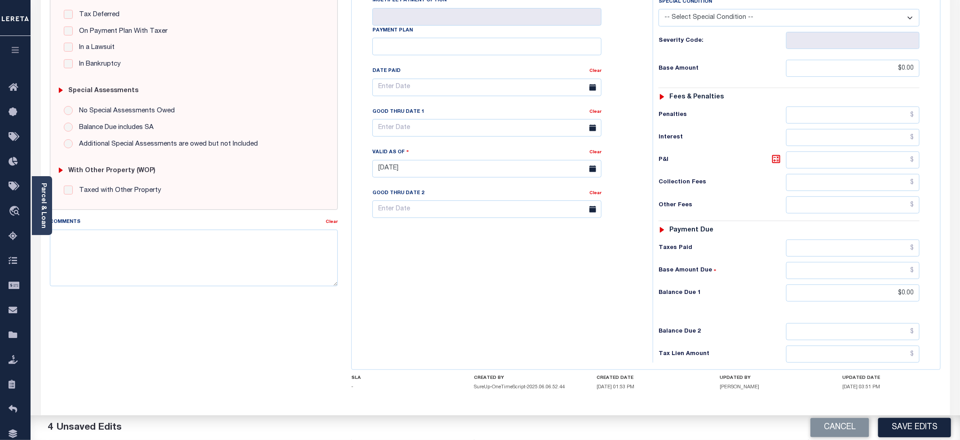
click at [445, 218] on div "Tax Bill No Multiple Payment Option Payment Plan Clear" at bounding box center [500, 164] width 292 height 397
click at [933, 429] on button "Save Edits" at bounding box center [914, 427] width 73 height 19
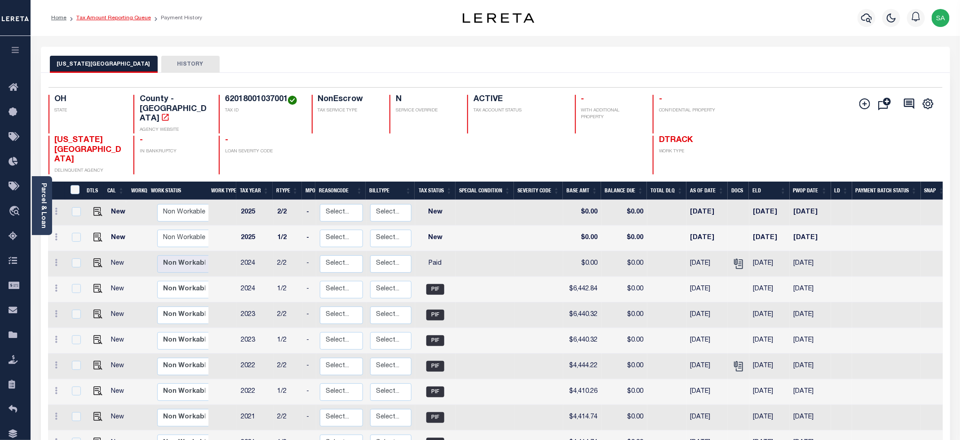
click at [123, 18] on link "Tax Amount Reporting Queue" at bounding box center [113, 17] width 75 height 5
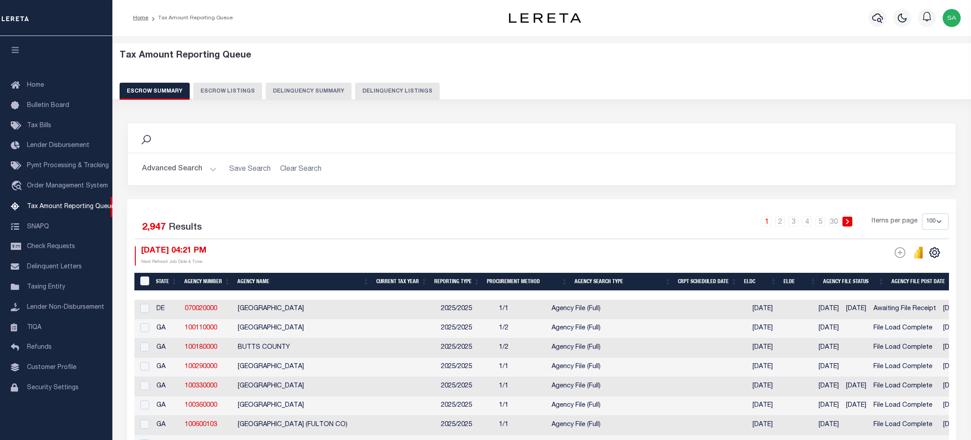
select select "100"
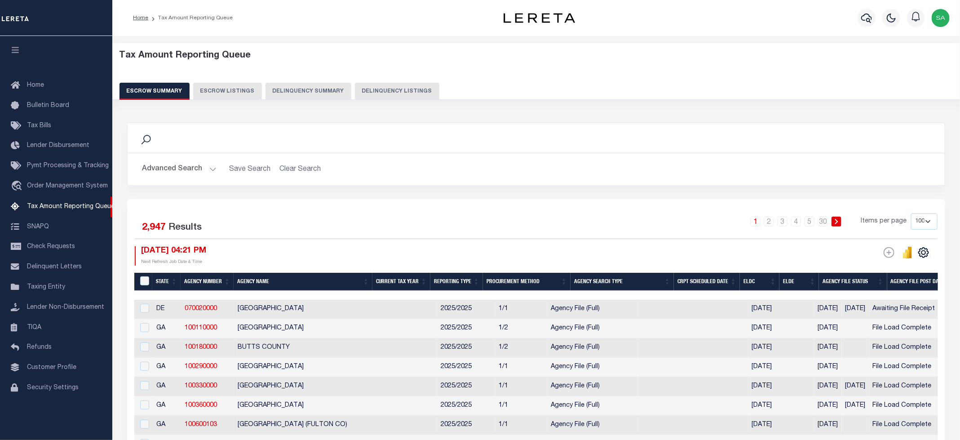
click at [368, 92] on button "Delinquency Listings" at bounding box center [397, 91] width 84 height 17
select select
select select "100"
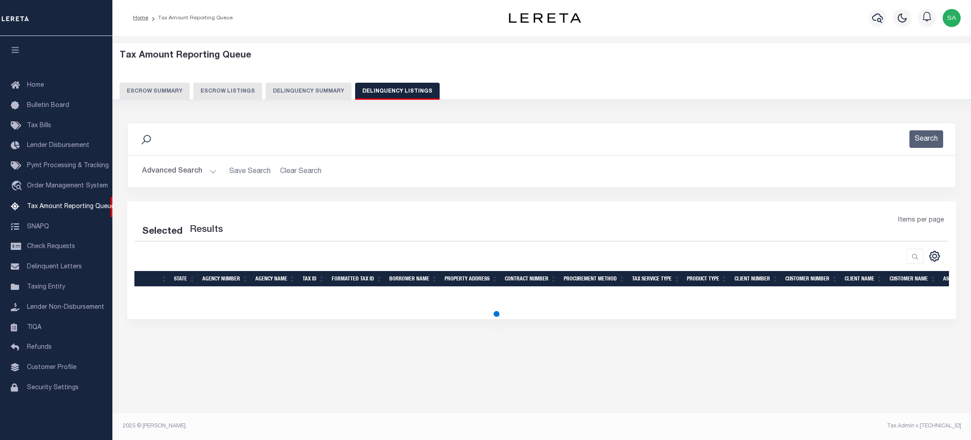
select select "100"
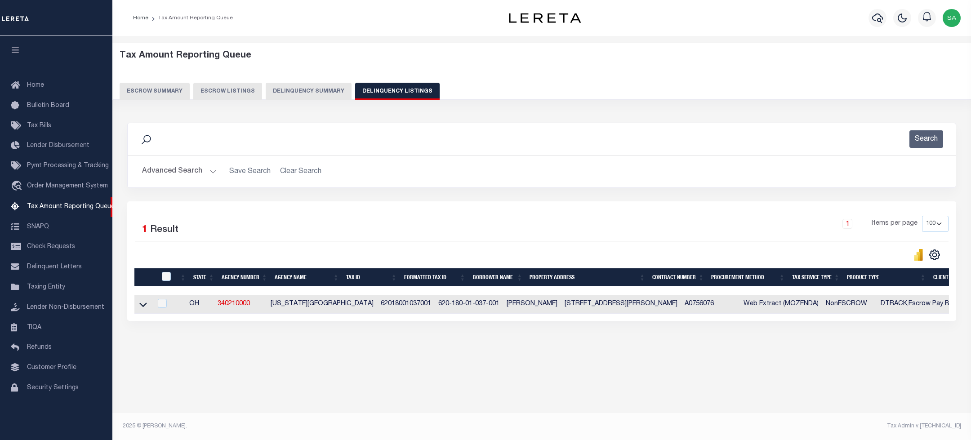
click at [178, 170] on button "Advanced Search" at bounding box center [179, 172] width 75 height 18
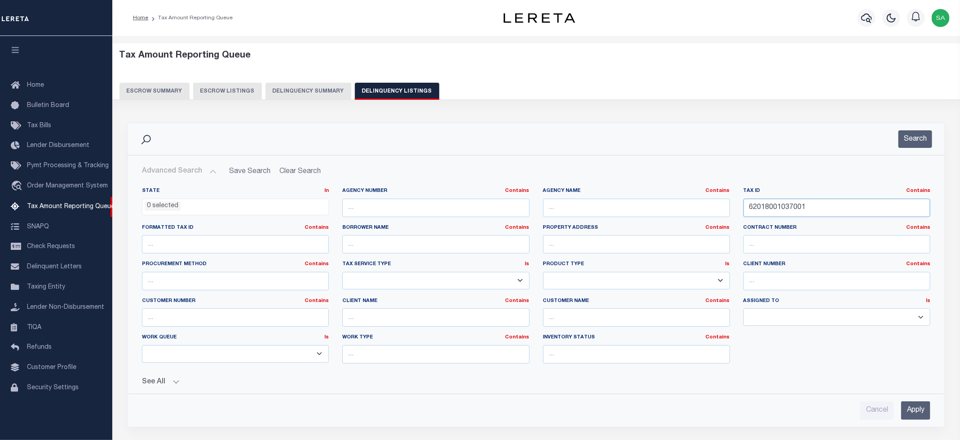
click at [785, 213] on input "62018001037001" at bounding box center [837, 208] width 187 height 18
paste input "43001003000"
type input "62043001003000"
click at [912, 145] on button "Search" at bounding box center [916, 139] width 34 height 18
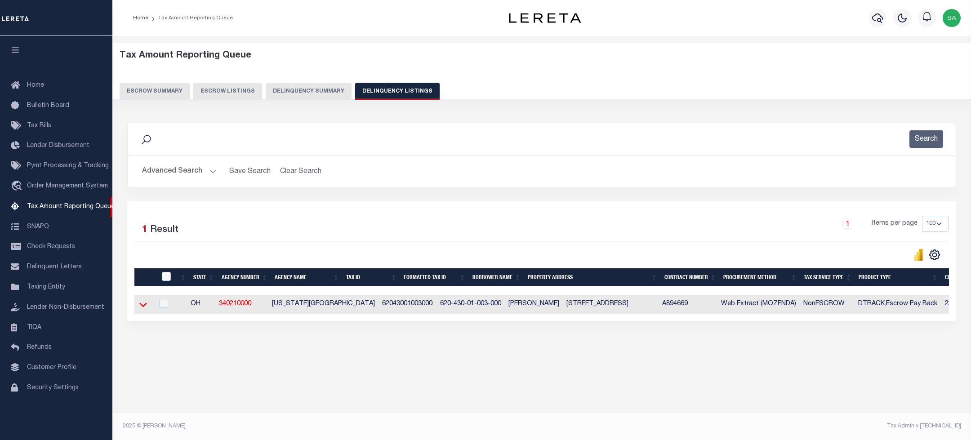
click at [142, 306] on icon at bounding box center [143, 304] width 8 height 9
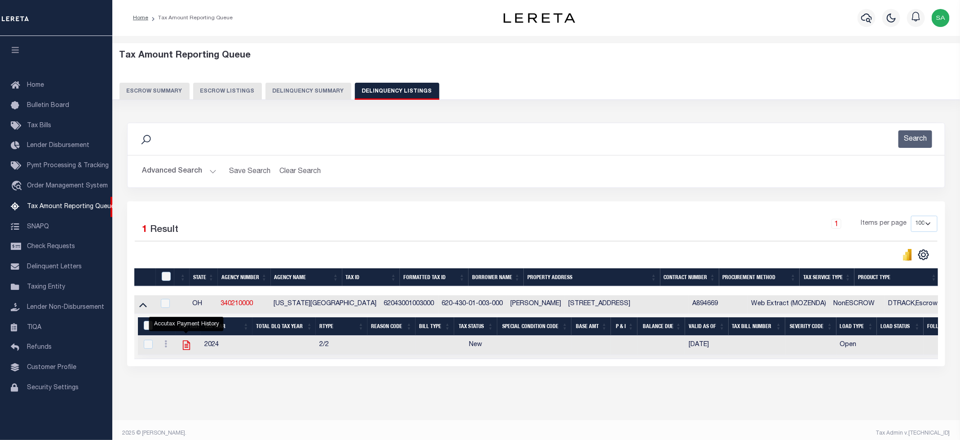
click at [189, 350] on icon "" at bounding box center [187, 345] width 12 height 12
checkbox input "true"
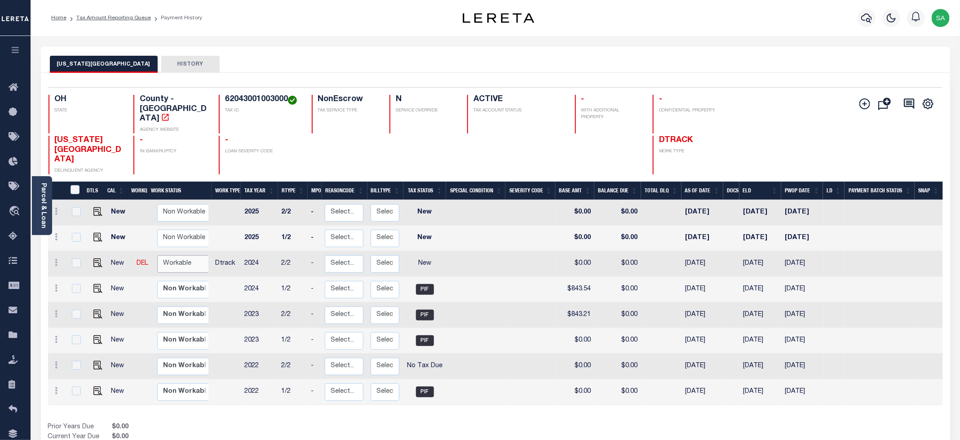
click at [181, 255] on select "Non Workable Workable" at bounding box center [184, 264] width 54 height 18
checkbox input "true"
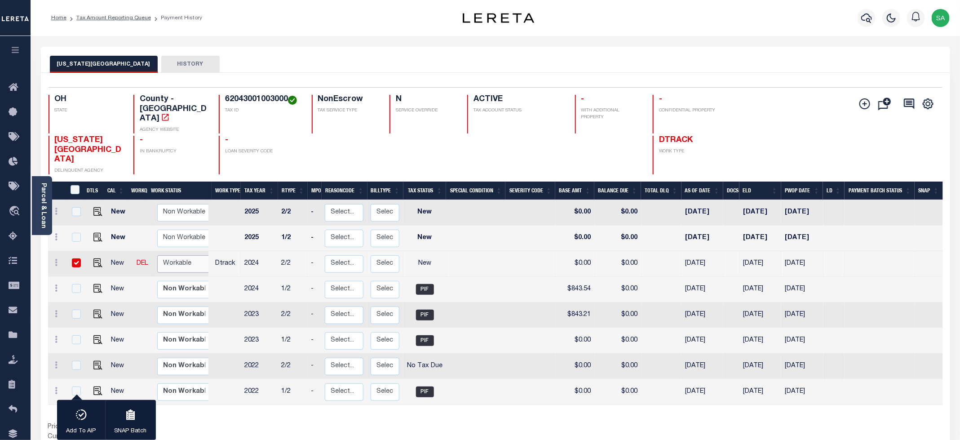
select select "true"
click at [157, 255] on select "Non Workable Workable" at bounding box center [184, 264] width 54 height 18
checkbox input "false"
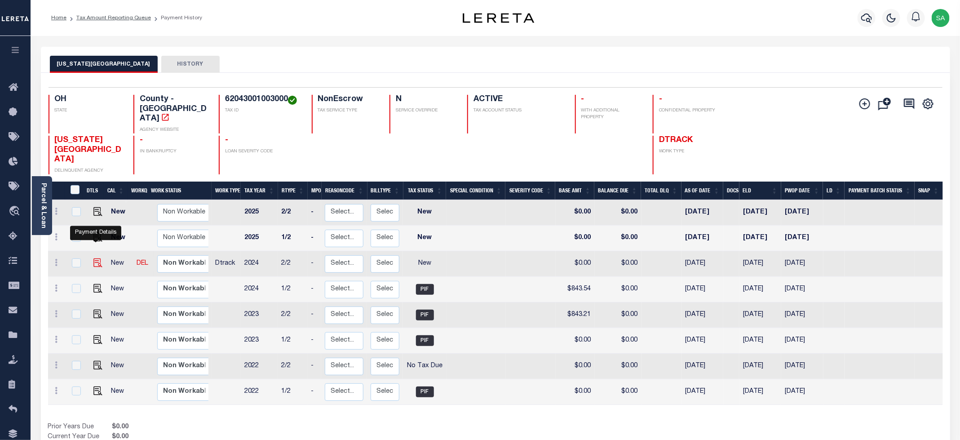
click at [96, 258] on img "" at bounding box center [97, 262] width 9 height 9
checkbox input "true"
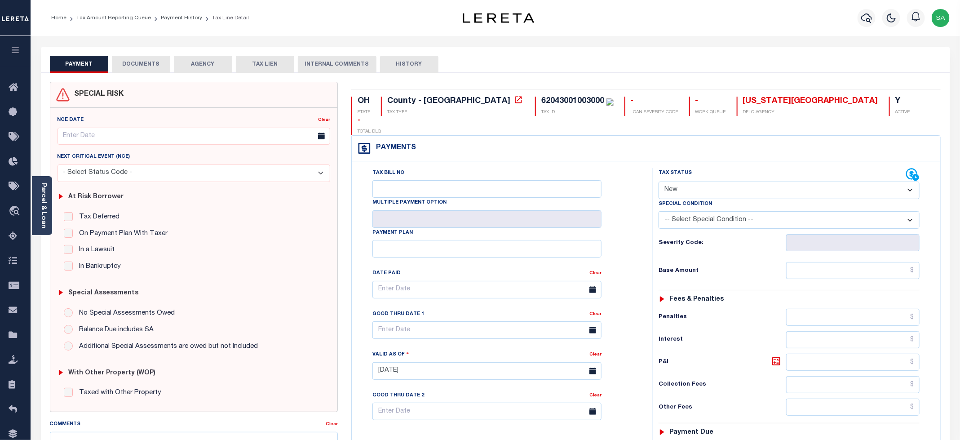
click at [688, 182] on select "- Select Status Code - Open Due/Unpaid Paid Incomplete No Tax Due Internal Refu…" at bounding box center [789, 191] width 261 height 18
select select "PYD"
click at [659, 182] on select "- Select Status Code - Open Due/Unpaid Paid Incomplete No Tax Due Internal Refu…" at bounding box center [789, 191] width 261 height 18
type input "[DATE]"
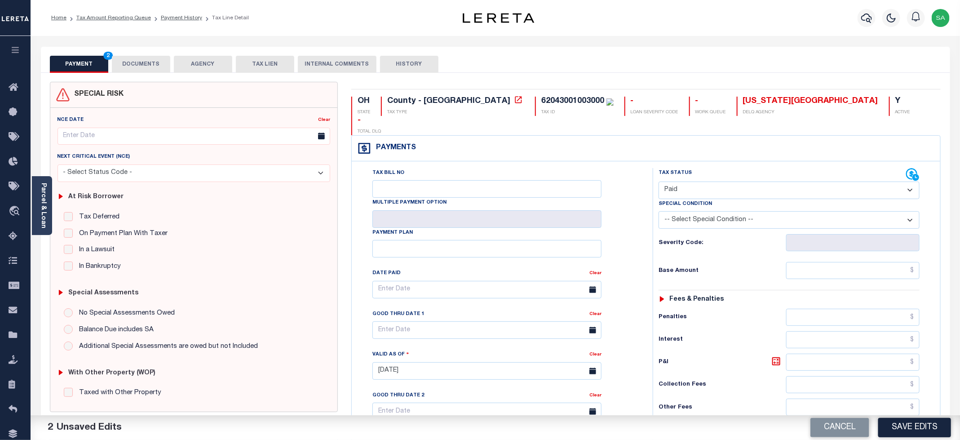
click at [816, 243] on div "Tax Status Status - Select Status Code -" at bounding box center [792, 366] width 279 height 397
click at [820, 262] on input "text" at bounding box center [852, 270] width 133 height 17
type input "$0.00"
click at [627, 197] on div "Tax Bill No Multiple Payment Option Payment Plan Clear" at bounding box center [500, 294] width 279 height 252
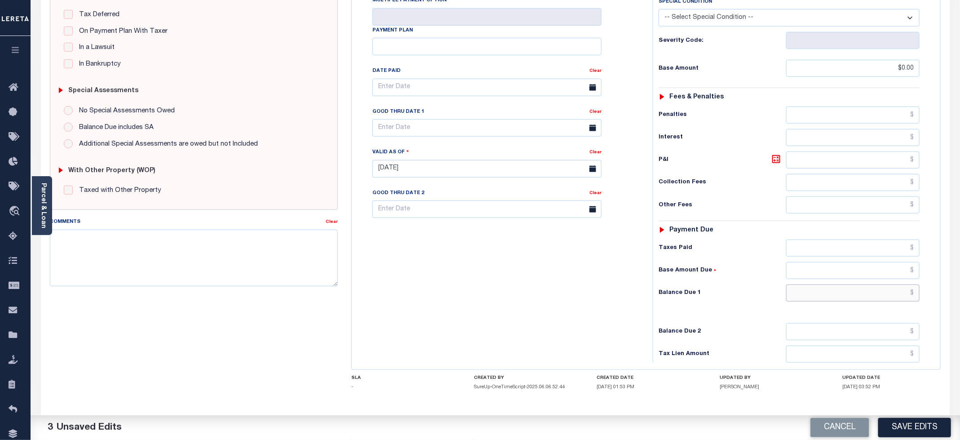
click at [831, 284] on input "text" at bounding box center [852, 292] width 133 height 17
type input "$0.00"
click at [471, 267] on div "Tax Bill No Multiple Payment Option Payment Plan Clear" at bounding box center [500, 164] width 292 height 397
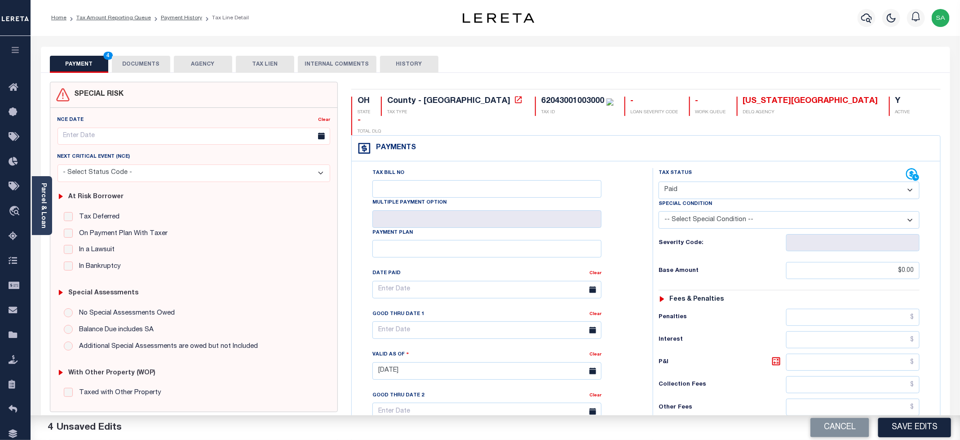
click at [135, 65] on button "DOCUMENTS" at bounding box center [141, 64] width 58 height 17
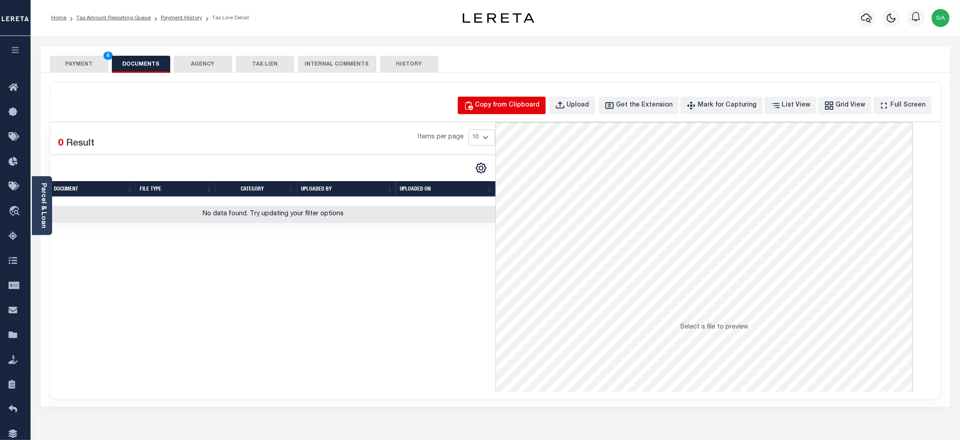
click at [536, 109] on div "Copy from Clipboard" at bounding box center [507, 106] width 65 height 10
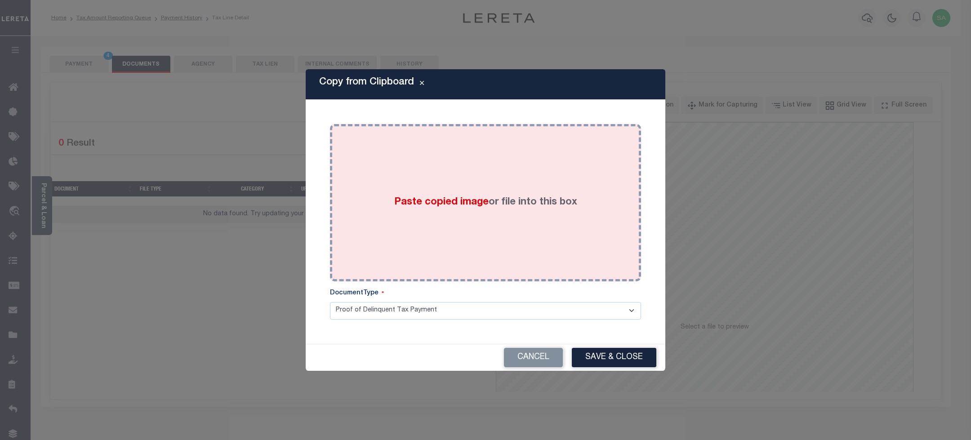
click at [546, 178] on div "Paste copied image or file into this box" at bounding box center [485, 203] width 297 height 144
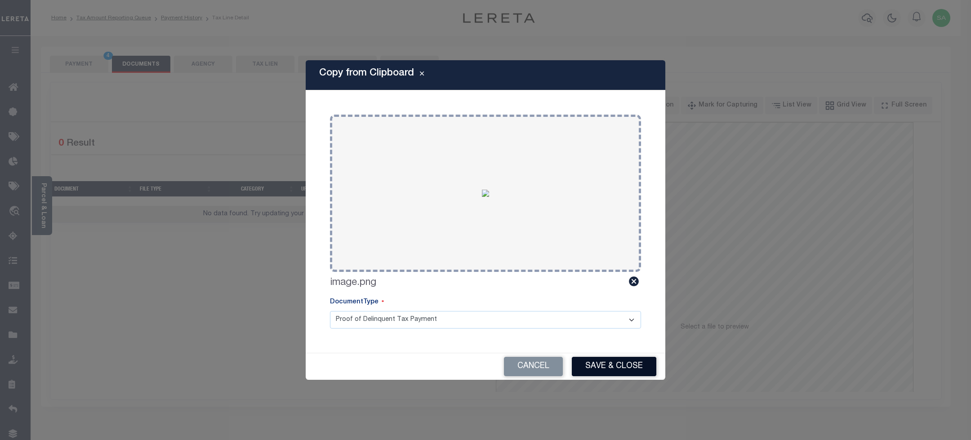
click at [607, 363] on button "Save & Close" at bounding box center [614, 366] width 84 height 19
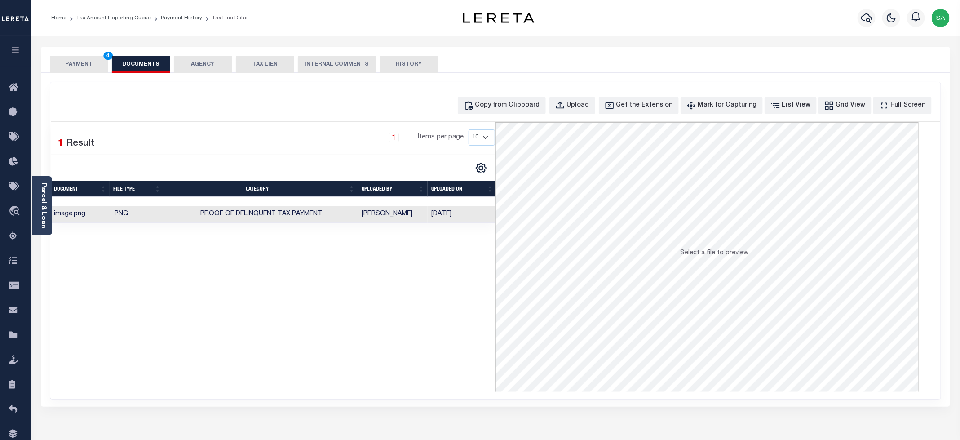
click at [80, 68] on button "PAYMENT 4" at bounding box center [79, 64] width 58 height 17
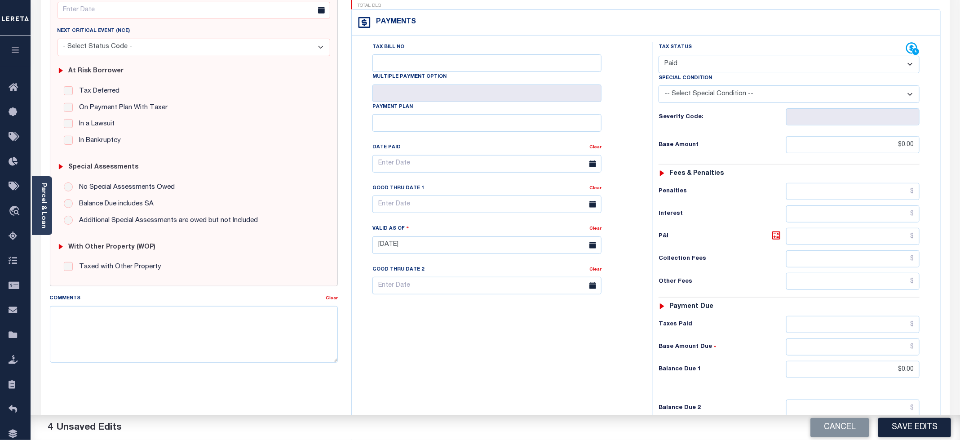
scroll to position [202, 0]
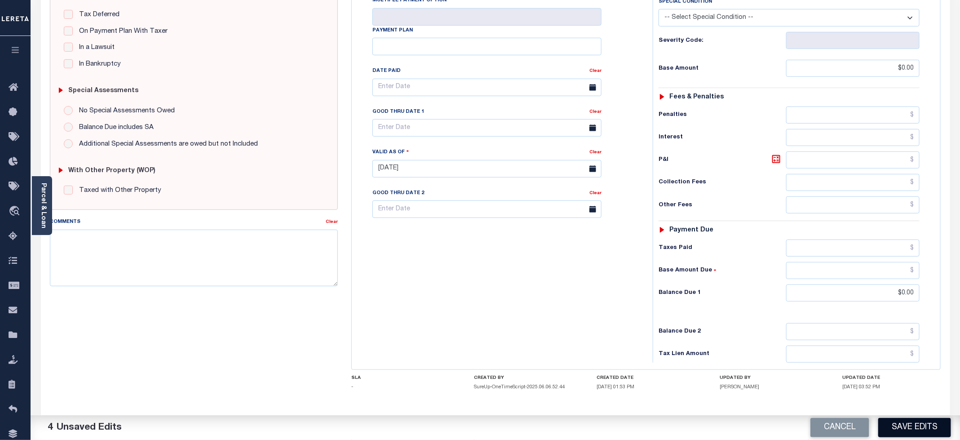
click at [908, 430] on button "Save Edits" at bounding box center [914, 427] width 73 height 19
